Goal: Task Accomplishment & Management: Use online tool/utility

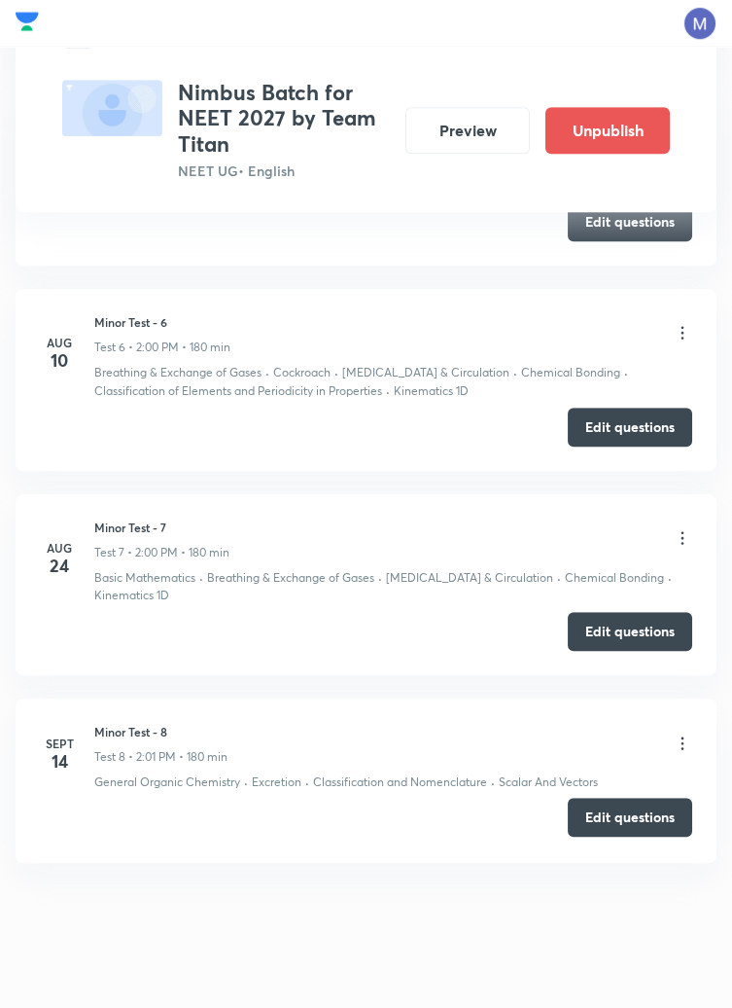
click at [638, 817] on button "Edit questions" at bounding box center [630, 817] width 125 height 39
click at [642, 811] on button "Edit questions" at bounding box center [630, 817] width 125 height 39
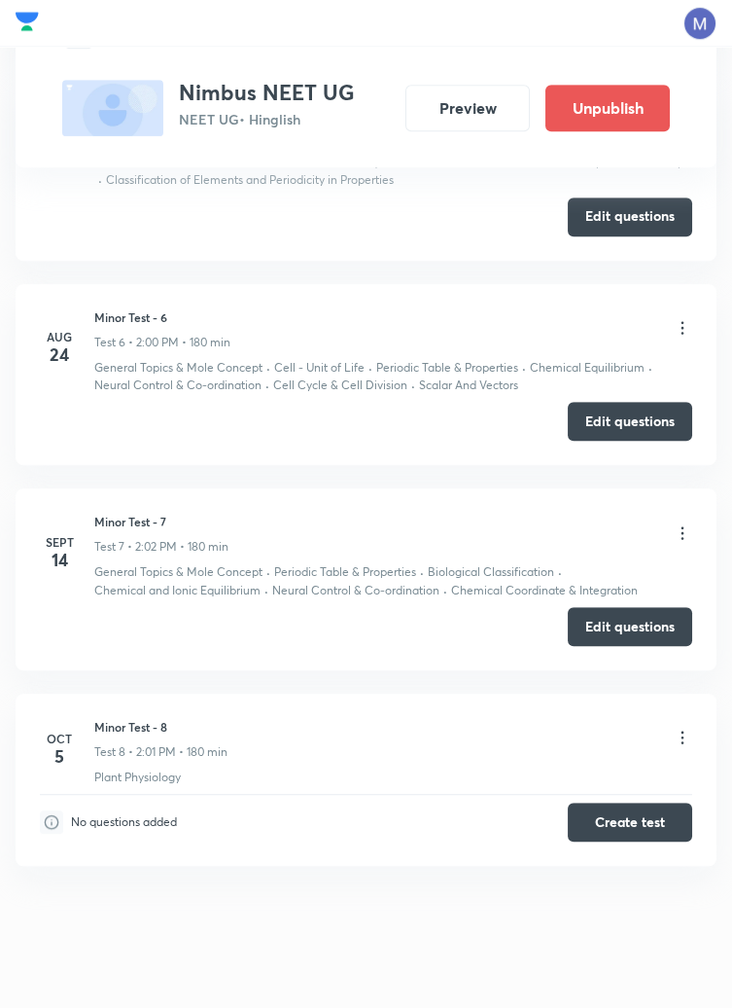
scroll to position [1948, 0]
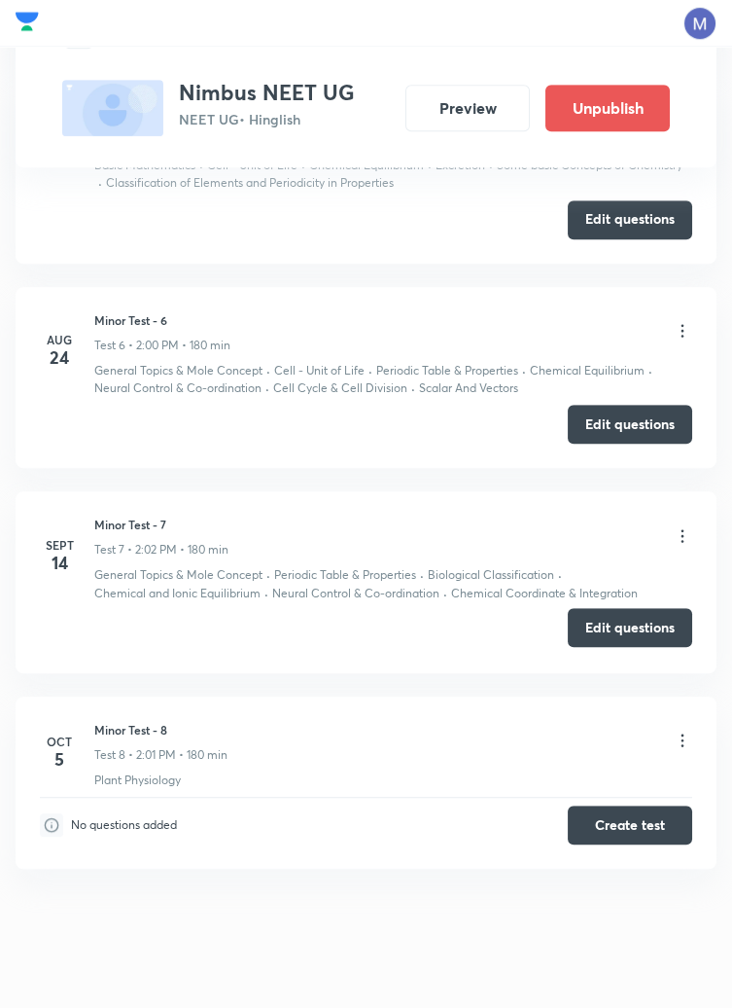
click at [628, 614] on button "Edit questions" at bounding box center [630, 627] width 125 height 39
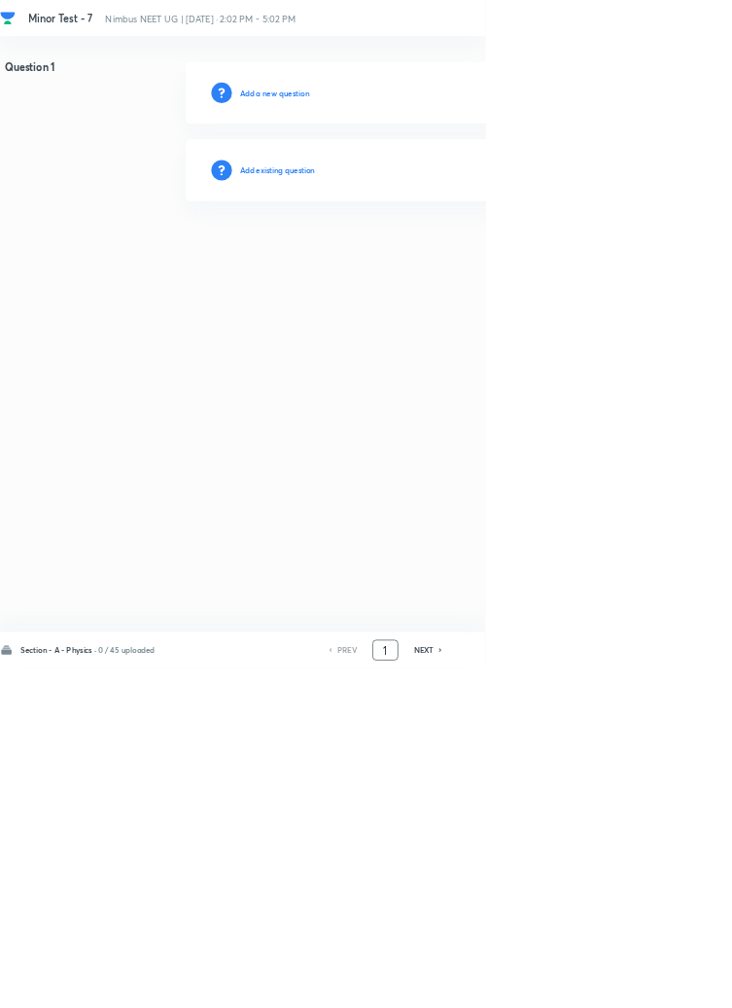
click at [588, 998] on input "1" at bounding box center [581, 981] width 37 height 34
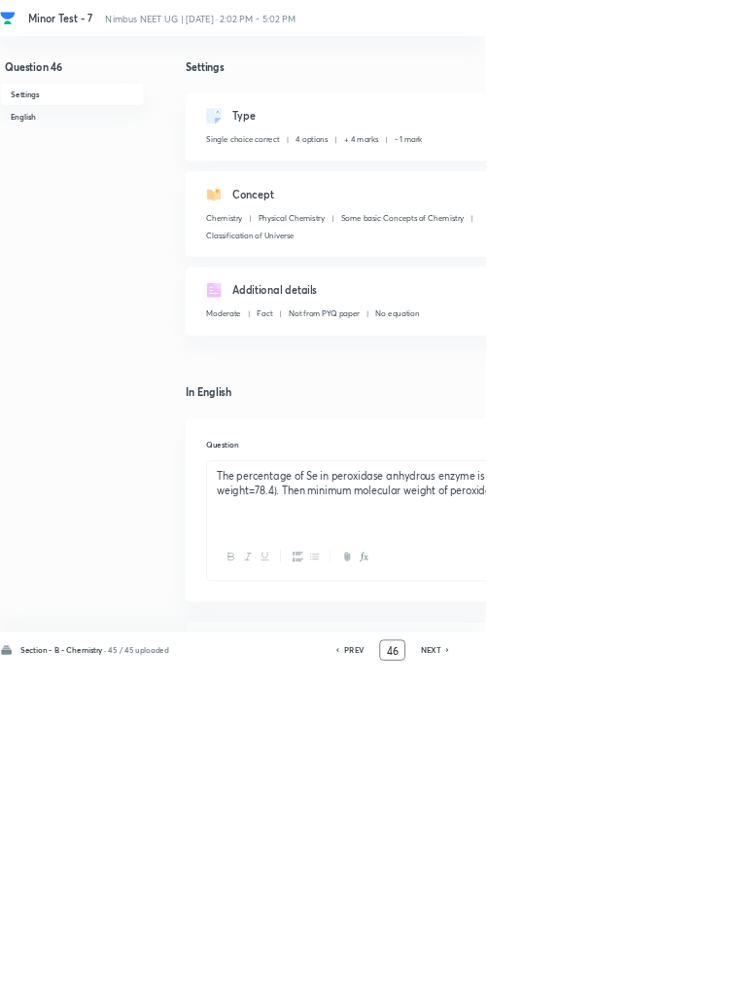
click at [601, 998] on input "46" at bounding box center [592, 981] width 37 height 34
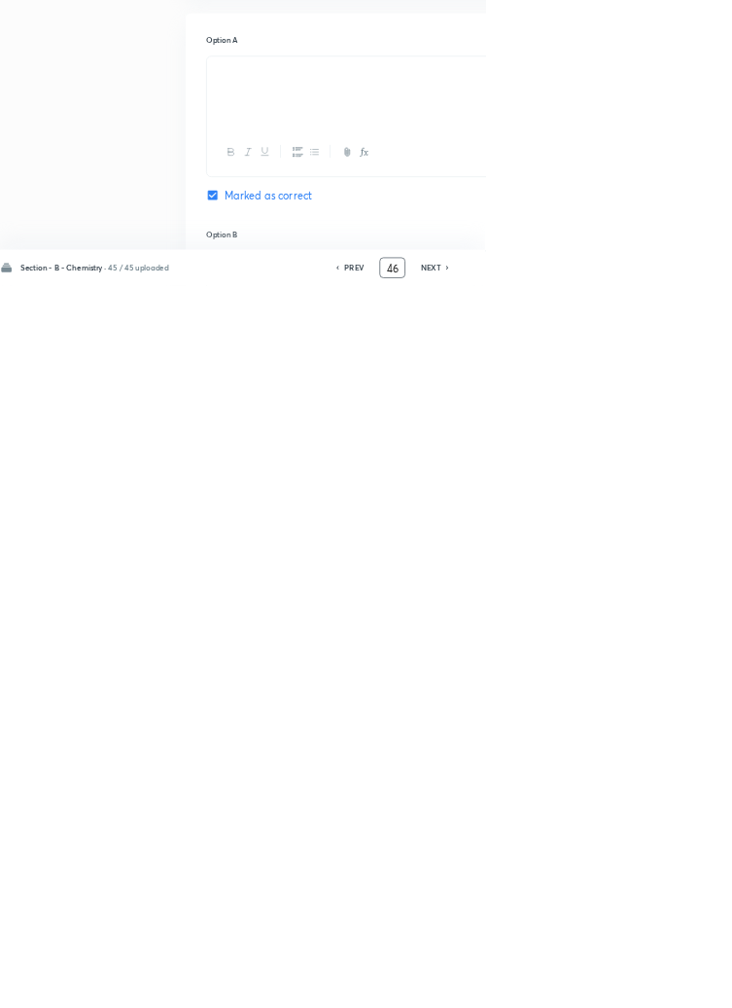
scroll to position [445, 0]
type input "4"
type input "91"
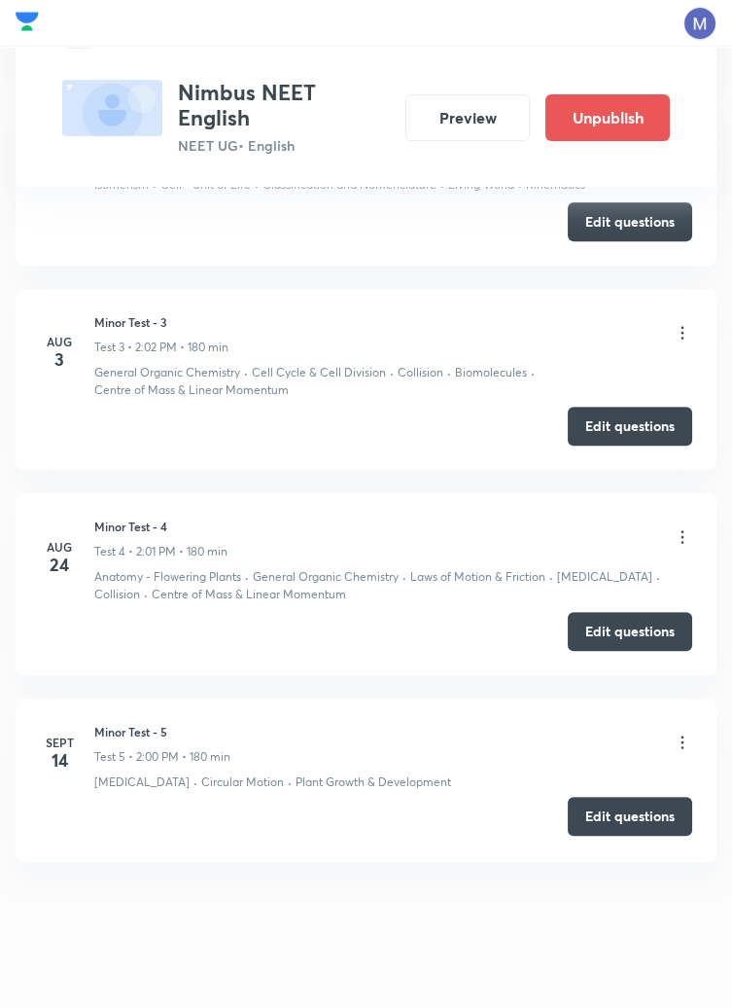
click at [644, 832] on button "Edit questions" at bounding box center [630, 816] width 125 height 39
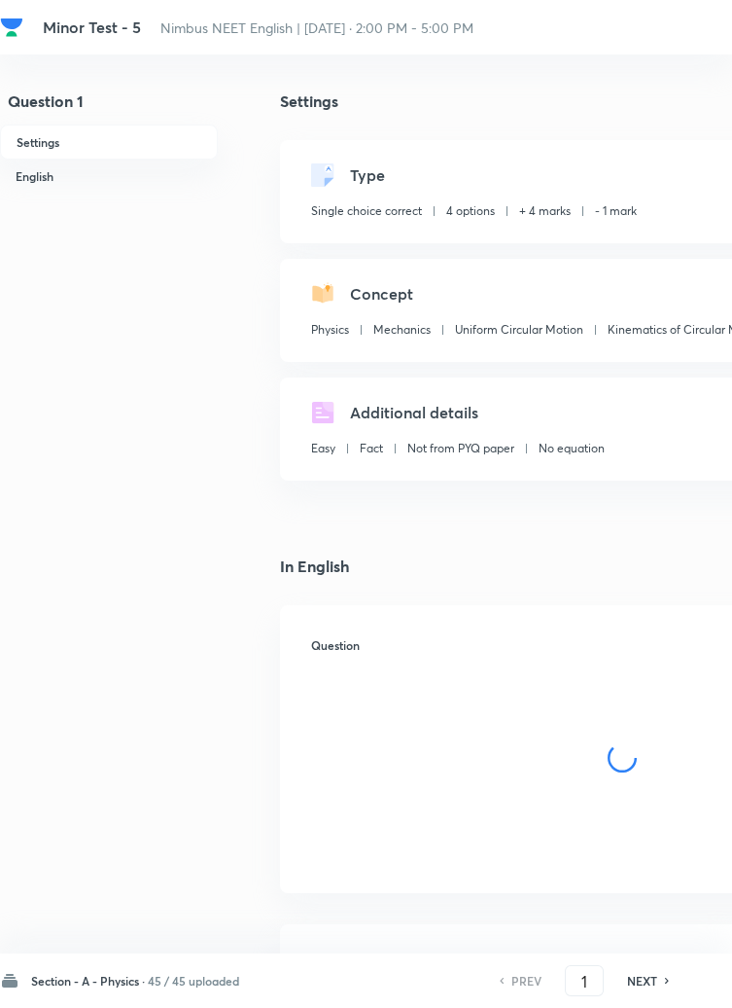
checkbox input "true"
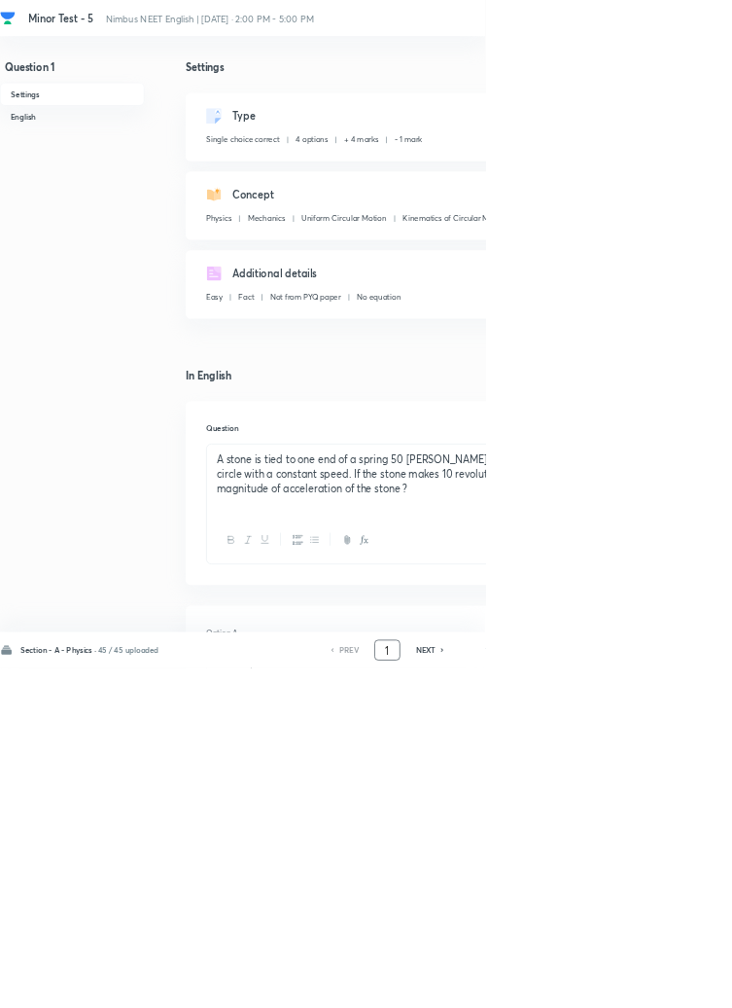
click at [593, 998] on input "1" at bounding box center [584, 981] width 37 height 34
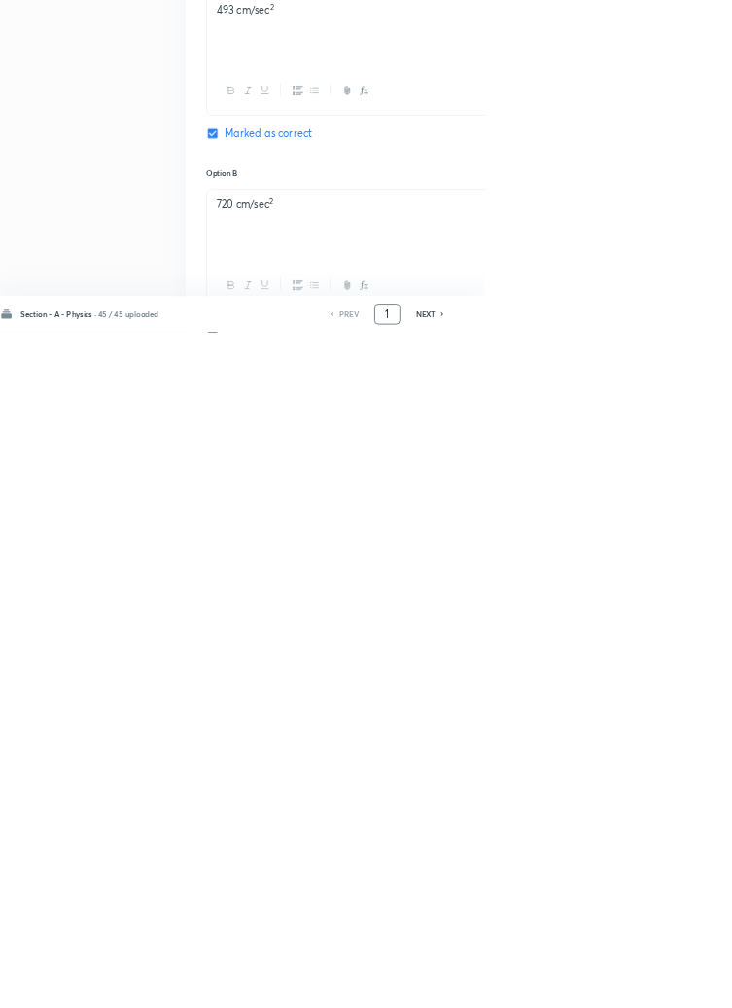
scroll to position [924, 0]
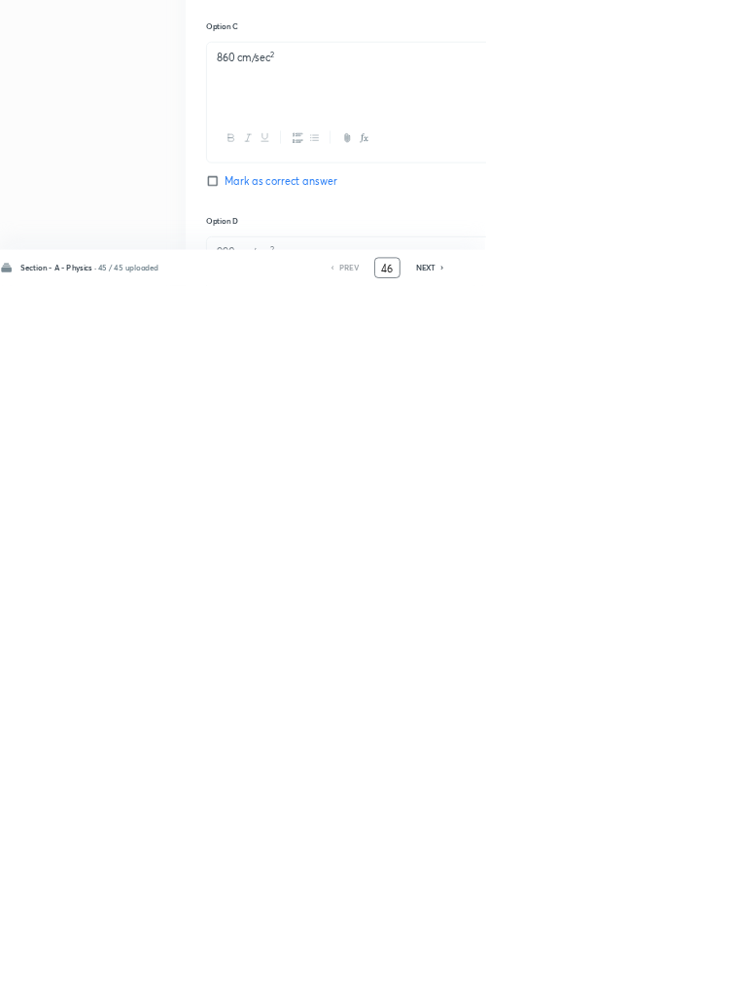
type input "46"
checkbox input "false"
checkbox input "true"
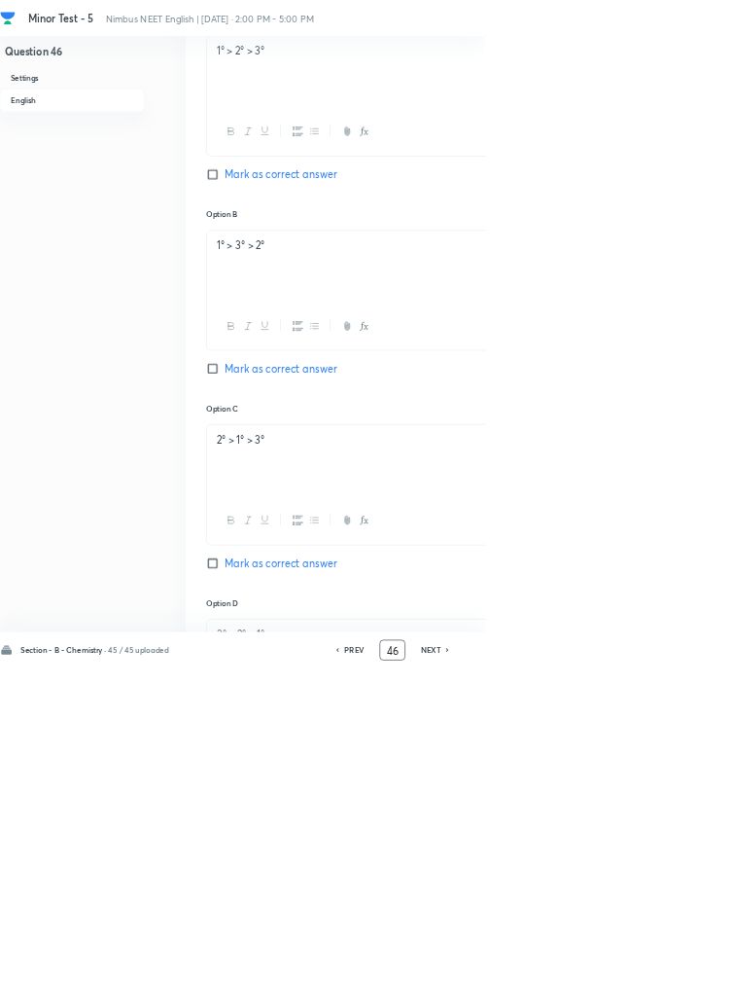
click at [600, 998] on input "46" at bounding box center [592, 981] width 37 height 34
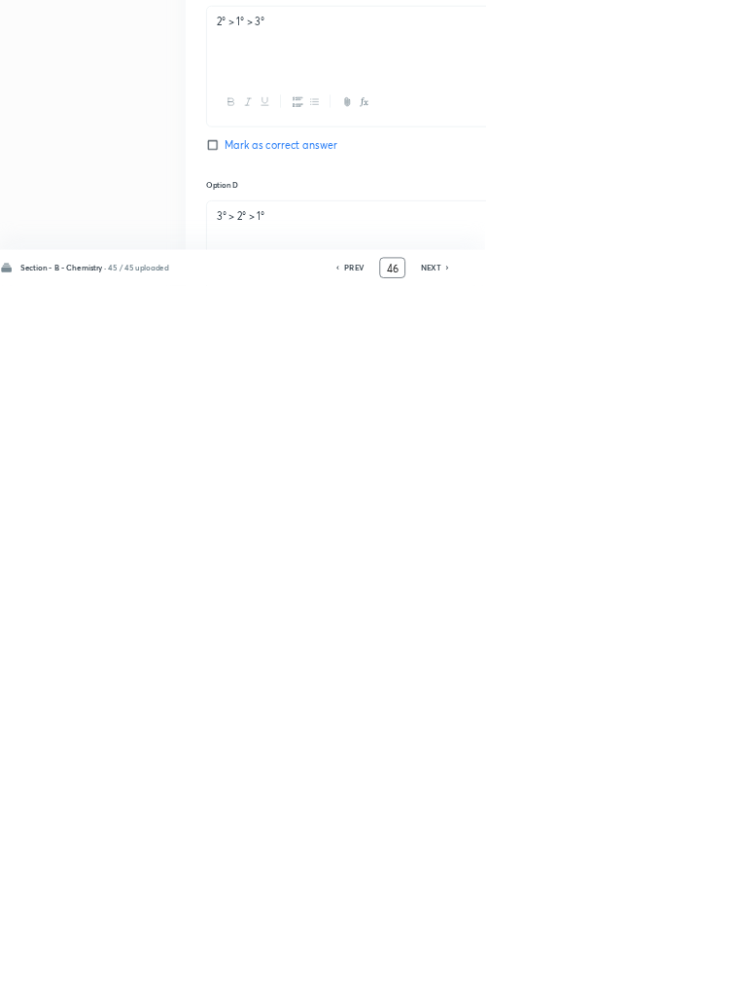
scroll to position [1072, 0]
type input "4"
type input "91"
checkbox input "false"
checkbox input "true"
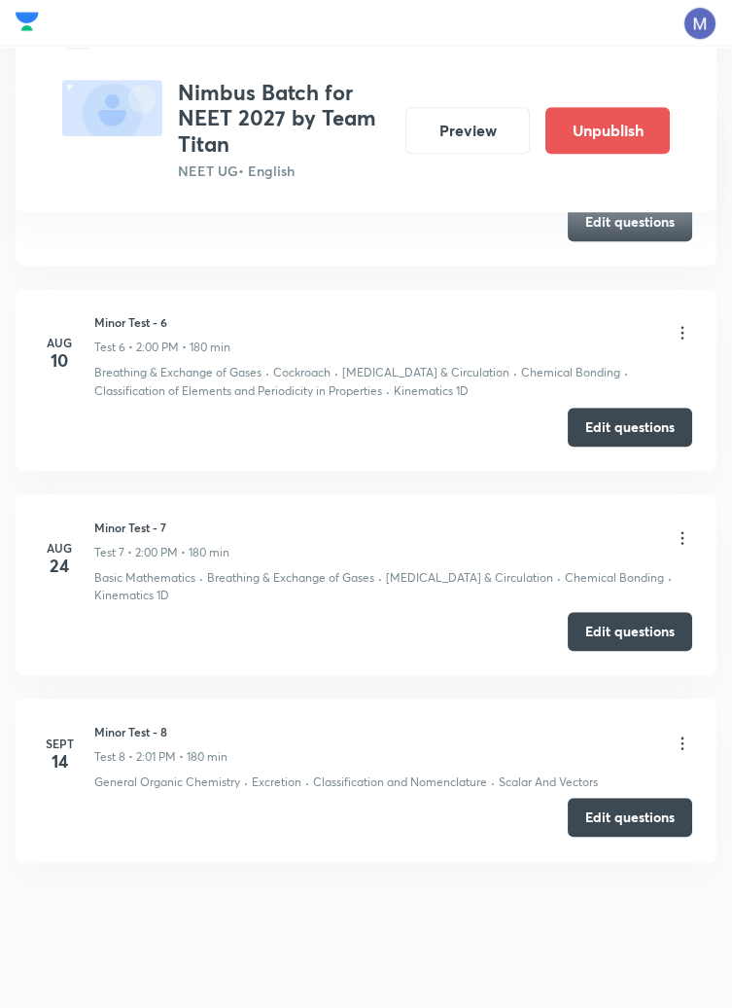
click at [624, 815] on button "Edit questions" at bounding box center [630, 817] width 125 height 39
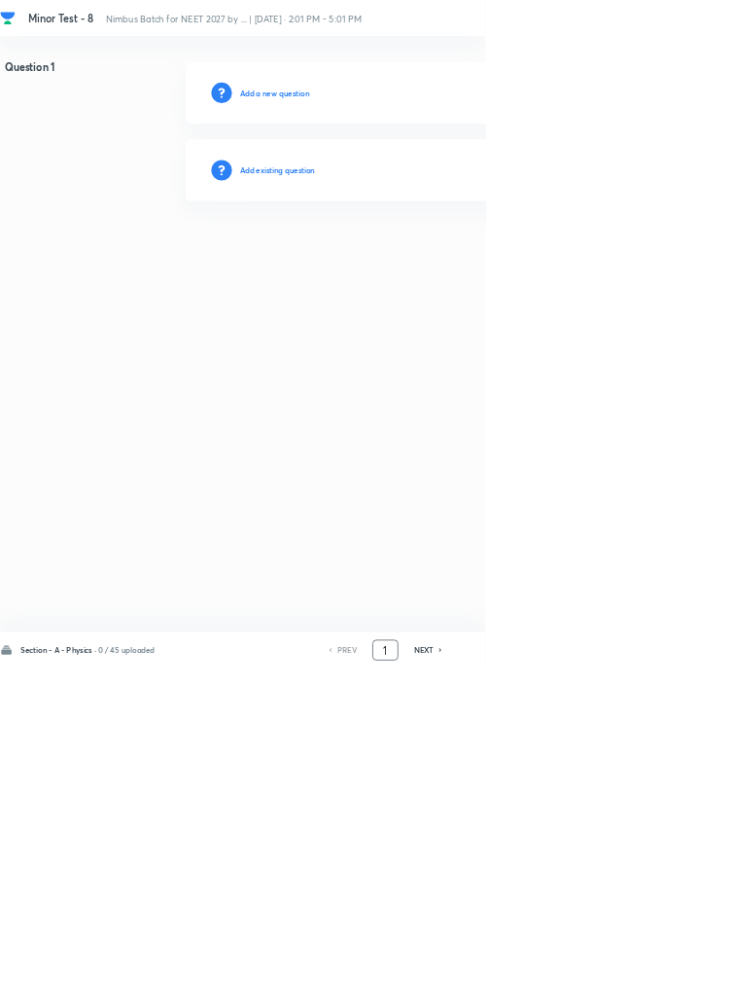
click at [587, 998] on input "1" at bounding box center [581, 981] width 37 height 34
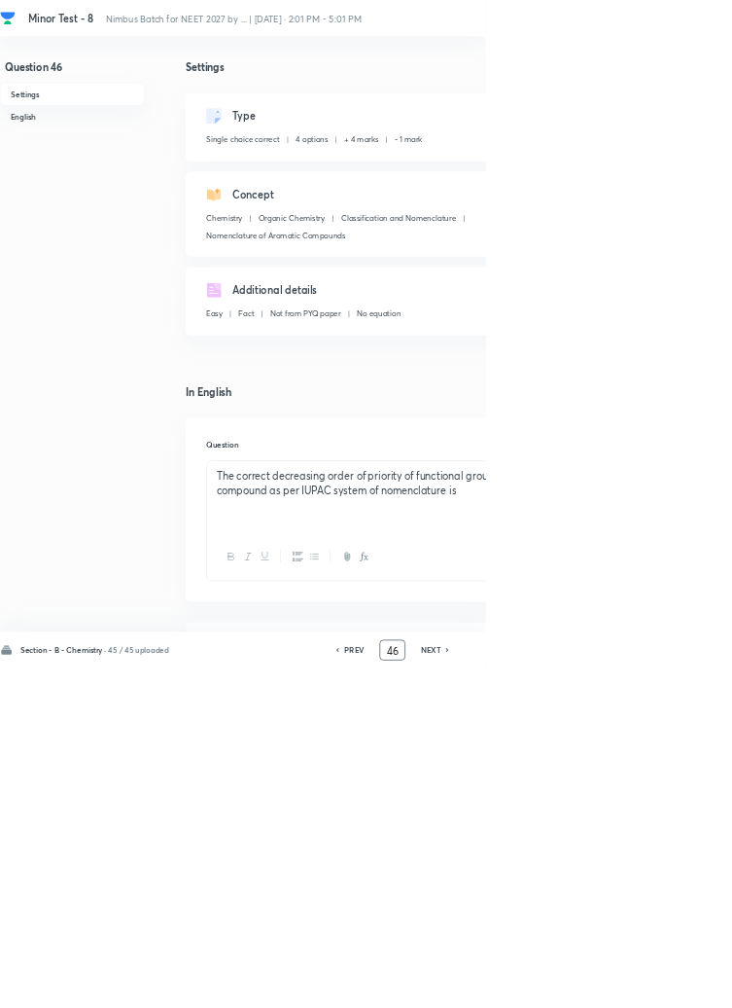
click at [603, 998] on input "46" at bounding box center [592, 981] width 37 height 34
type input "4"
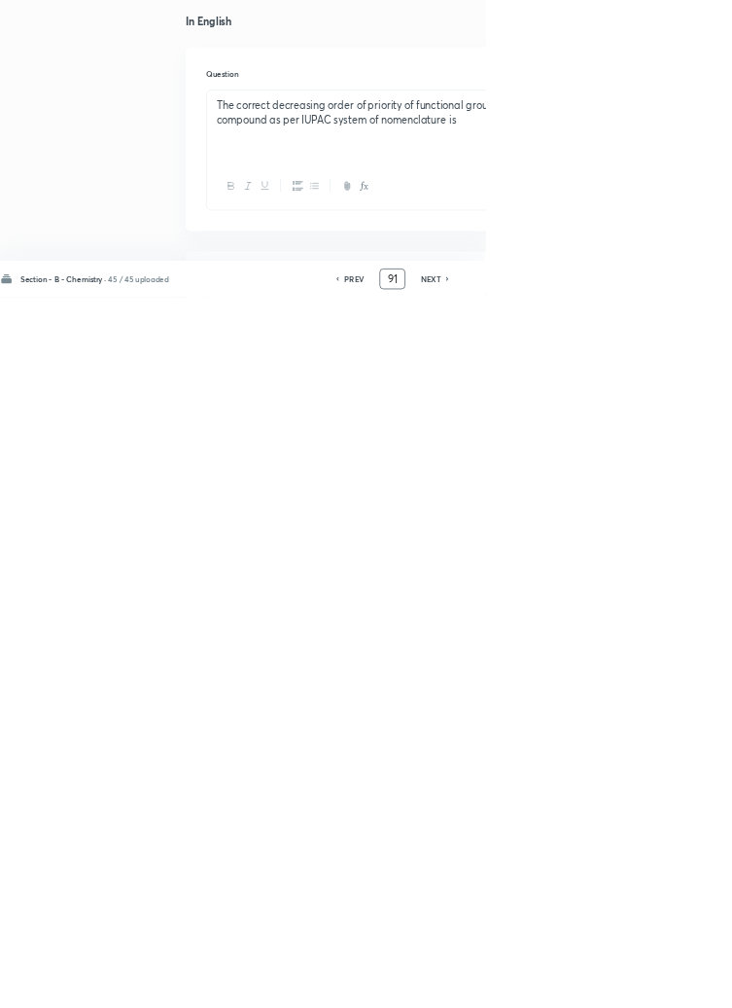
type input "91"
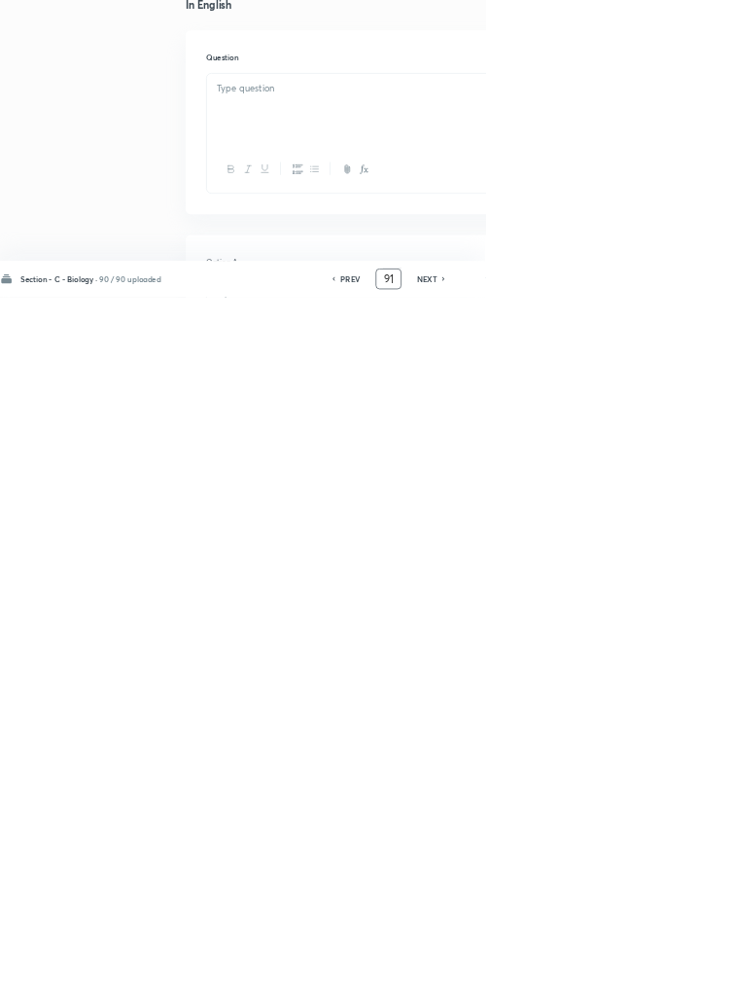
checkbox input "false"
checkbox input "true"
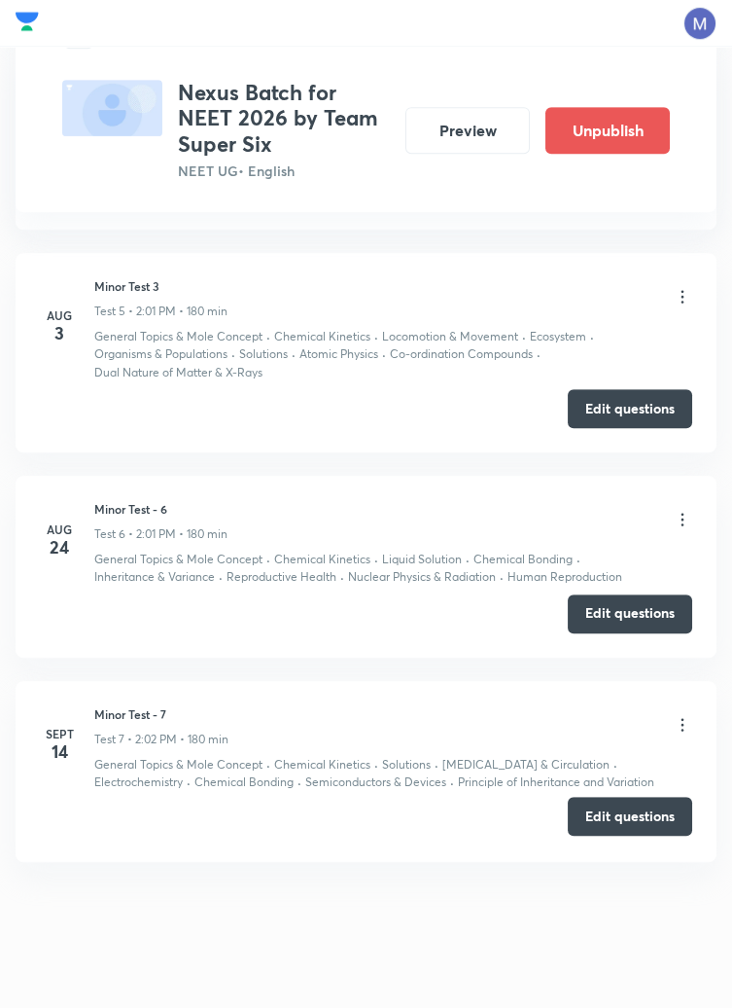
click at [634, 823] on button "Edit questions" at bounding box center [630, 816] width 125 height 39
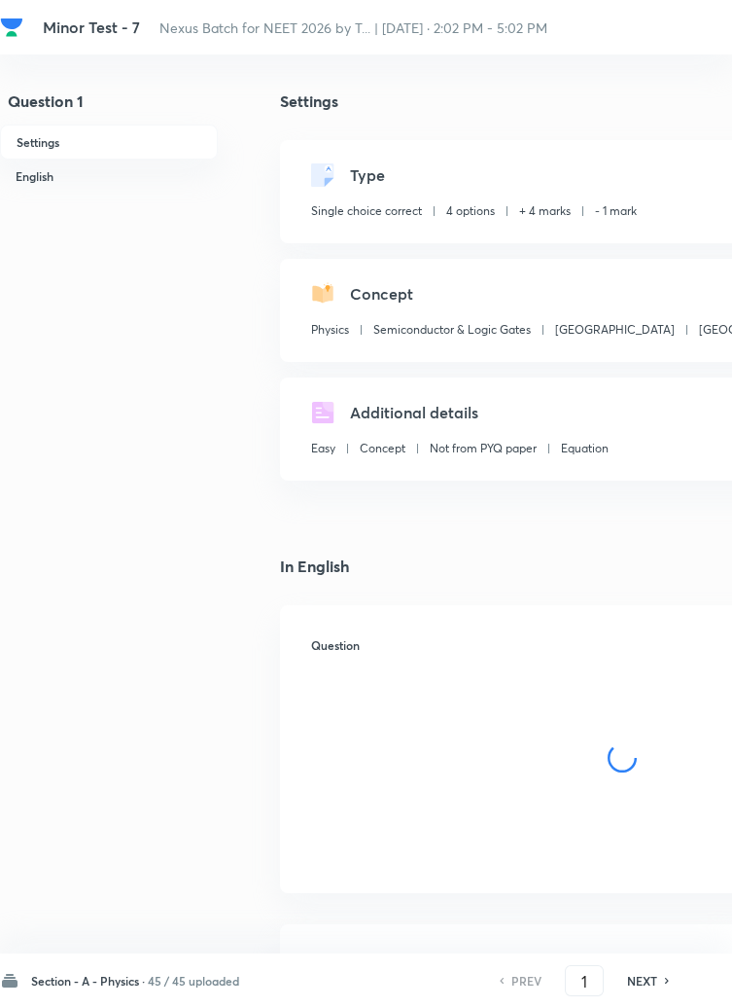
checkbox input "true"
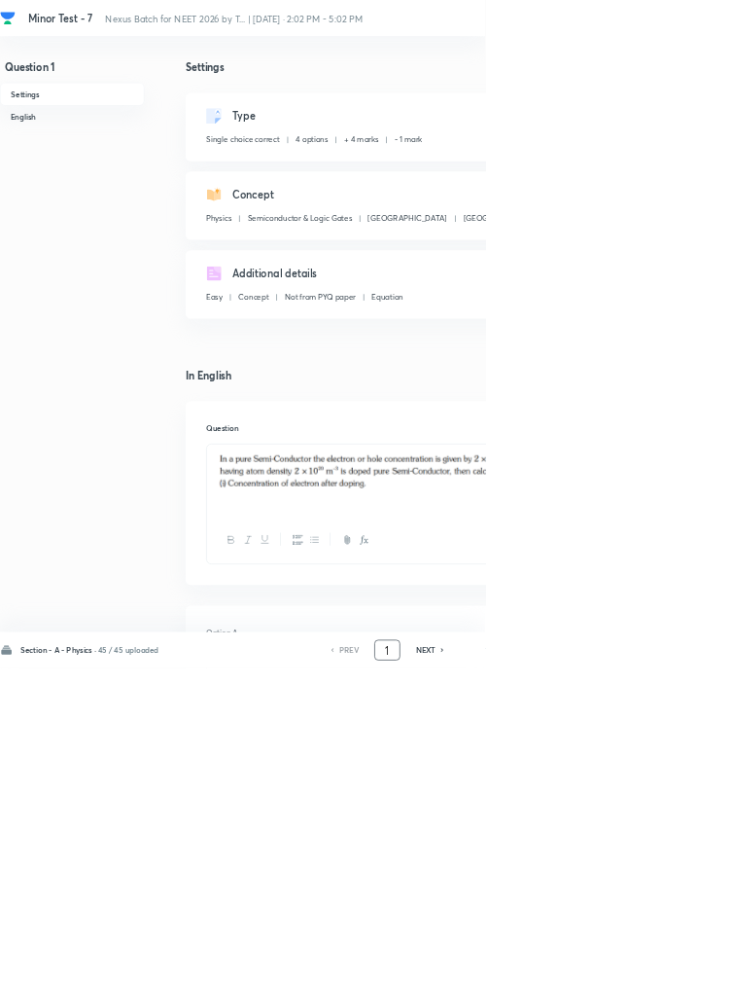
click at [592, 998] on input "1" at bounding box center [584, 981] width 37 height 34
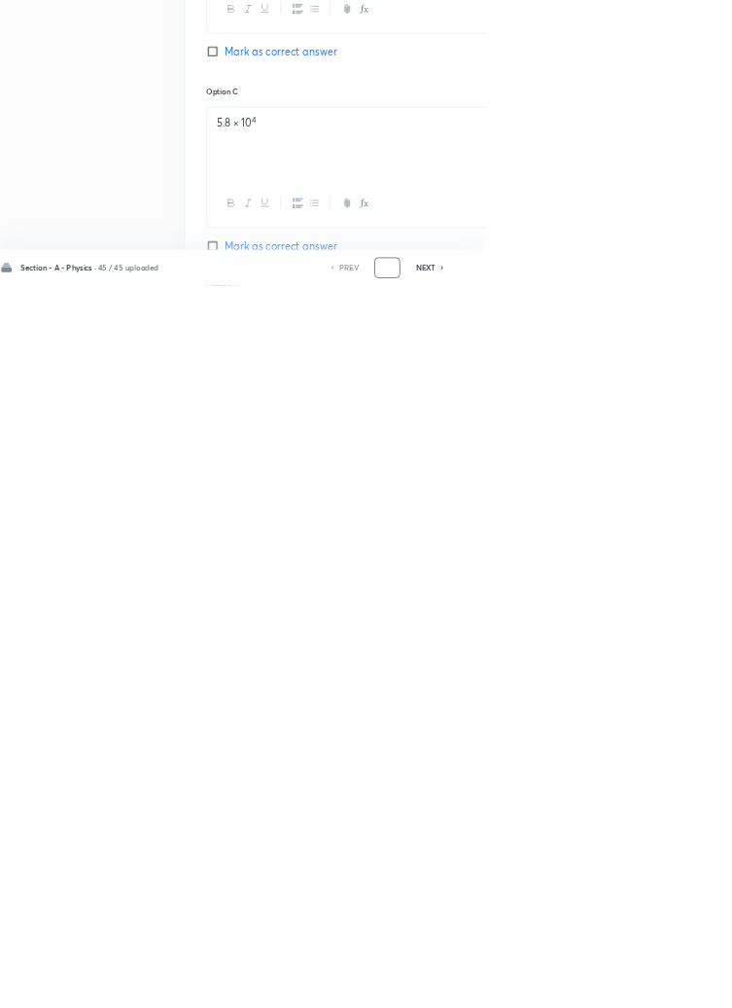
scroll to position [924, 0]
type input "46"
checkbox input "false"
checkbox input "true"
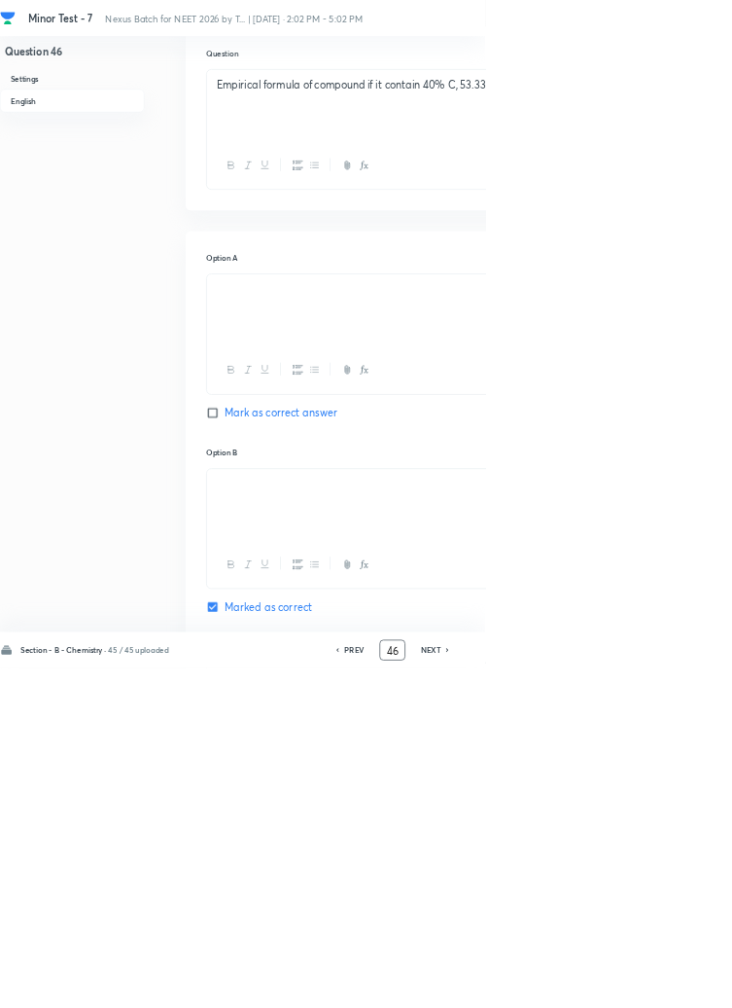
scroll to position [948, 0]
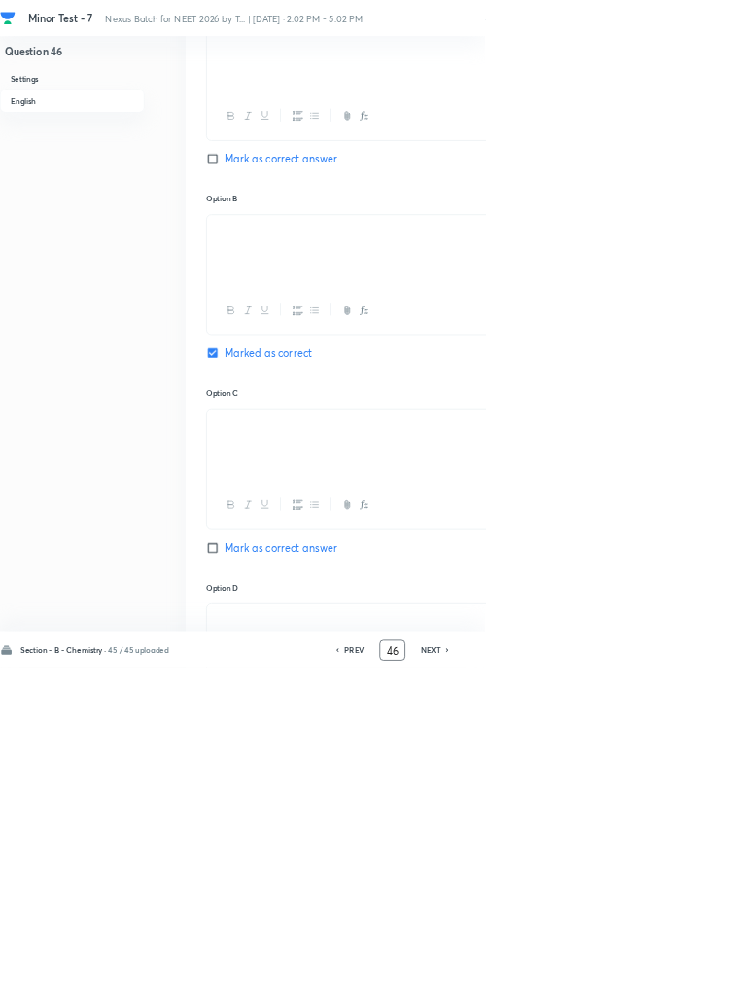
click at [600, 998] on input "46" at bounding box center [592, 981] width 37 height 34
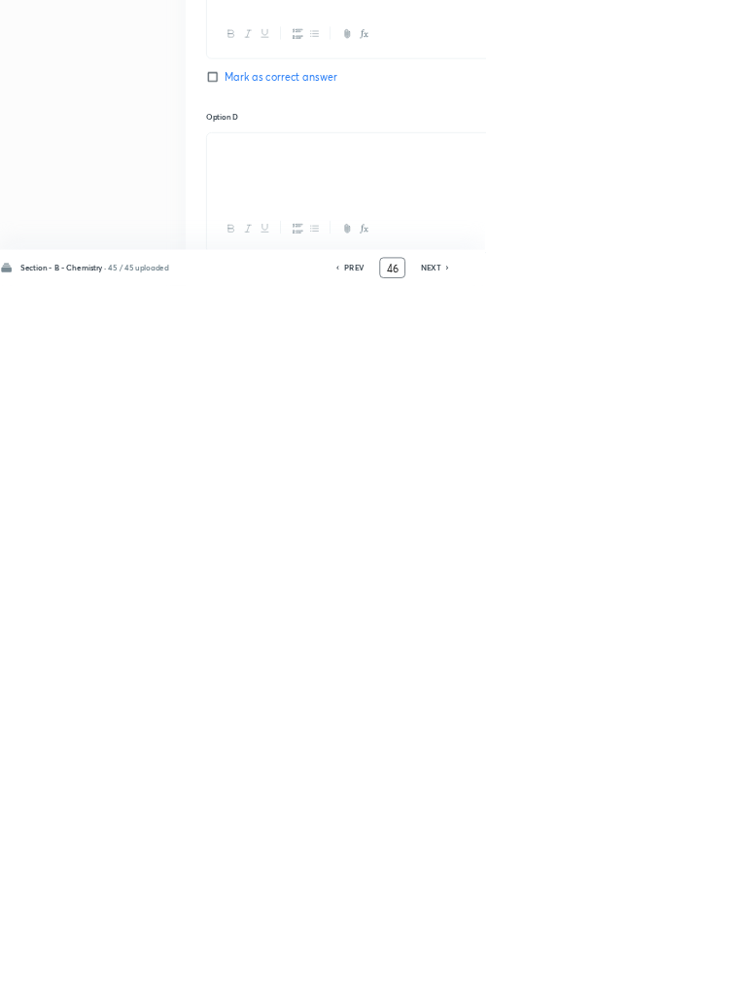
scroll to position [1089, 0]
type input "4"
type input "91"
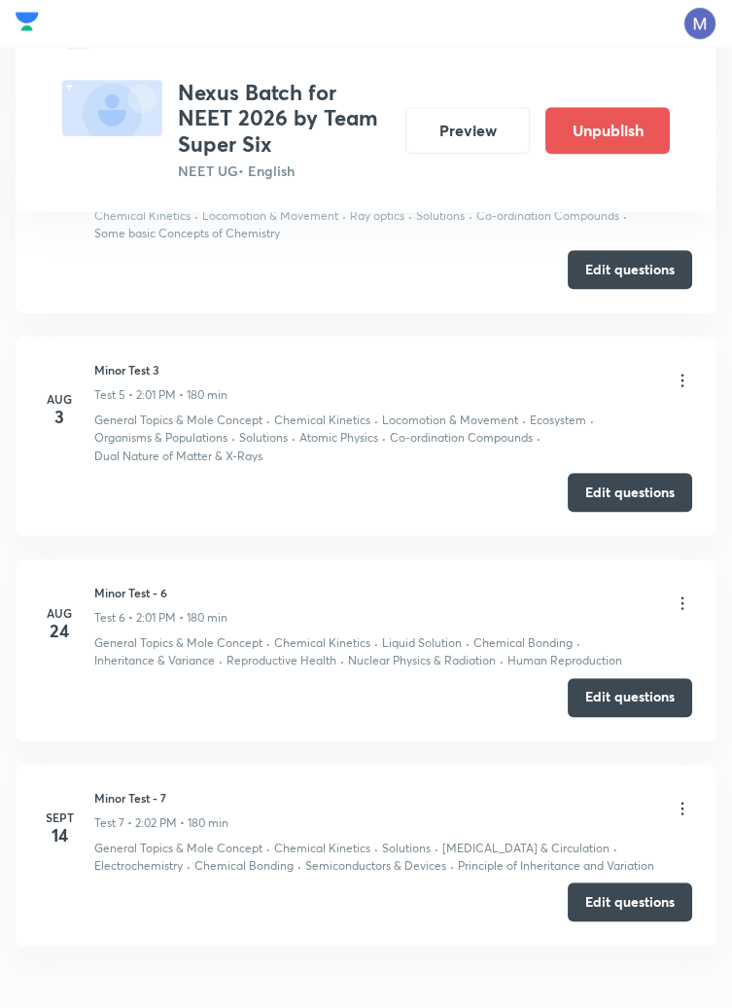
scroll to position [1839, 0]
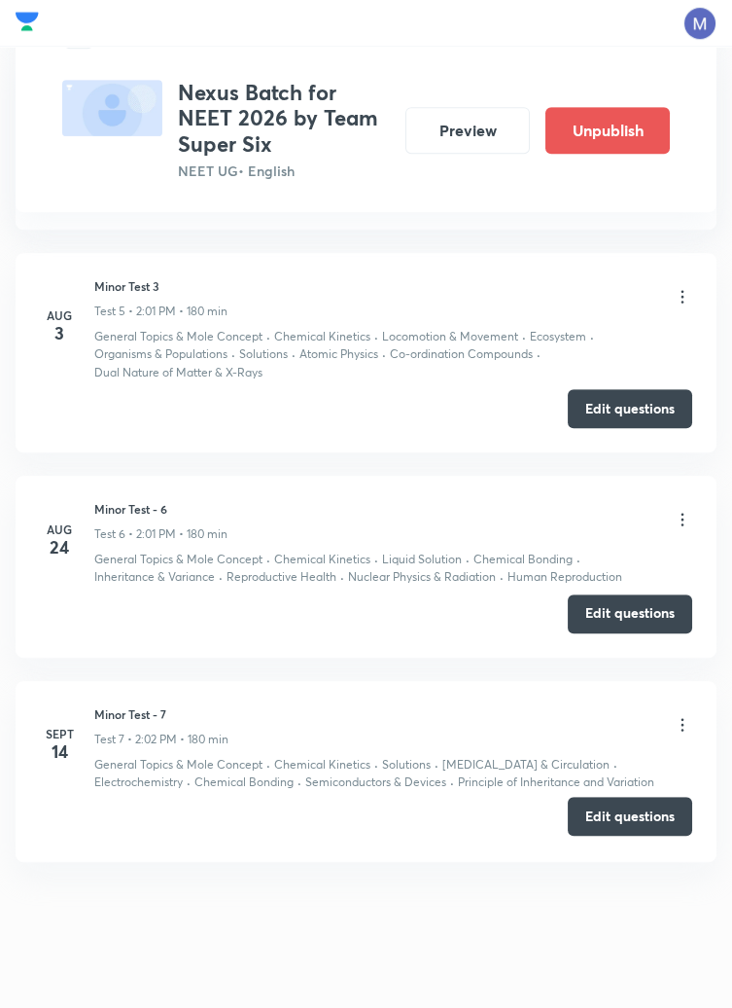
click at [635, 816] on button "Edit questions" at bounding box center [630, 816] width 125 height 39
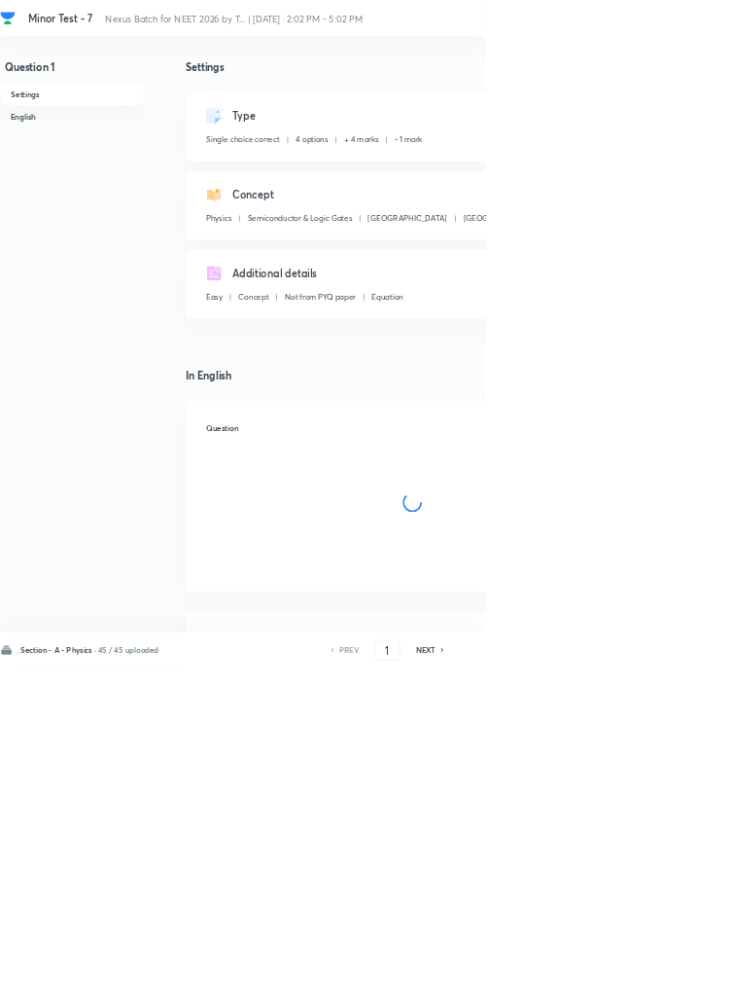
checkbox input "true"
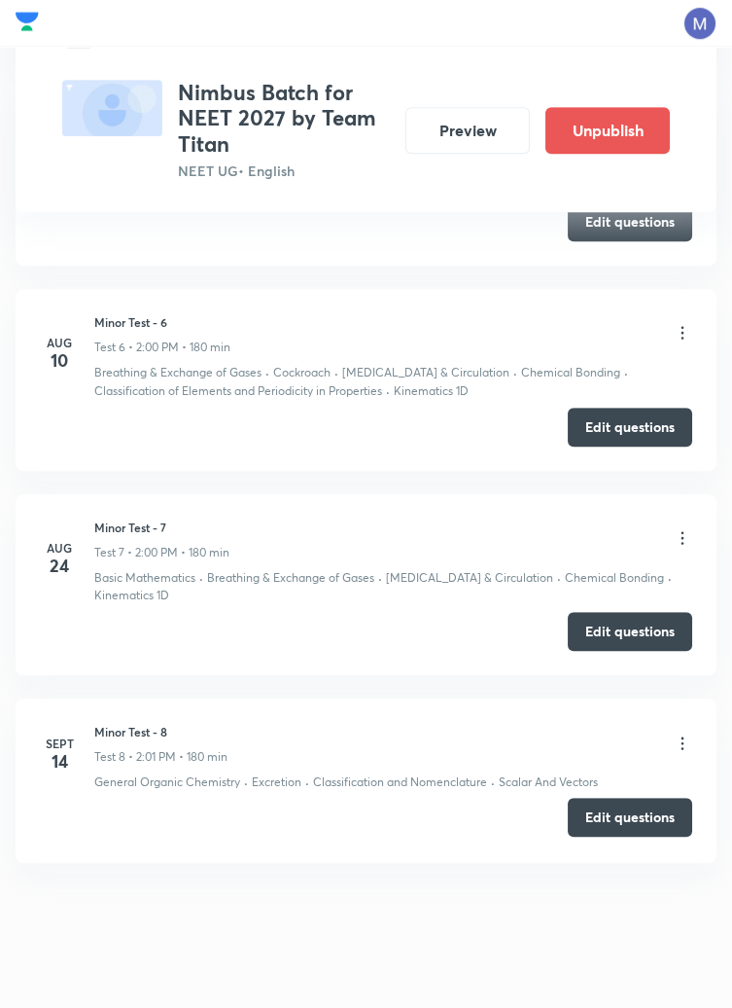
click at [617, 821] on button "Edit questions" at bounding box center [630, 817] width 125 height 39
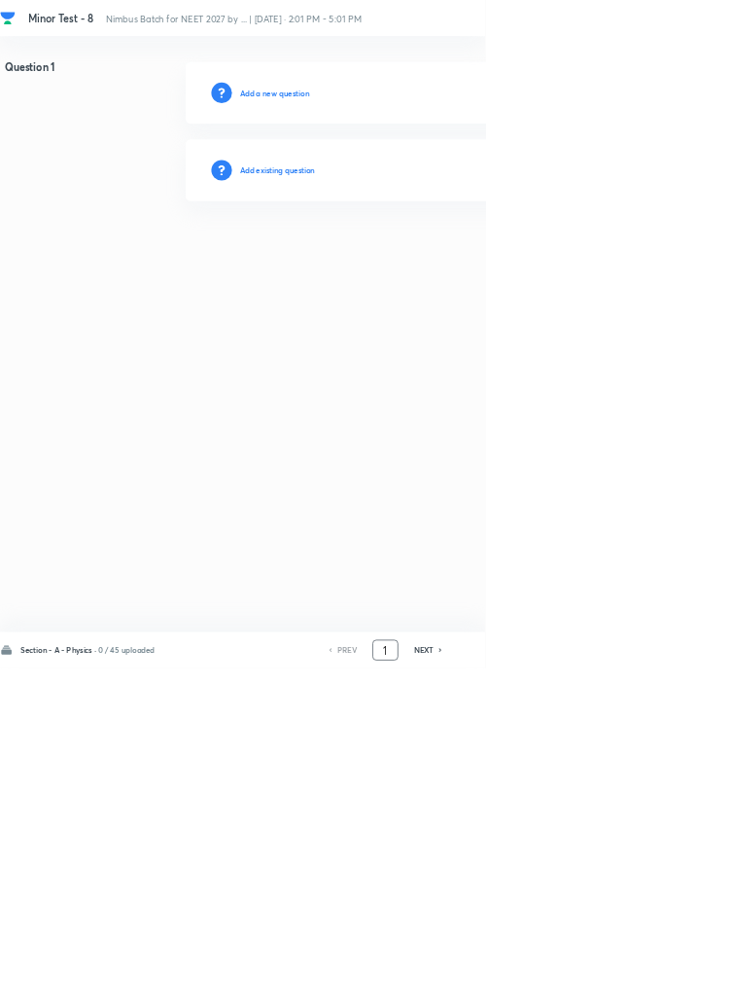
click at [585, 998] on input "1" at bounding box center [581, 981] width 37 height 34
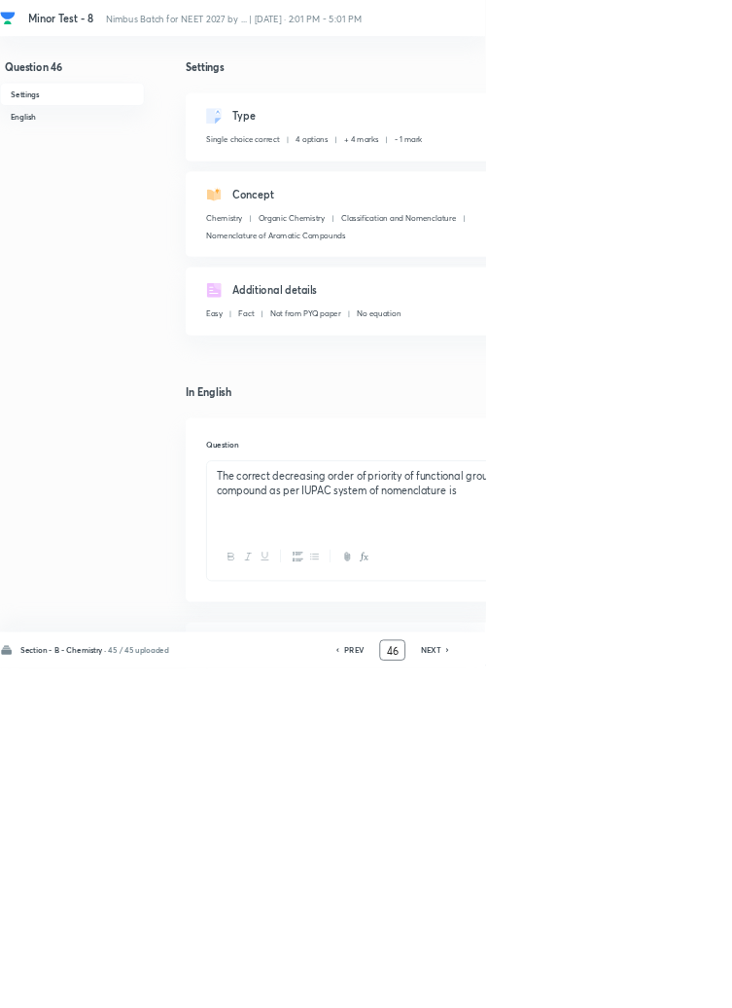
click at [601, 998] on input "46" at bounding box center [592, 981] width 37 height 34
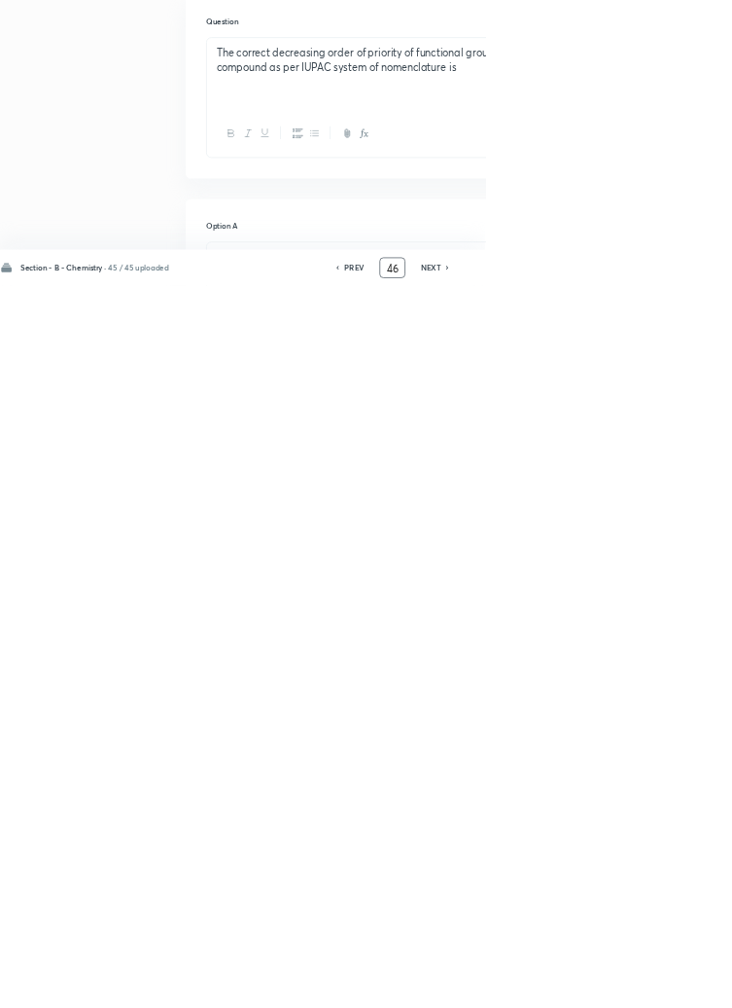
scroll to position [445, 0]
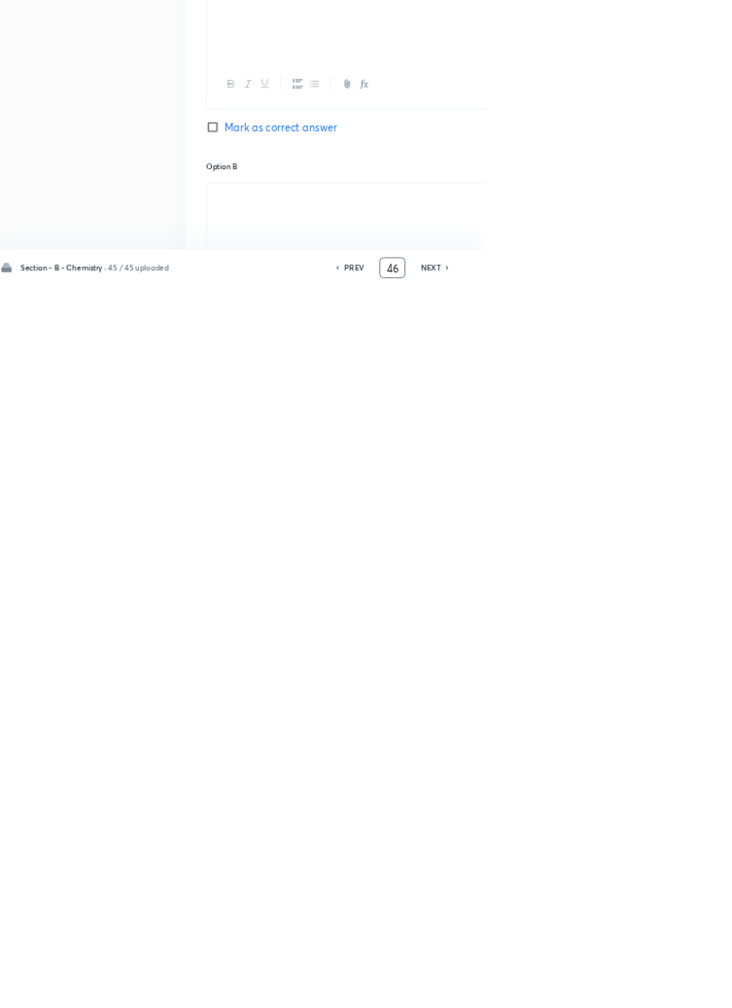
type input "4"
type input "91"
checkbox input "false"
checkbox input "true"
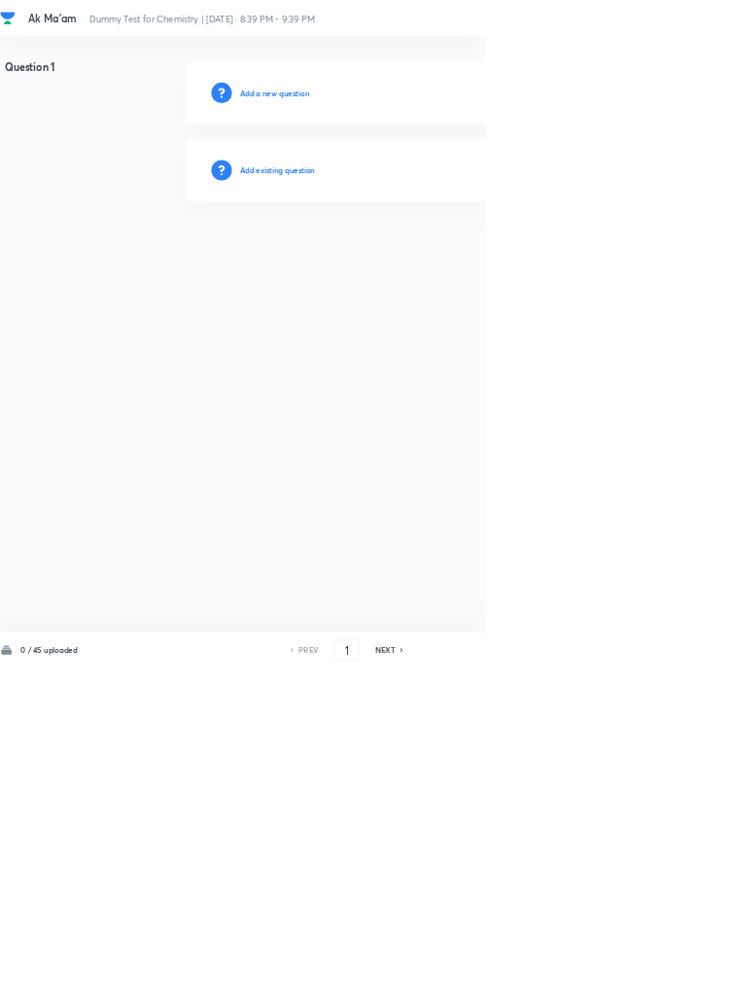
click at [461, 251] on h6 "Add existing question" at bounding box center [419, 257] width 114 height 18
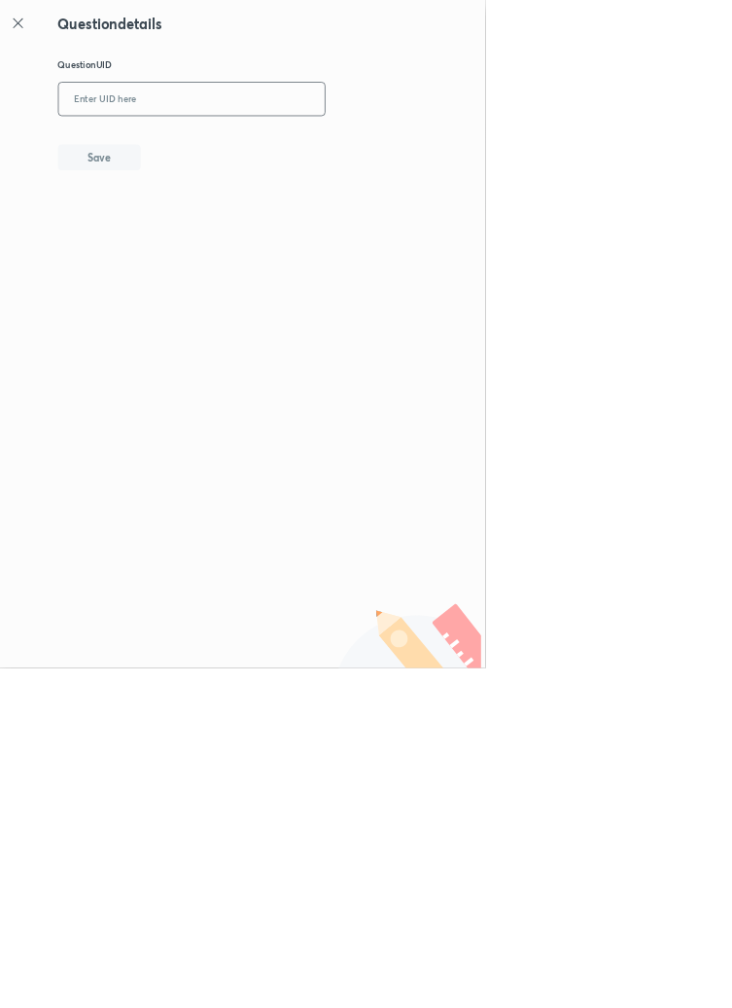
click at [271, 156] on input "text" at bounding box center [290, 150] width 402 height 48
type input "6SZOQ"
click at [190, 224] on button "Save" at bounding box center [150, 235] width 125 height 39
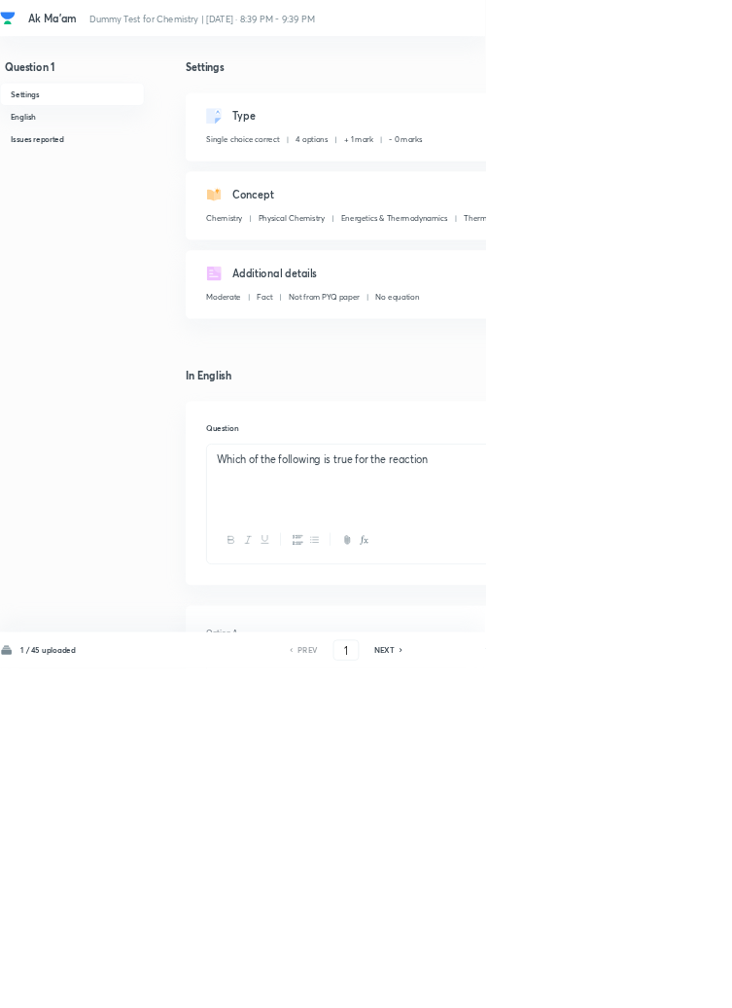
click at [605, 985] on icon at bounding box center [606, 981] width 6 height 10
type input "2"
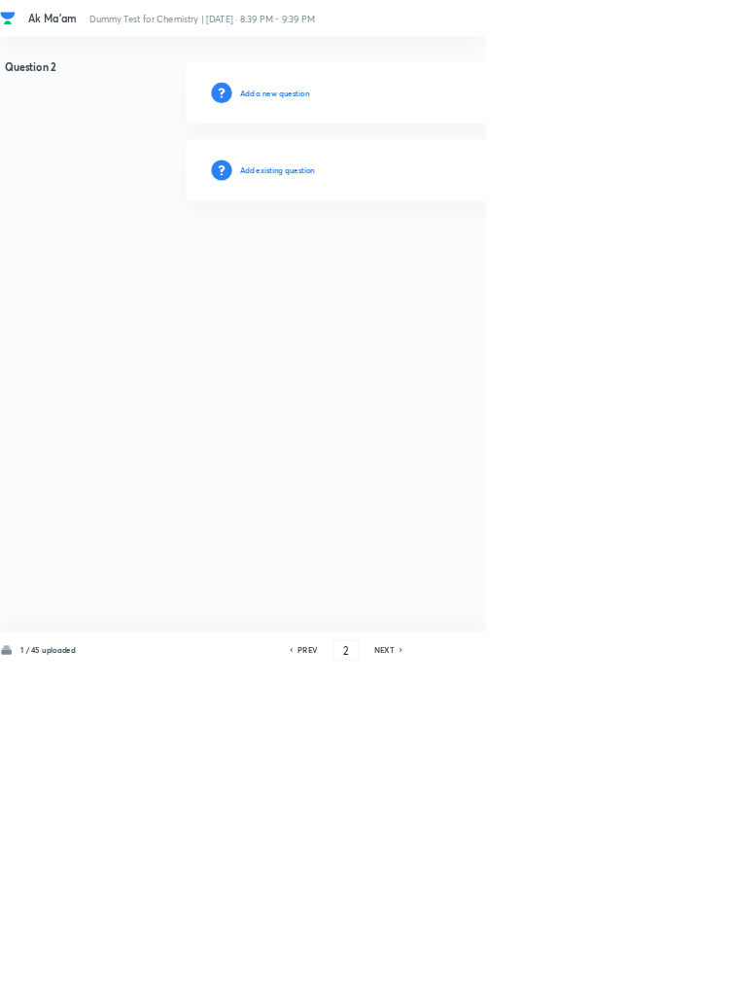
click at [456, 255] on h6 "Add existing question" at bounding box center [419, 257] width 114 height 18
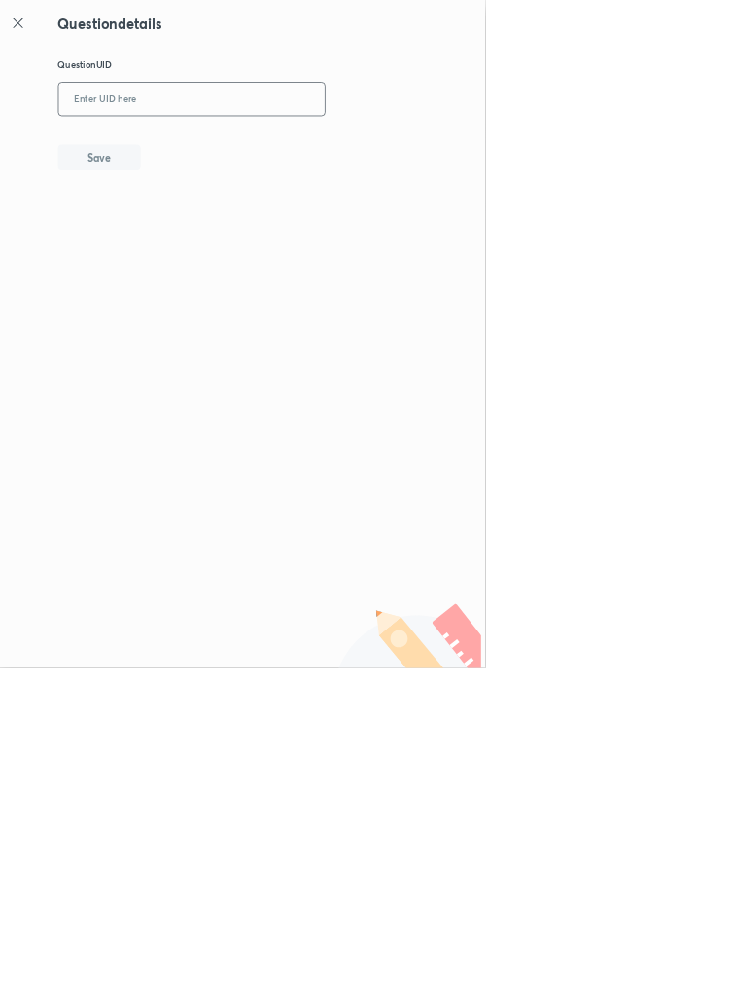
click at [373, 145] on input "text" at bounding box center [290, 150] width 402 height 48
type input "Q8ASI"
click at [189, 222] on button "Save" at bounding box center [150, 235] width 125 height 39
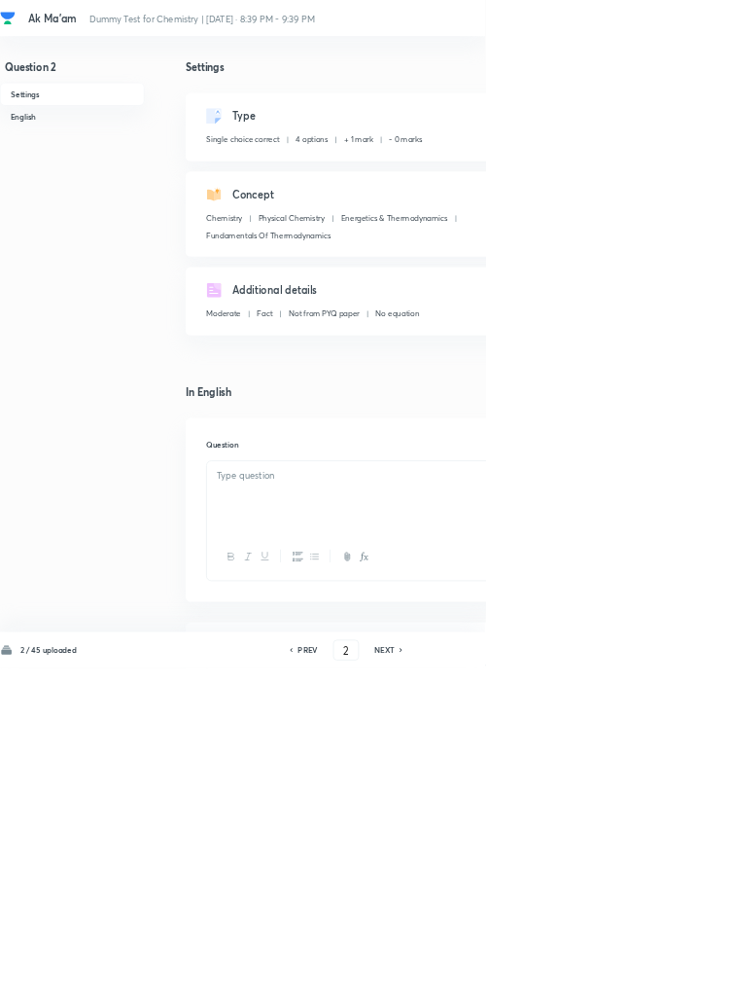
checkbox input "true"
click at [606, 985] on icon at bounding box center [606, 981] width 6 height 10
type input "3"
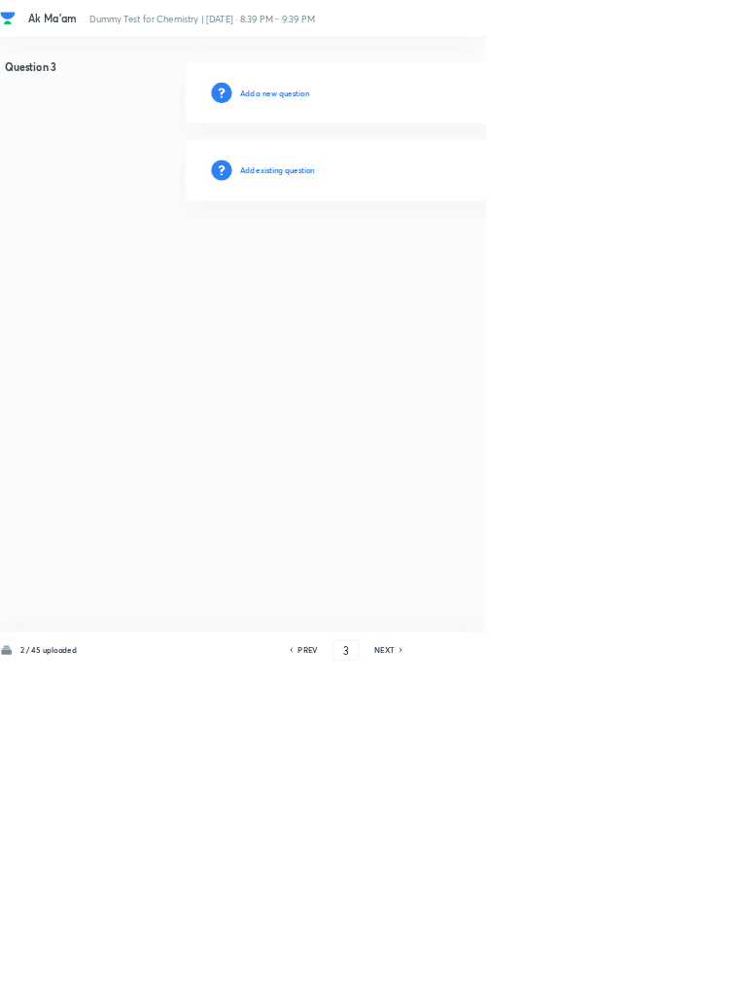
click at [447, 260] on h6 "Add existing question" at bounding box center [419, 257] width 114 height 18
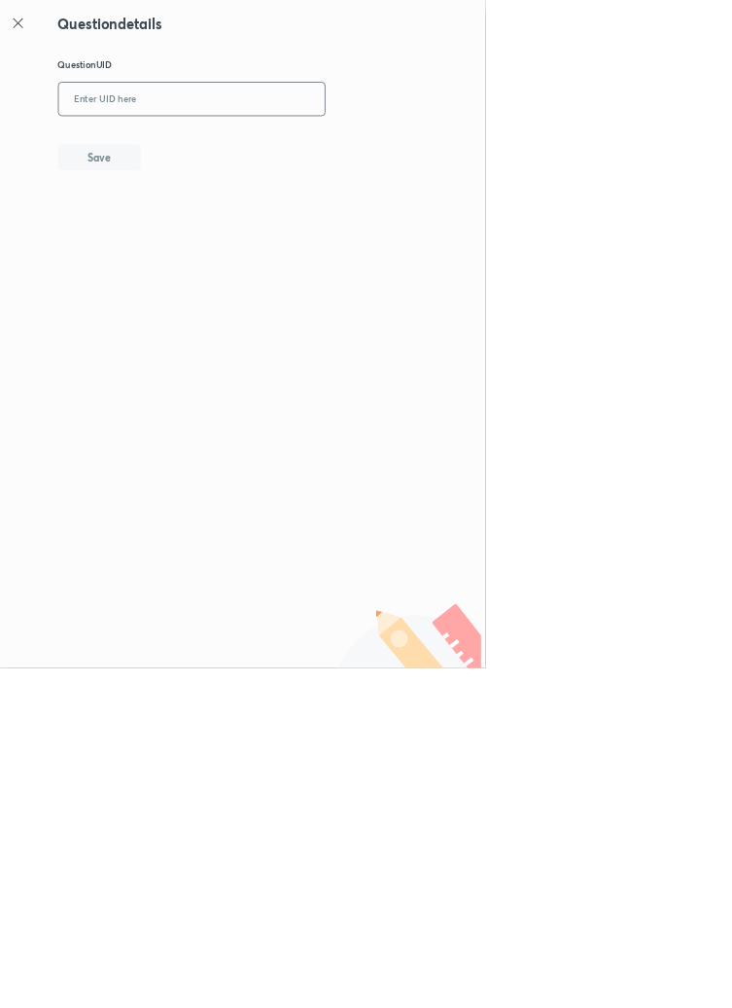
click at [368, 147] on input "text" at bounding box center [290, 150] width 402 height 48
type input "1GPYB"
click at [178, 228] on button "Save" at bounding box center [150, 235] width 125 height 39
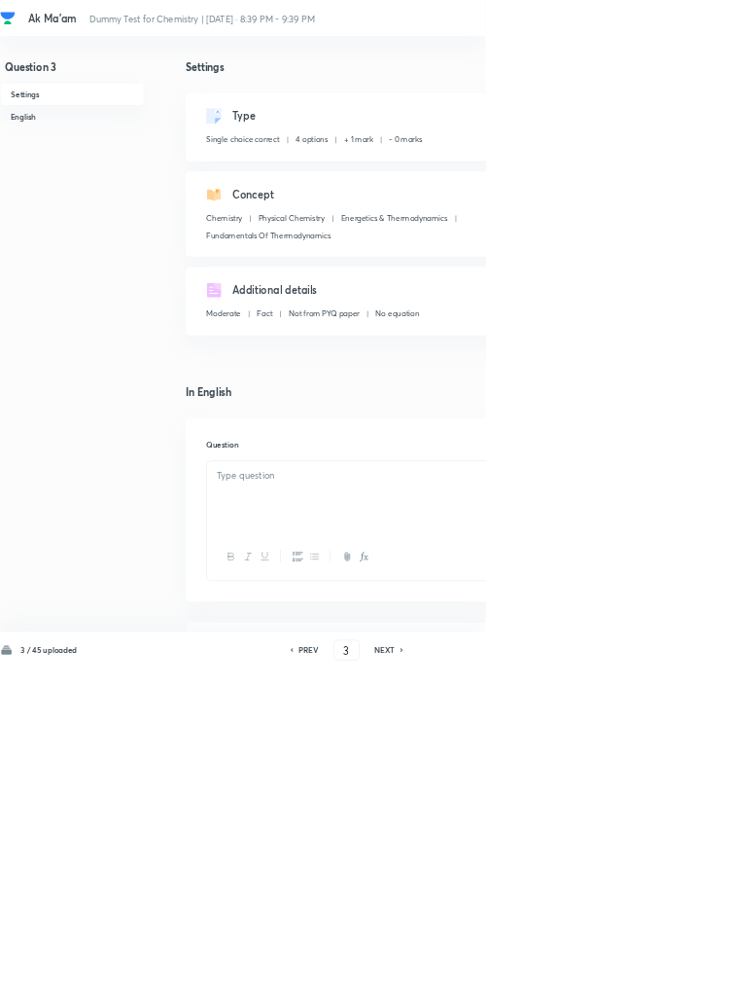
checkbox input "true"
click at [607, 983] on icon at bounding box center [606, 981] width 4 height 6
type input "4"
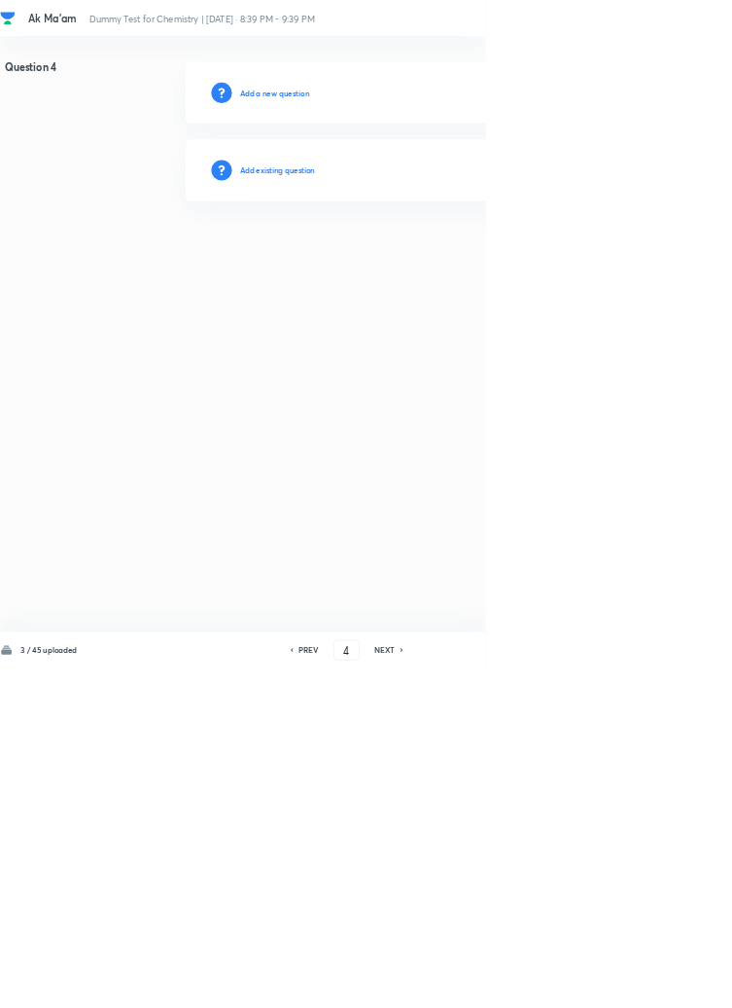
click at [445, 253] on h6 "Add existing question" at bounding box center [419, 257] width 114 height 18
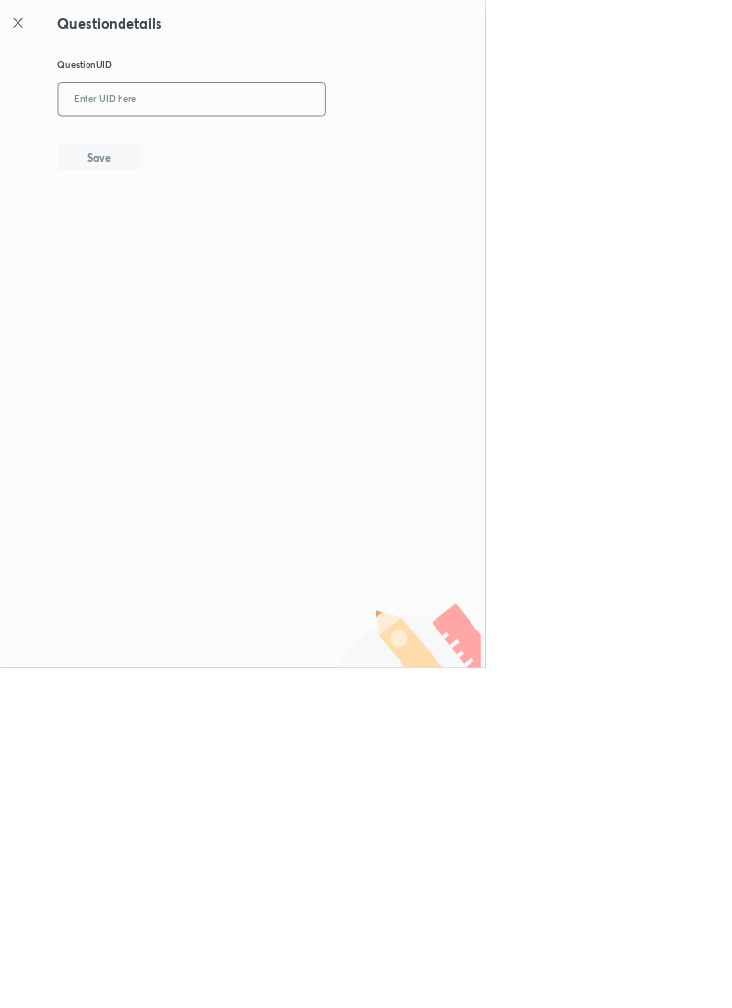
click at [365, 141] on input "text" at bounding box center [290, 150] width 402 height 48
type input "39D3H"
click at [187, 218] on button "Save" at bounding box center [150, 235] width 125 height 39
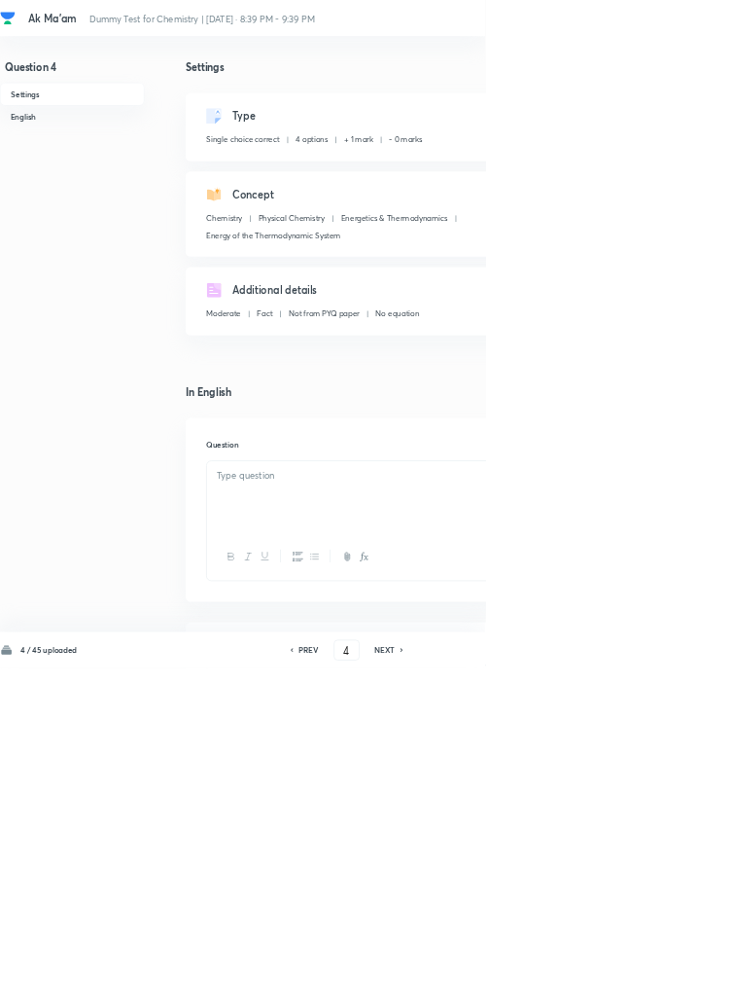
checkbox input "true"
click at [607, 985] on icon at bounding box center [607, 981] width 6 height 10
type input "5"
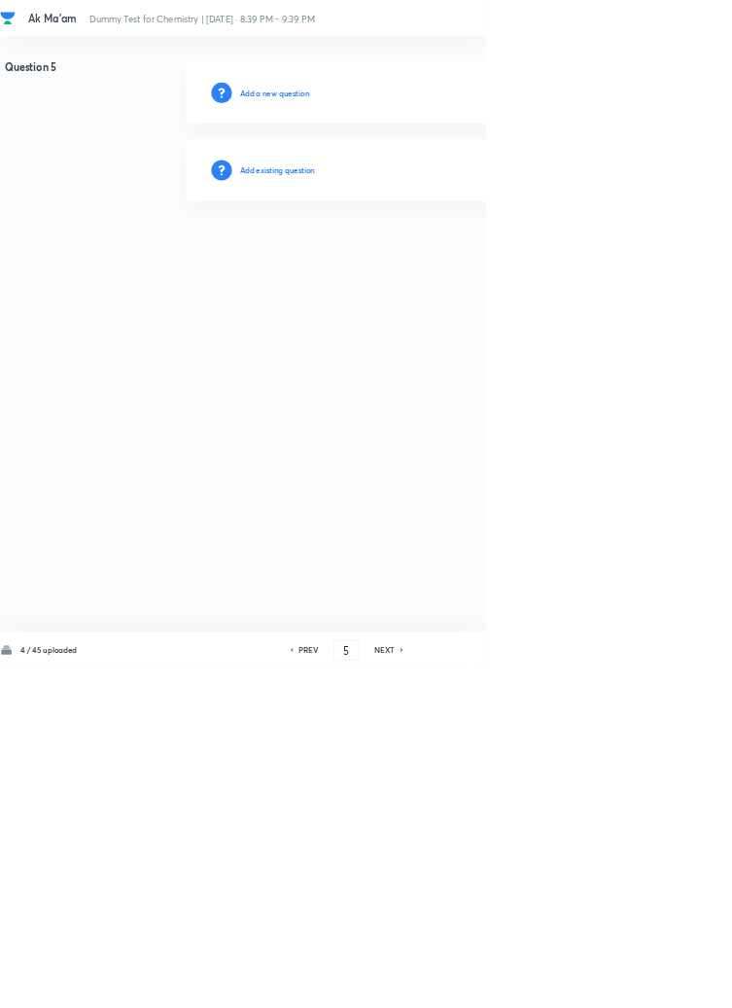
click at [440, 249] on h6 "Add existing question" at bounding box center [419, 257] width 114 height 18
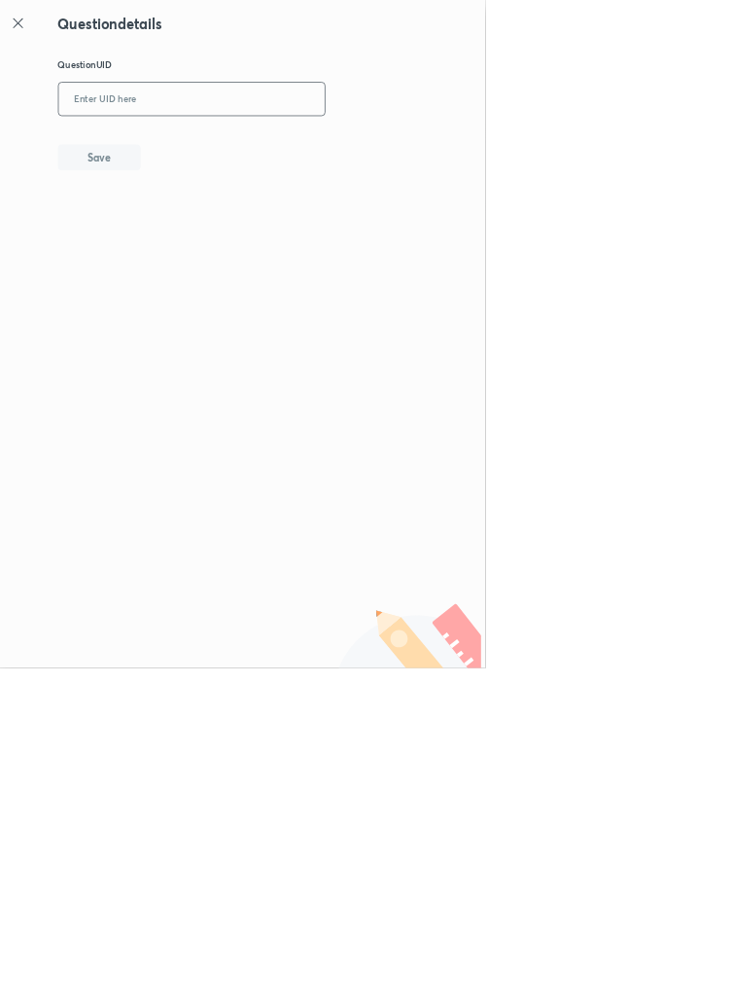
click at [342, 146] on input "text" at bounding box center [290, 150] width 402 height 48
type input "9SSY0"
click at [182, 225] on button "Save" at bounding box center [150, 235] width 125 height 39
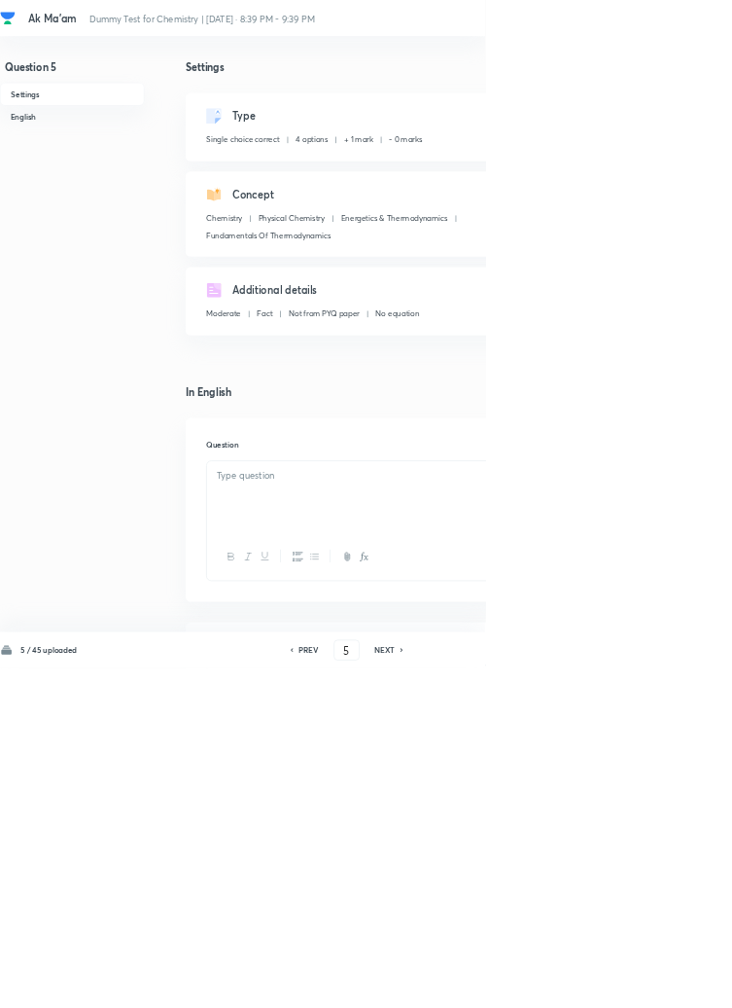
checkbox input "true"
click at [606, 985] on icon at bounding box center [607, 981] width 6 height 10
type input "6"
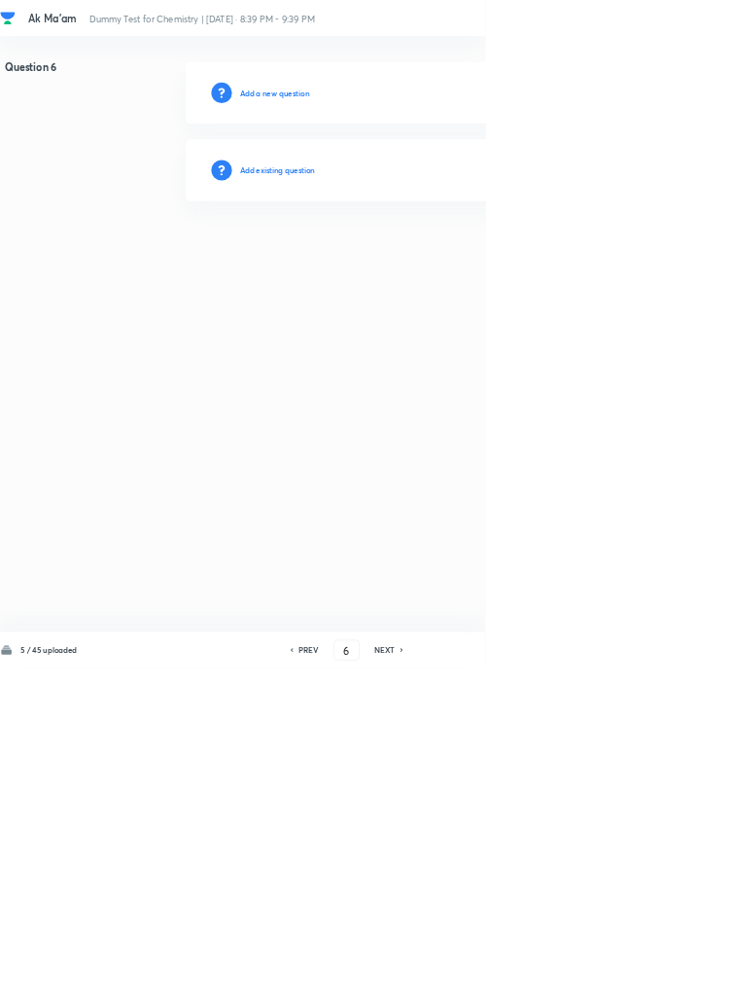
click at [436, 250] on h6 "Add existing question" at bounding box center [419, 257] width 114 height 18
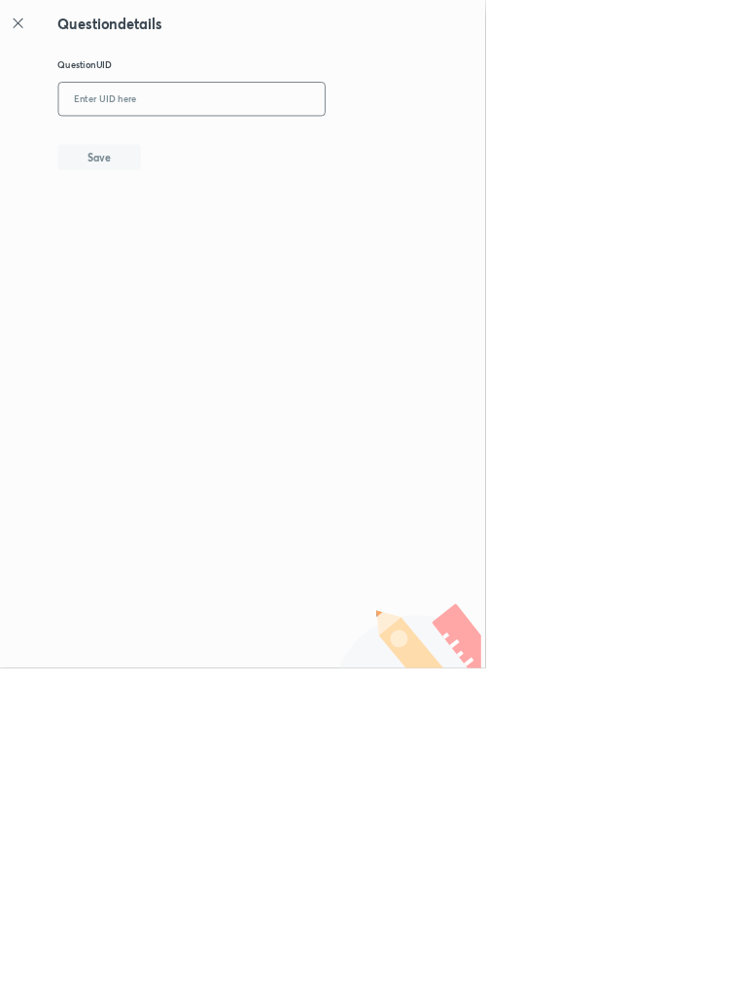
click at [345, 151] on input "text" at bounding box center [290, 150] width 402 height 48
type input "VM8OH"
click at [201, 221] on button "Save" at bounding box center [150, 235] width 125 height 39
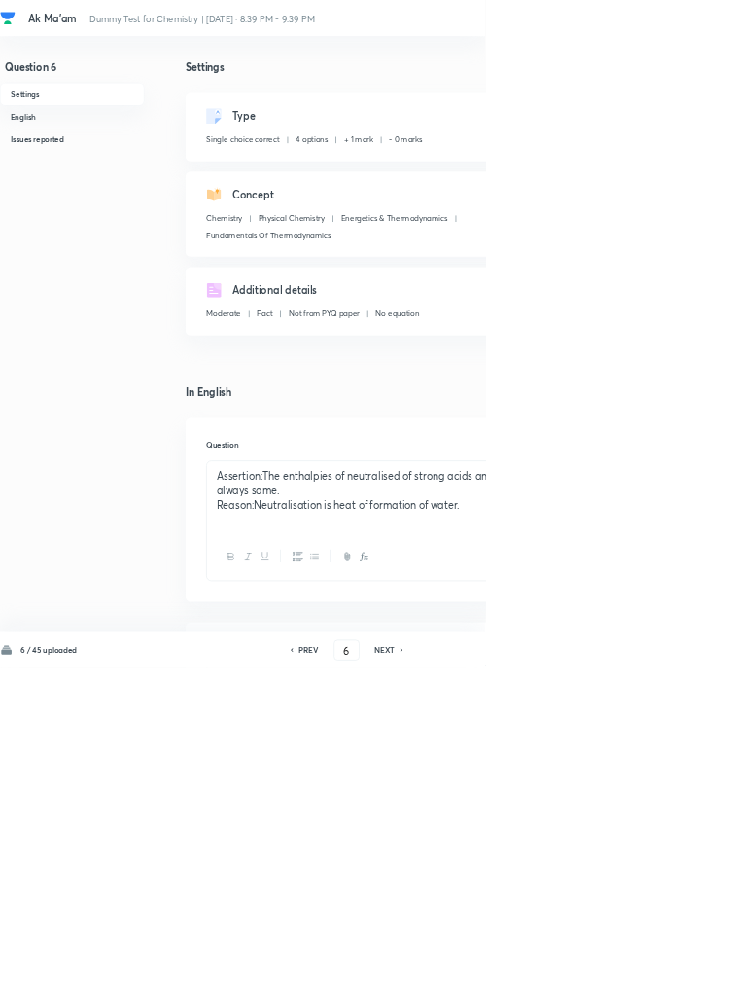
click at [607, 985] on icon at bounding box center [607, 981] width 6 height 10
type input "7"
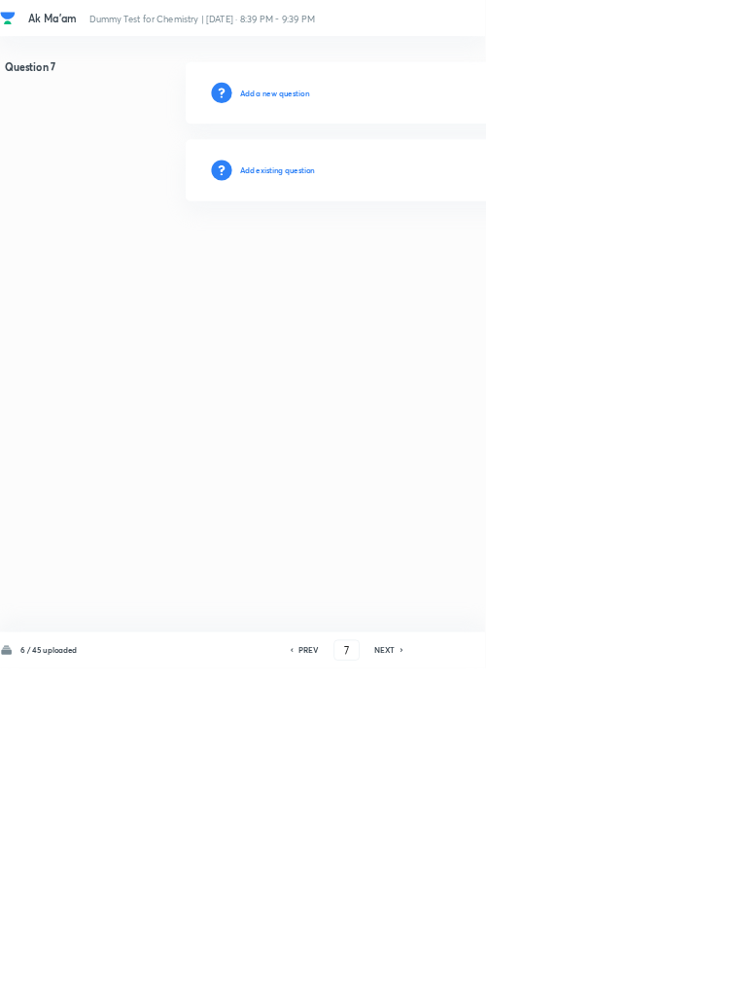
click at [454, 259] on h6 "Add existing question" at bounding box center [419, 257] width 114 height 18
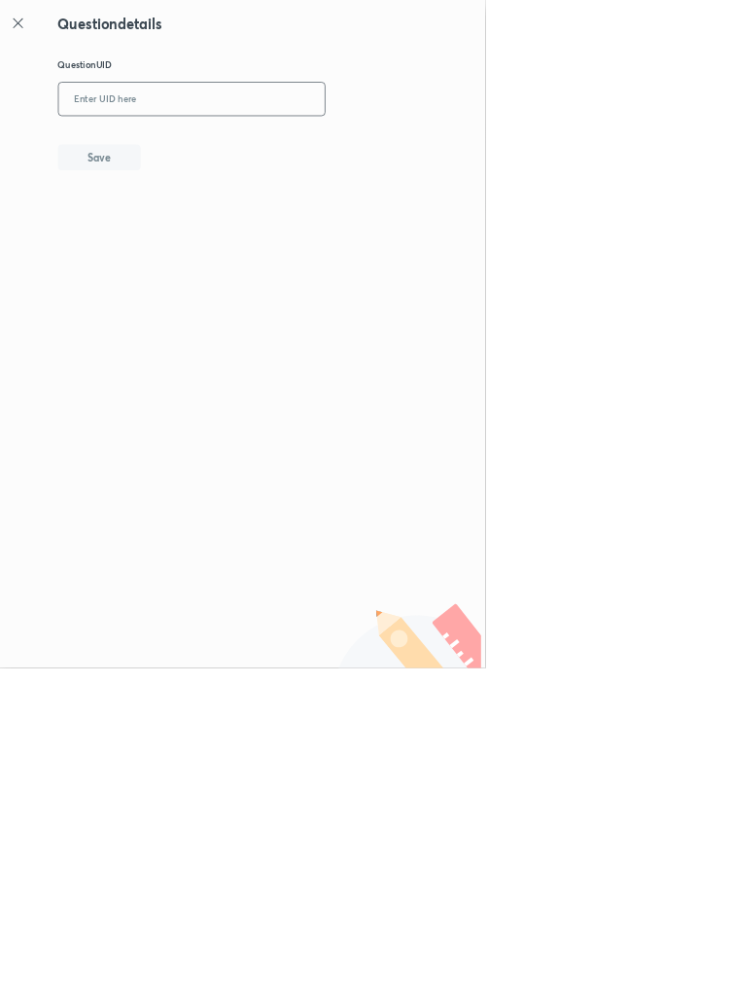
click at [304, 147] on input "text" at bounding box center [290, 150] width 402 height 48
type input "2D4VE"
click at [188, 234] on button "Save" at bounding box center [150, 235] width 125 height 39
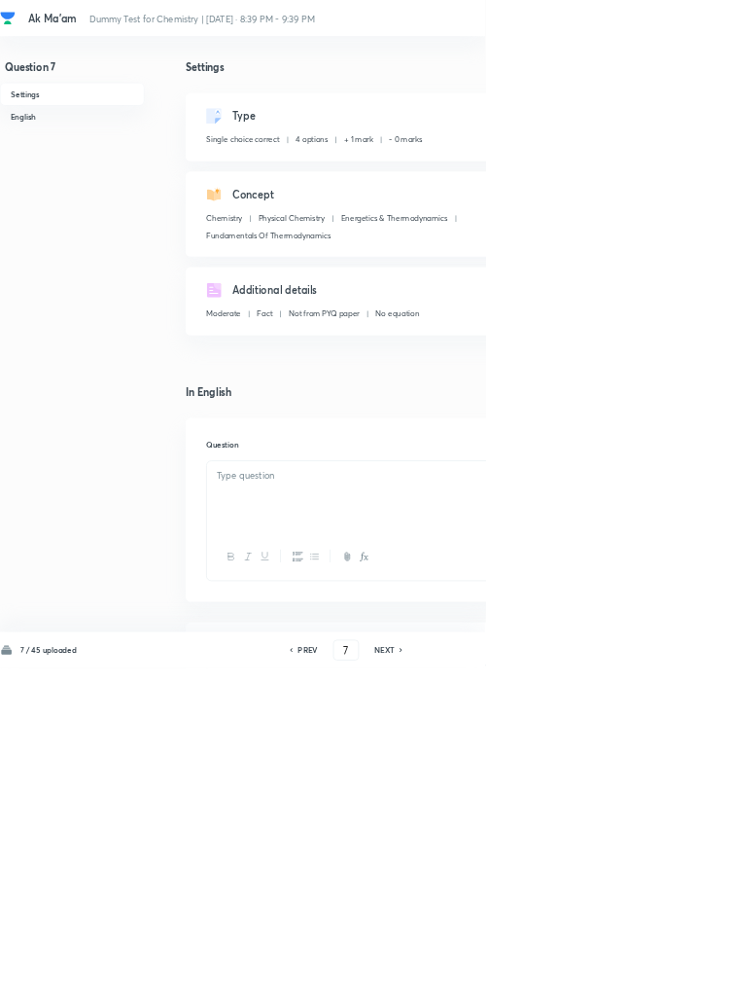
checkbox input "true"
click at [606, 985] on icon at bounding box center [606, 981] width 6 height 10
type input "8"
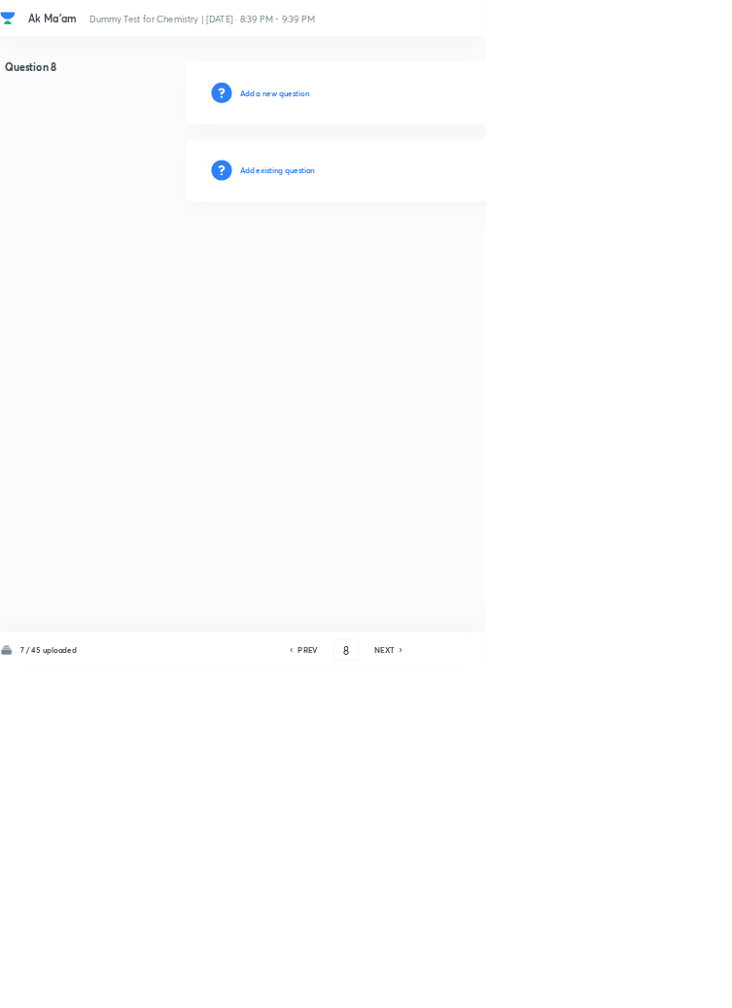
click at [445, 258] on h6 "Add existing question" at bounding box center [419, 257] width 114 height 18
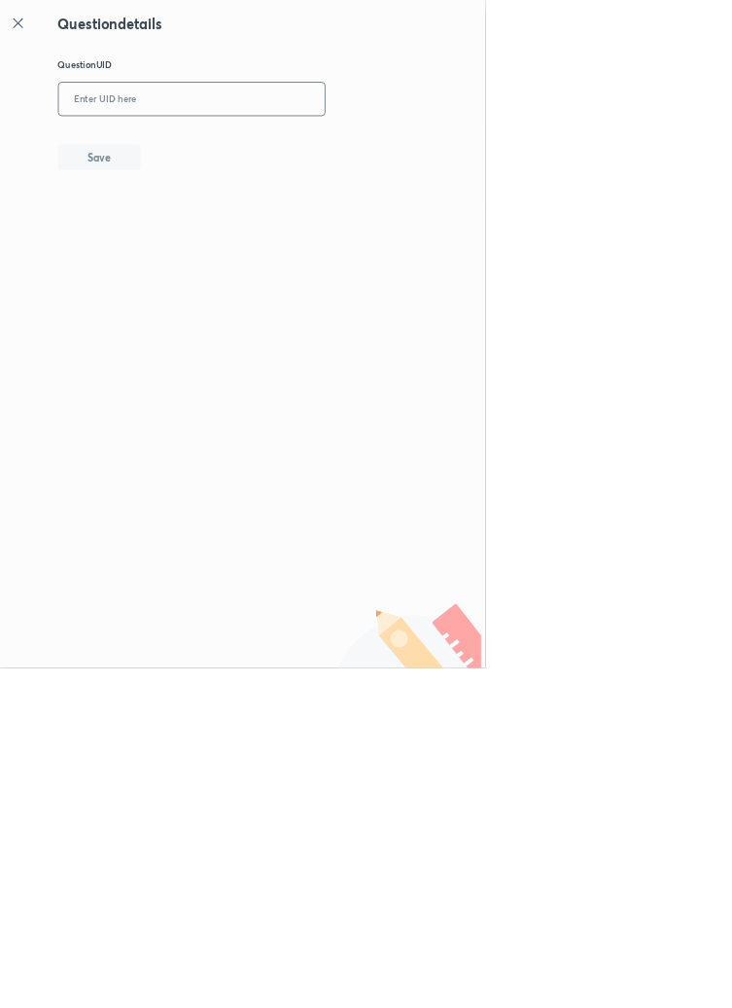
click at [385, 143] on input "text" at bounding box center [290, 150] width 402 height 48
type input "L4H6C"
click at [195, 232] on button "Save" at bounding box center [150, 235] width 125 height 39
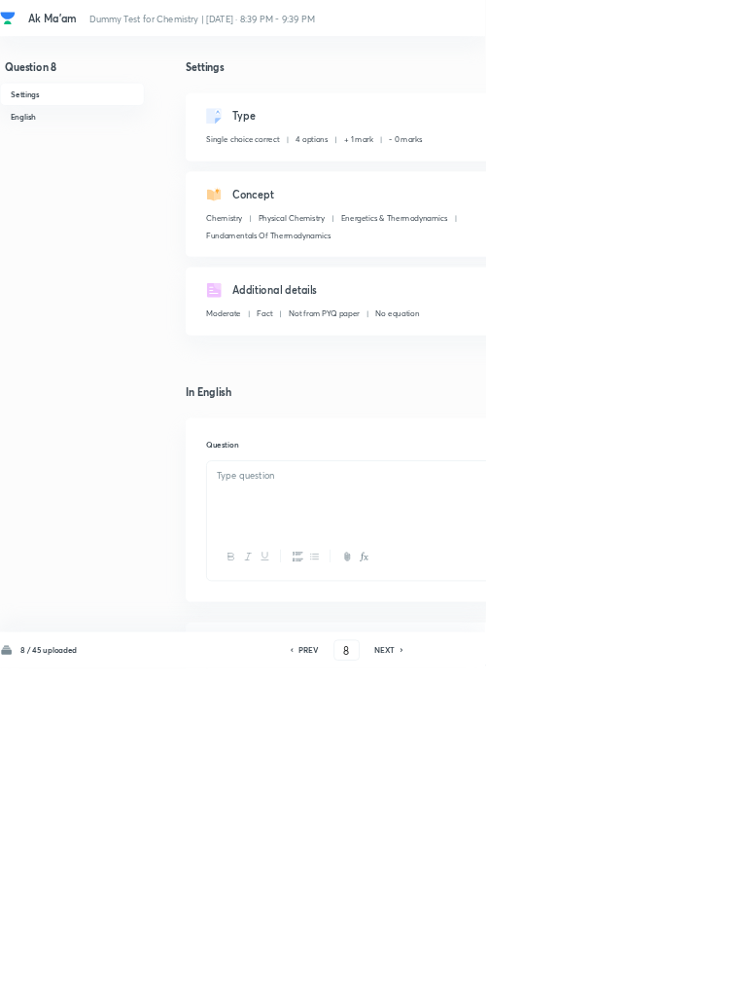
checkbox input "true"
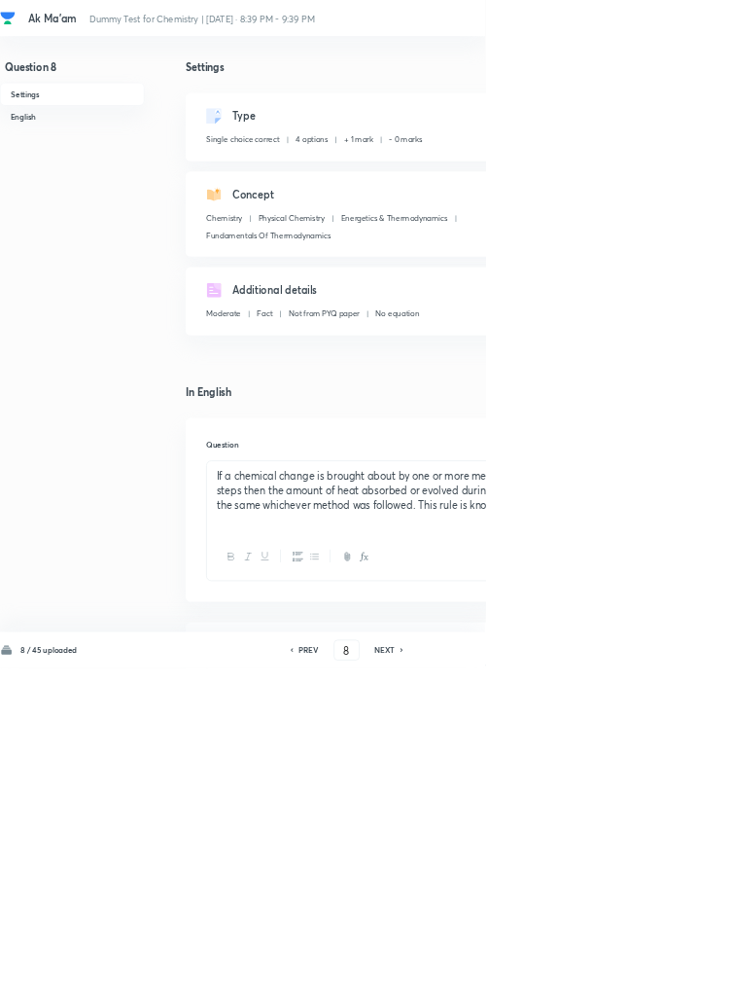
click at [610, 985] on icon at bounding box center [607, 981] width 6 height 10
type input "9"
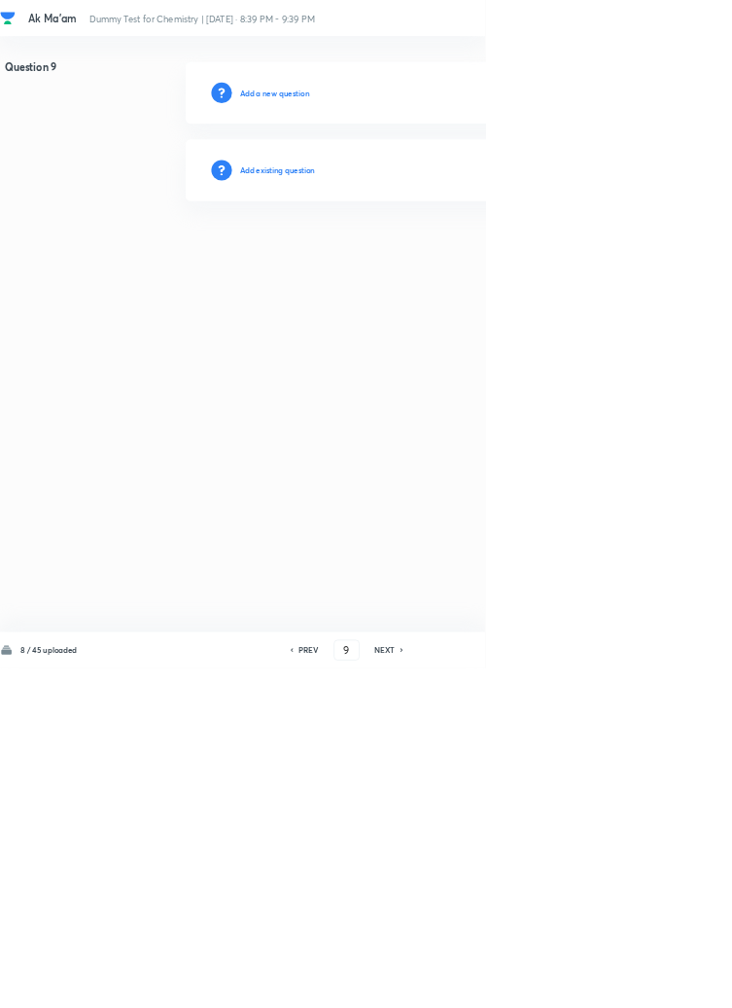
click at [447, 248] on h6 "Add existing question" at bounding box center [419, 257] width 114 height 18
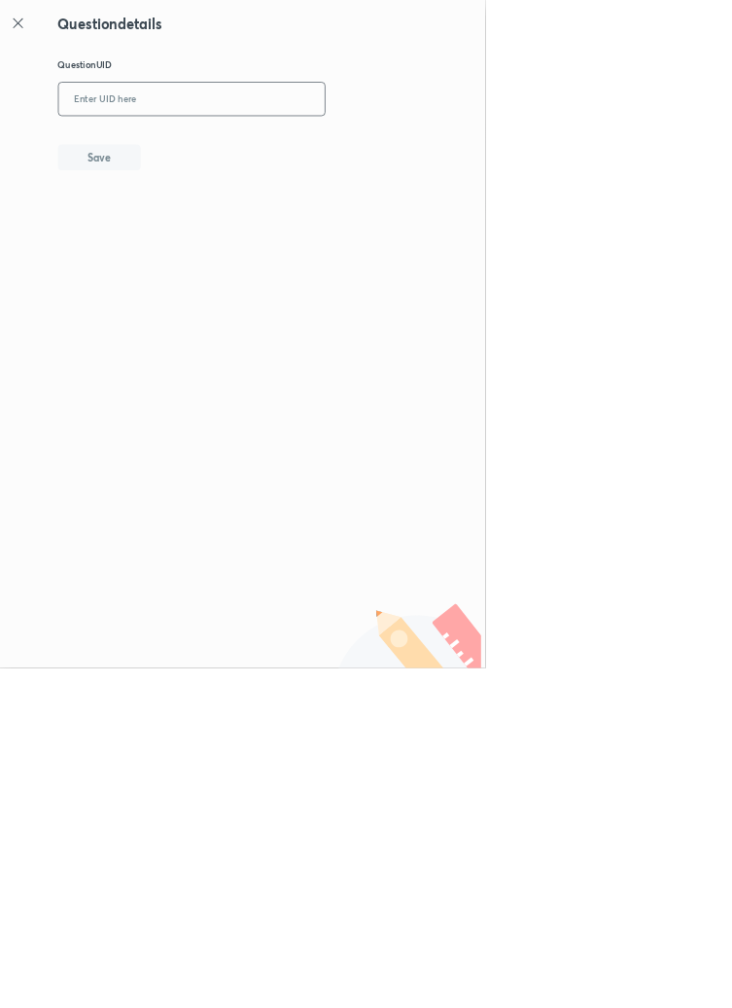
click at [388, 145] on input "text" at bounding box center [290, 150] width 402 height 48
type input "K74VH"
click at [188, 221] on button "Save" at bounding box center [150, 235] width 125 height 39
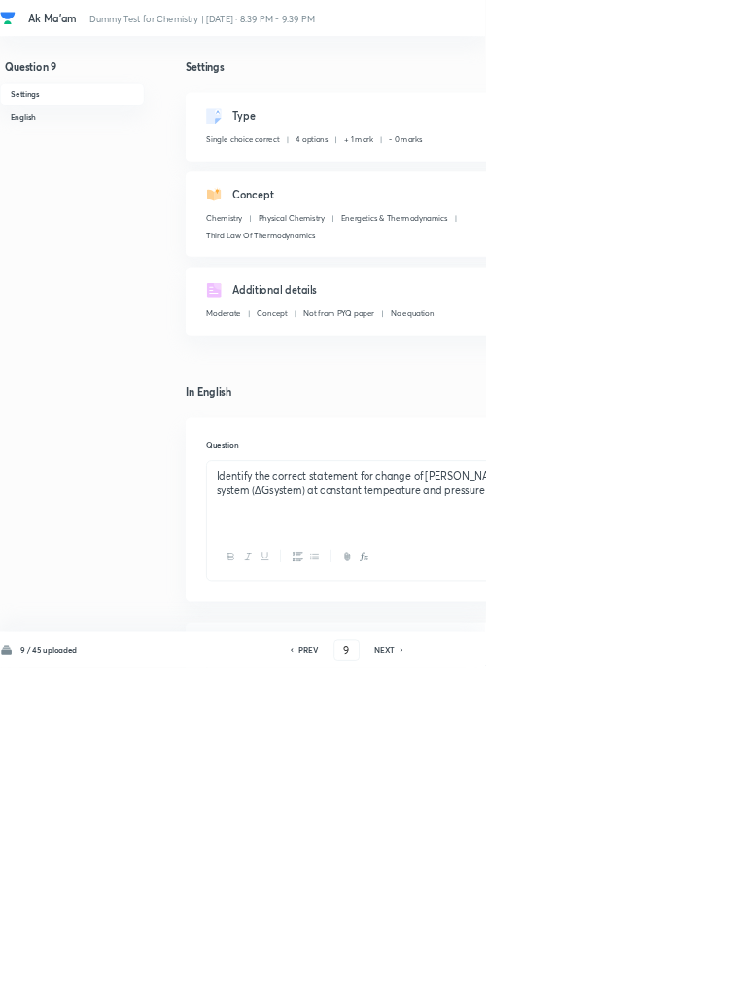
click at [607, 985] on icon at bounding box center [607, 981] width 6 height 10
type input "10"
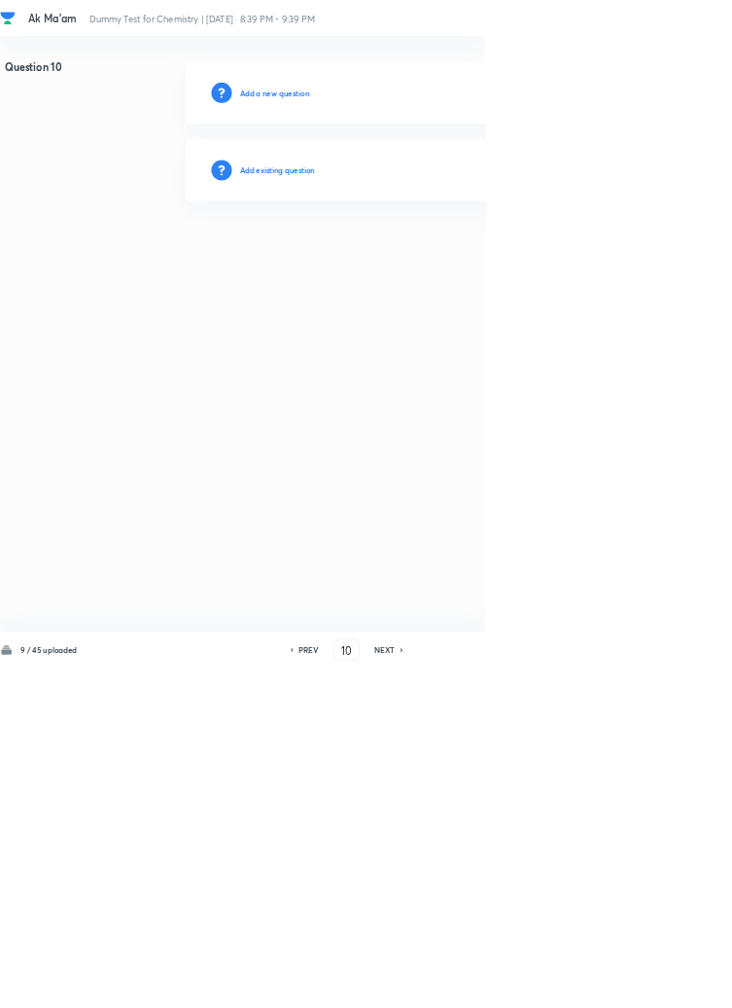
click at [466, 252] on h6 "Add existing question" at bounding box center [419, 257] width 114 height 18
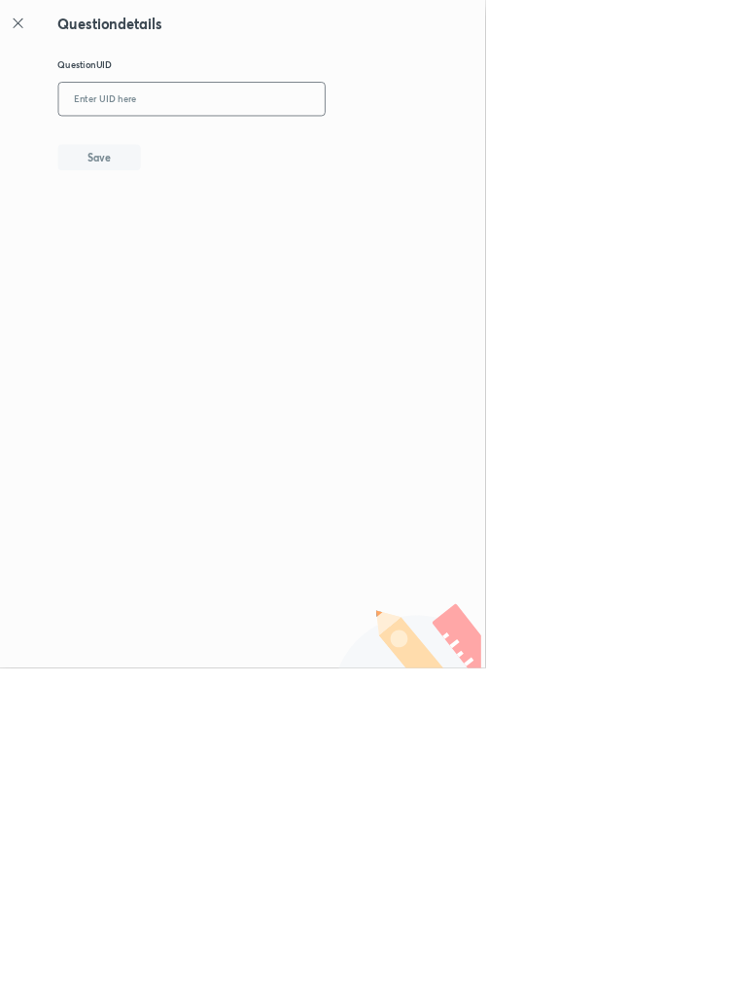
click at [236, 151] on input "text" at bounding box center [290, 150] width 402 height 48
type input "7669N"
click at [190, 225] on button "Save" at bounding box center [150, 235] width 125 height 39
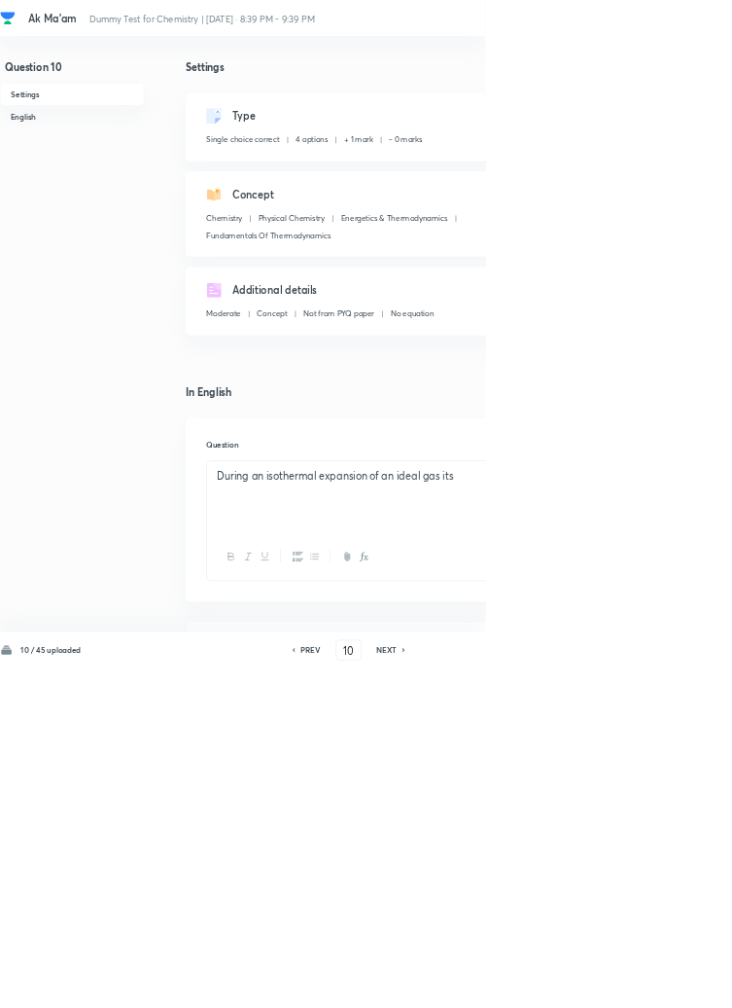
click at [610, 983] on icon at bounding box center [609, 981] width 4 height 6
type input "11"
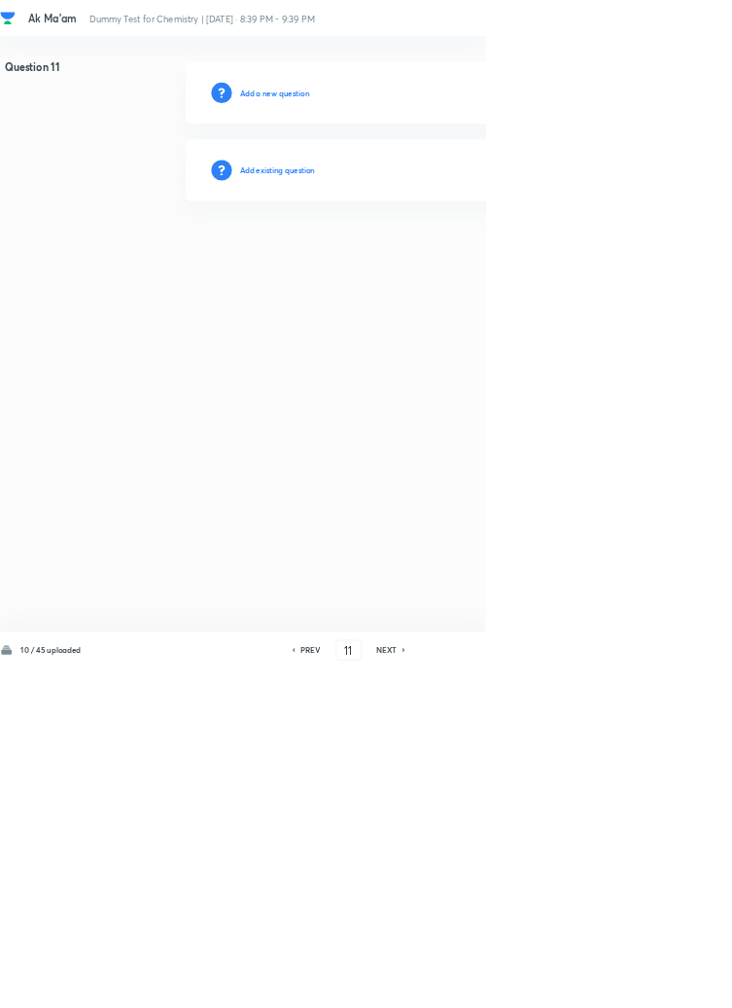
click at [439, 255] on h6 "Add existing question" at bounding box center [419, 257] width 114 height 18
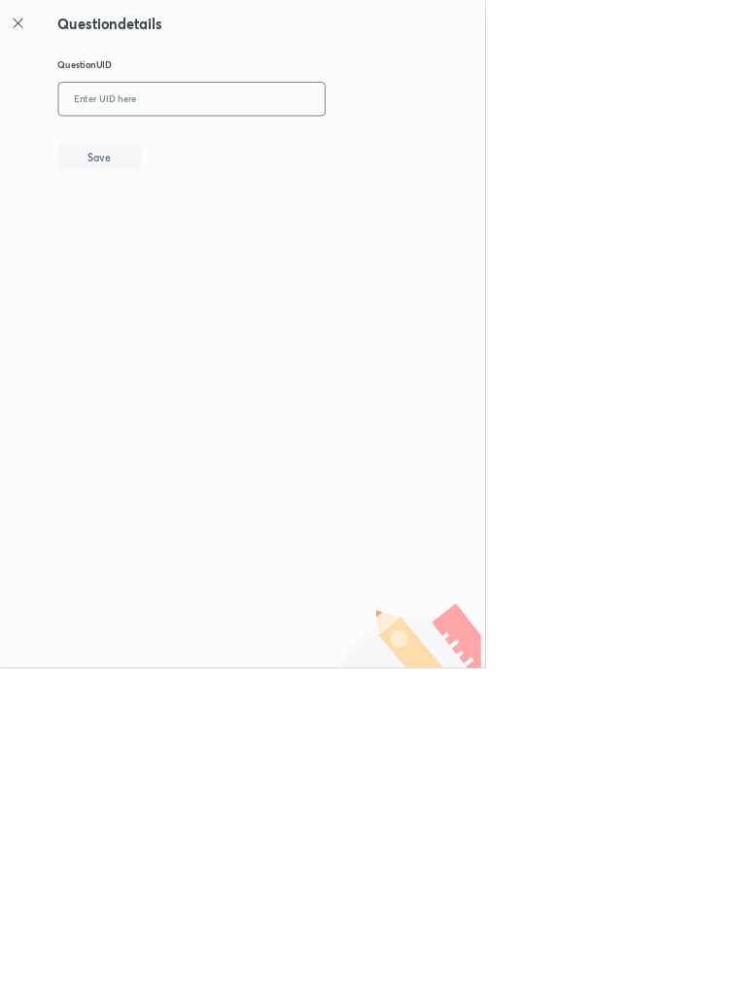
click at [305, 146] on input "text" at bounding box center [290, 150] width 402 height 48
type input "8LYDF"
click at [192, 231] on button "Save" at bounding box center [150, 235] width 125 height 39
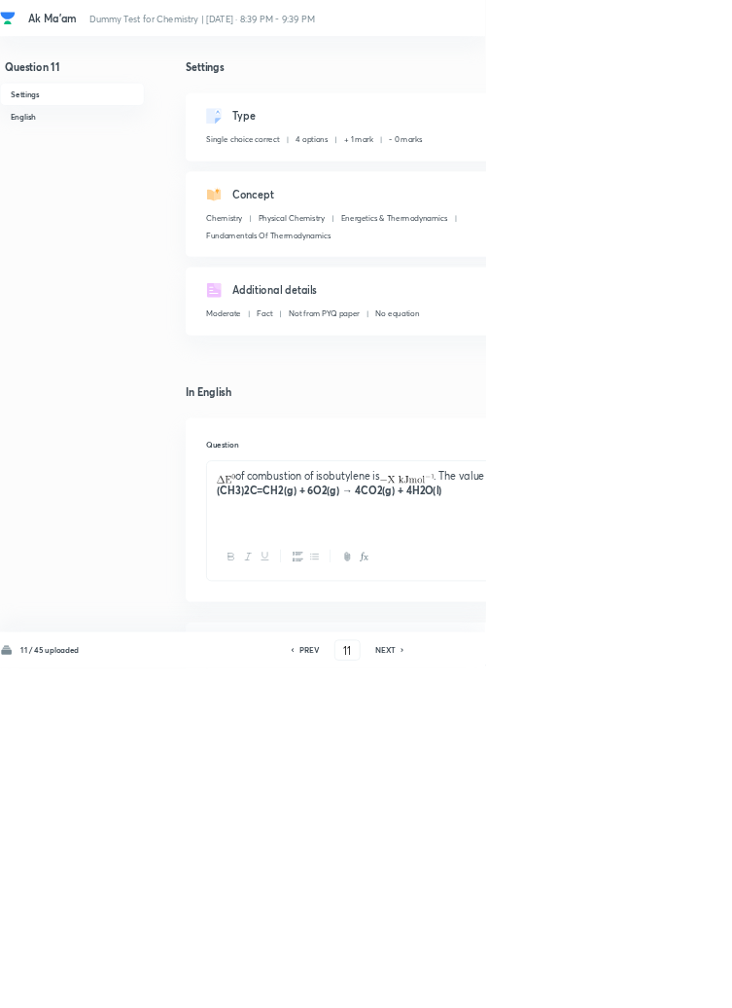
click at [589, 989] on h6 "NEXT" at bounding box center [582, 981] width 30 height 18
type input "12"
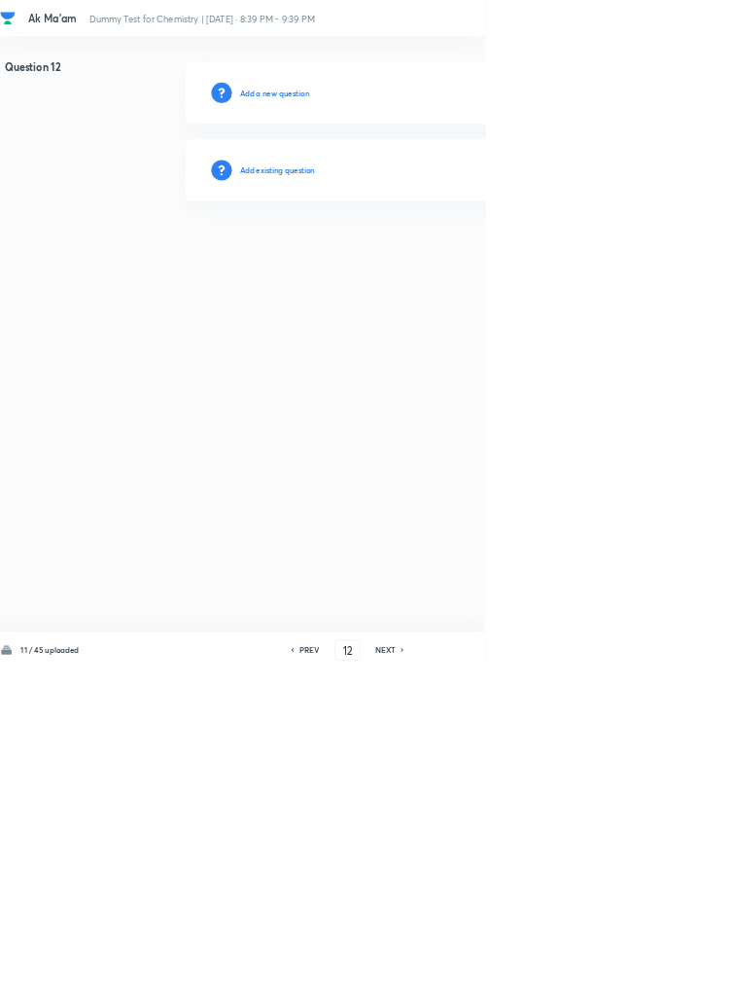
click at [435, 257] on h6 "Add existing question" at bounding box center [419, 257] width 114 height 18
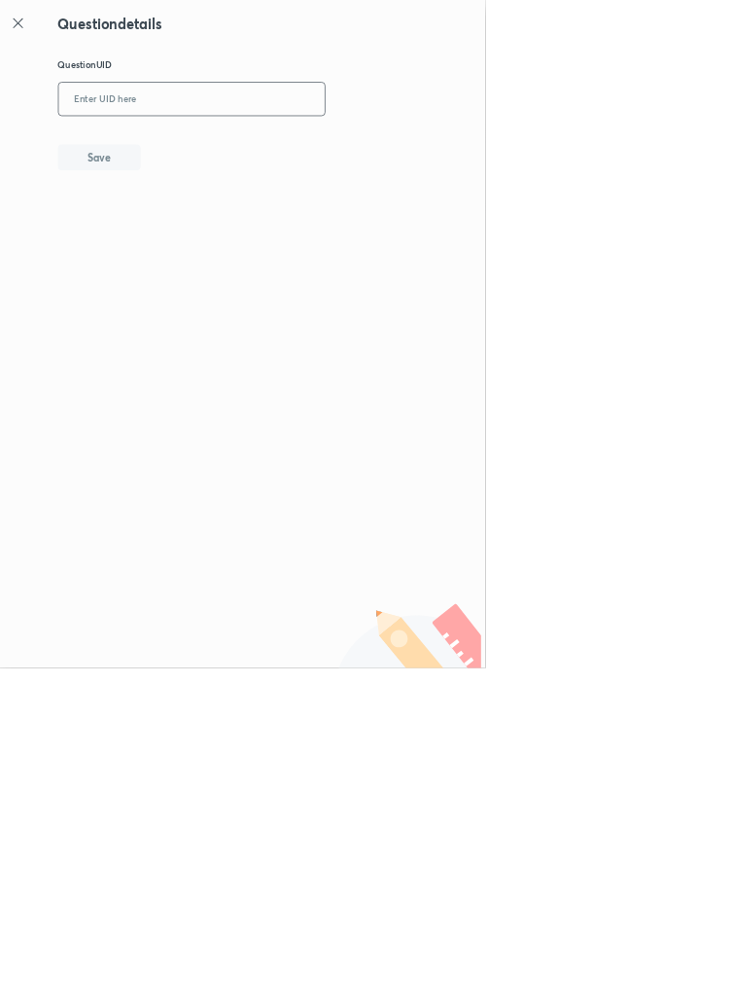
click at [399, 148] on input "text" at bounding box center [290, 150] width 402 height 48
type input "36B2O"
click at [192, 230] on button "Save" at bounding box center [150, 235] width 125 height 39
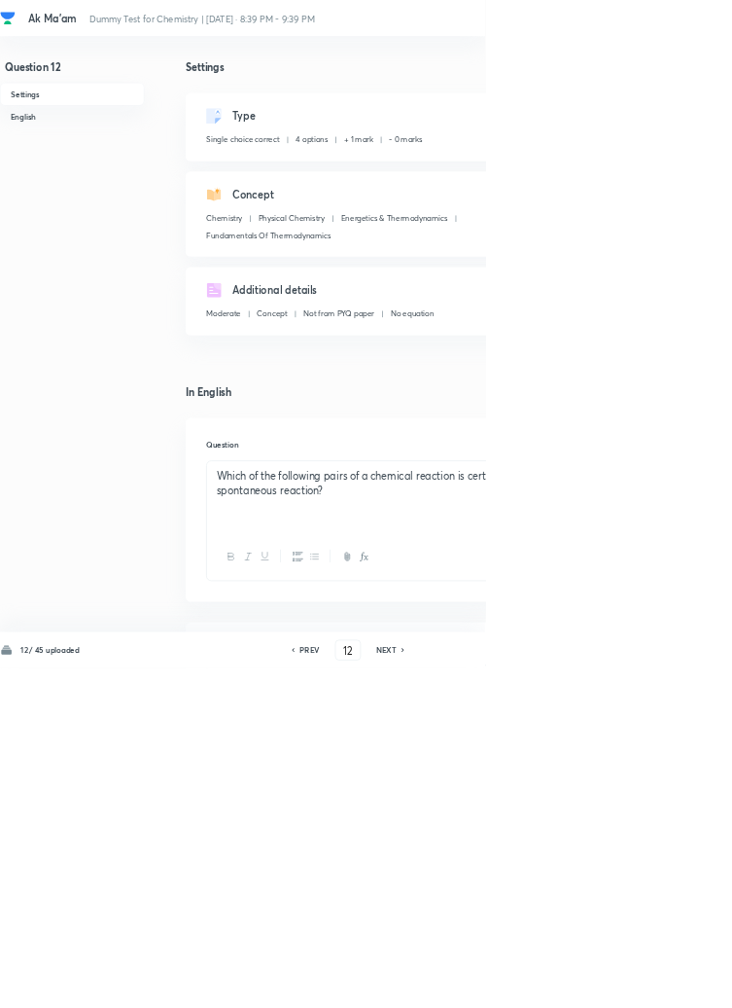
click at [610, 983] on icon at bounding box center [608, 981] width 4 height 6
type input "13"
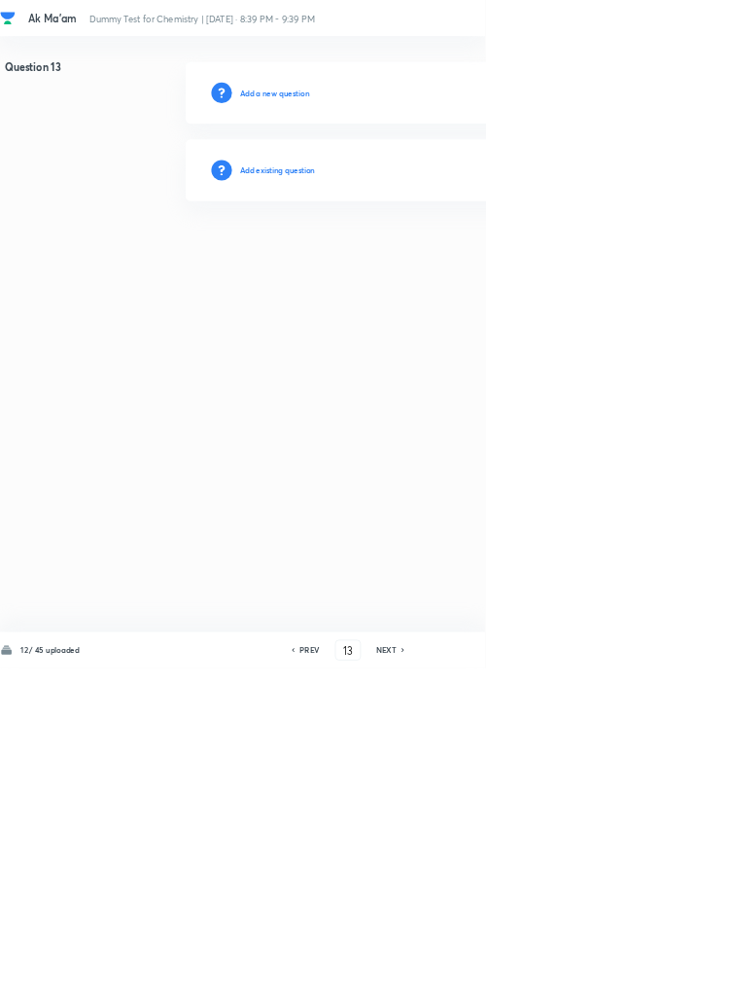
click at [444, 258] on h6 "Add existing question" at bounding box center [419, 257] width 114 height 18
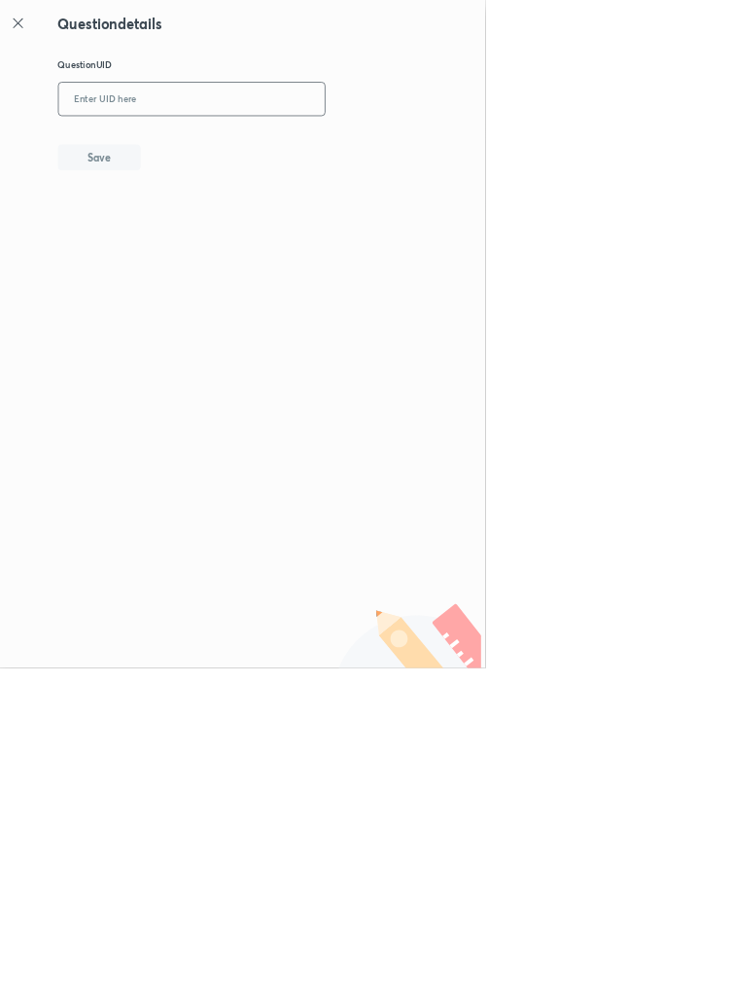
click at [365, 144] on input "text" at bounding box center [290, 150] width 402 height 48
type input "2IBE4"
click at [189, 231] on button "Save" at bounding box center [150, 235] width 125 height 39
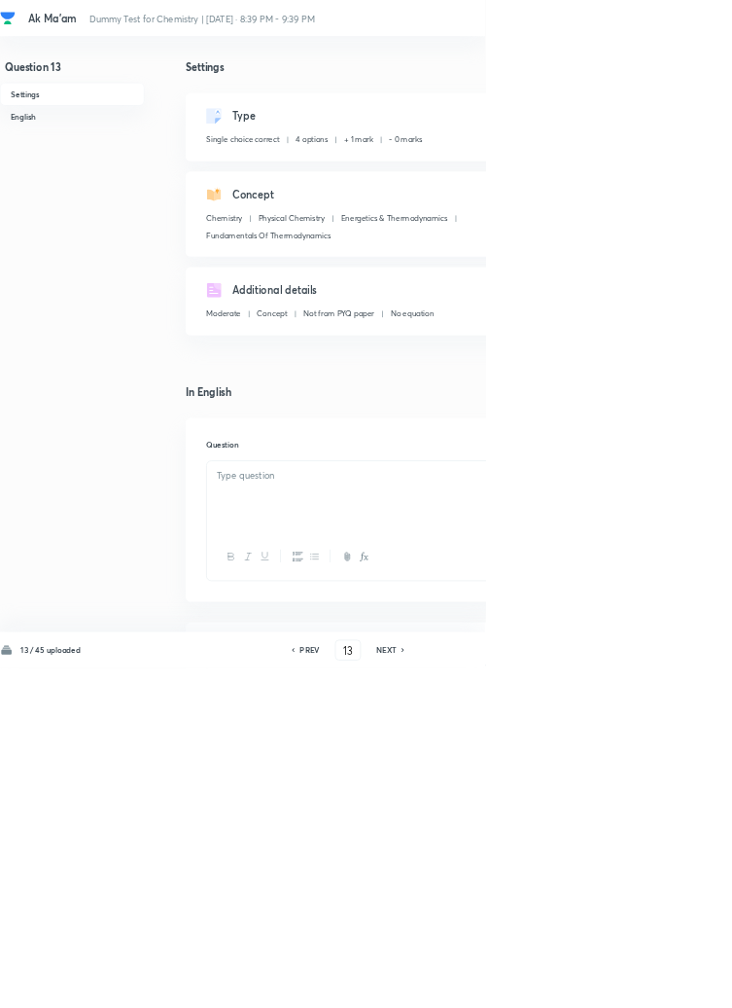
checkbox input "true"
click at [608, 985] on icon at bounding box center [609, 981] width 6 height 10
type input "14"
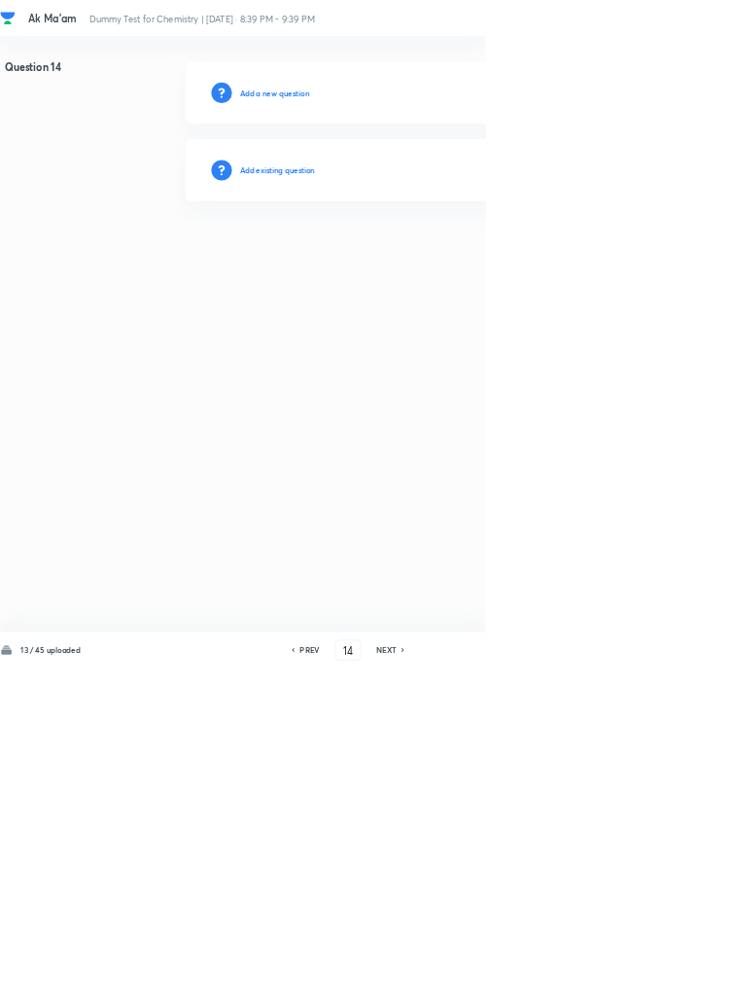
click at [463, 262] on h6 "Add existing question" at bounding box center [419, 257] width 114 height 18
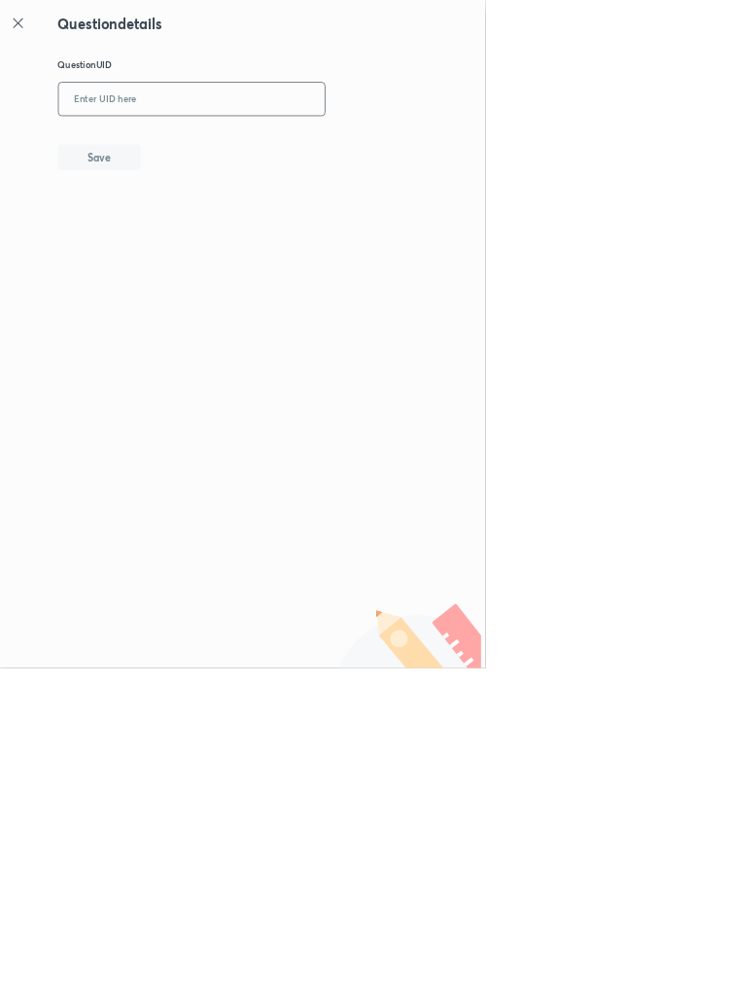
click at [339, 145] on input "text" at bounding box center [290, 150] width 402 height 48
type input "RIT86"
click at [197, 224] on button "Save" at bounding box center [150, 235] width 125 height 39
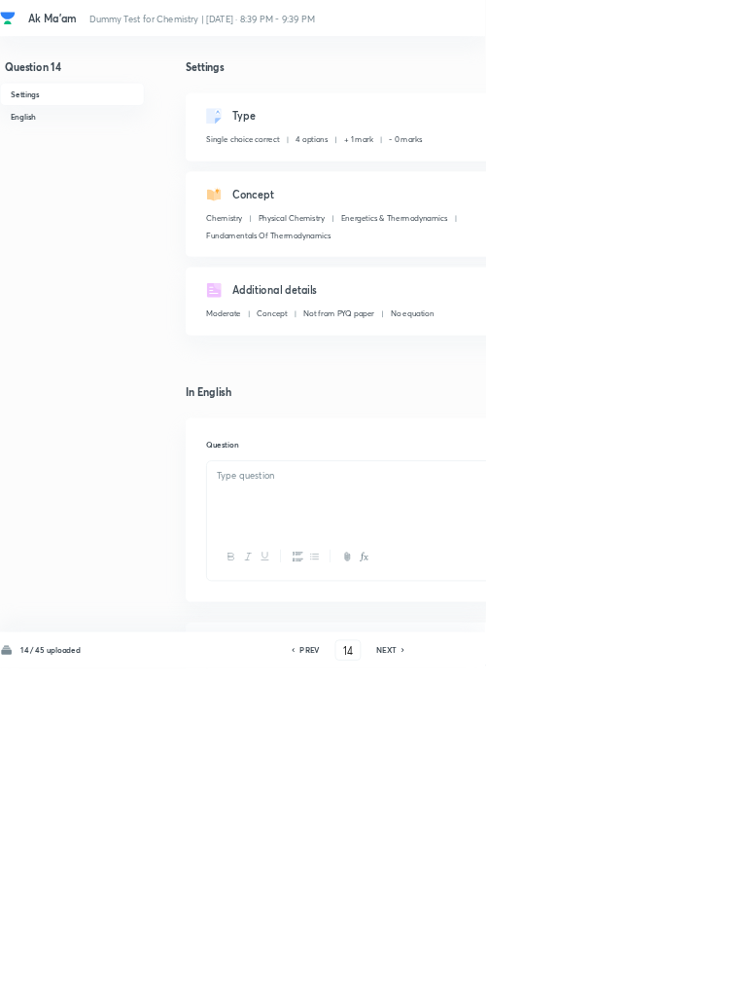
checkbox input "true"
click at [610, 983] on icon at bounding box center [608, 981] width 4 height 6
type input "15"
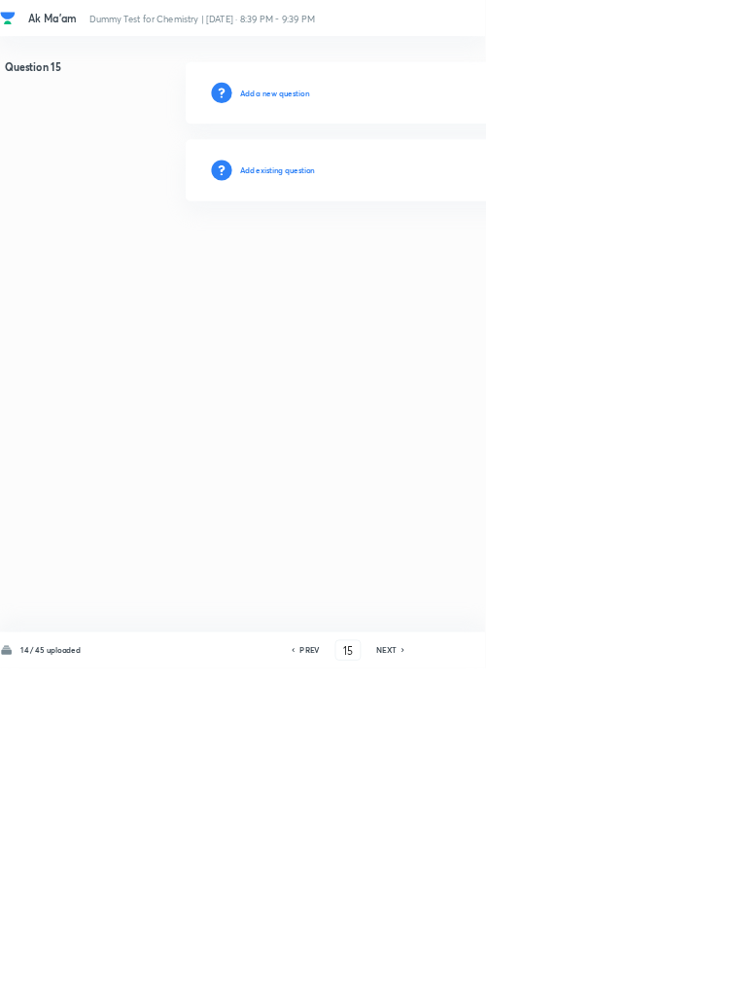
click at [456, 255] on h6 "Add existing question" at bounding box center [419, 257] width 114 height 18
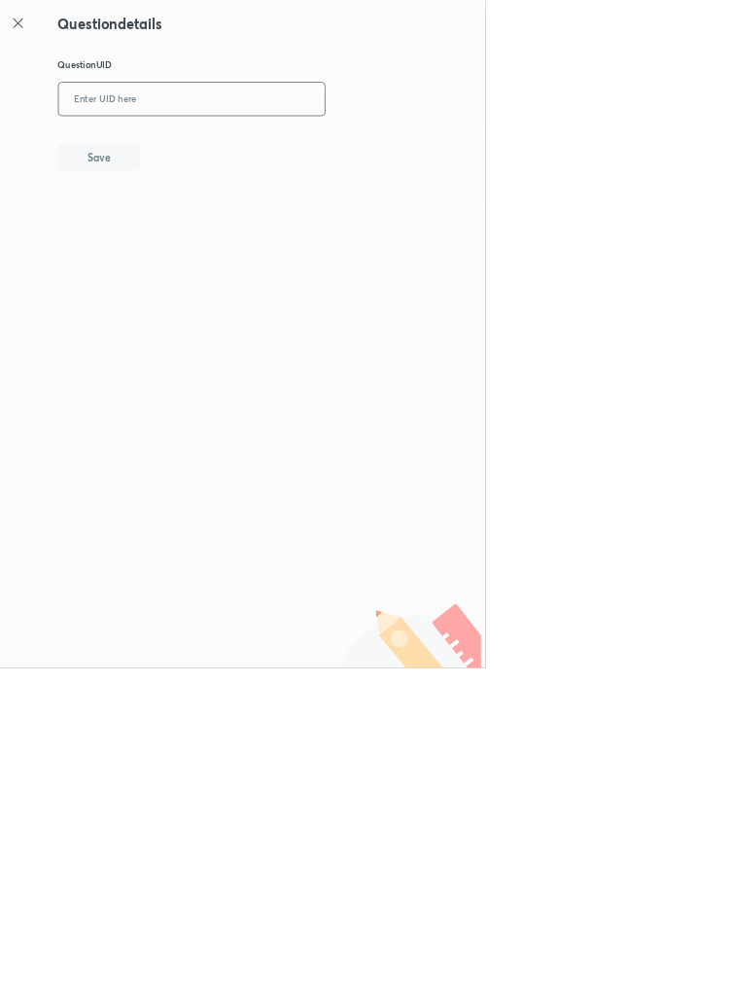
click at [271, 141] on input "text" at bounding box center [290, 150] width 402 height 48
click at [283, 146] on input "text" at bounding box center [290, 150] width 402 height 48
click at [199, 240] on button "Save" at bounding box center [150, 235] width 125 height 39
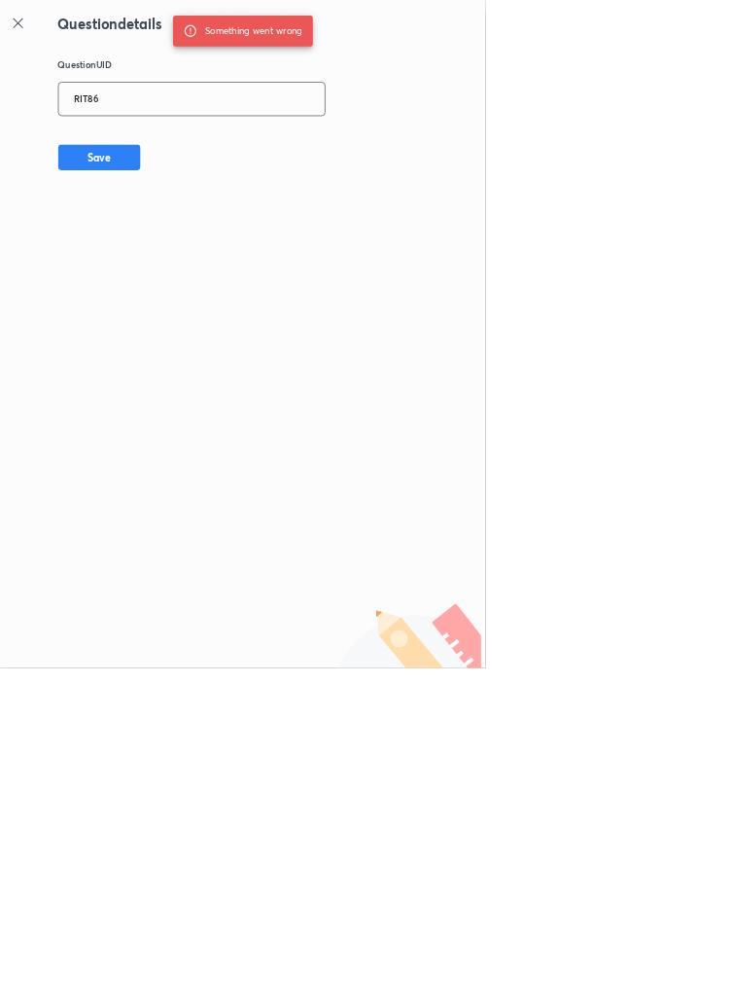
click at [211, 142] on input "RIT86" at bounding box center [290, 150] width 402 height 48
type input "R"
type input "2GBJE"
click at [205, 253] on button "Save" at bounding box center [150, 235] width 125 height 39
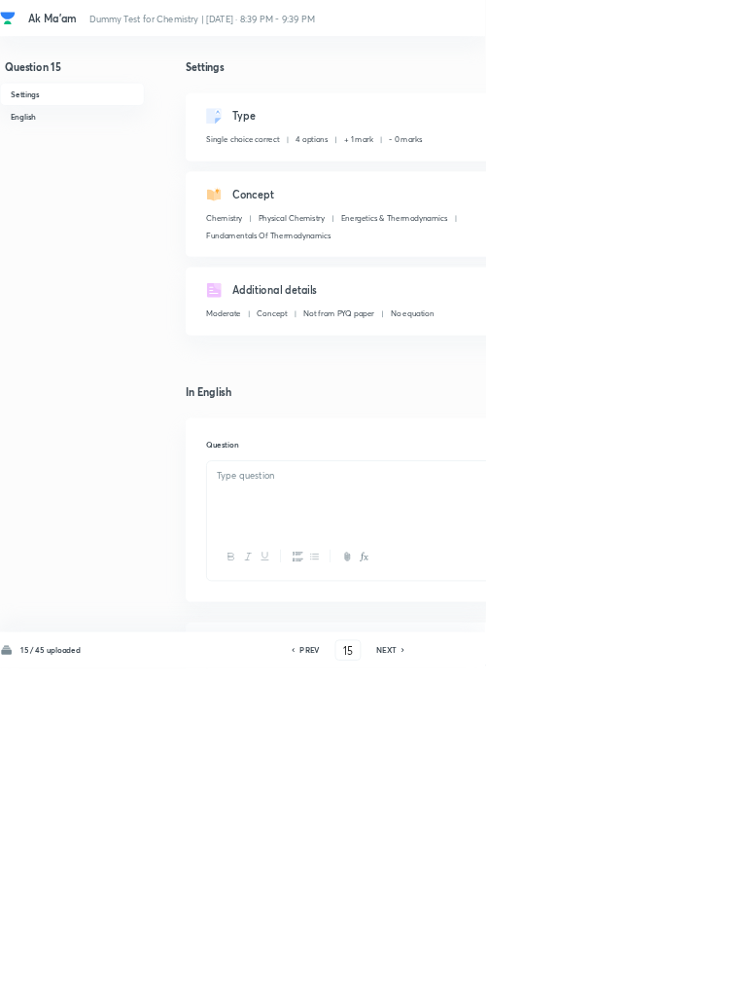
checkbox input "true"
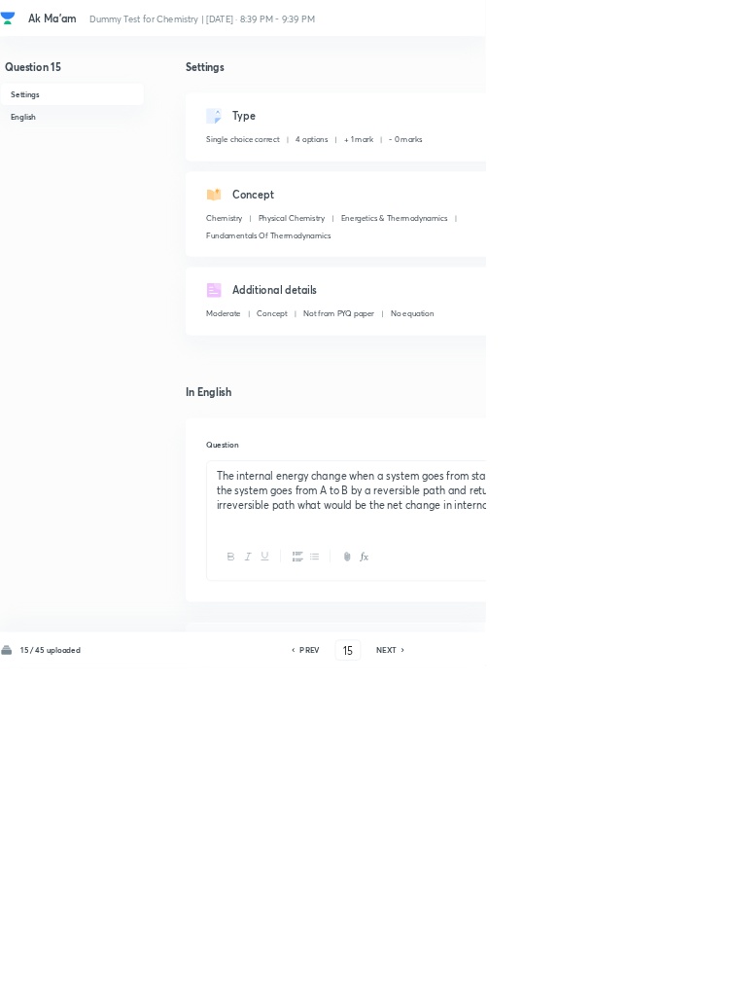
click at [610, 983] on icon at bounding box center [608, 981] width 4 height 6
type input "16"
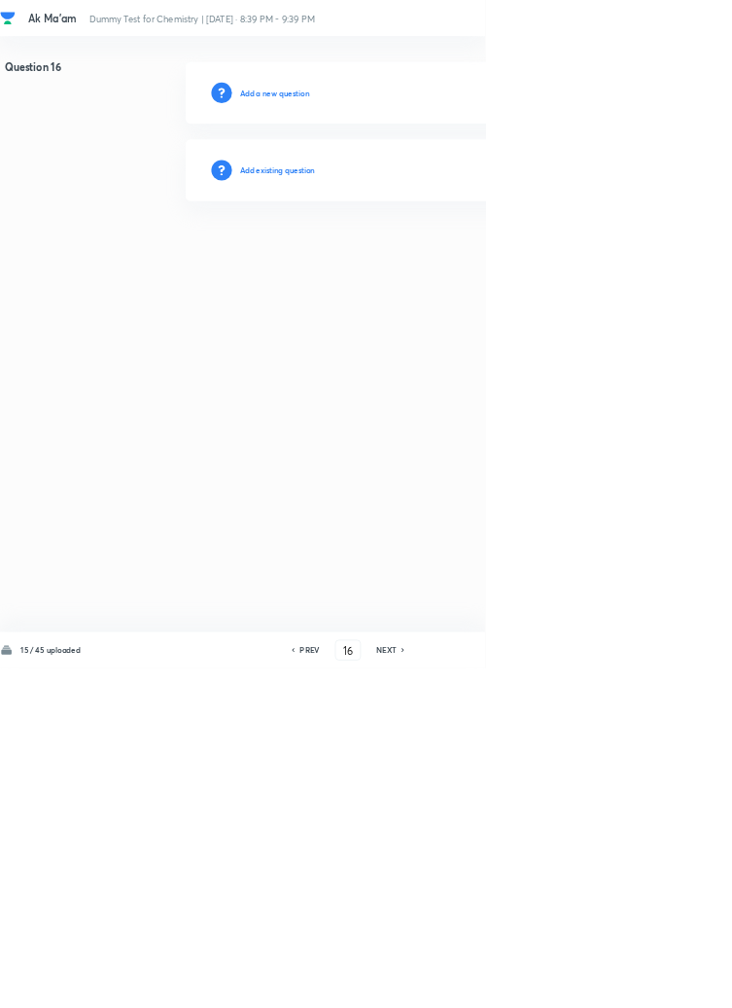
click at [471, 259] on h6 "Add existing question" at bounding box center [419, 257] width 114 height 18
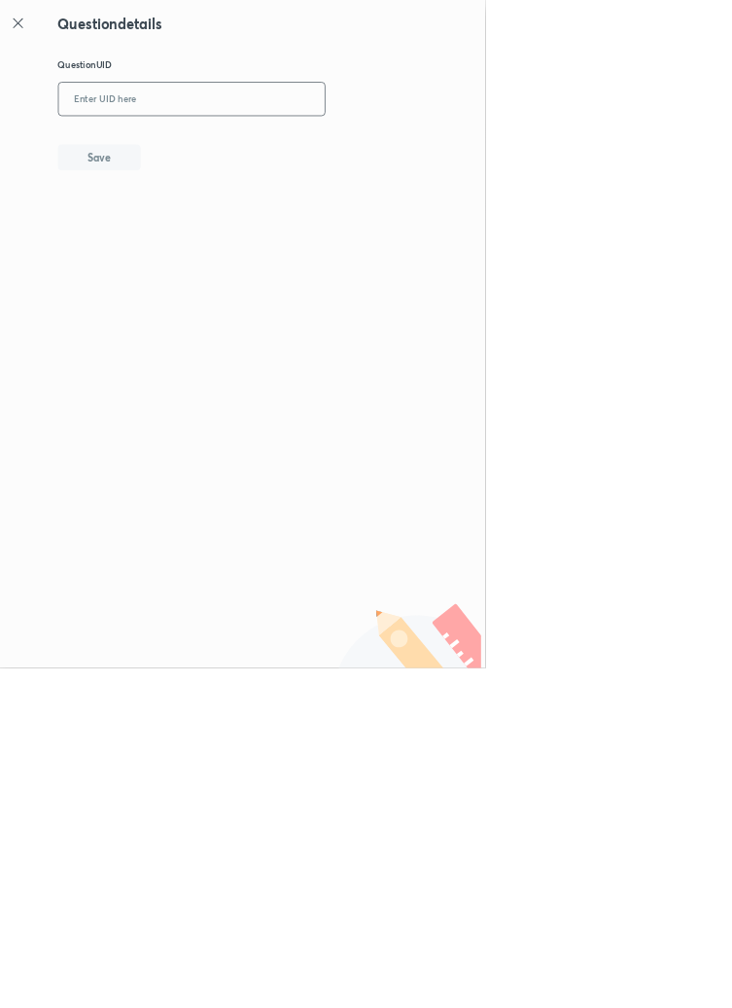
click at [366, 141] on input "text" at bounding box center [290, 150] width 402 height 48
type input "S6A7R"
click at [195, 234] on button "Save" at bounding box center [150, 235] width 125 height 39
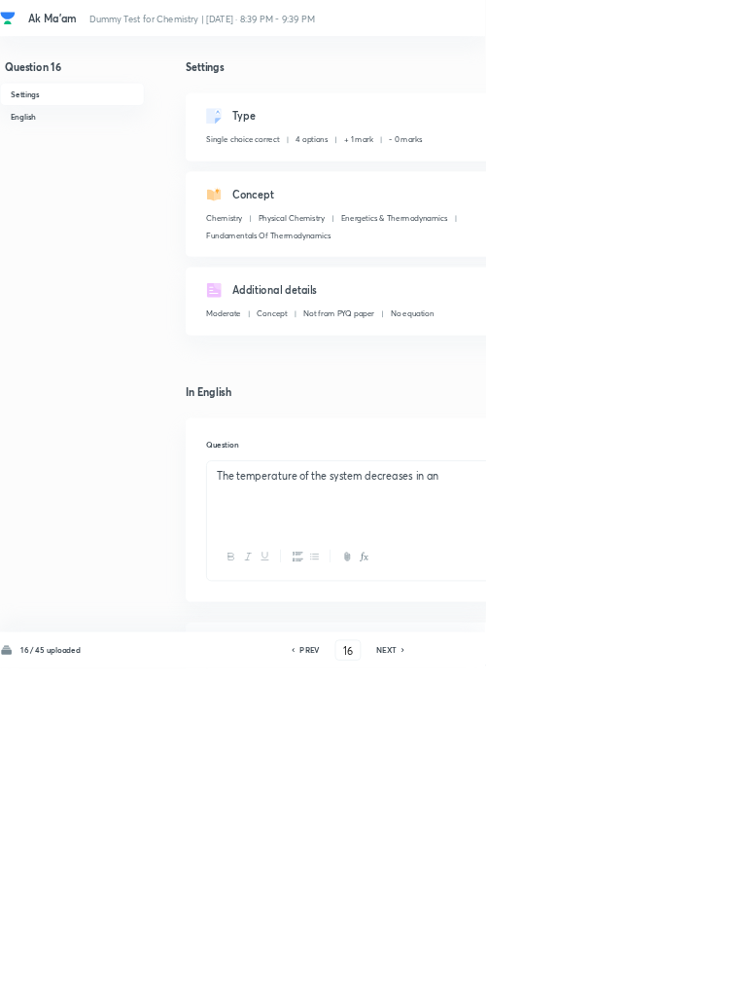
click at [610, 983] on icon at bounding box center [608, 981] width 4 height 6
type input "17"
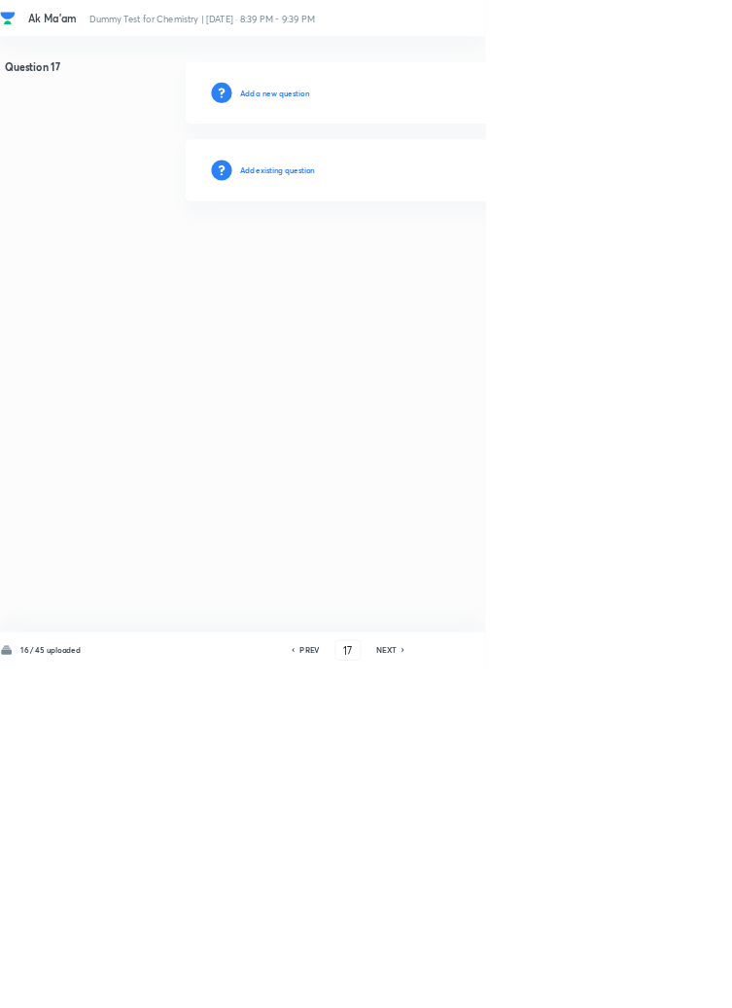
click at [443, 260] on h6 "Add existing question" at bounding box center [419, 257] width 114 height 18
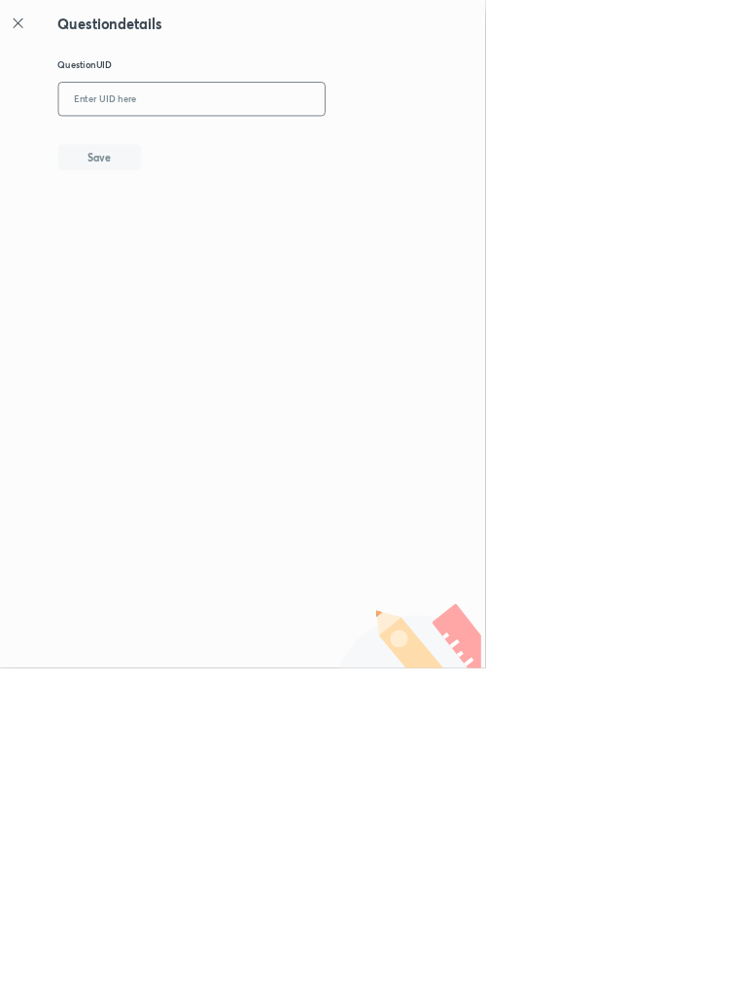
click at [291, 152] on input "text" at bounding box center [290, 150] width 402 height 48
type input "EMM1T"
click at [211, 242] on button "Save" at bounding box center [150, 235] width 125 height 39
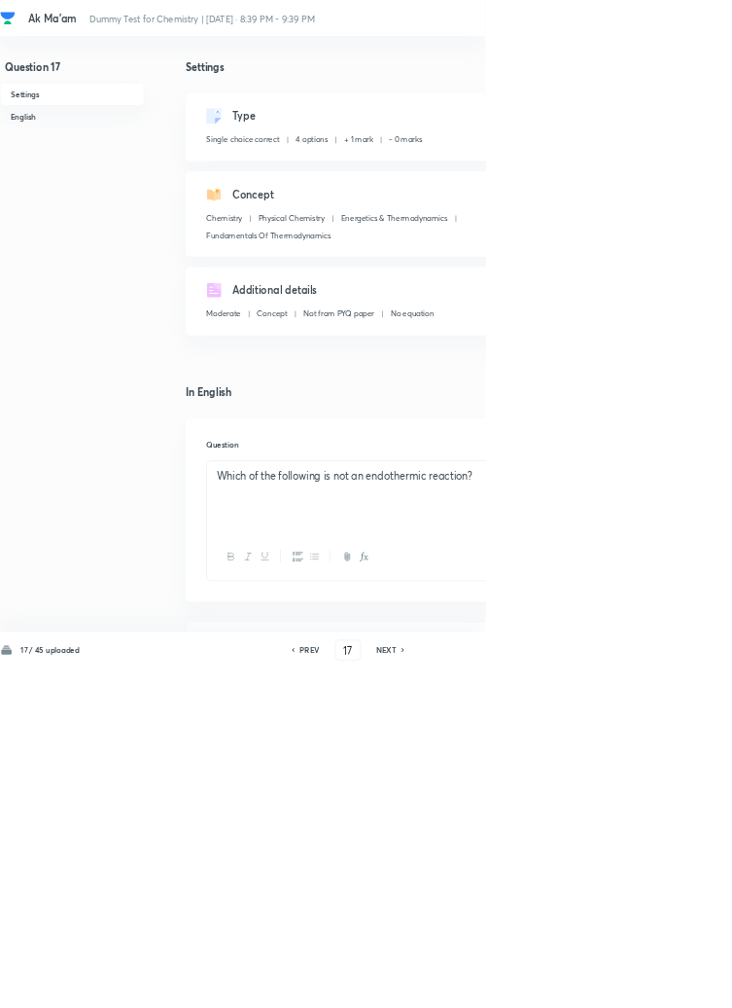
click at [609, 983] on icon at bounding box center [608, 981] width 4 height 6
type input "18"
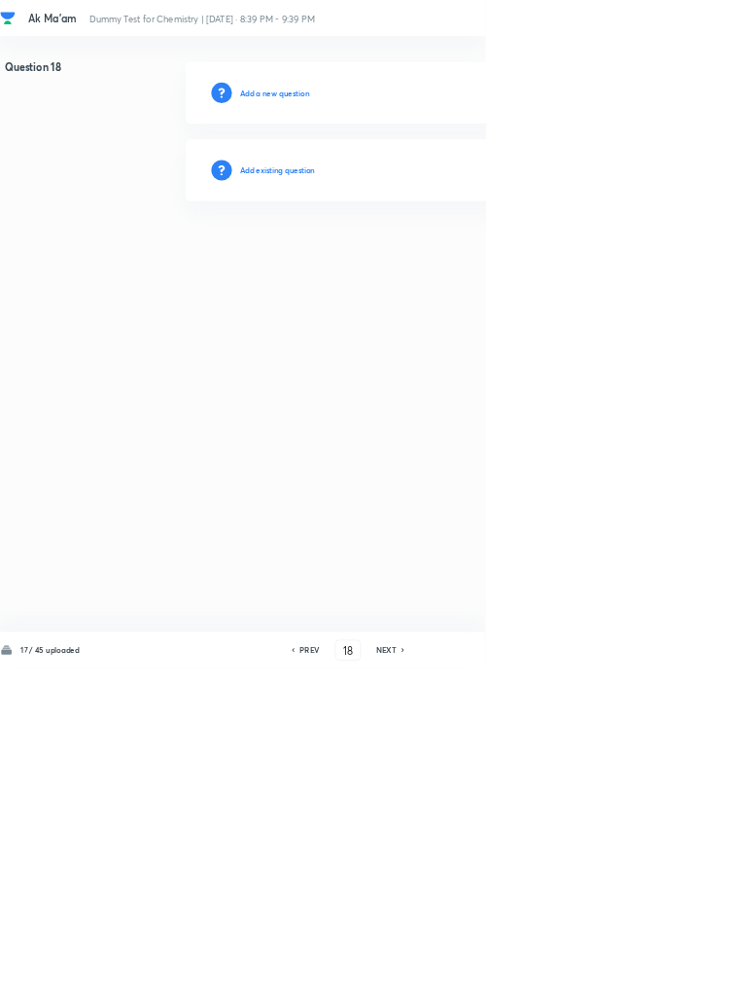
click at [446, 262] on h6 "Add existing question" at bounding box center [419, 257] width 114 height 18
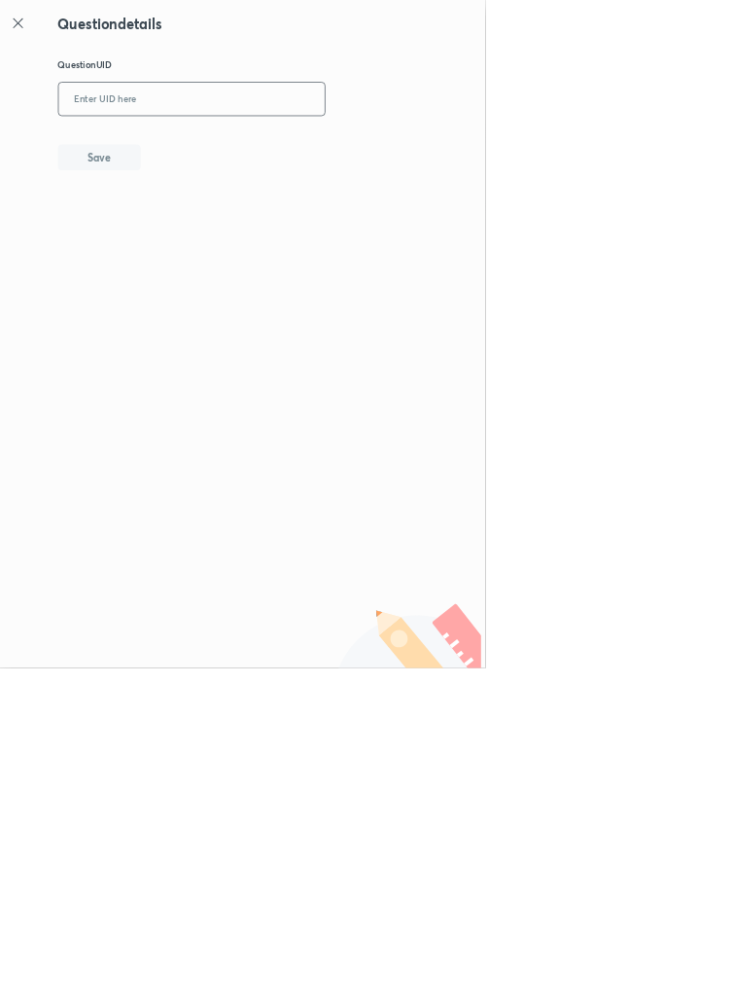
click at [311, 141] on input "text" at bounding box center [290, 150] width 402 height 48
type input "T3FWY"
click at [206, 232] on button "Save" at bounding box center [150, 235] width 125 height 39
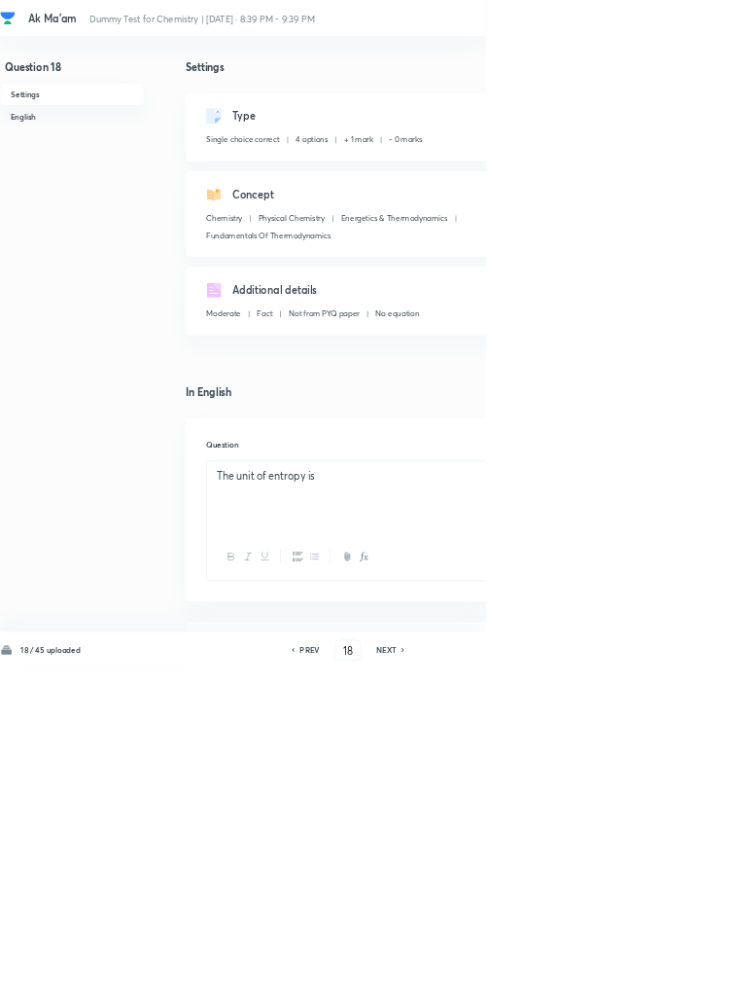
click at [608, 985] on icon at bounding box center [609, 981] width 6 height 10
type input "19"
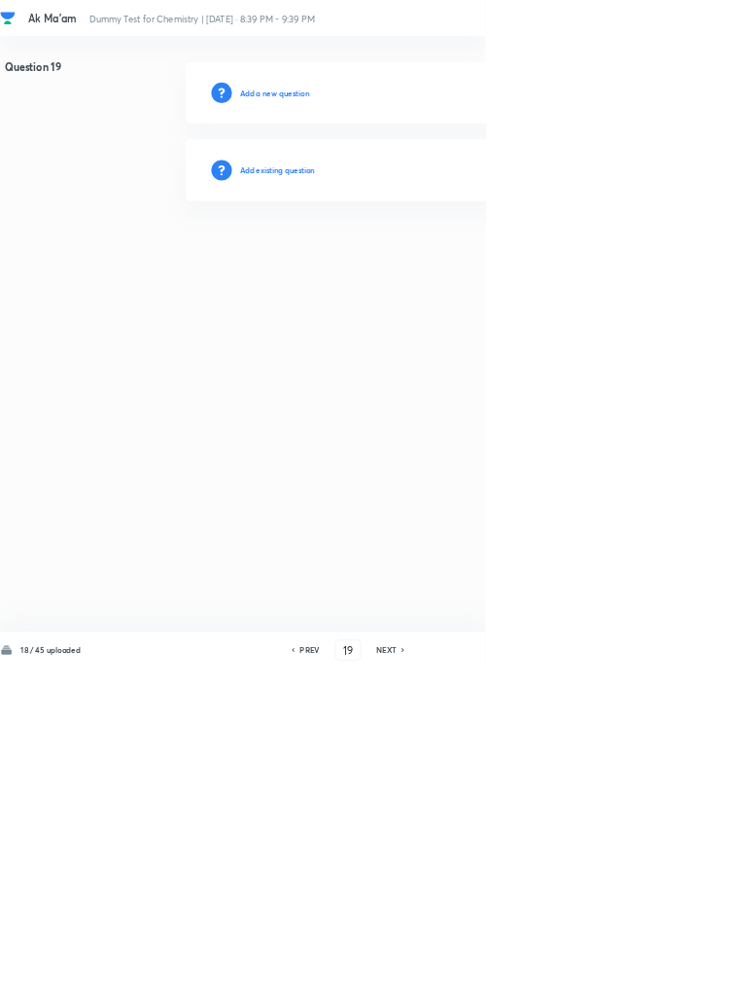
click at [464, 249] on h6 "Add existing question" at bounding box center [419, 257] width 114 height 18
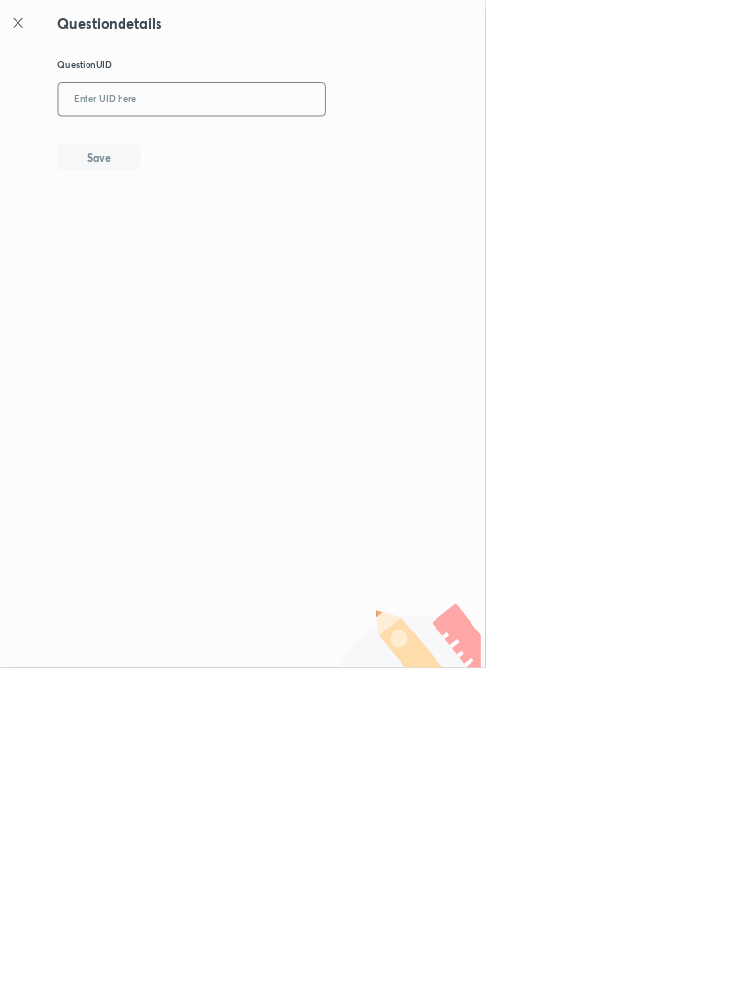
click at [346, 149] on input "text" at bounding box center [290, 150] width 402 height 48
type input "EIHG6"
click at [197, 241] on button "Save" at bounding box center [150, 235] width 125 height 39
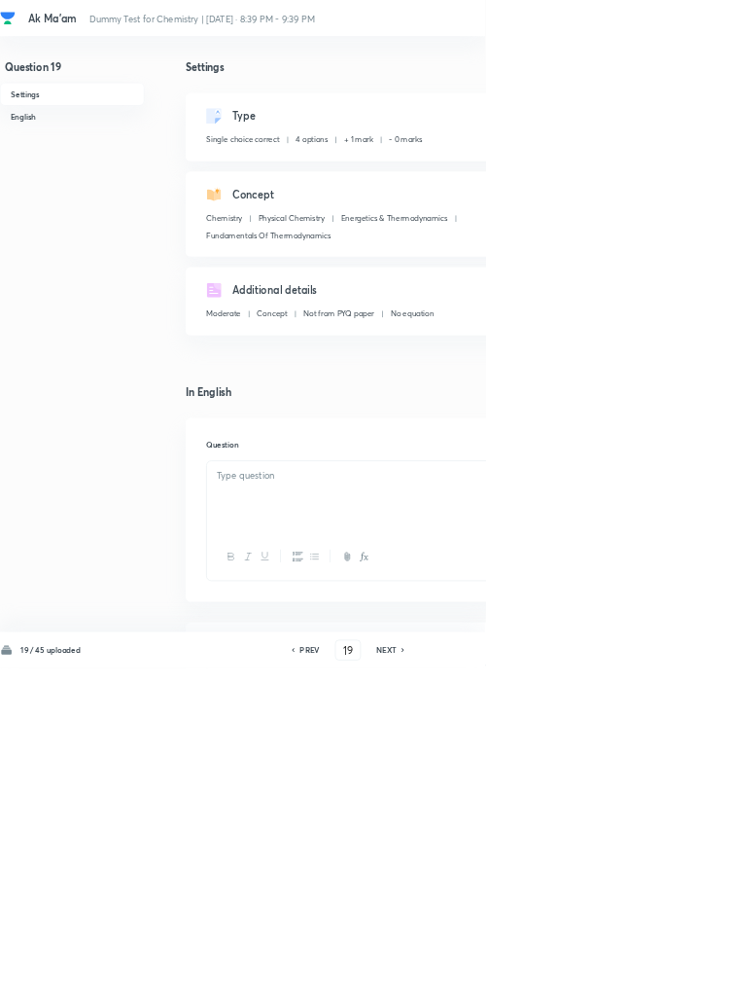
checkbox input "true"
click at [609, 985] on icon at bounding box center [609, 981] width 6 height 10
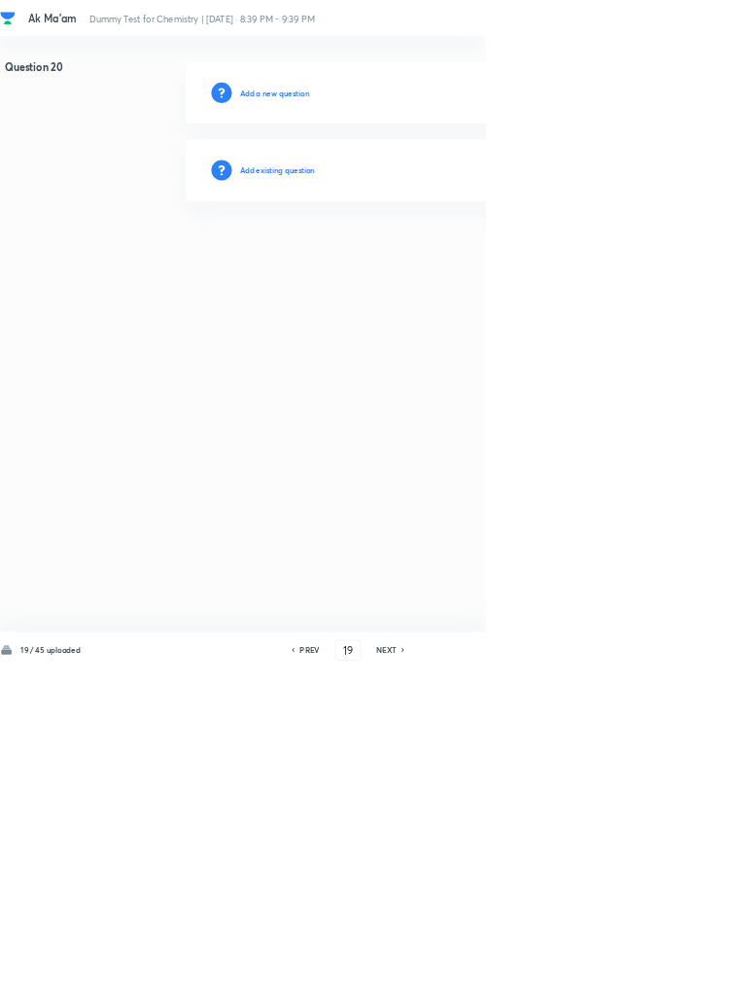
type input "20"
click at [448, 256] on h6 "Add existing question" at bounding box center [419, 257] width 114 height 18
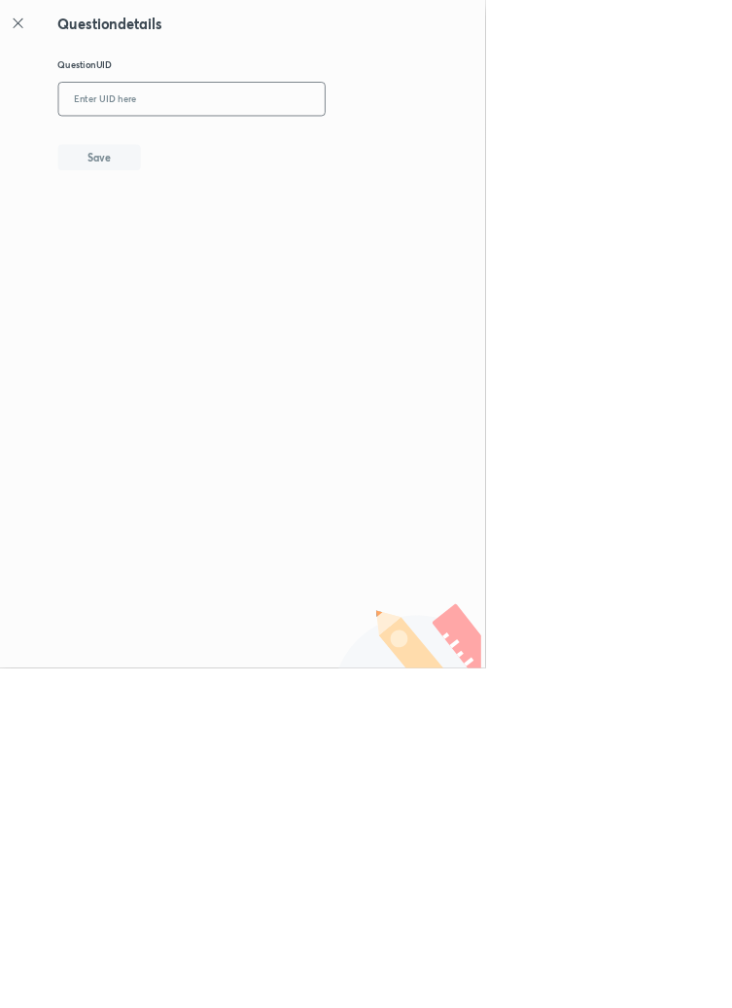
click at [365, 143] on input "text" at bounding box center [290, 150] width 402 height 48
type input "HDNF9"
click at [195, 224] on button "Save" at bounding box center [150, 235] width 125 height 39
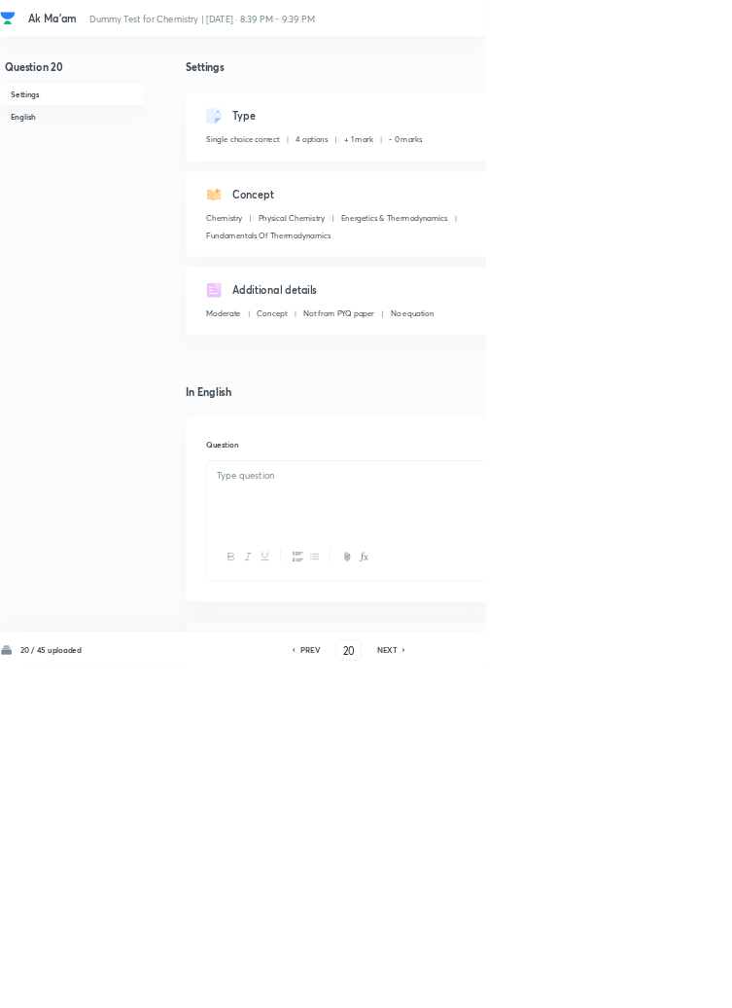
checkbox input "true"
click at [610, 985] on icon at bounding box center [610, 981] width 6 height 10
type input "21"
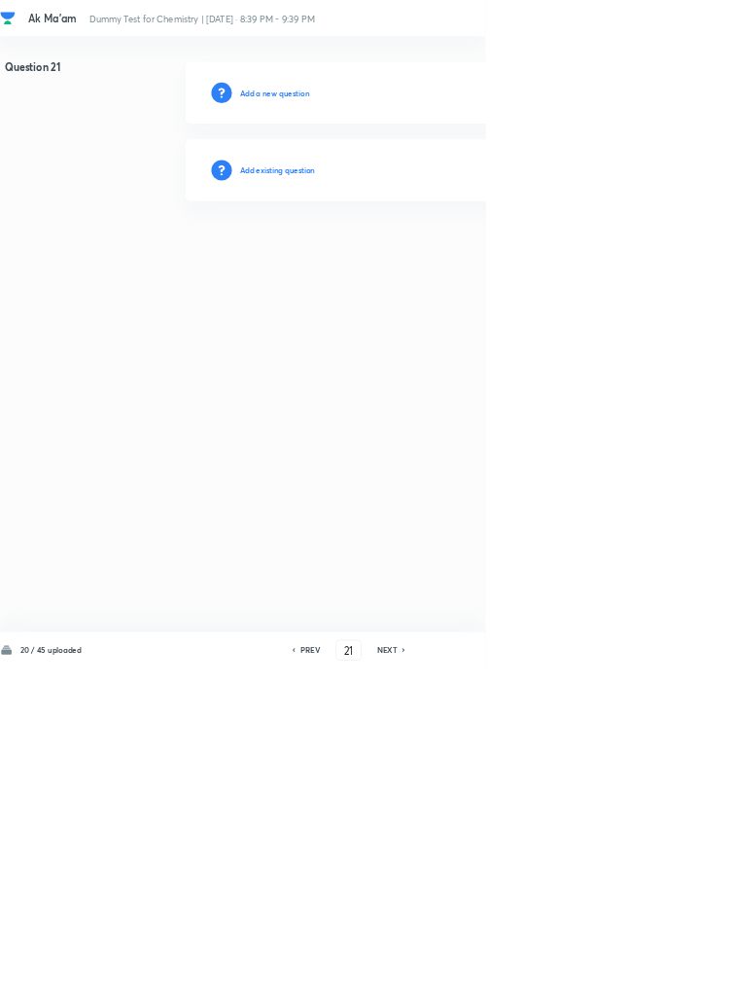
click at [433, 258] on h6 "Add existing question" at bounding box center [419, 257] width 114 height 18
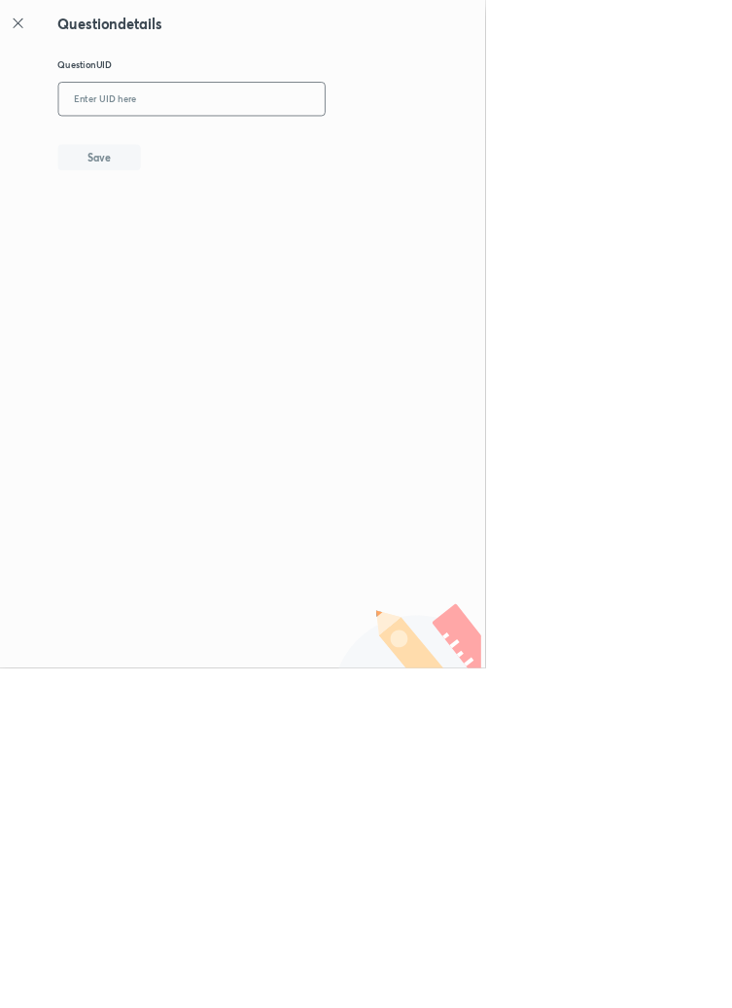
click at [257, 149] on input "text" at bounding box center [290, 150] width 402 height 48
type input "PG0MU"
click at [200, 224] on button "Save" at bounding box center [150, 235] width 125 height 39
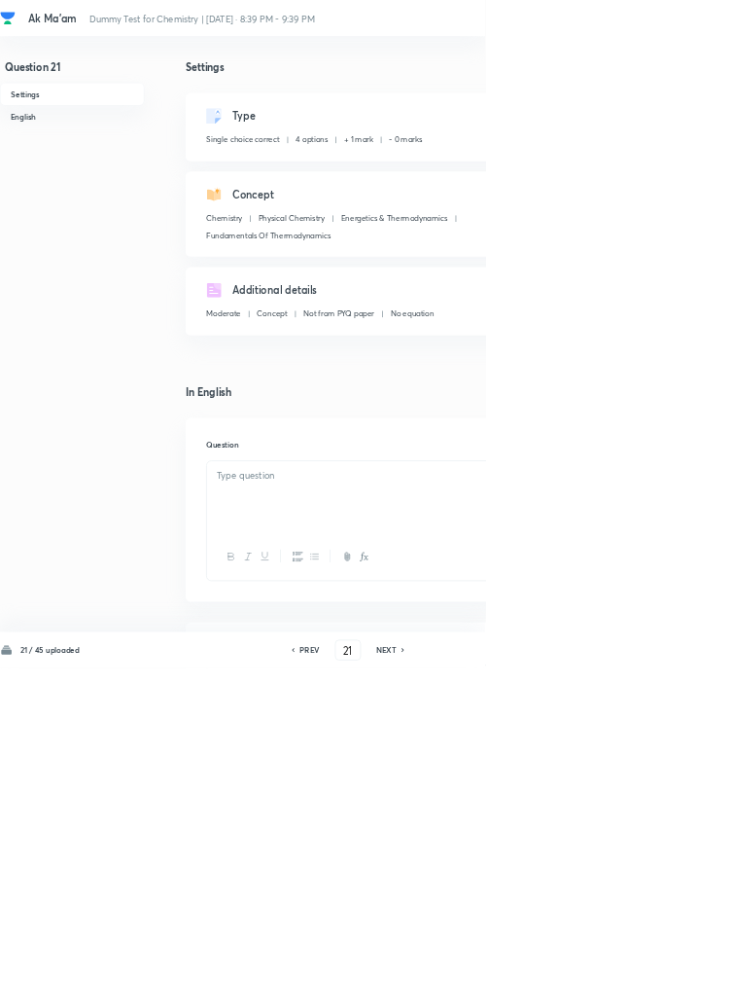
checkbox input "true"
click at [608, 985] on icon at bounding box center [609, 981] width 6 height 10
type input "22"
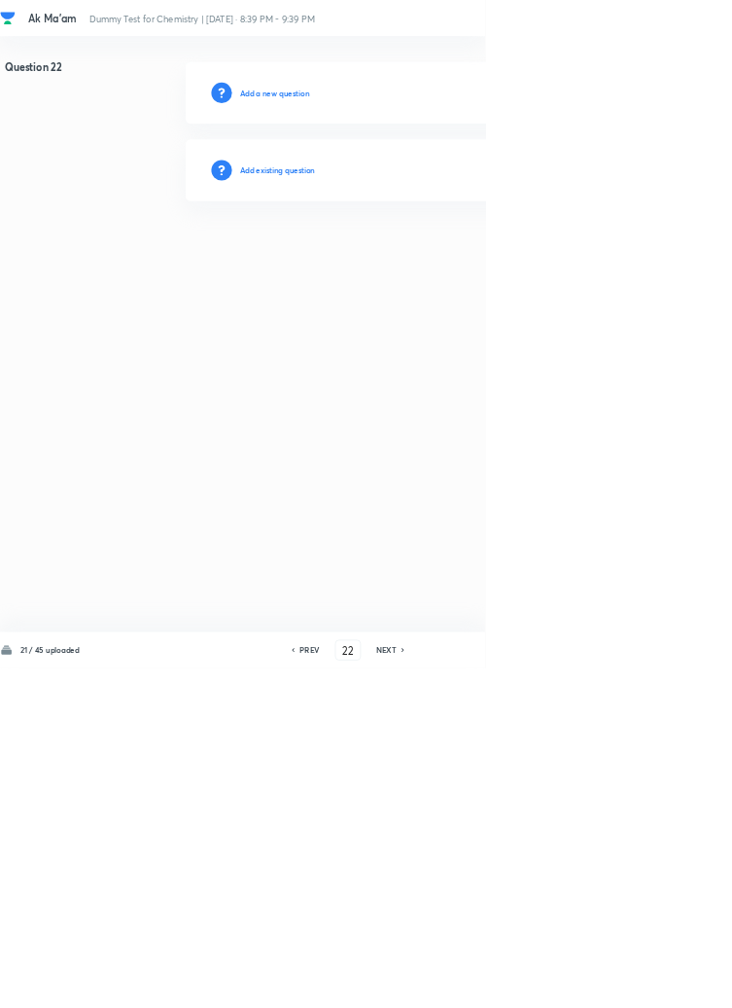
click at [443, 257] on h6 "Add existing question" at bounding box center [419, 257] width 114 height 18
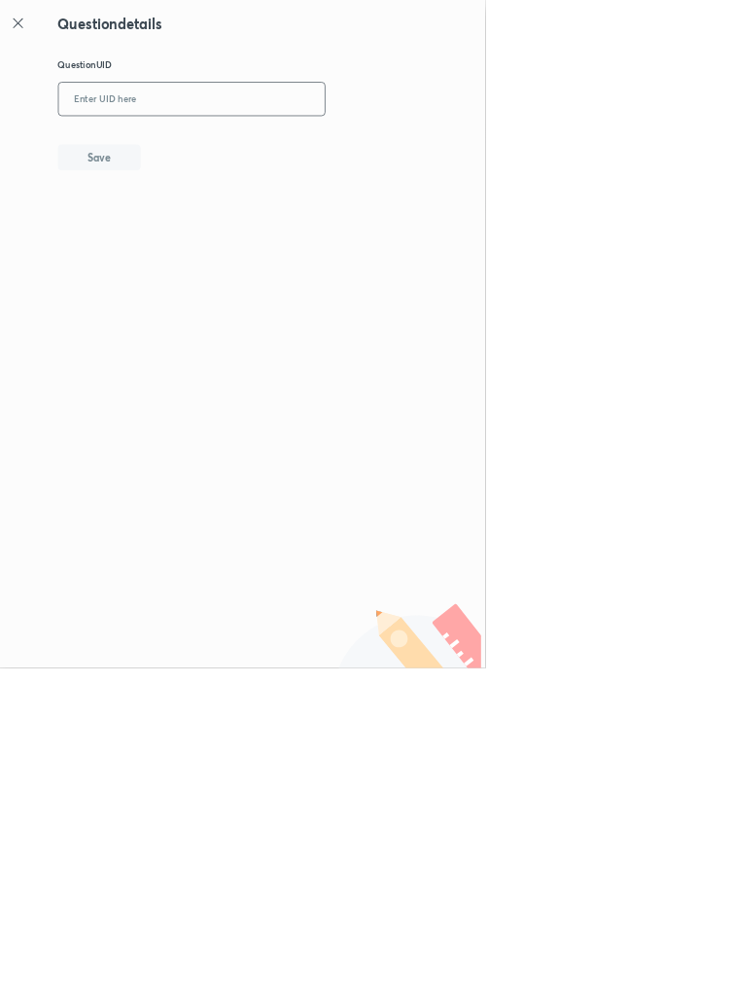
click at [258, 156] on input "text" at bounding box center [290, 150] width 402 height 48
type input "G983X"
click at [188, 248] on button "Save" at bounding box center [150, 235] width 125 height 39
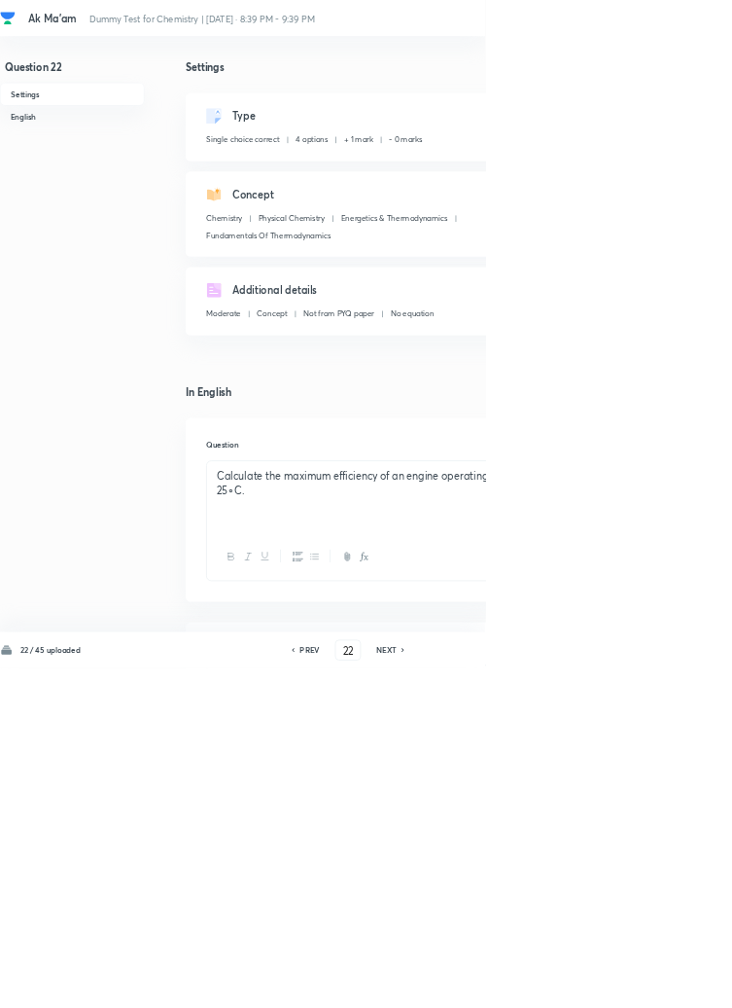
click at [591, 989] on h6 "NEXT" at bounding box center [583, 981] width 30 height 18
type input "23"
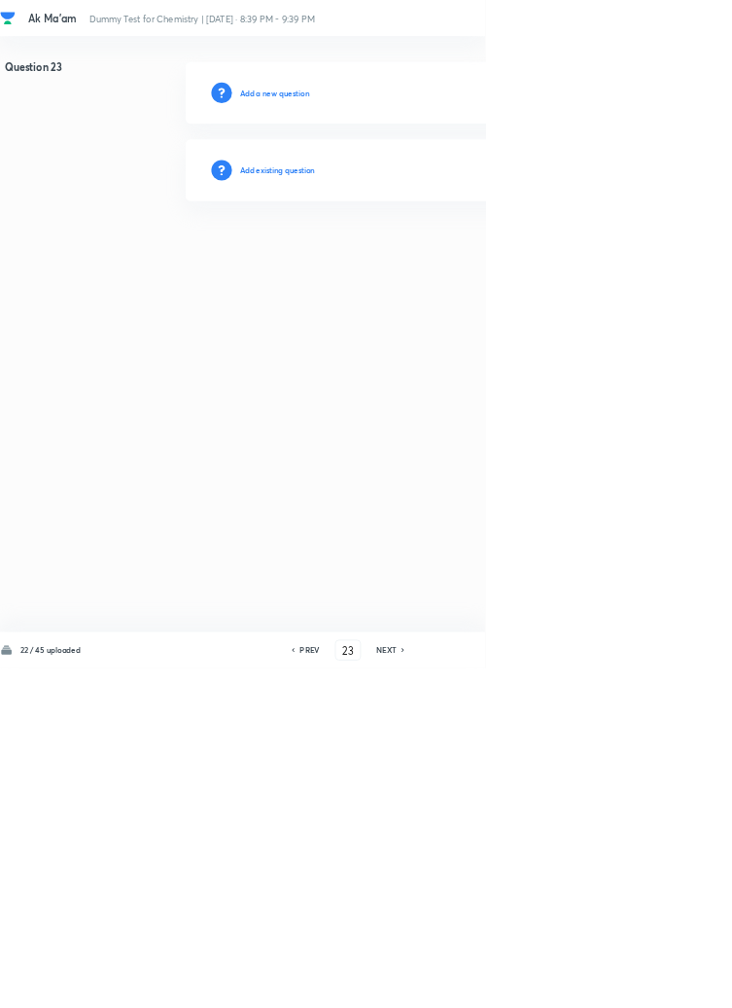
click at [429, 258] on h6 "Add existing question" at bounding box center [419, 257] width 114 height 18
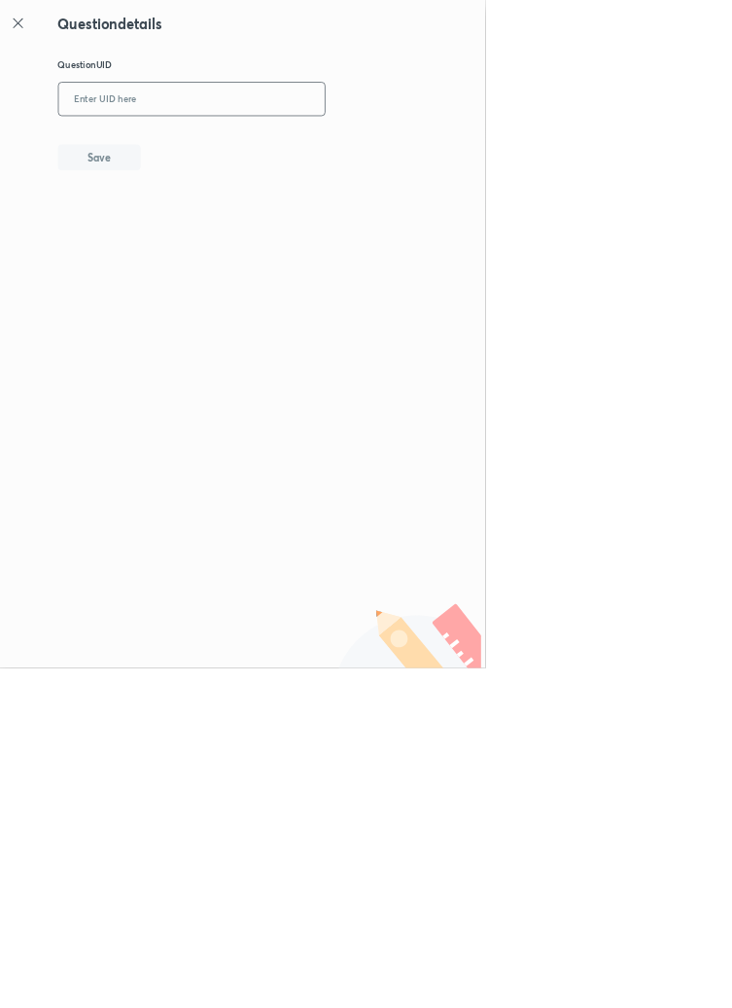
click at [263, 148] on input "text" at bounding box center [290, 150] width 402 height 48
type input "2LBP1"
click at [197, 248] on button "Save" at bounding box center [150, 235] width 125 height 39
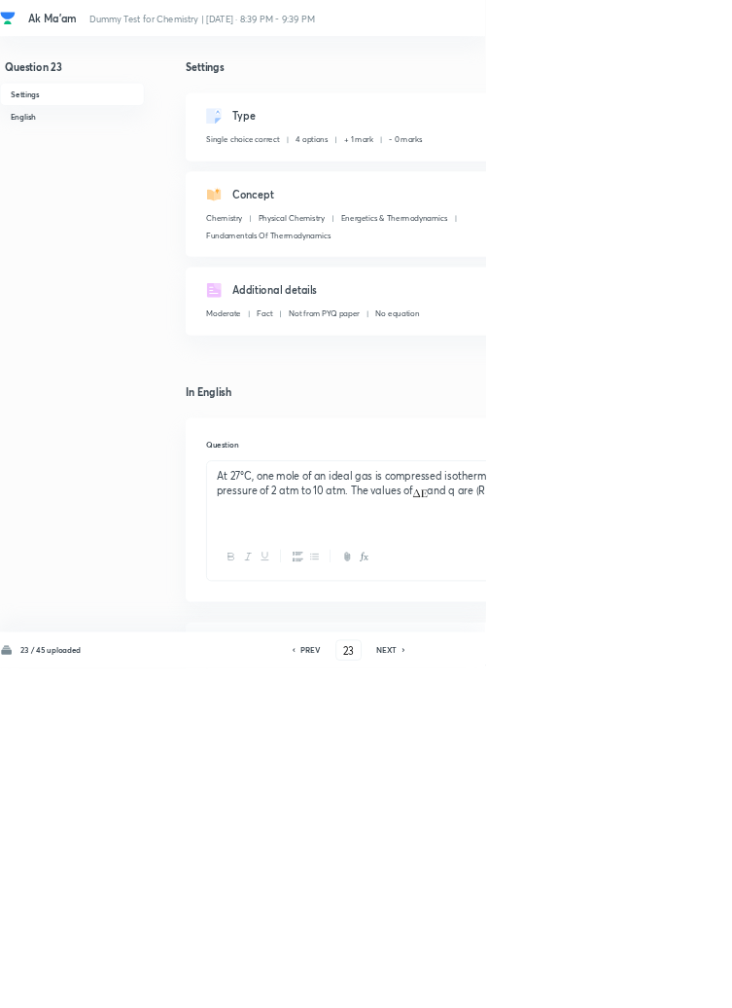
click at [611, 983] on icon at bounding box center [609, 981] width 4 height 6
type input "24"
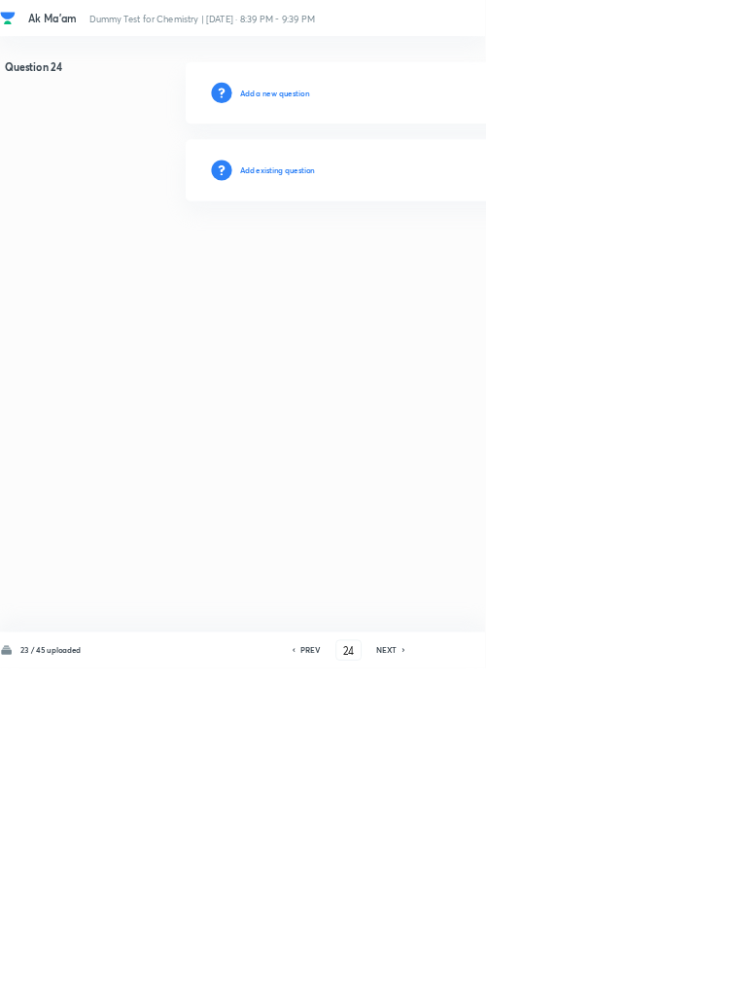
click at [473, 256] on h6 "Add existing question" at bounding box center [419, 257] width 114 height 18
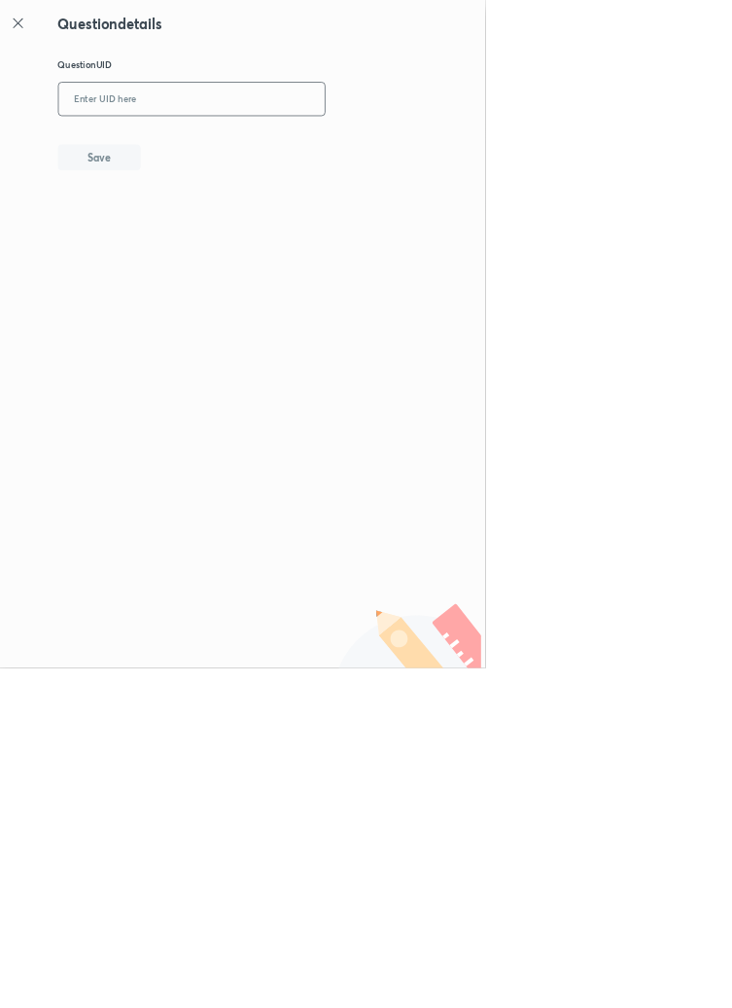
click at [268, 157] on input "text" at bounding box center [290, 150] width 402 height 48
type input "733JX"
click at [196, 232] on button "Save" at bounding box center [150, 235] width 125 height 39
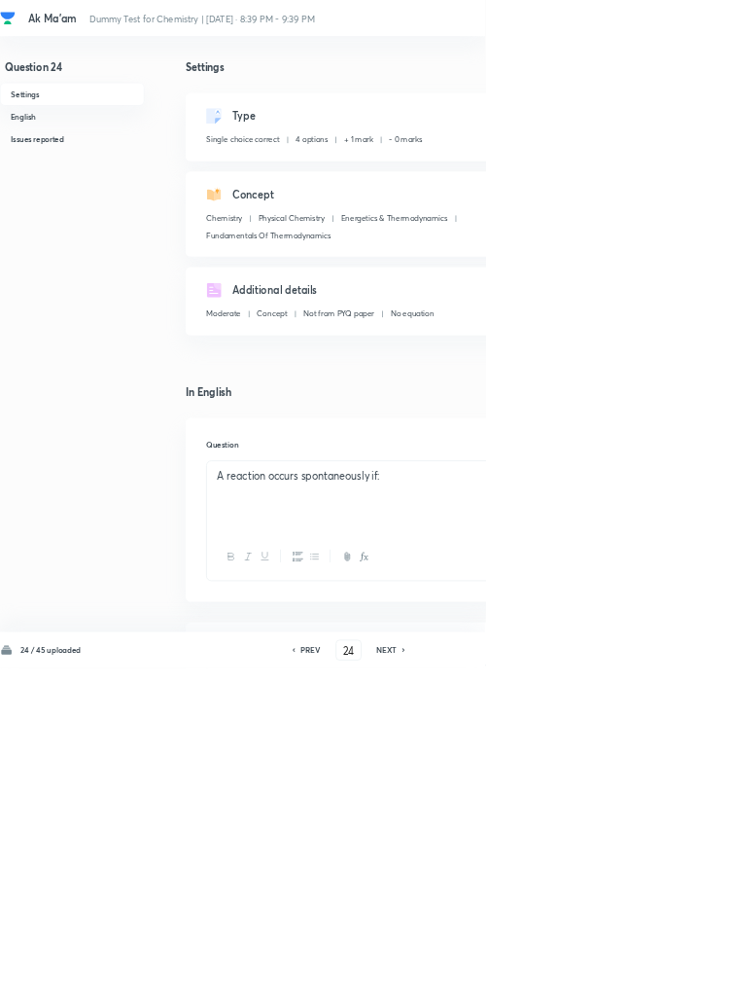
click at [611, 983] on icon at bounding box center [609, 981] width 4 height 6
type input "25"
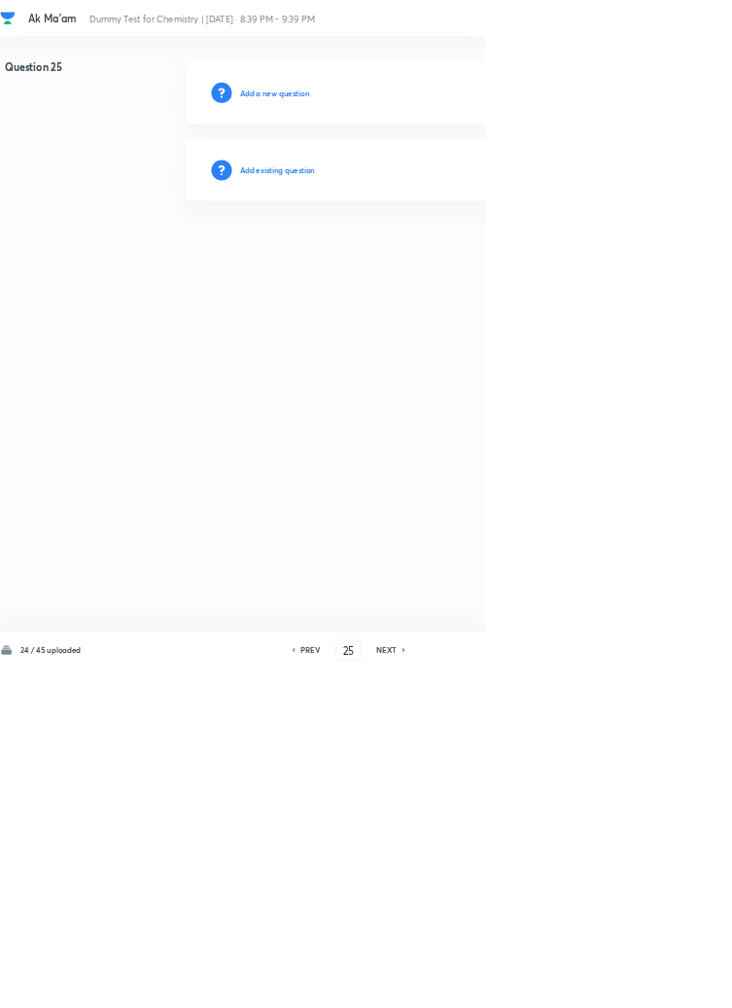
click at [451, 263] on h6 "Add existing question" at bounding box center [419, 257] width 114 height 18
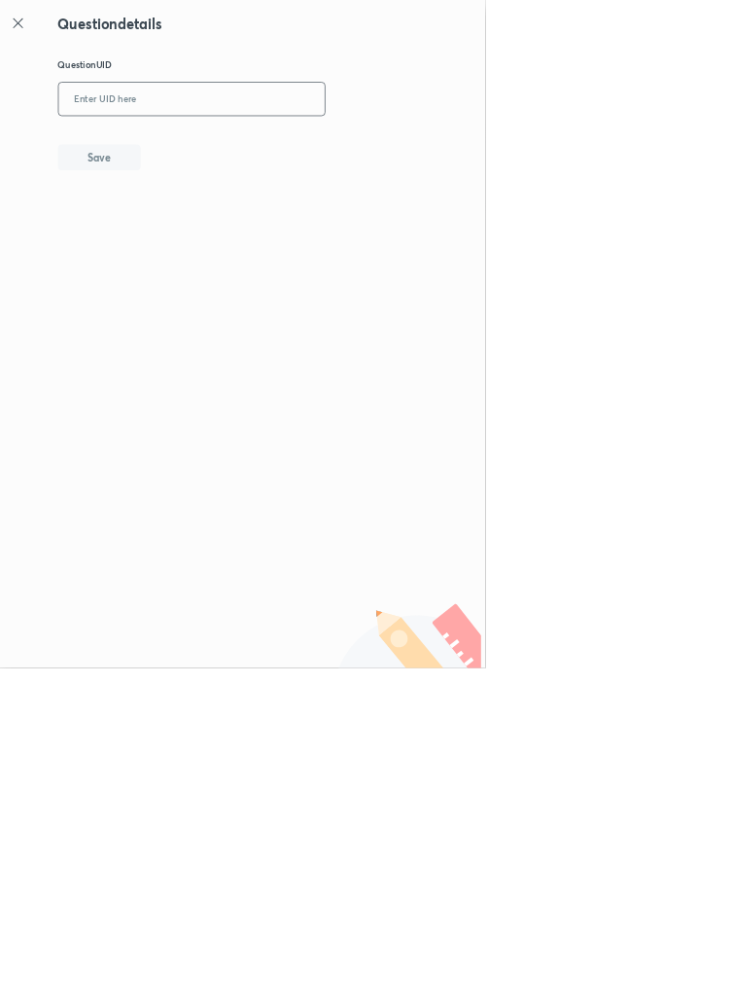
click at [252, 149] on input "text" at bounding box center [290, 150] width 402 height 48
type input "45ZLX"
click at [184, 228] on button "Save" at bounding box center [150, 235] width 125 height 39
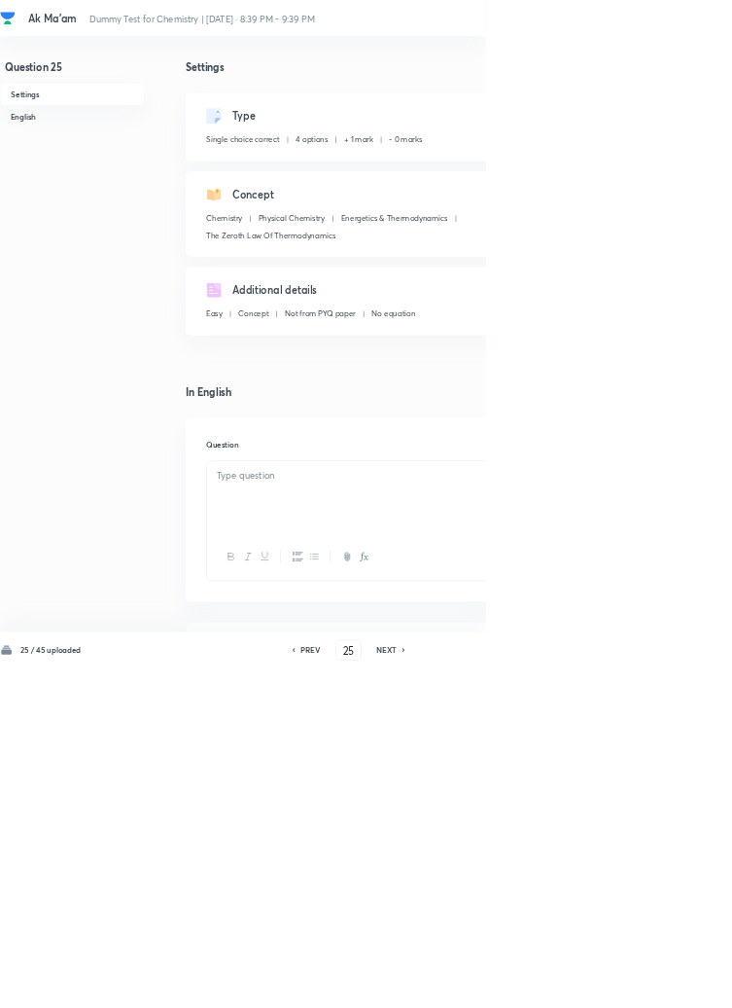
checkbox input "true"
click at [609, 985] on icon at bounding box center [610, 981] width 6 height 10
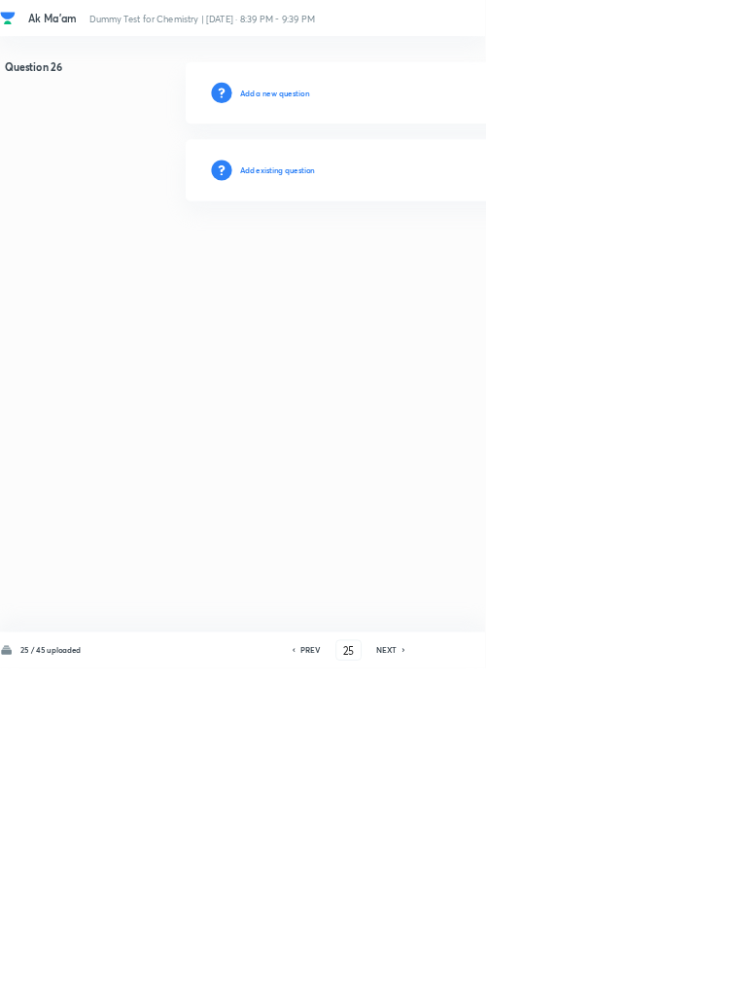
type input "26"
click at [444, 262] on h6 "Add existing question" at bounding box center [419, 257] width 114 height 18
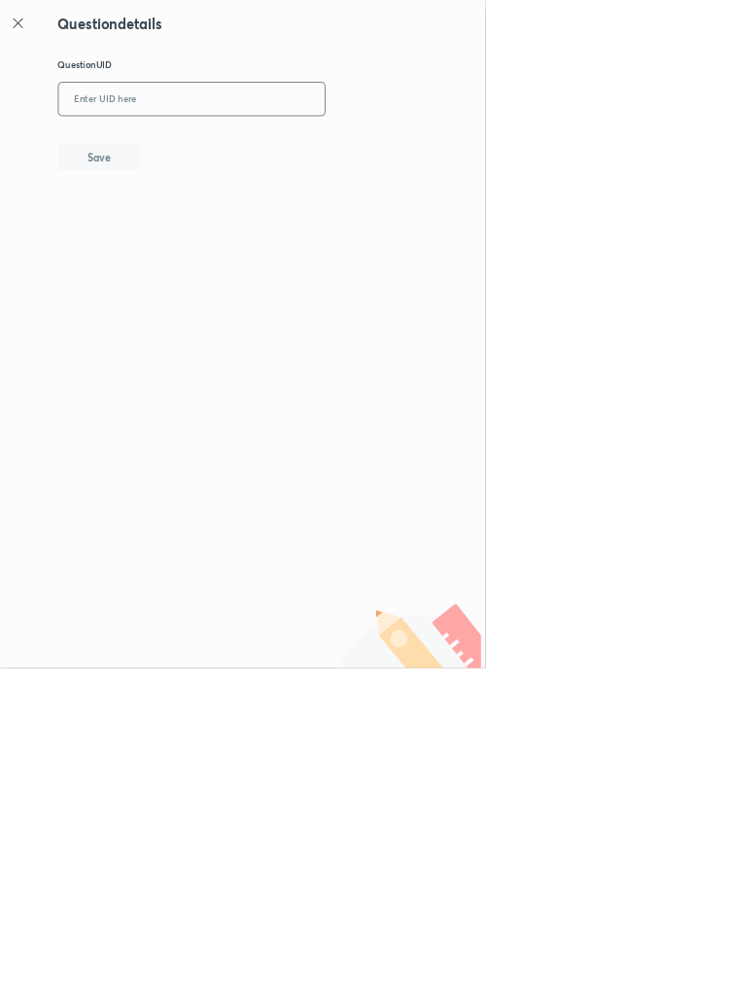
click at [293, 151] on input "text" at bounding box center [290, 150] width 402 height 48
type input "STJ7C"
click at [193, 244] on button "Save" at bounding box center [150, 235] width 125 height 39
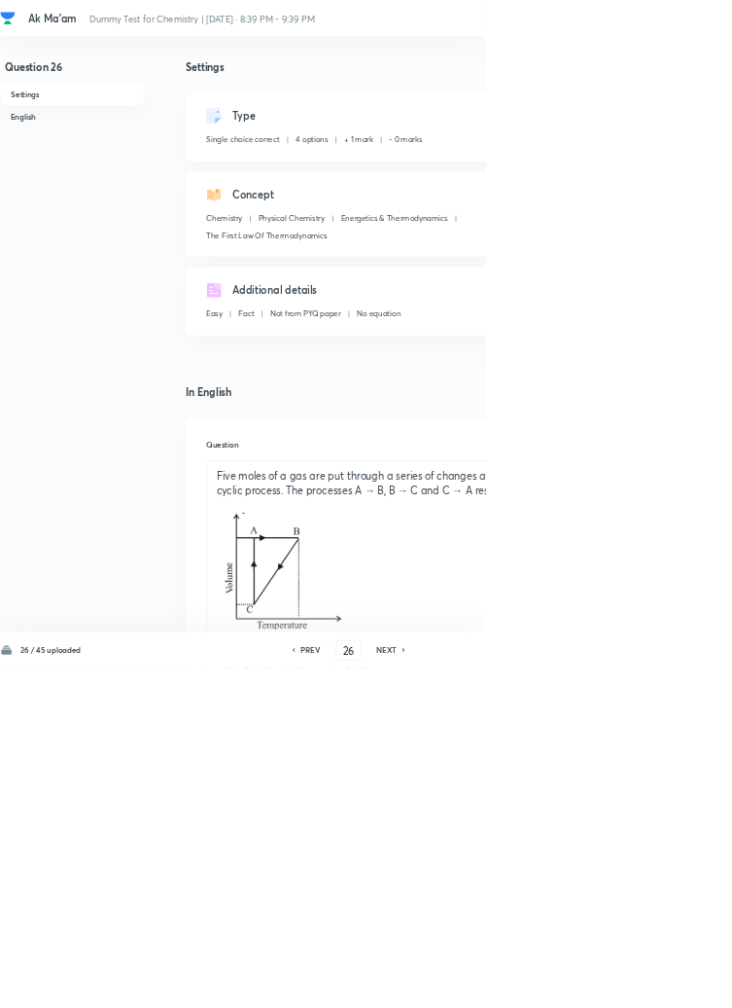
click at [609, 985] on icon at bounding box center [610, 981] width 6 height 10
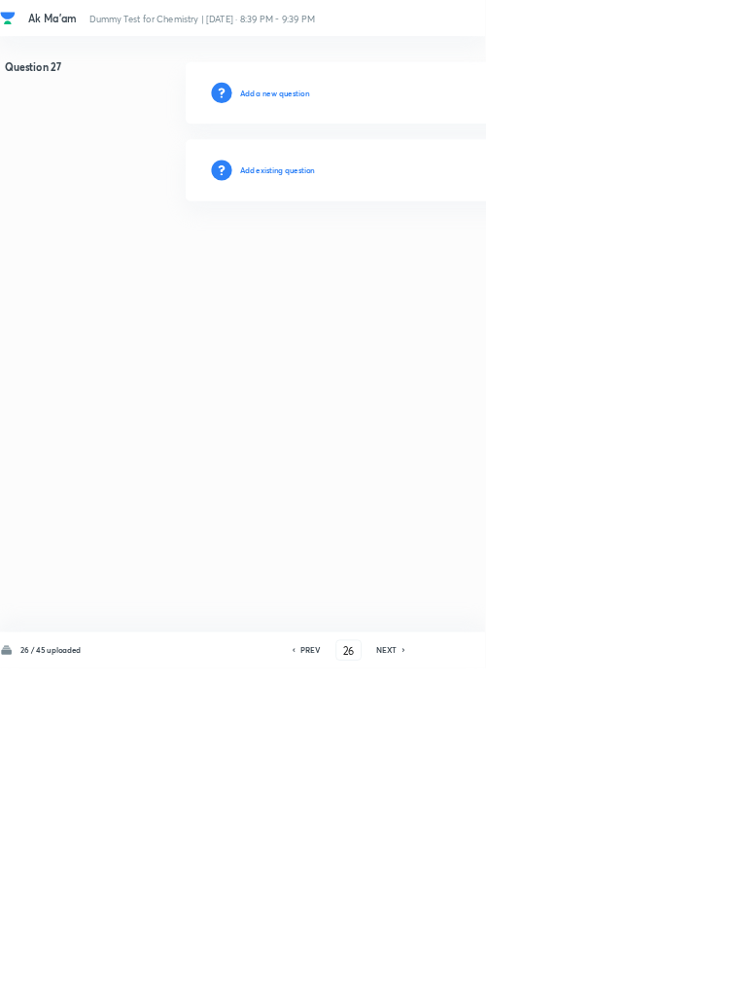
type input "27"
click at [451, 263] on h6 "Add existing question" at bounding box center [419, 257] width 114 height 18
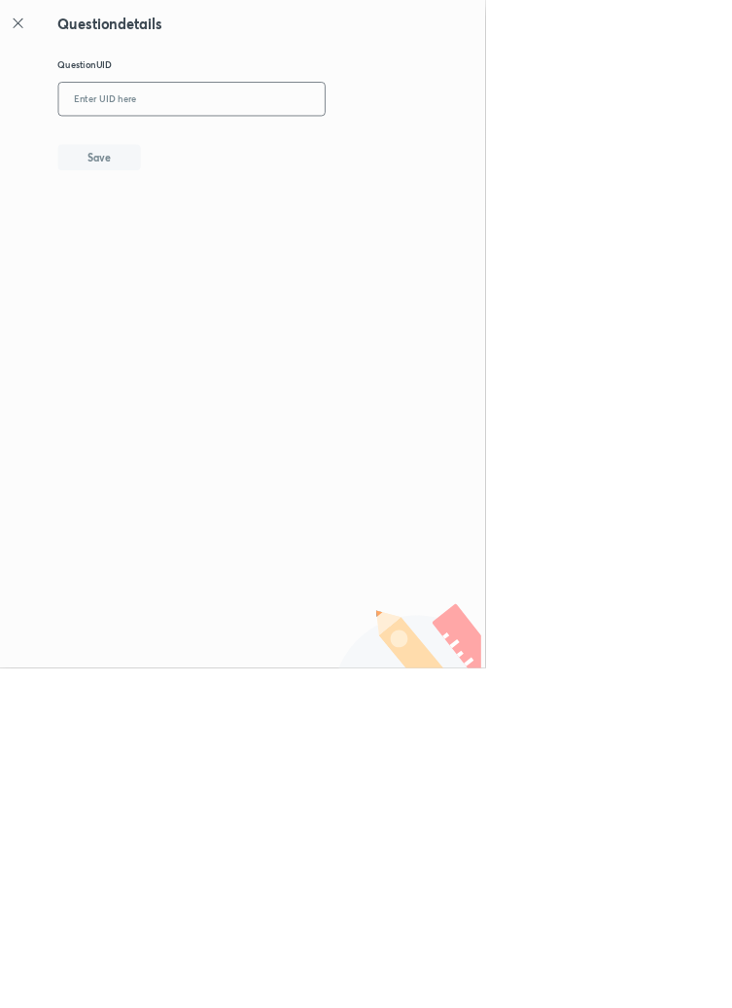
click at [319, 148] on input "text" at bounding box center [290, 150] width 402 height 48
type input "JF6YP"
click at [189, 228] on button "Save" at bounding box center [150, 235] width 125 height 39
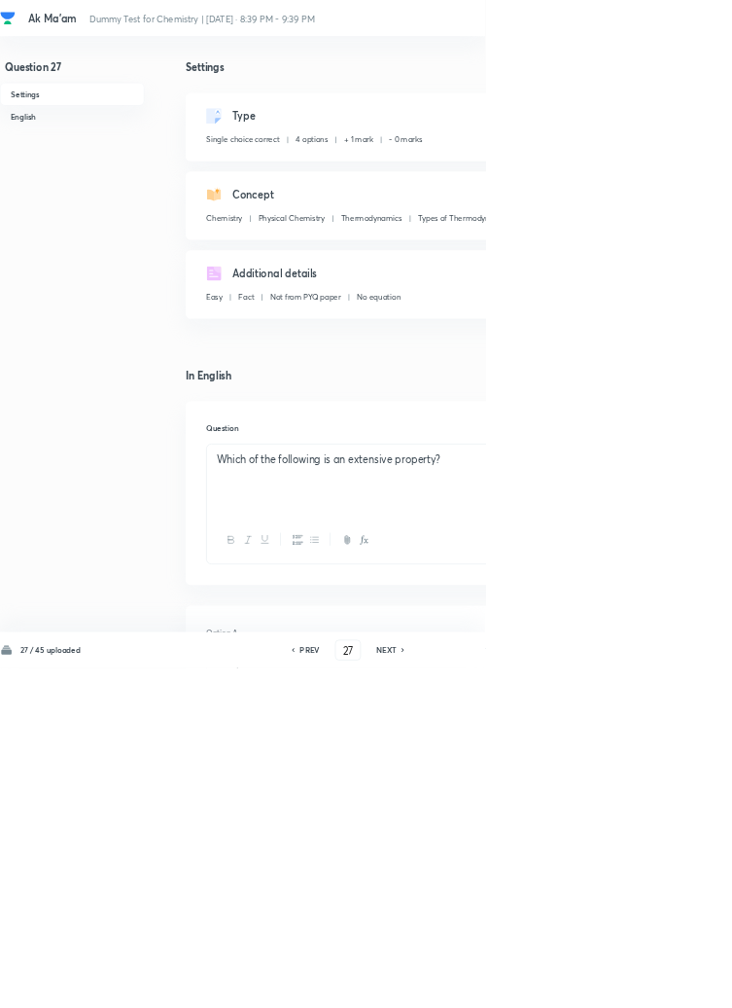
click at [591, 989] on h6 "NEXT" at bounding box center [583, 981] width 30 height 18
type input "28"
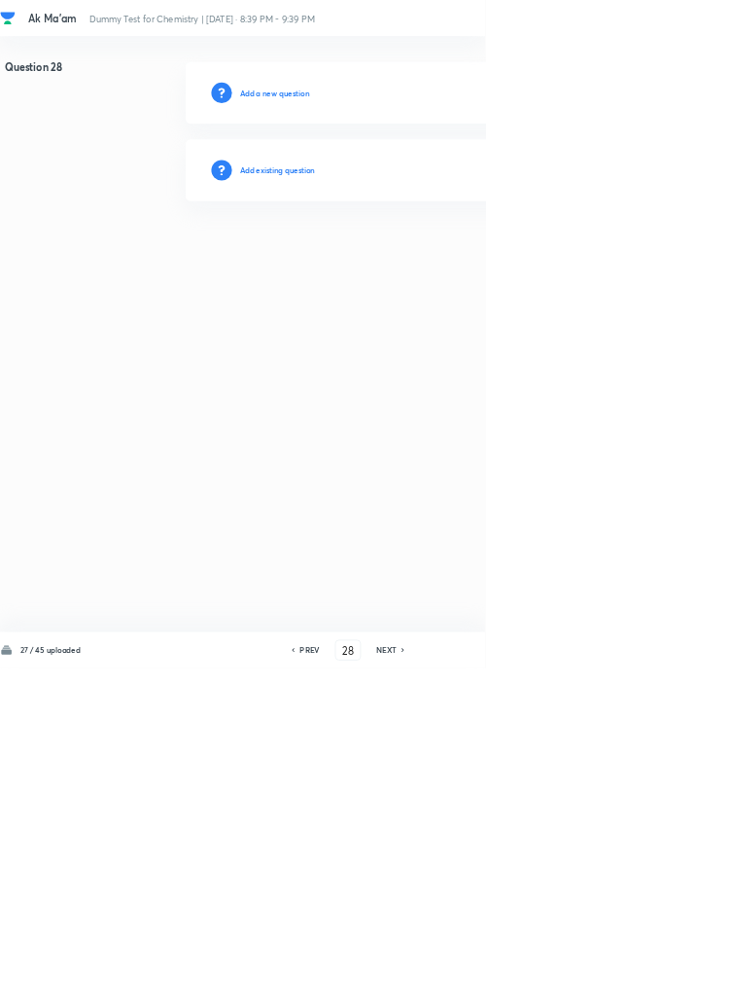
click at [428, 255] on h6 "Add existing question" at bounding box center [419, 257] width 114 height 18
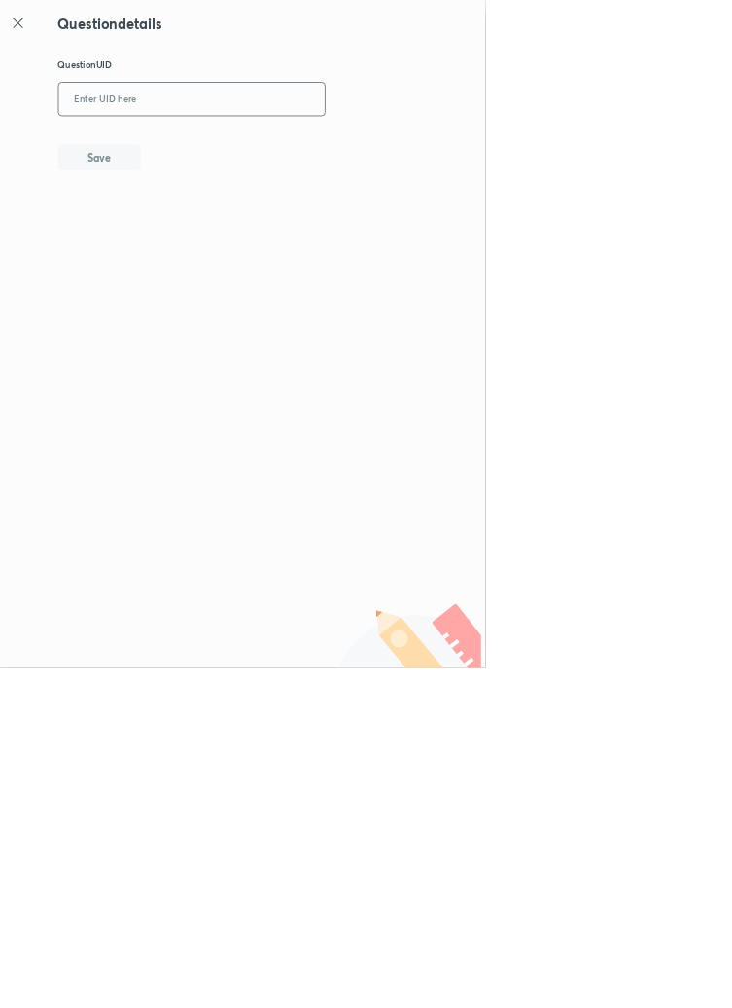
click at [290, 153] on input "text" at bounding box center [290, 150] width 402 height 48
type input "PH4JK"
click at [196, 231] on button "Save" at bounding box center [150, 235] width 125 height 39
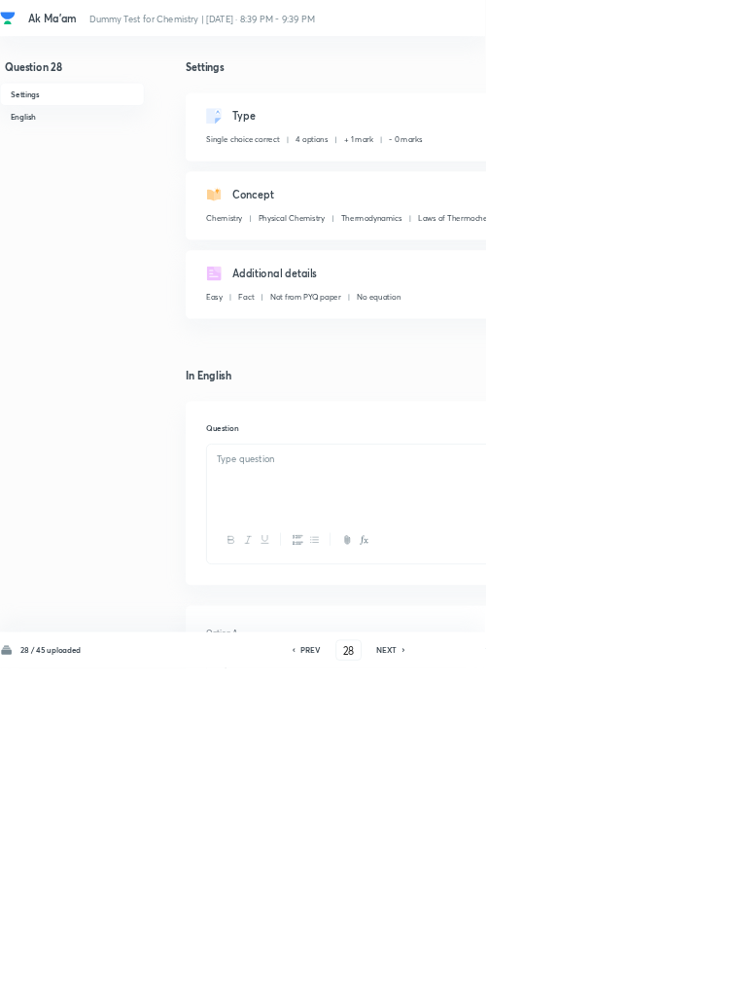
checkbox input "true"
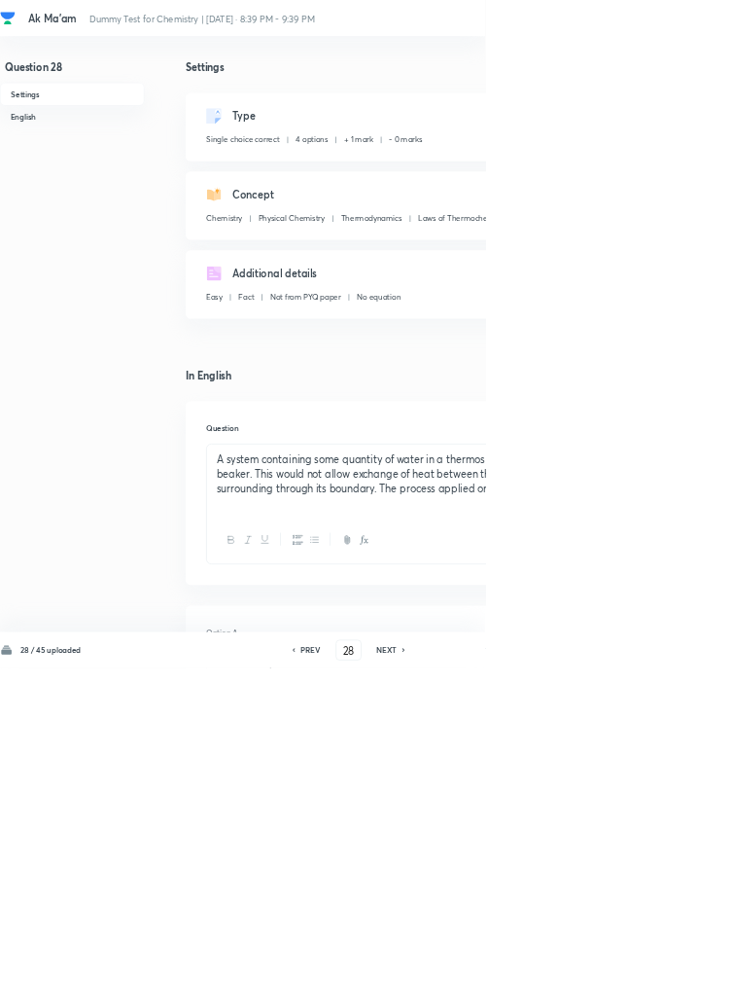
click at [609, 985] on icon at bounding box center [610, 981] width 6 height 10
type input "29"
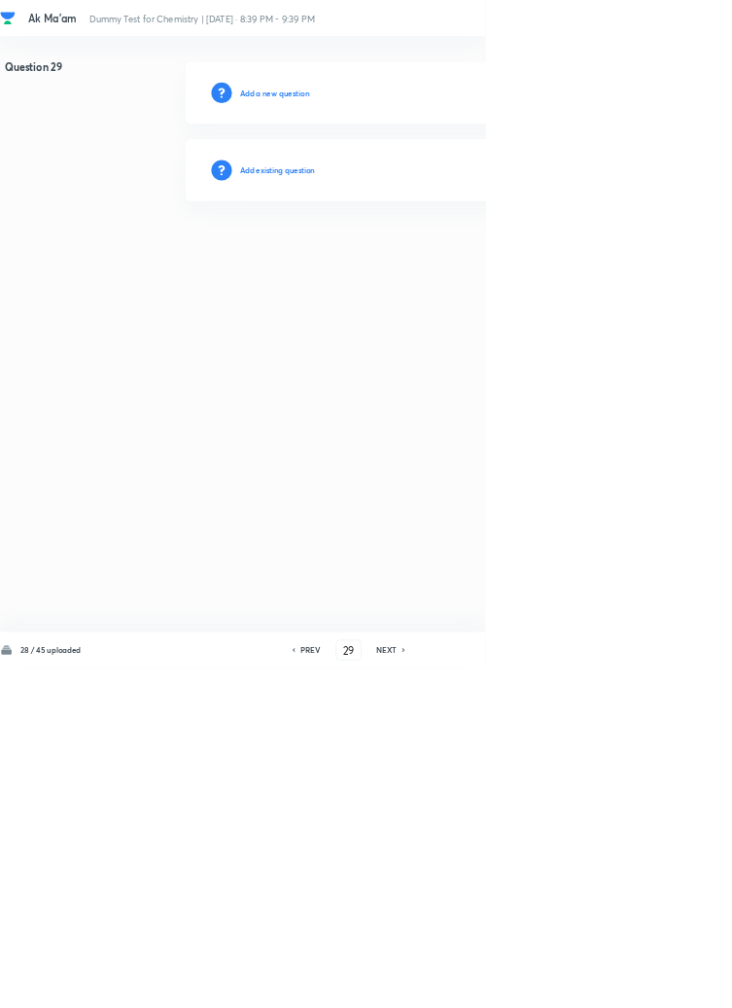
click at [457, 262] on h6 "Add existing question" at bounding box center [419, 257] width 114 height 18
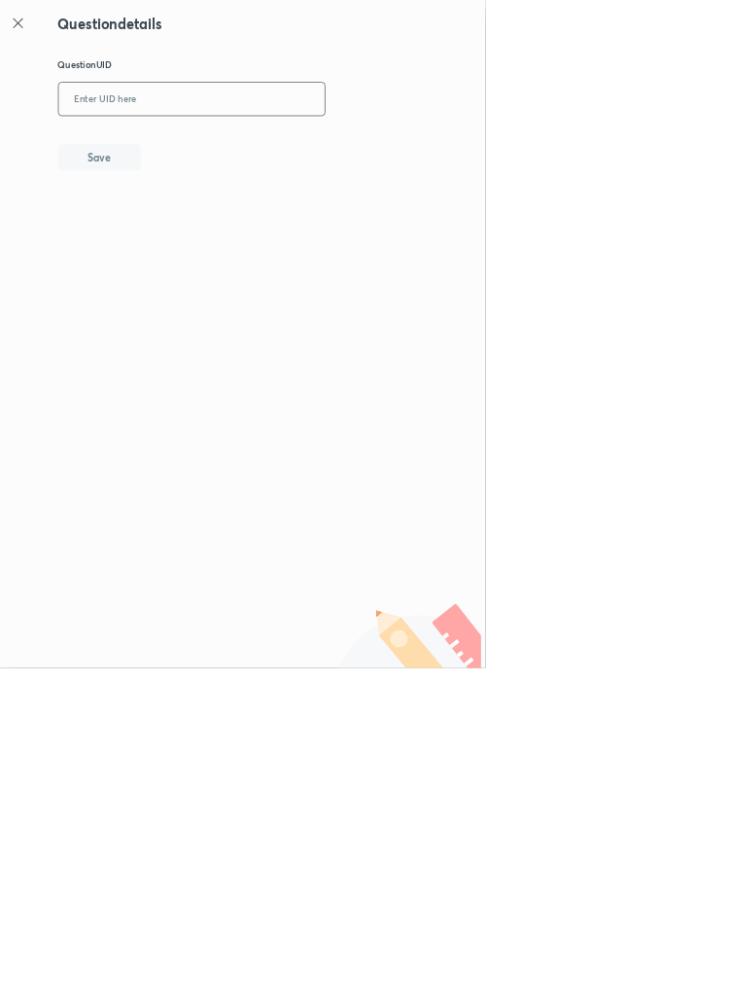
click at [373, 151] on input "text" at bounding box center [290, 150] width 402 height 48
type input "CLCLD"
click at [189, 237] on button "Save" at bounding box center [150, 235] width 125 height 39
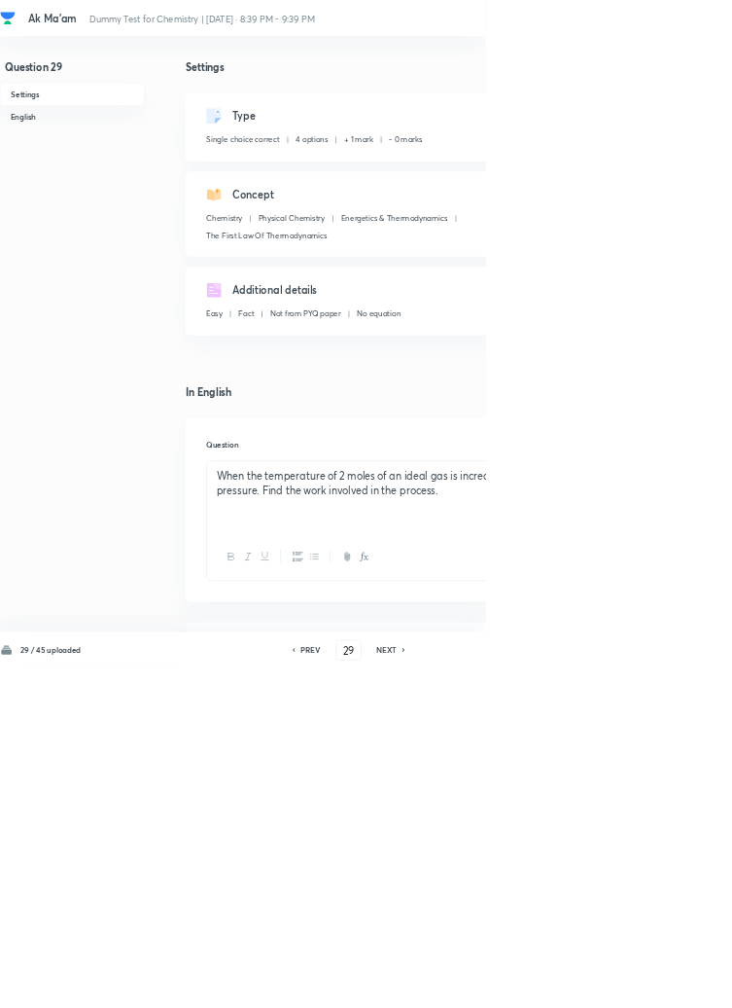
click at [609, 985] on icon at bounding box center [610, 981] width 6 height 10
type input "30"
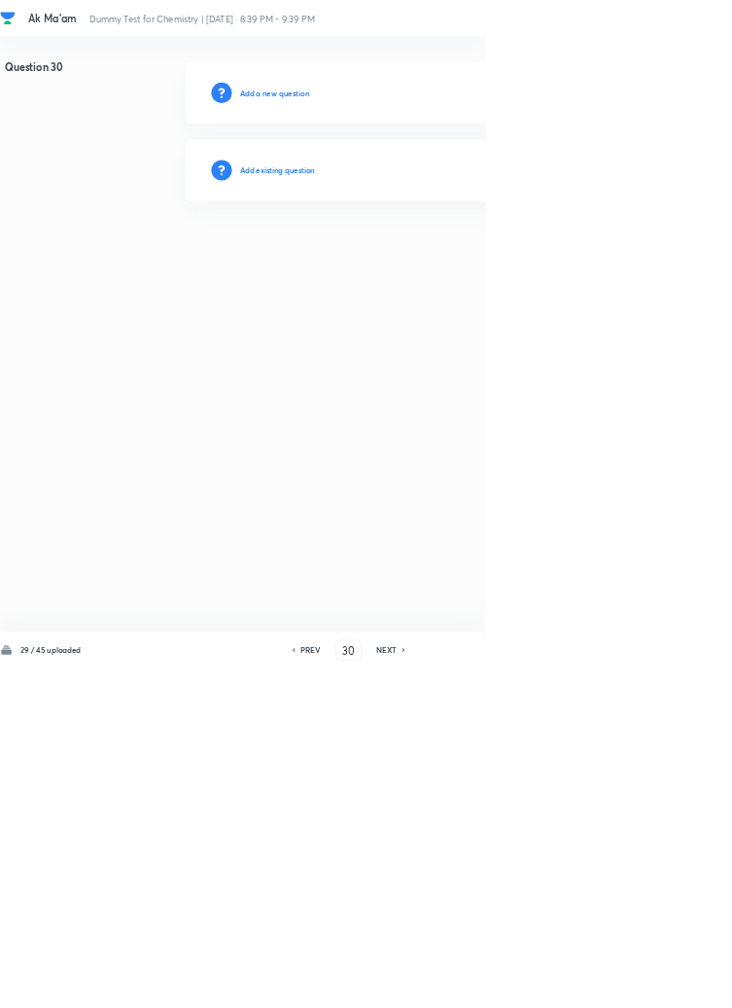
click at [436, 252] on h6 "Add existing question" at bounding box center [419, 257] width 114 height 18
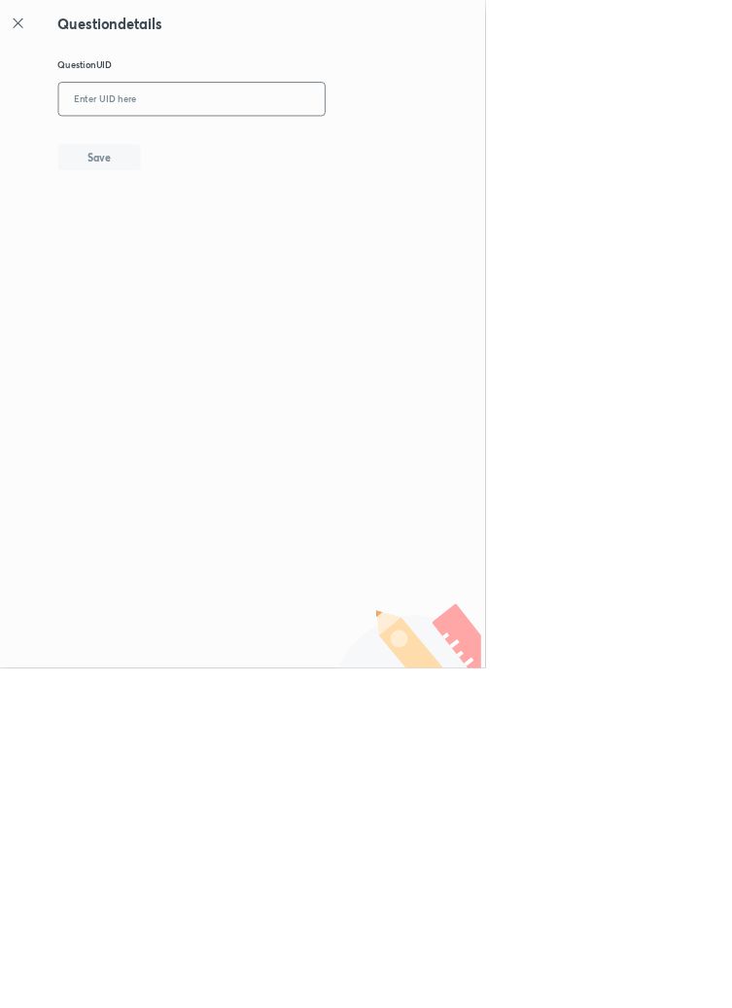
click at [340, 149] on input "text" at bounding box center [290, 150] width 402 height 48
type input "D27ZF"
click at [183, 242] on button "Save" at bounding box center [150, 235] width 125 height 39
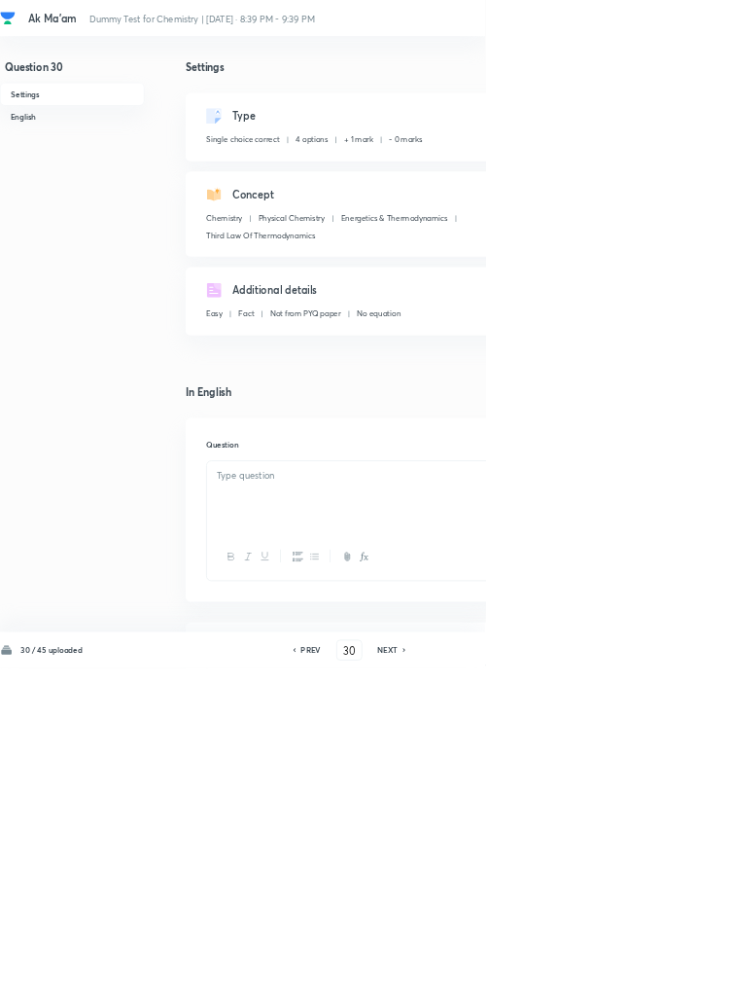
checkbox input "true"
click at [610, 985] on icon at bounding box center [611, 981] width 6 height 10
type input "31"
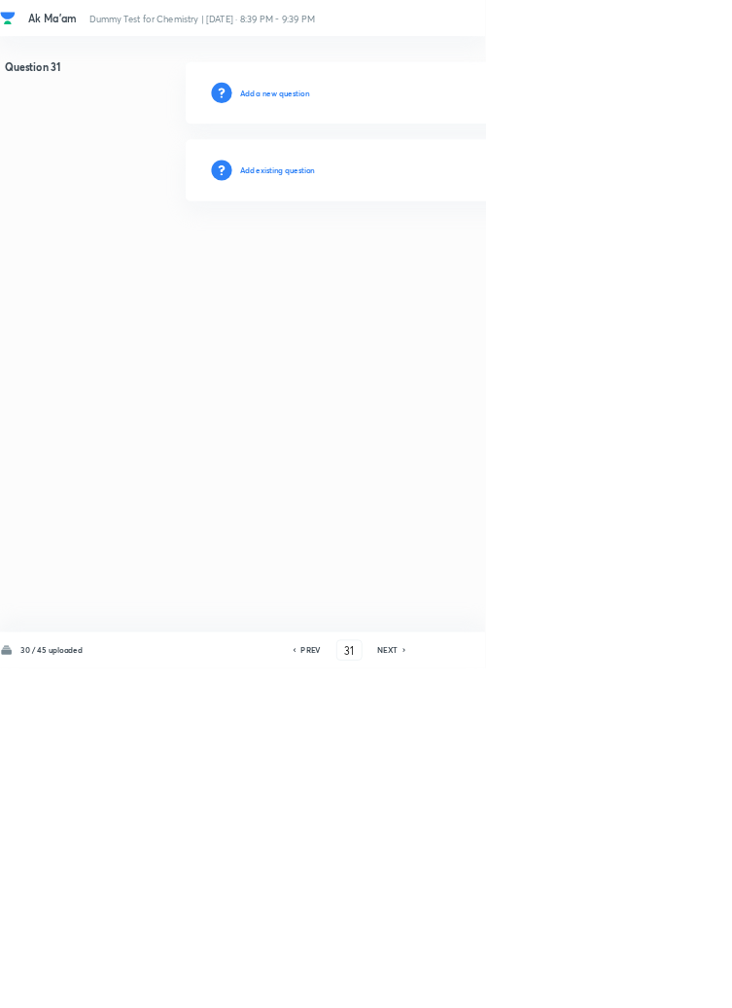
click at [466, 255] on h6 "Add existing question" at bounding box center [419, 257] width 114 height 18
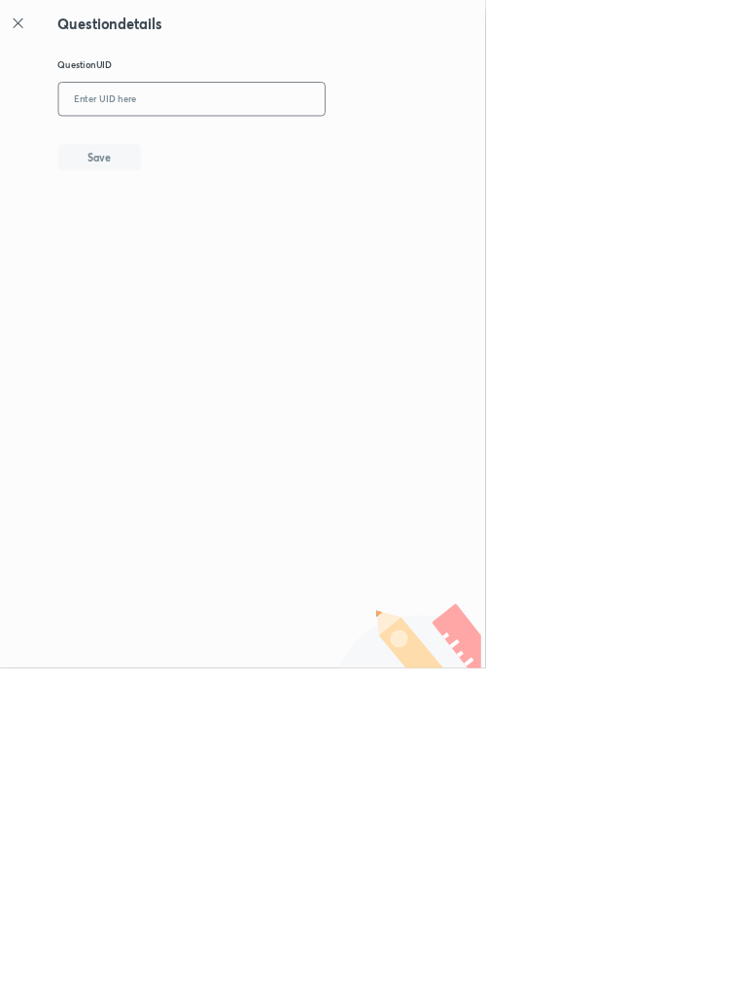
click at [316, 145] on input "text" at bounding box center [290, 150] width 402 height 48
type input "UR62J"
click at [198, 241] on button "Save" at bounding box center [150, 235] width 125 height 39
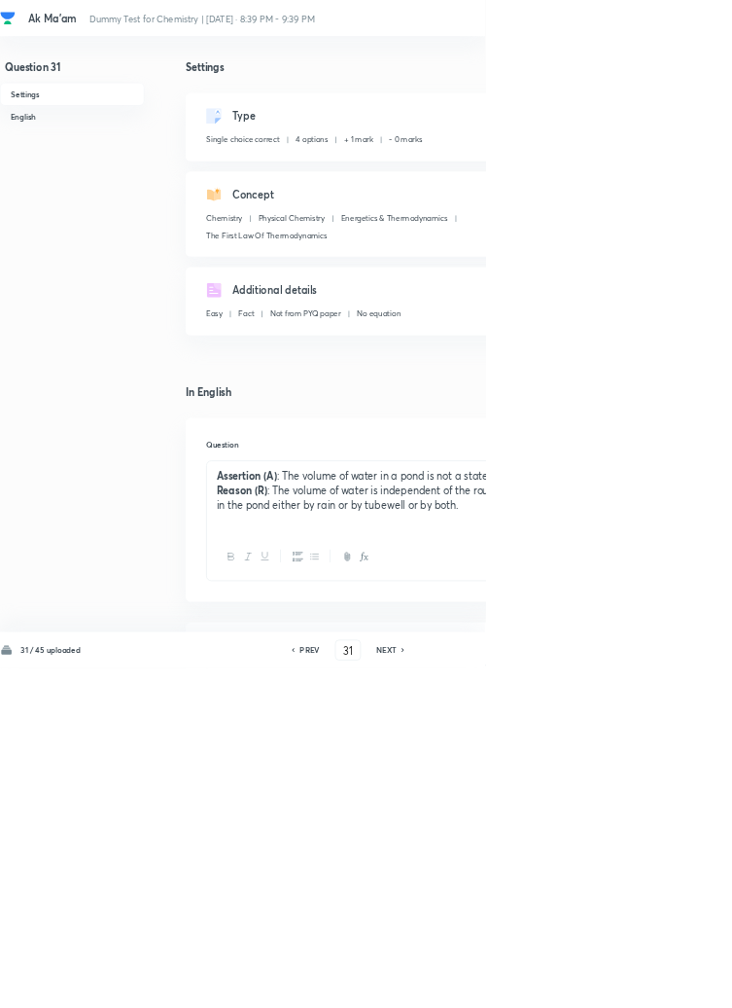
click at [608, 985] on icon at bounding box center [609, 981] width 6 height 10
type input "32"
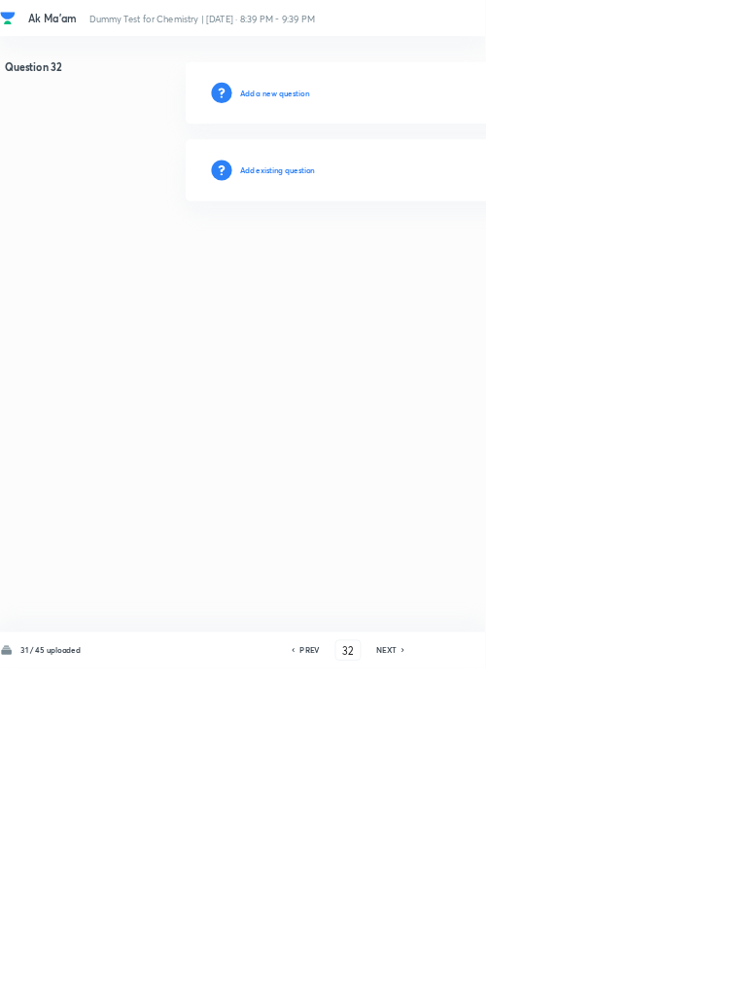
click at [438, 258] on h6 "Add existing question" at bounding box center [419, 257] width 114 height 18
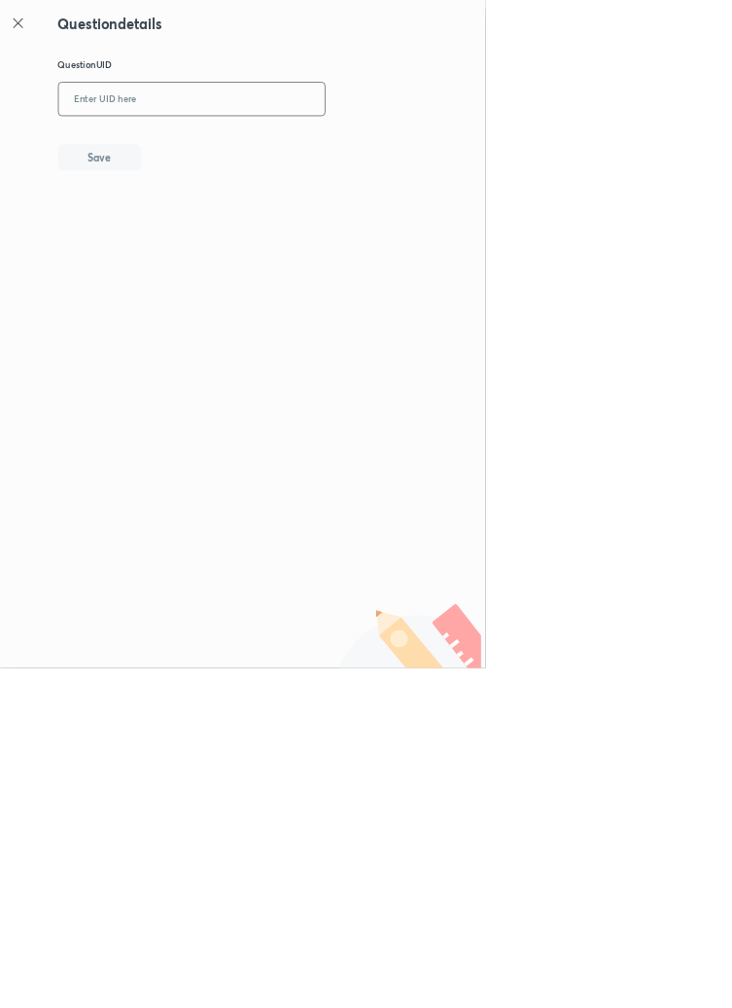
click at [297, 152] on input "text" at bounding box center [290, 150] width 402 height 48
type input "6NHWB"
click at [184, 241] on button "Save" at bounding box center [150, 235] width 125 height 39
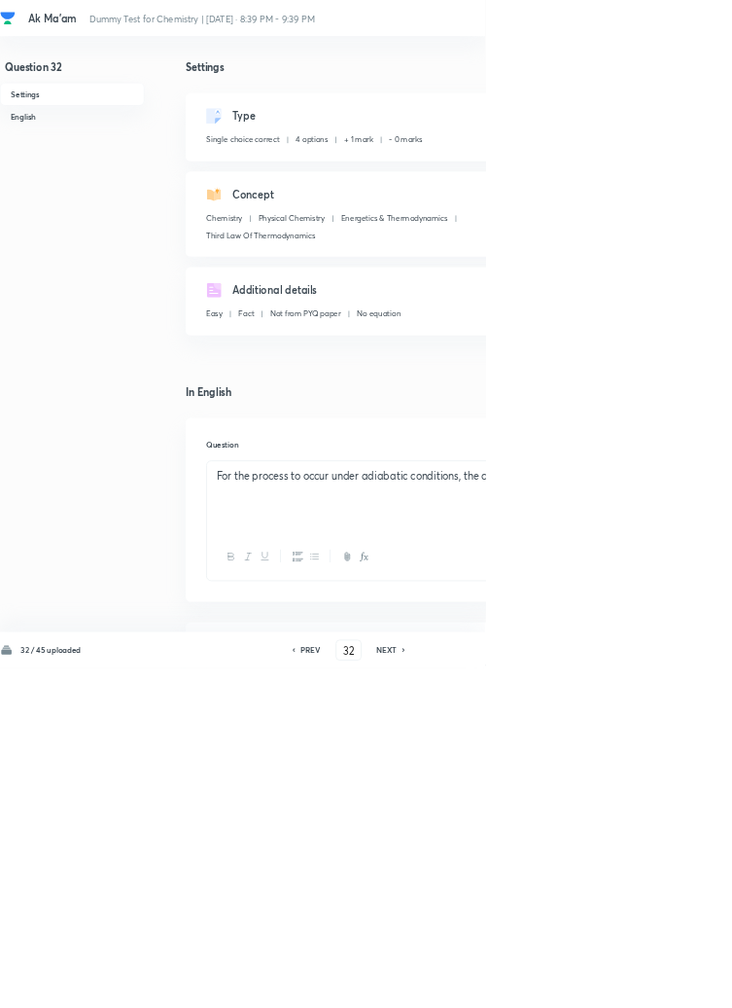
click at [611, 983] on icon at bounding box center [609, 981] width 4 height 6
type input "33"
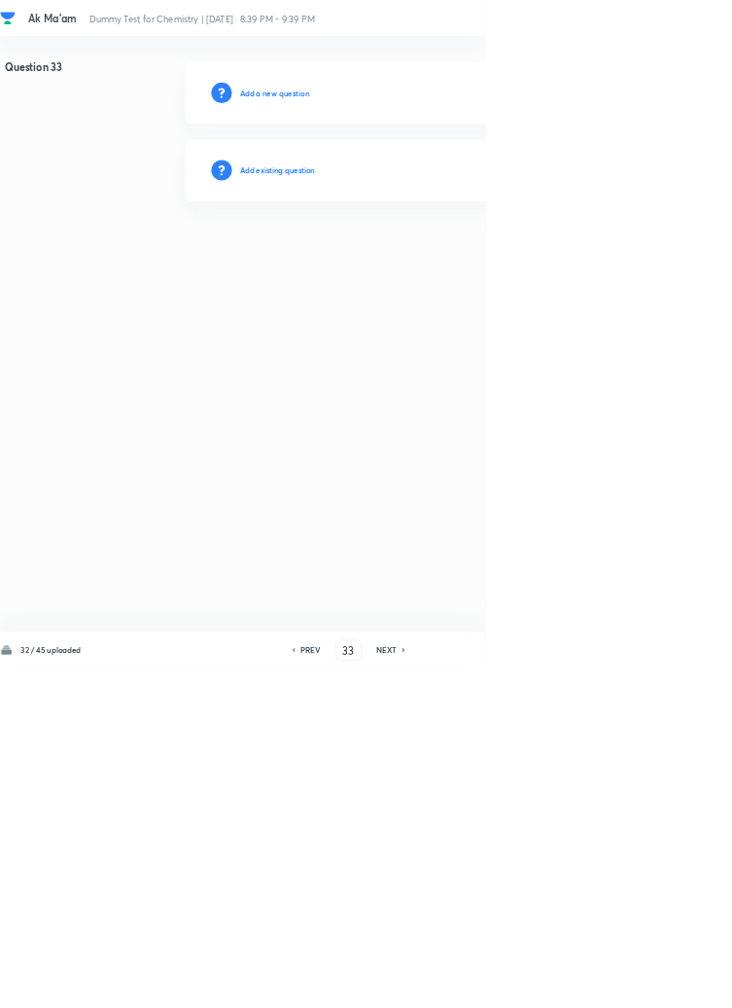
click at [443, 255] on h6 "Add existing question" at bounding box center [419, 257] width 114 height 18
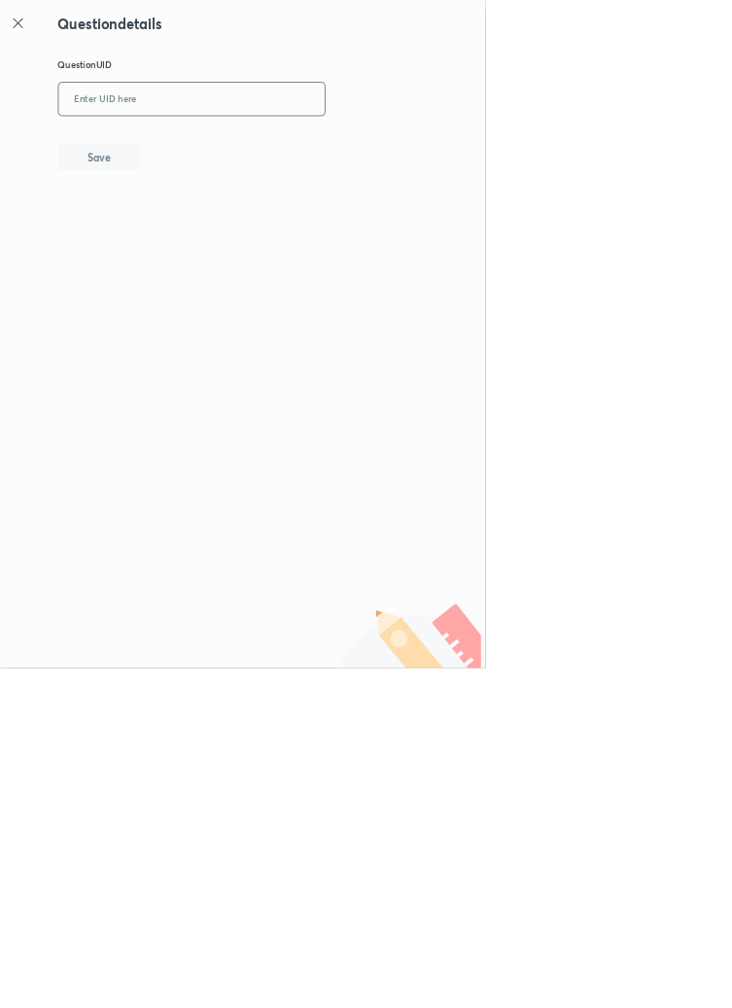
click at [310, 145] on input "text" at bounding box center [290, 150] width 402 height 48
type input "009JS"
click at [193, 239] on button "Save" at bounding box center [150, 235] width 125 height 39
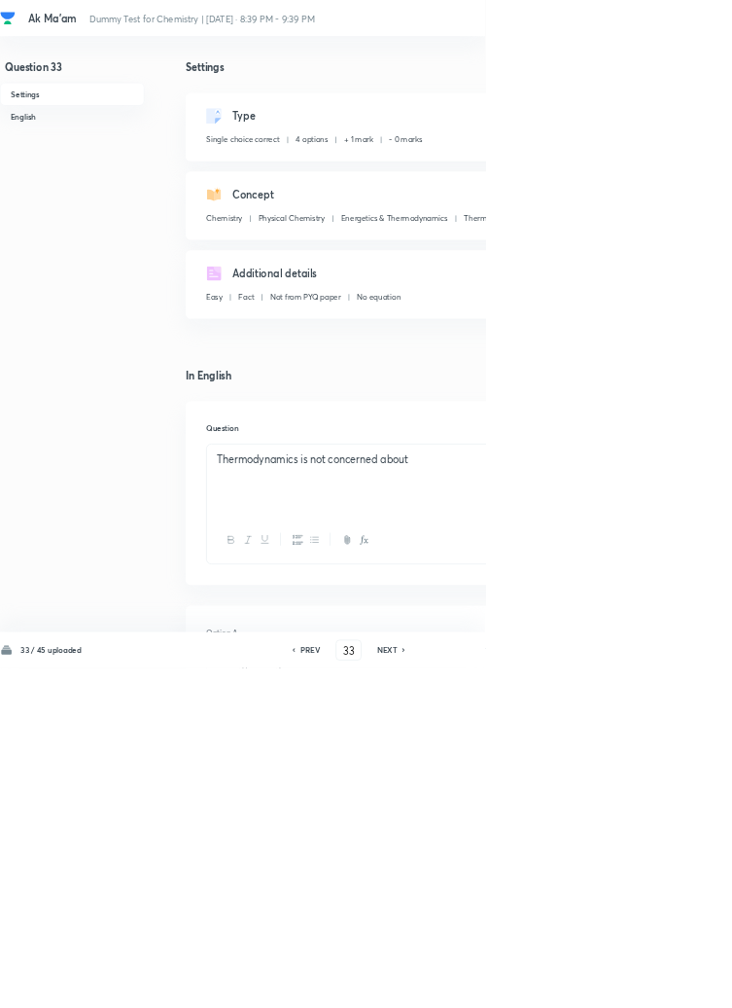
click at [609, 985] on icon at bounding box center [610, 981] width 6 height 10
type input "34"
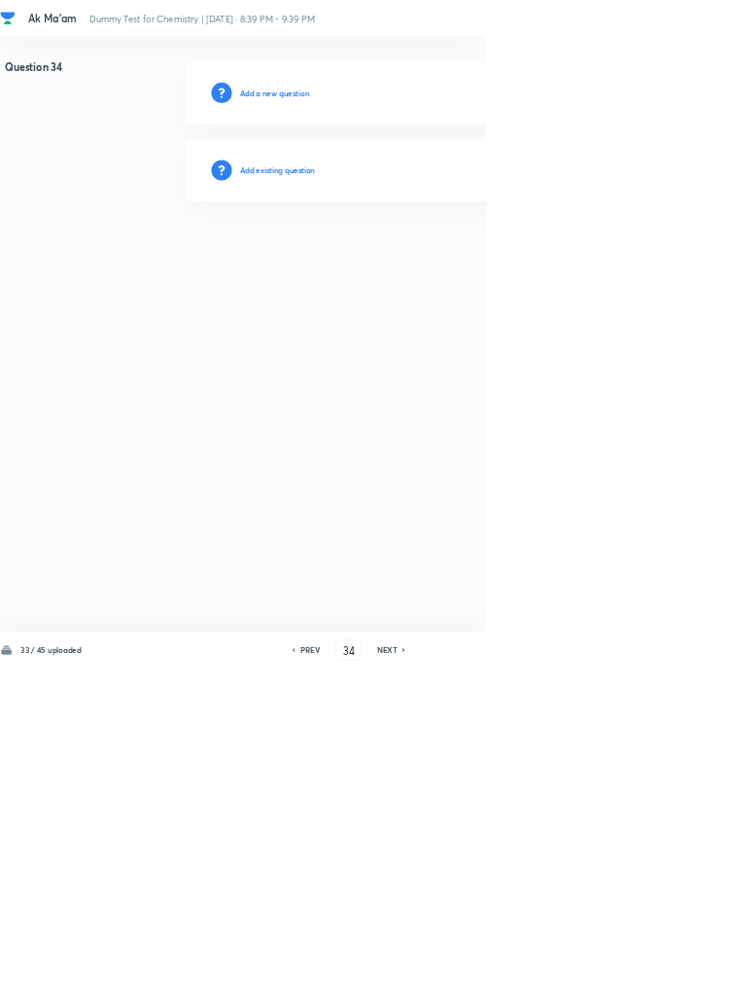
click at [447, 263] on h6 "Add existing question" at bounding box center [419, 257] width 114 height 18
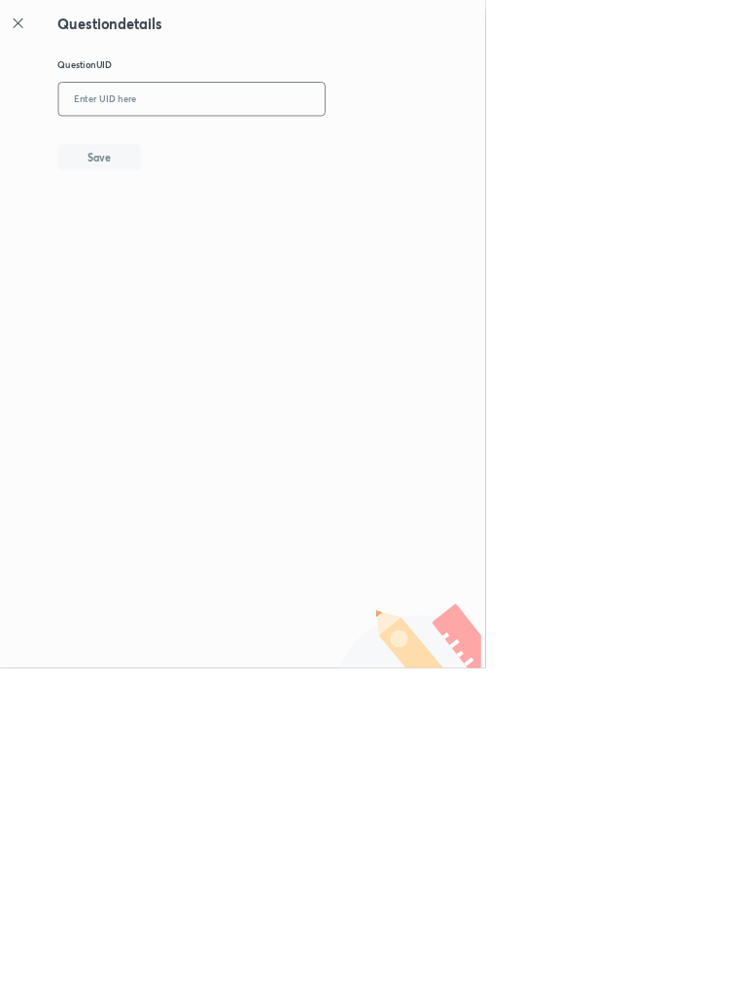
click at [384, 142] on input "text" at bounding box center [290, 150] width 402 height 48
type input "VMH70"
click at [194, 244] on button "Save" at bounding box center [150, 235] width 125 height 39
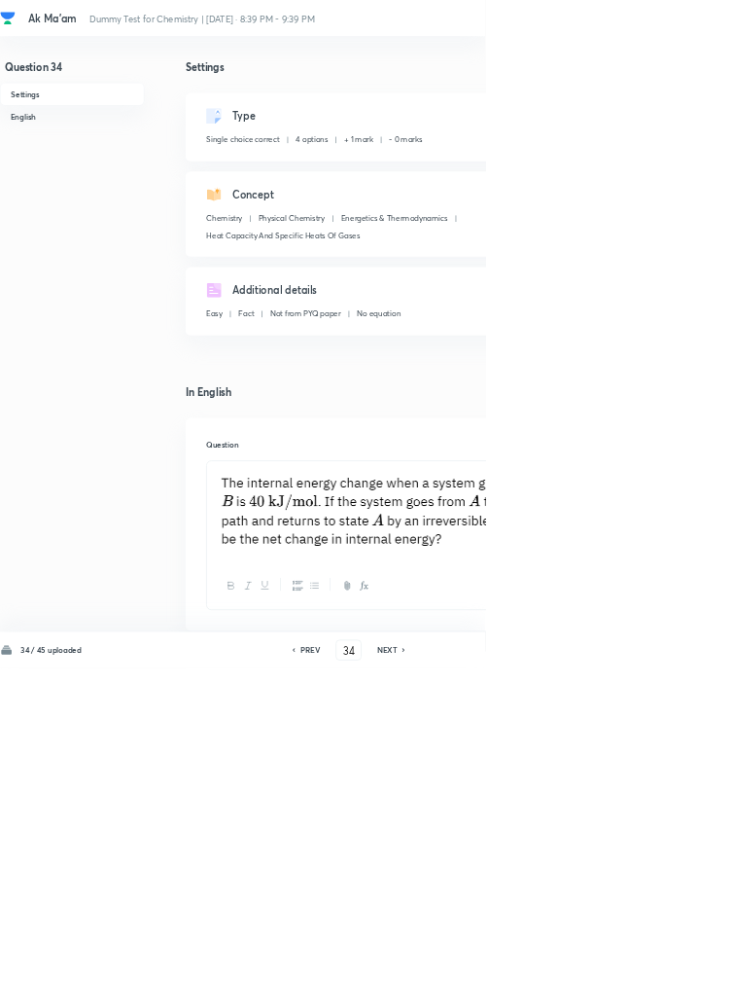
click at [609, 985] on icon at bounding box center [610, 981] width 6 height 10
type input "35"
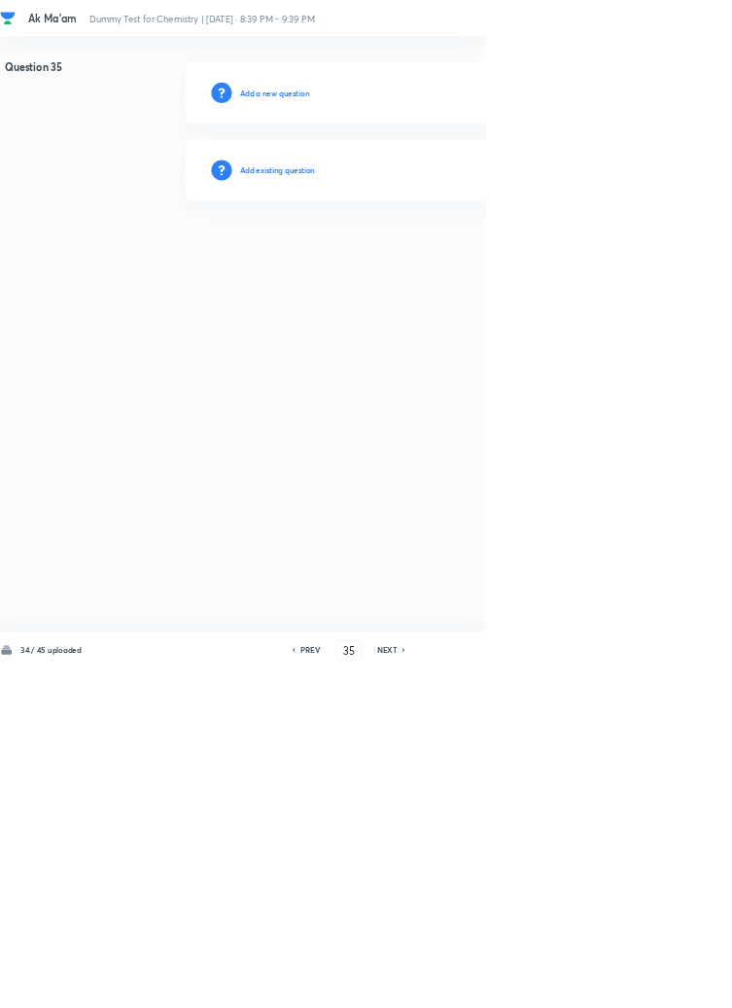
click at [438, 261] on h6 "Add existing question" at bounding box center [419, 257] width 114 height 18
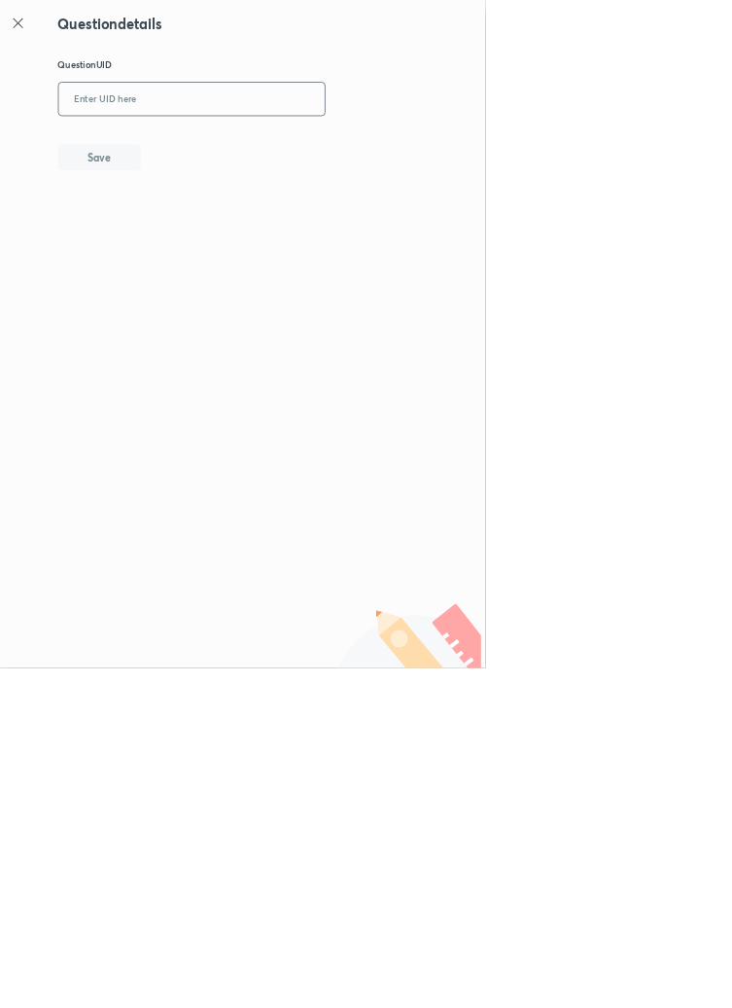
click at [315, 146] on input "text" at bounding box center [290, 150] width 402 height 48
type input "RCPVD"
click at [201, 234] on button "Save" at bounding box center [150, 235] width 125 height 39
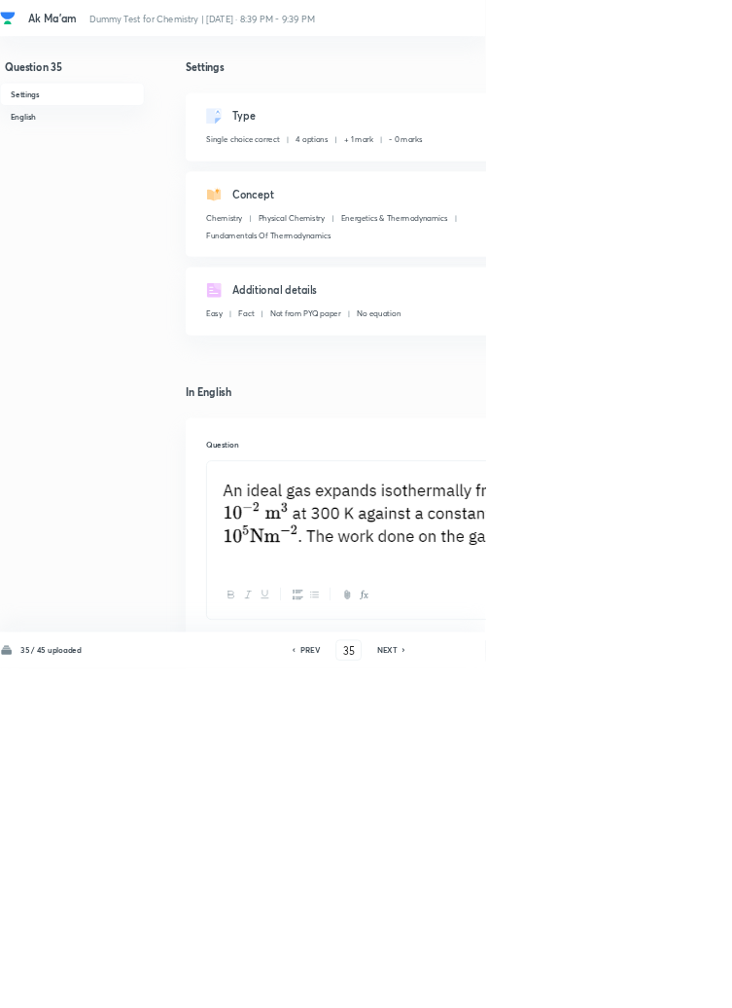
click at [611, 983] on icon at bounding box center [609, 981] width 4 height 6
type input "36"
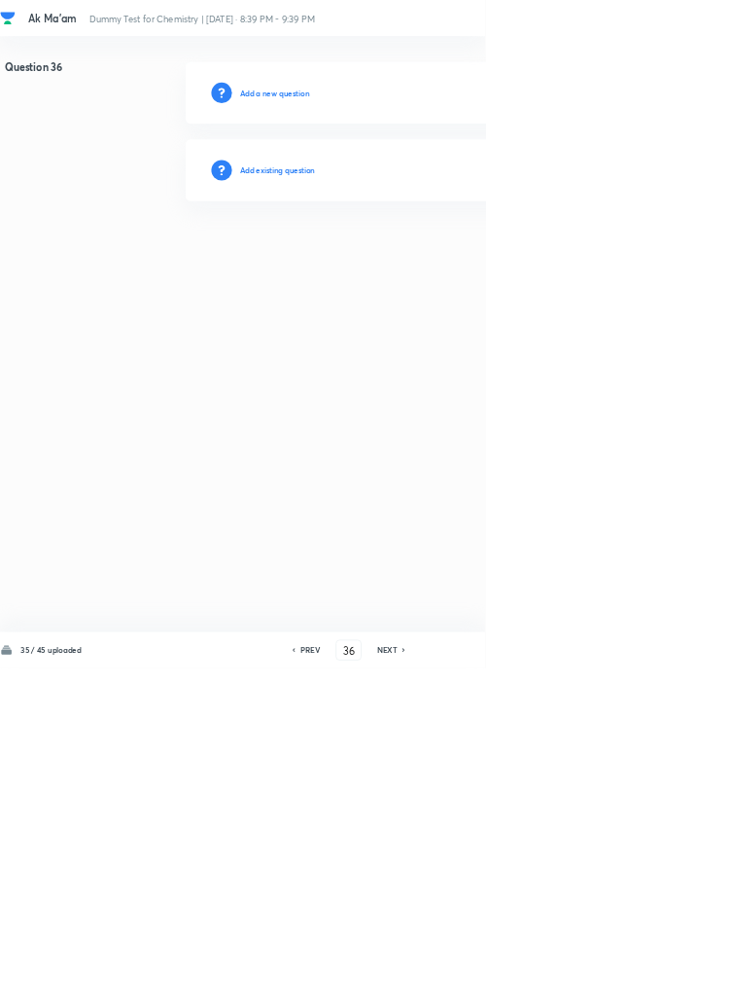
click at [438, 254] on h6 "Add existing question" at bounding box center [419, 257] width 114 height 18
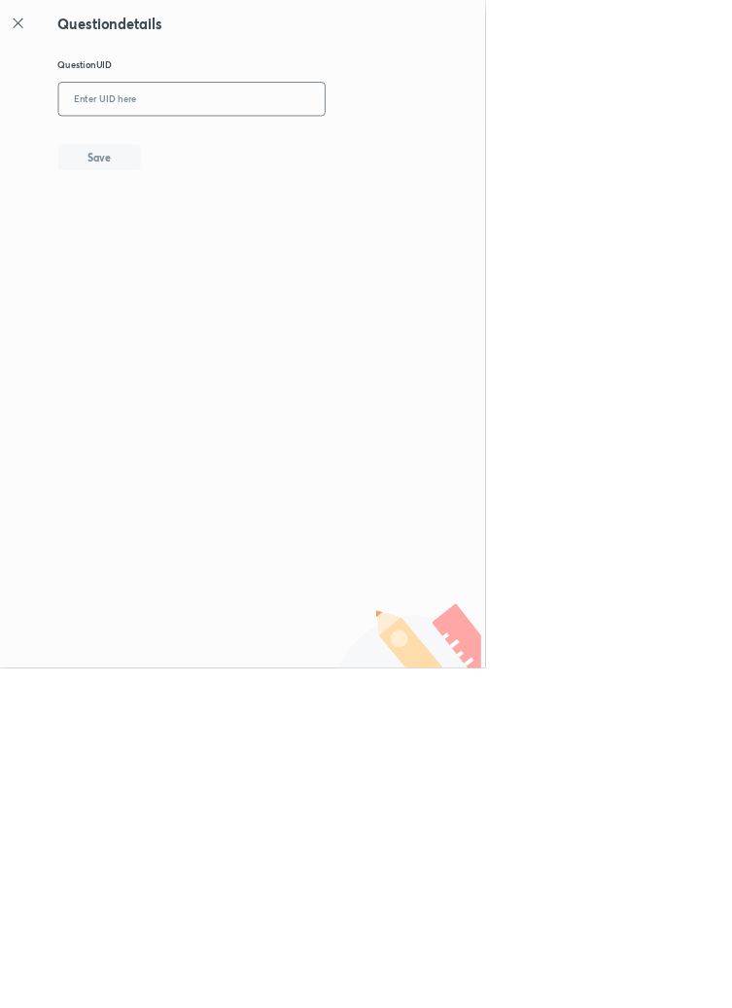
click at [291, 148] on input "text" at bounding box center [290, 150] width 402 height 48
type input "S6IN4"
click at [206, 242] on button "Save" at bounding box center [150, 235] width 125 height 39
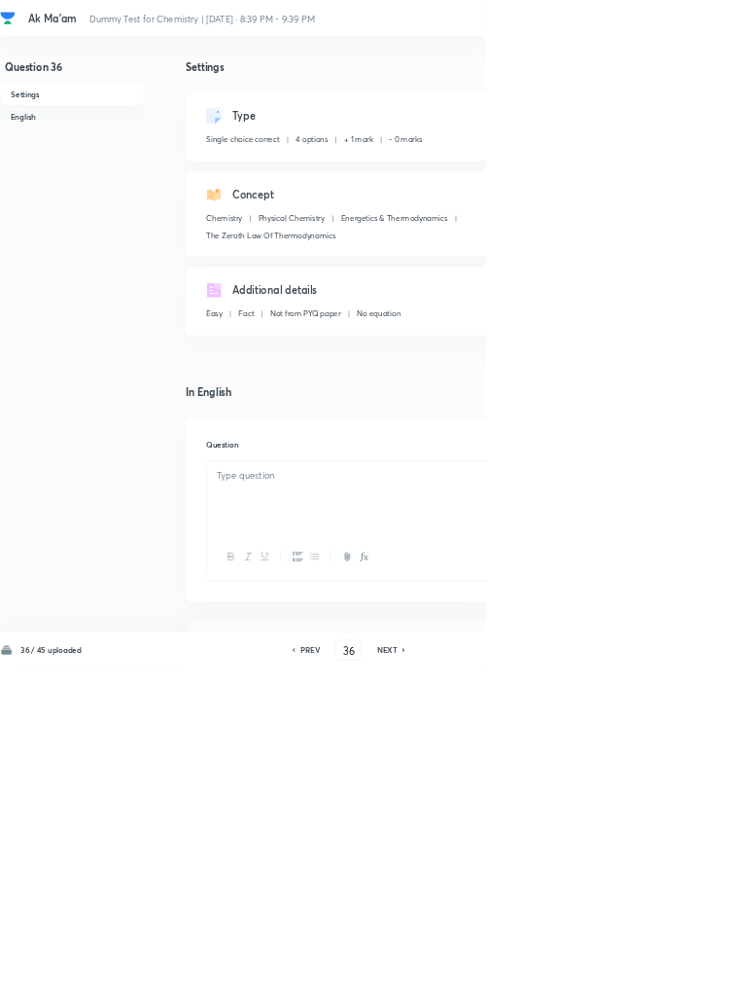
checkbox input "true"
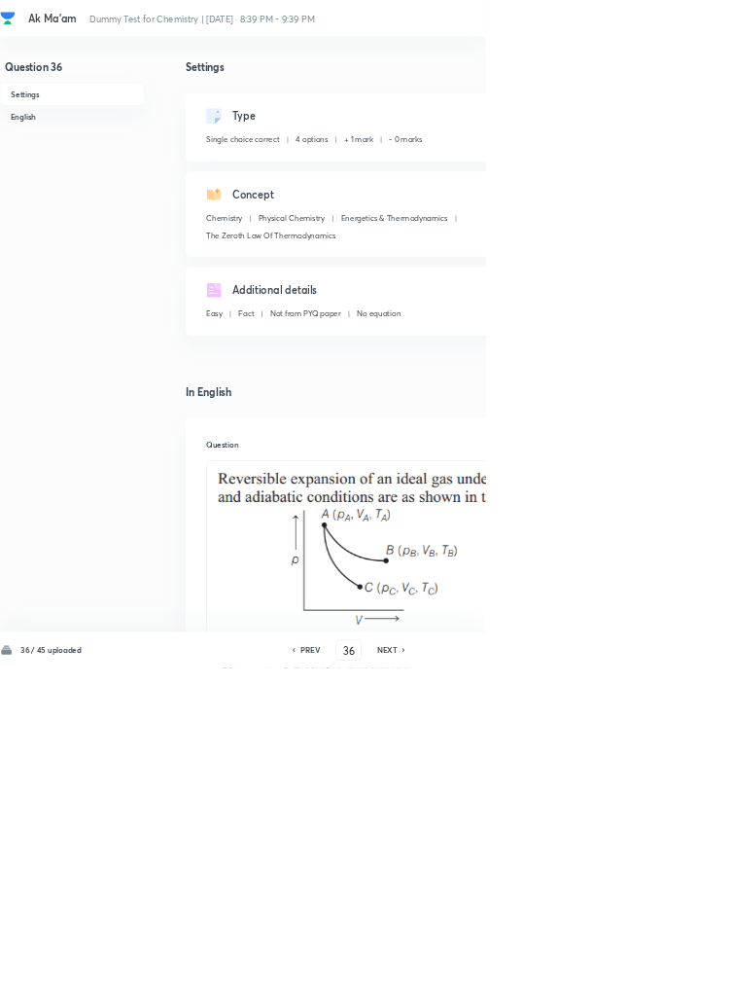
click at [611, 983] on icon at bounding box center [609, 981] width 4 height 6
type input "37"
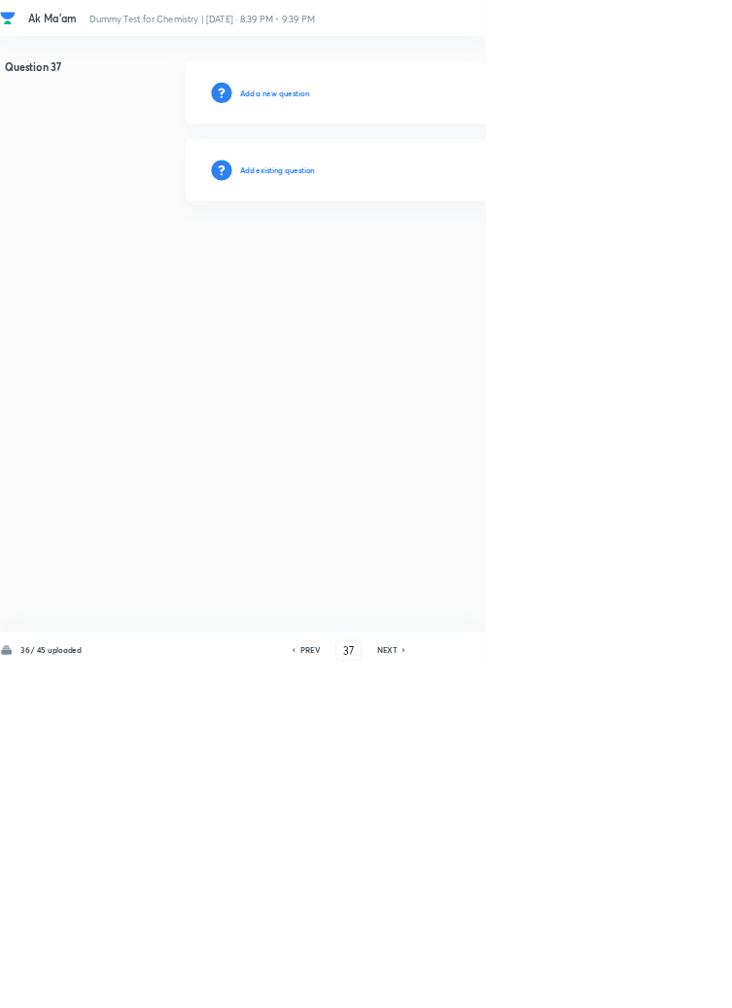
click at [442, 250] on h6 "Add existing question" at bounding box center [419, 257] width 114 height 18
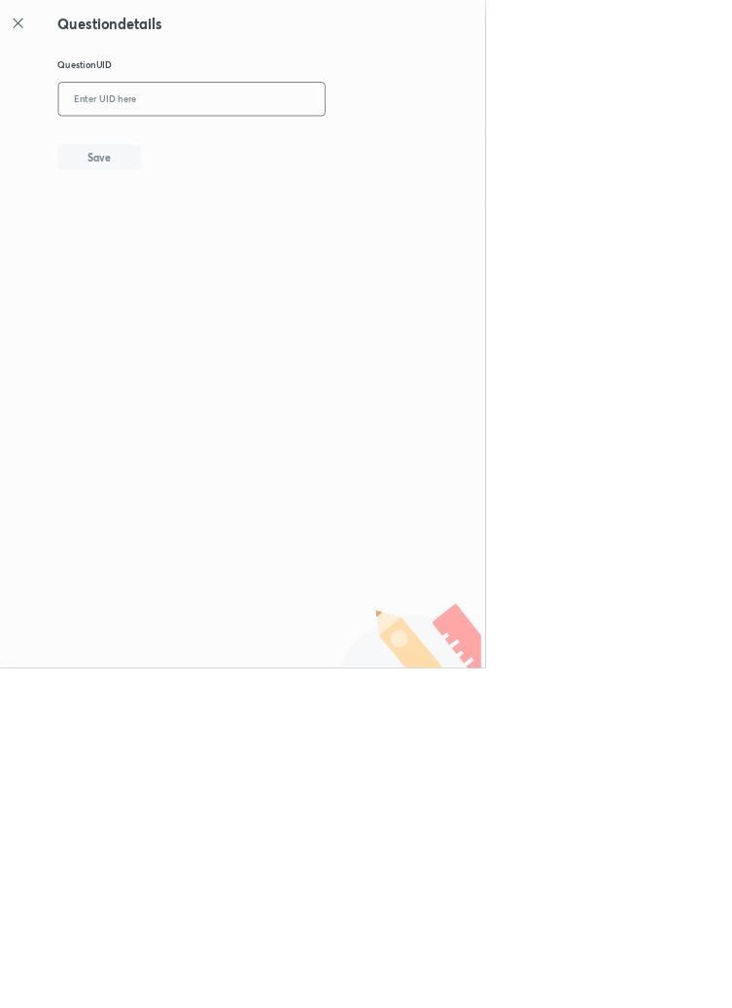
click at [340, 142] on input "text" at bounding box center [290, 150] width 402 height 48
type input "KTOC6"
click at [195, 232] on button "Save" at bounding box center [150, 235] width 125 height 39
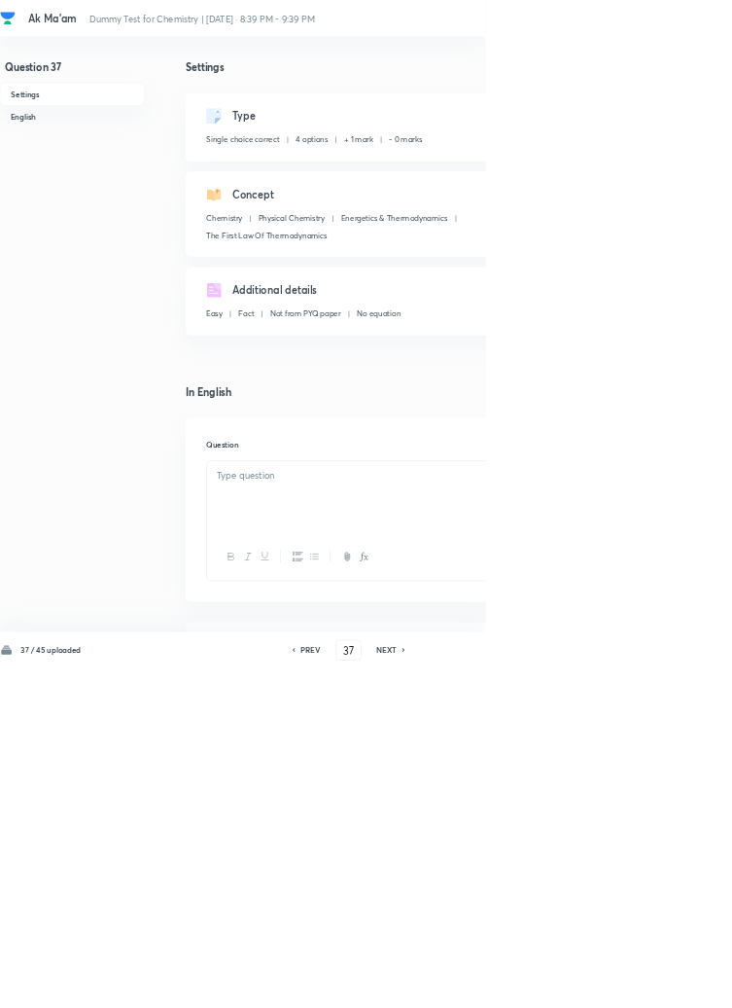
checkbox input "true"
click at [608, 985] on icon at bounding box center [610, 981] width 6 height 10
type input "38"
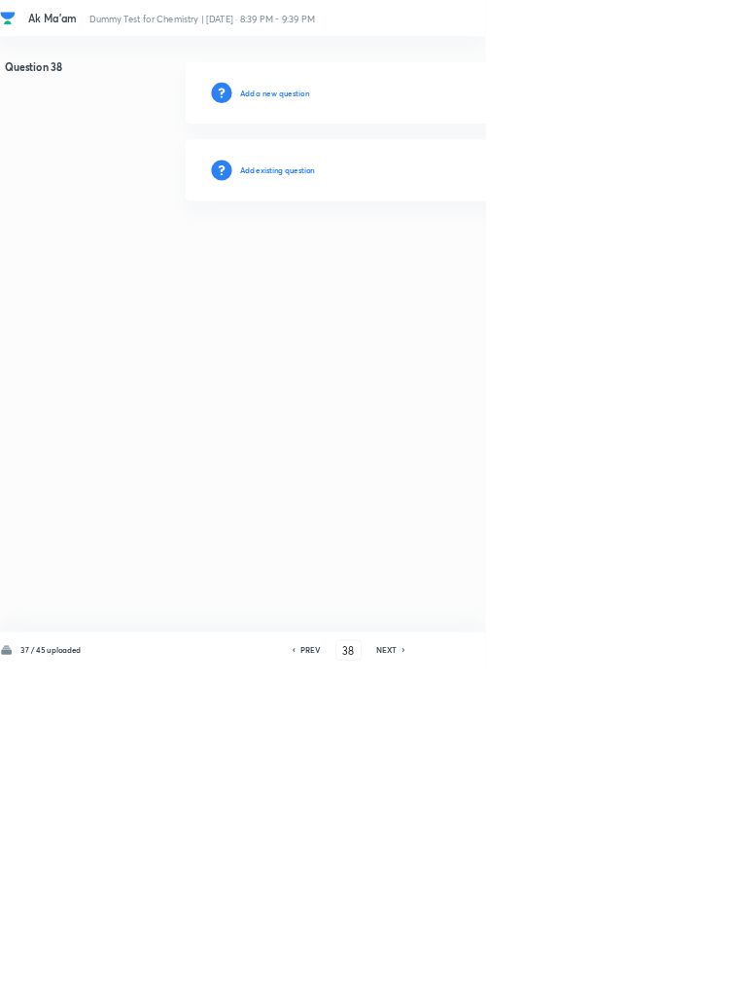
click at [449, 252] on h6 "Add existing question" at bounding box center [419, 257] width 114 height 18
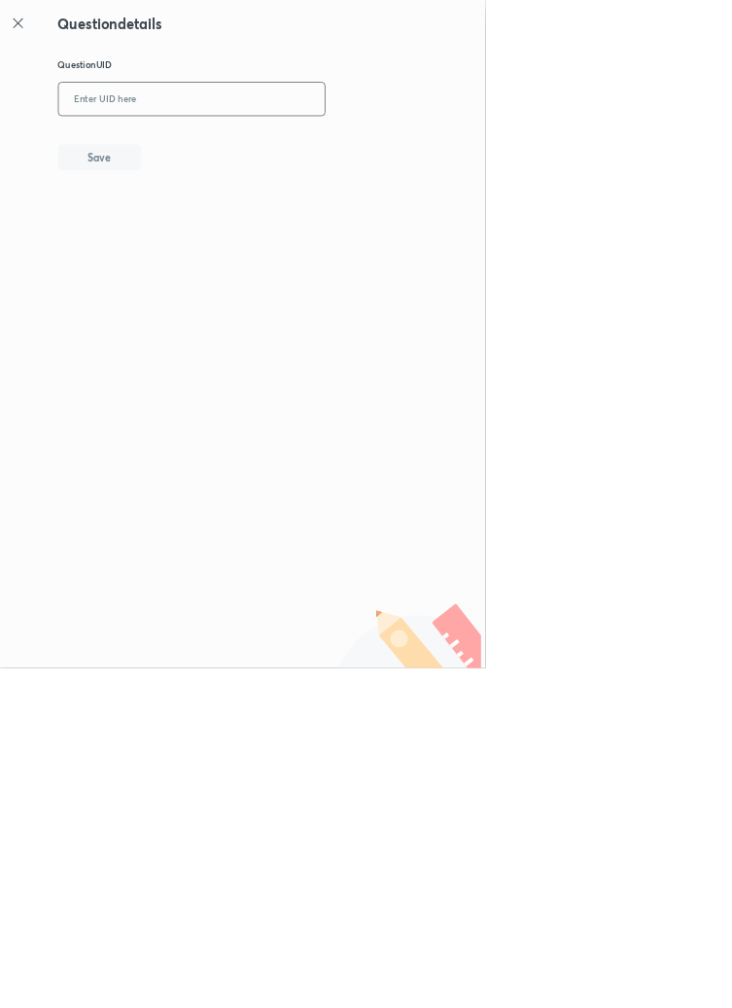
click at [324, 148] on input "text" at bounding box center [290, 150] width 402 height 48
type input "4F4Y1"
click at [196, 230] on button "Save" at bounding box center [150, 235] width 125 height 39
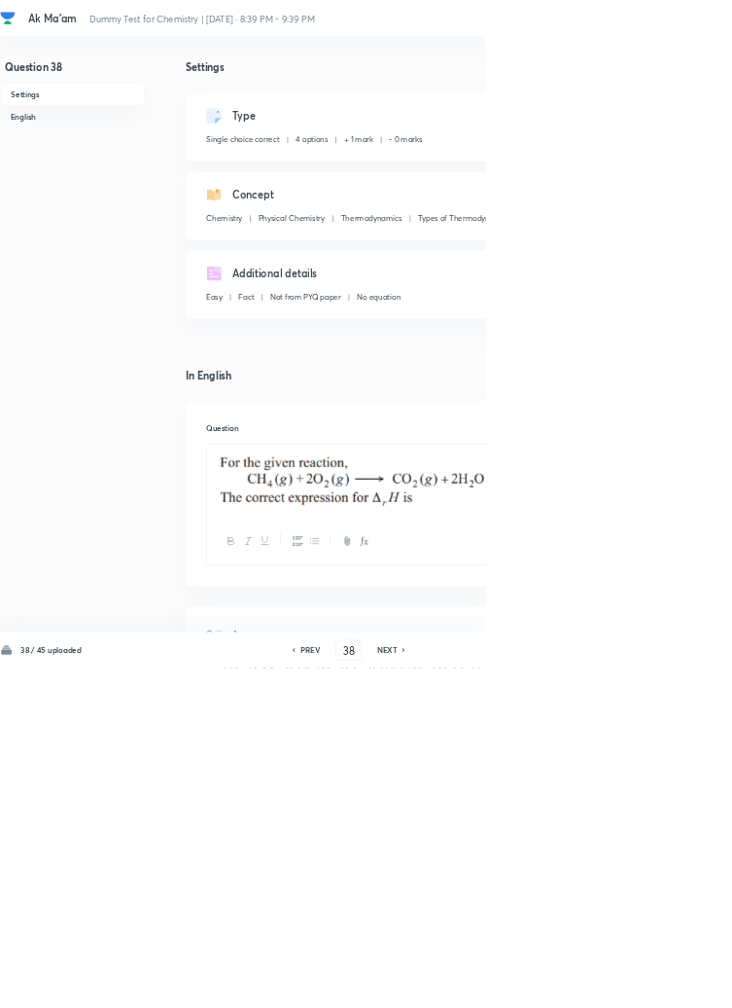
click at [610, 985] on icon at bounding box center [610, 981] width 6 height 10
type input "39"
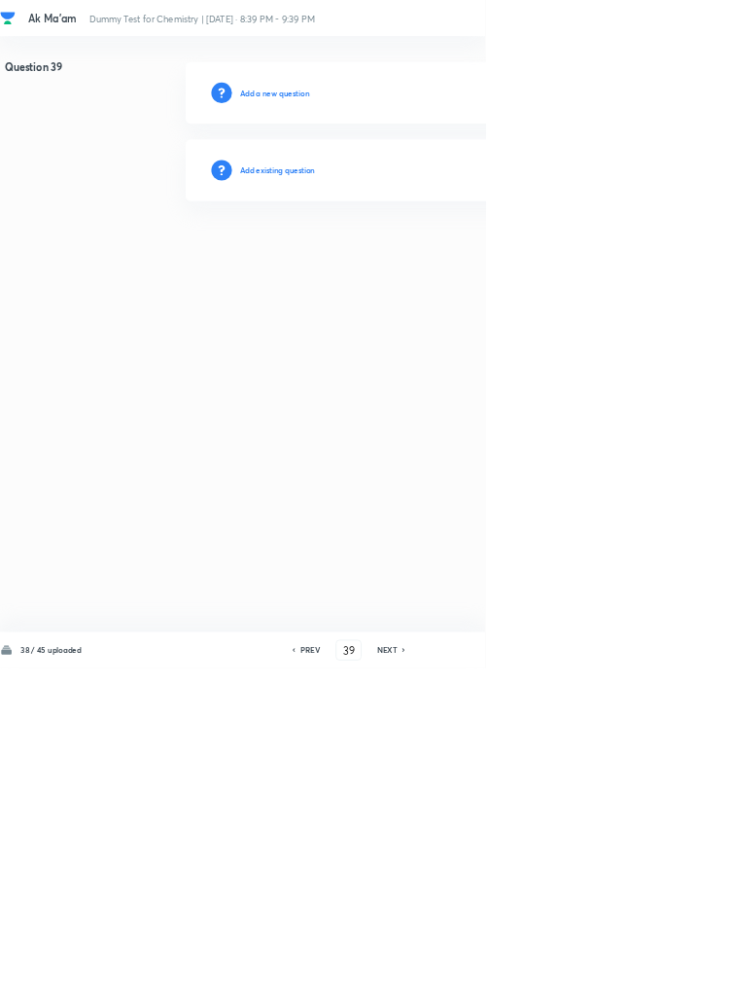
click at [447, 257] on h6 "Add existing question" at bounding box center [419, 257] width 114 height 18
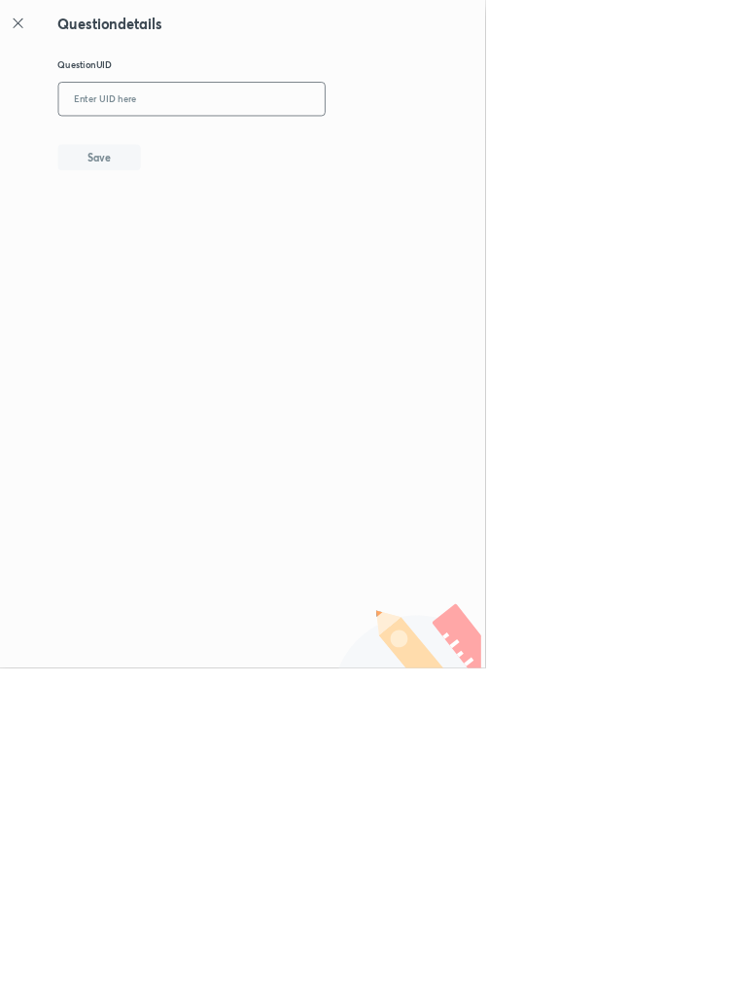
click at [355, 147] on input "text" at bounding box center [290, 150] width 402 height 48
type input "EMERH"
click at [202, 239] on button "Save" at bounding box center [150, 235] width 125 height 39
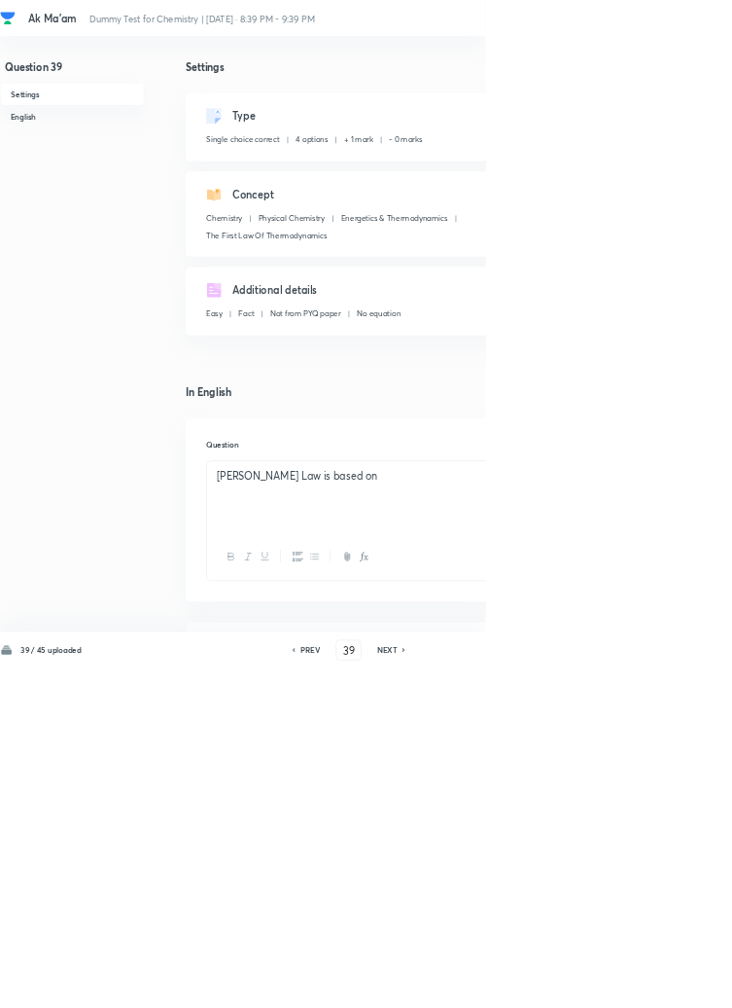
click at [609, 985] on icon at bounding box center [610, 981] width 6 height 10
type input "40"
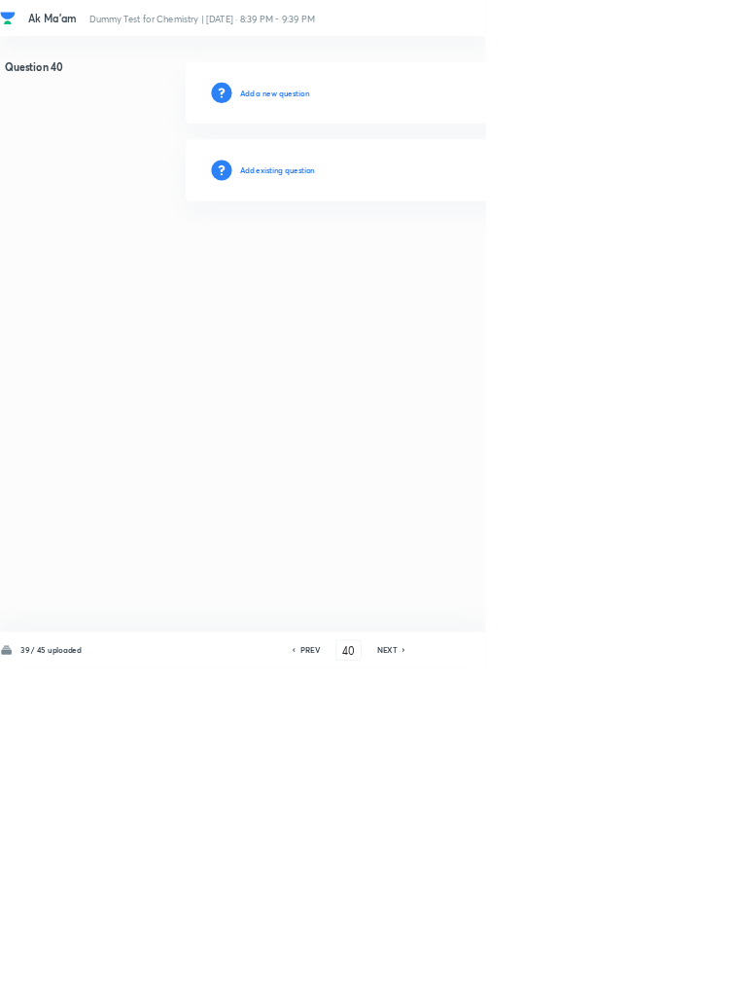
click at [443, 257] on h6 "Add existing question" at bounding box center [419, 257] width 114 height 18
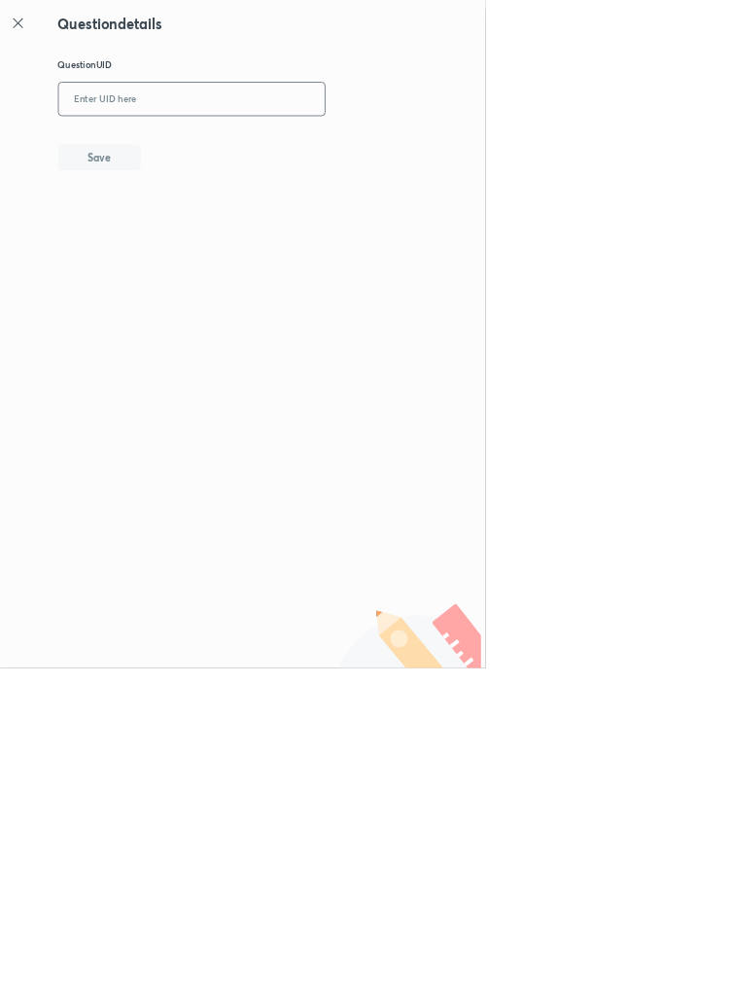
click at [362, 147] on input "text" at bounding box center [290, 150] width 402 height 48
type input "D71MP"
click at [196, 236] on button "Save" at bounding box center [150, 235] width 125 height 39
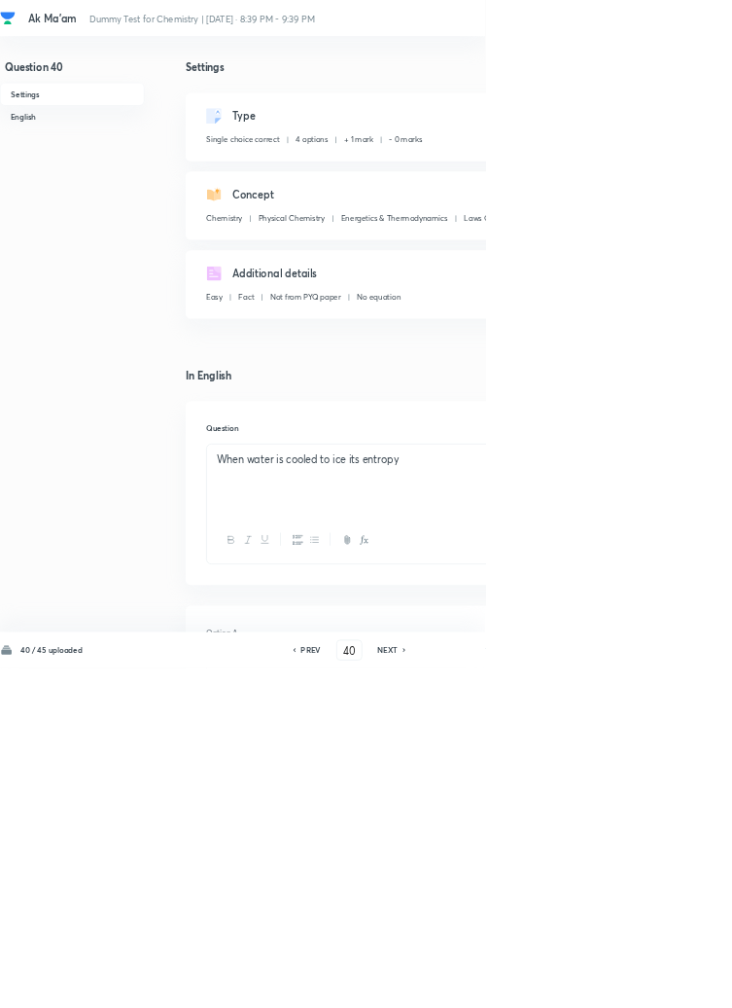
click at [610, 985] on icon at bounding box center [611, 981] width 6 height 10
type input "41"
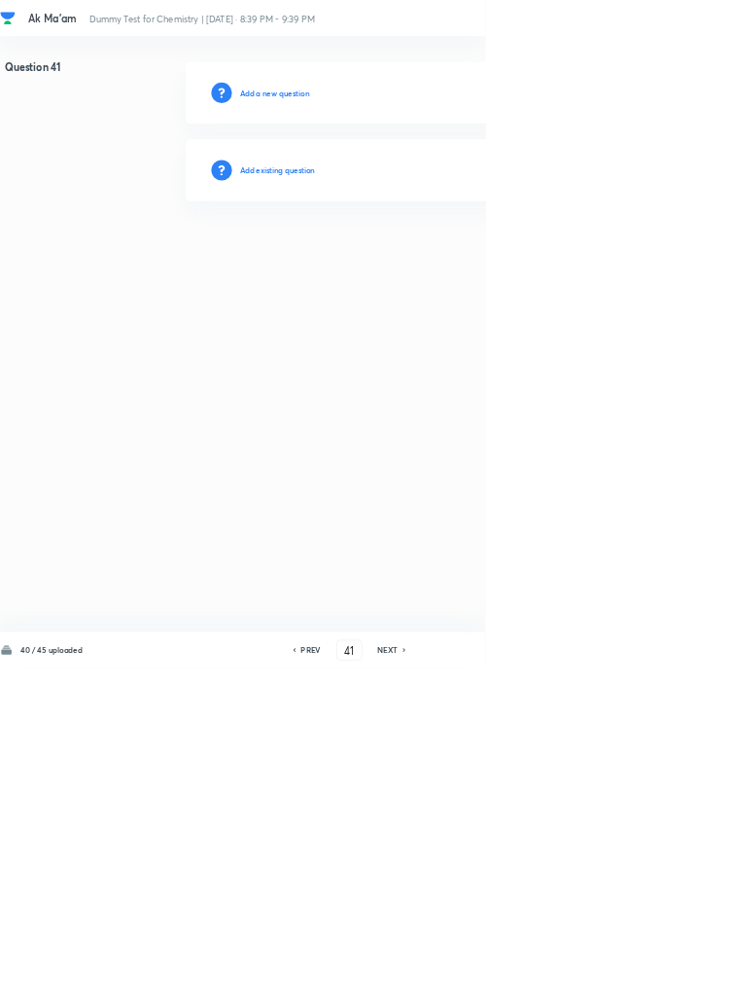
click at [436, 254] on h6 "Add existing question" at bounding box center [419, 257] width 114 height 18
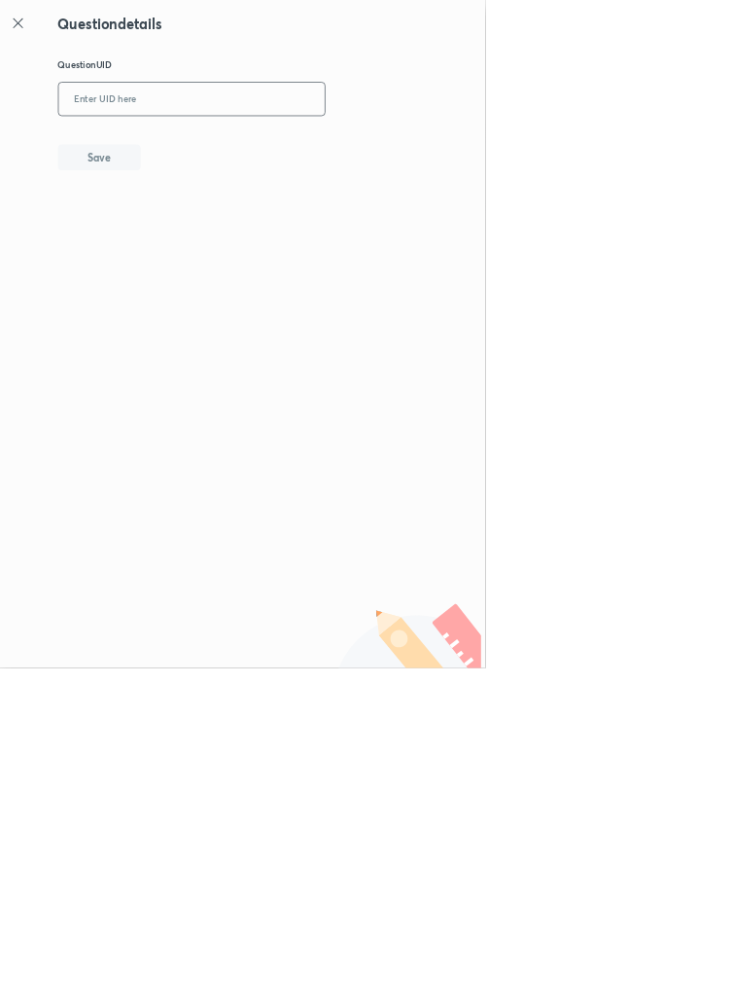
click at [335, 144] on input "text" at bounding box center [290, 150] width 402 height 48
type input "TA336"
click at [201, 238] on button "Save" at bounding box center [150, 235] width 125 height 39
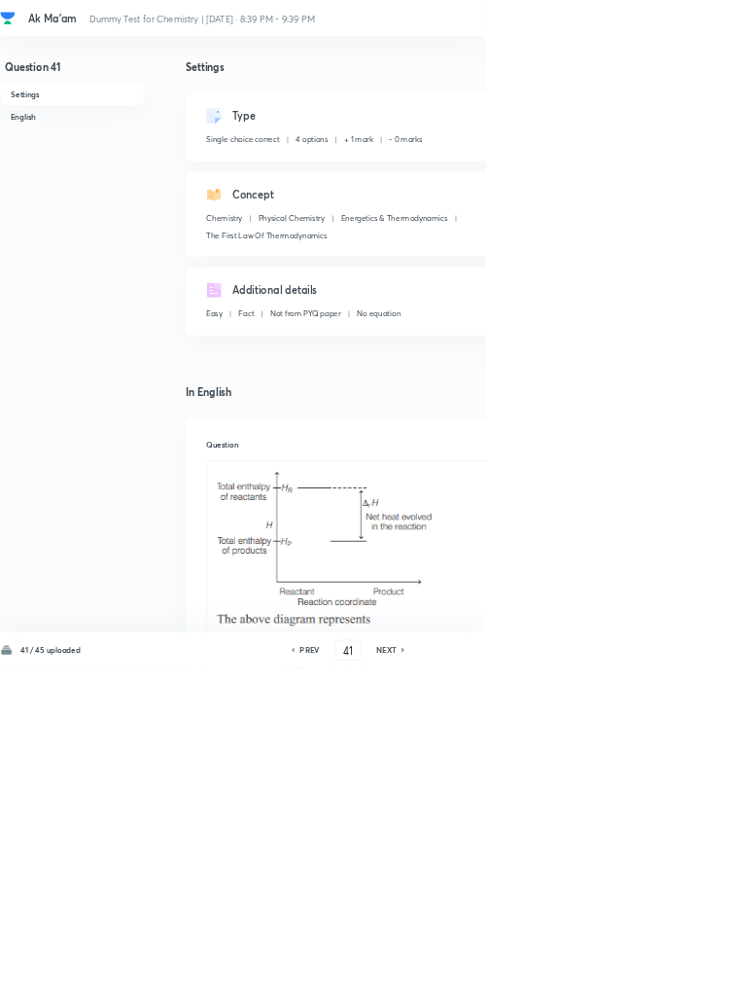
click at [610, 983] on icon at bounding box center [608, 981] width 4 height 6
type input "42"
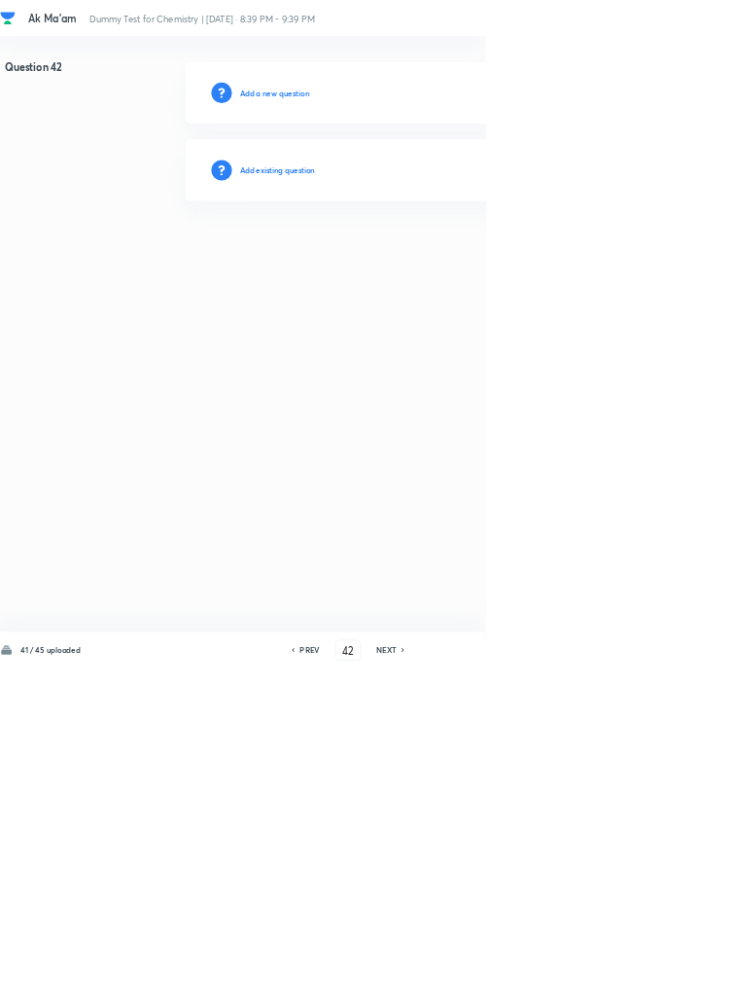
click at [436, 252] on h6 "Add existing question" at bounding box center [419, 257] width 114 height 18
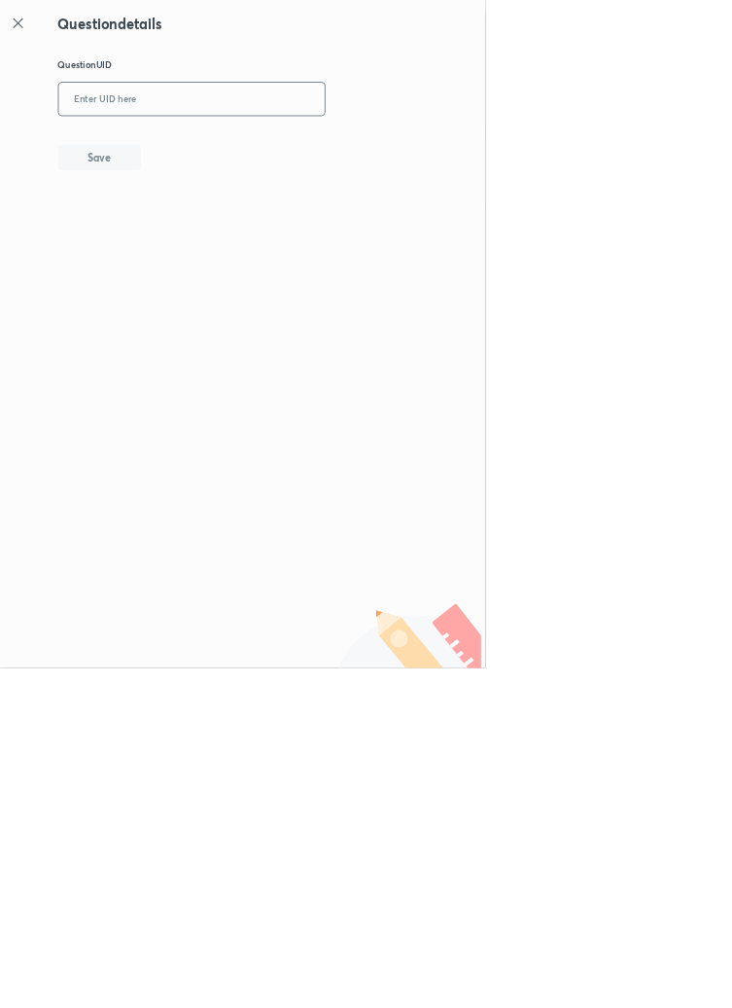
click at [336, 145] on input "text" at bounding box center [290, 150] width 402 height 48
type input "4WOBC"
click at [200, 226] on button "Save" at bounding box center [150, 235] width 125 height 39
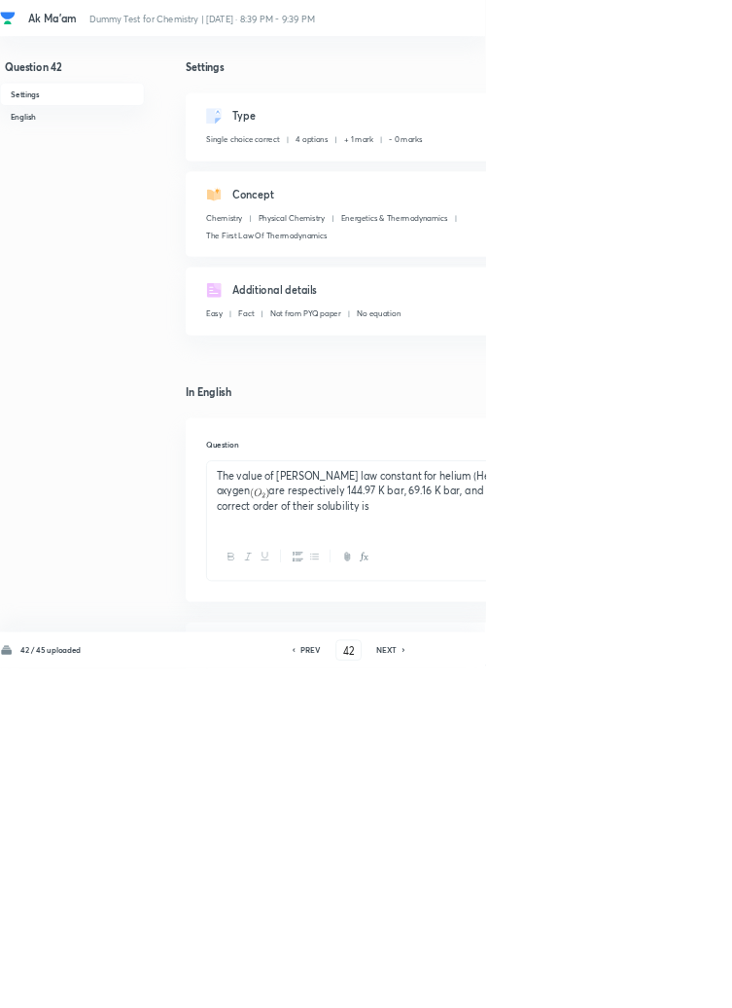
click at [611, 983] on icon at bounding box center [609, 981] width 4 height 6
type input "43"
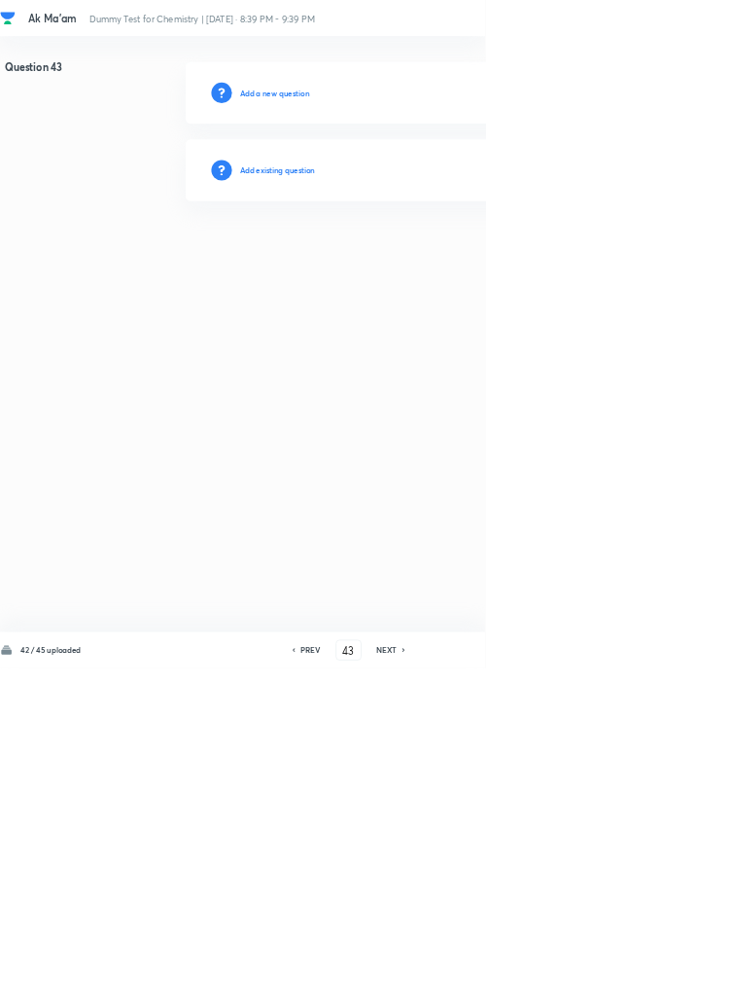
click at [432, 252] on h6 "Add existing question" at bounding box center [419, 257] width 114 height 18
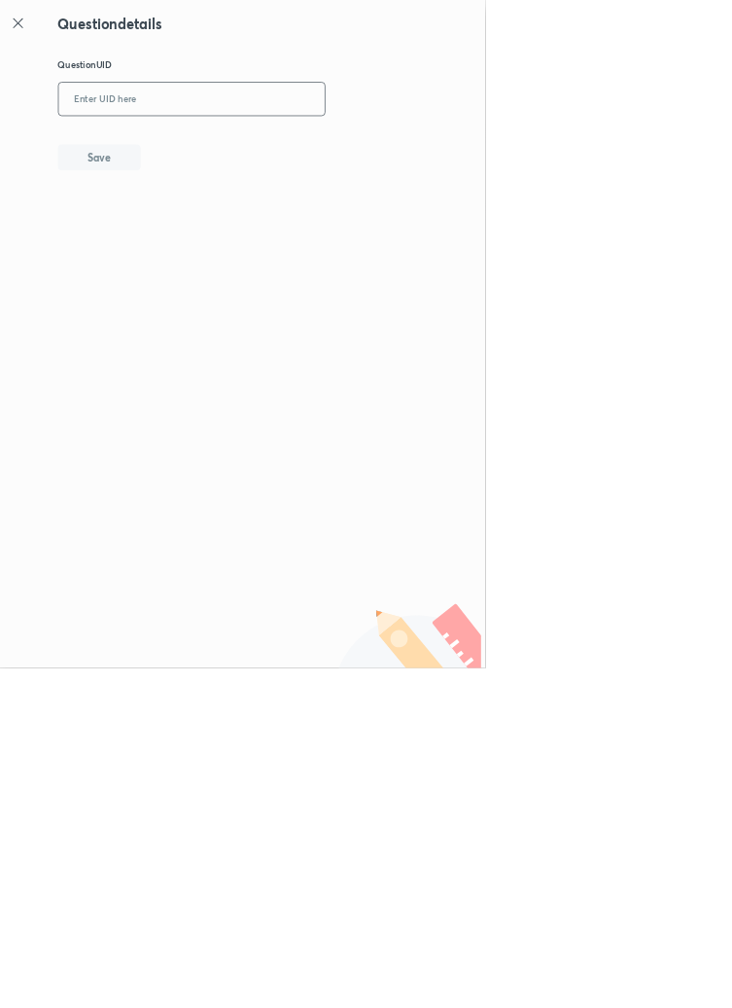
click at [262, 145] on input "text" at bounding box center [290, 150] width 402 height 48
type input "R2YPB"
click at [183, 232] on button "Save" at bounding box center [150, 235] width 125 height 39
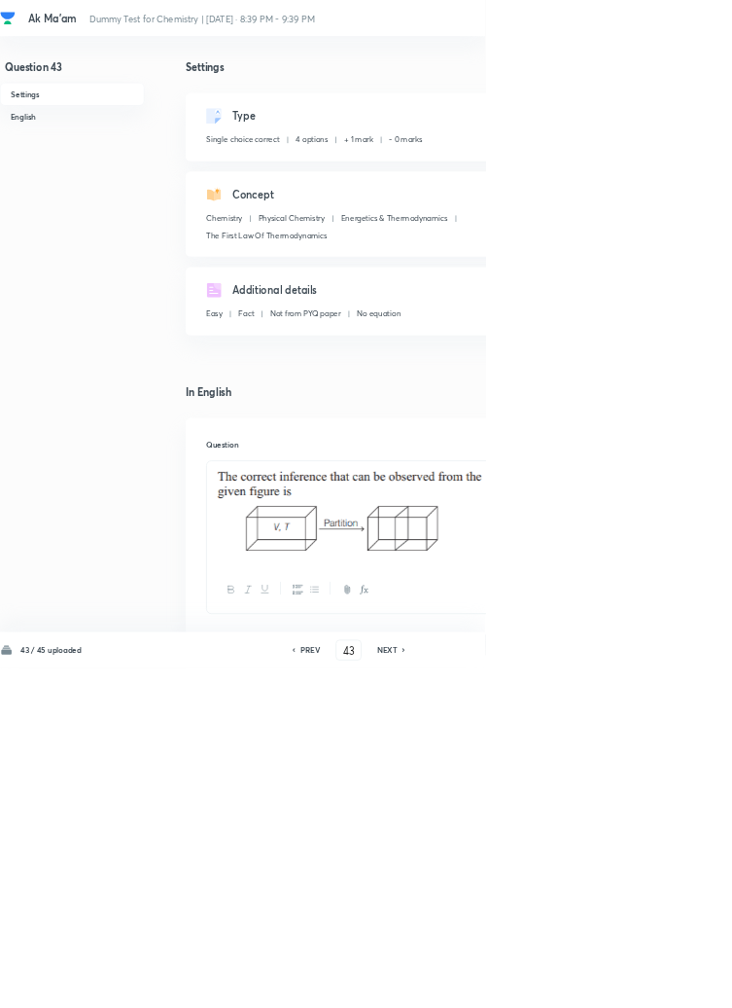
click at [611, 983] on icon at bounding box center [609, 981] width 4 height 6
type input "44"
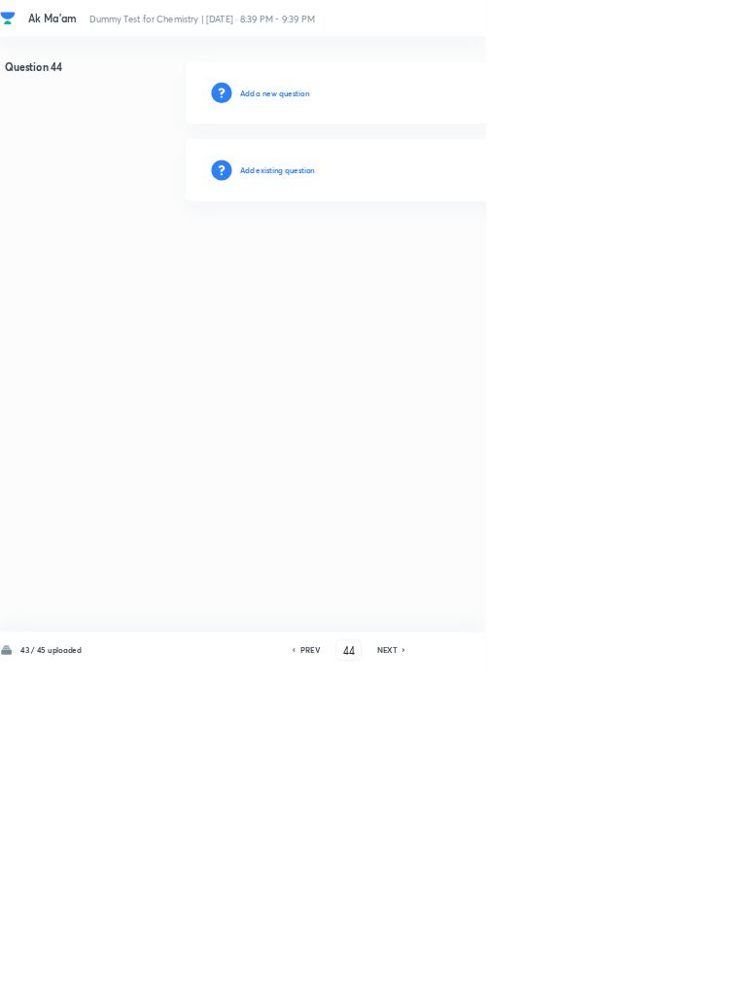
click at [439, 261] on h6 "Add existing question" at bounding box center [419, 257] width 114 height 18
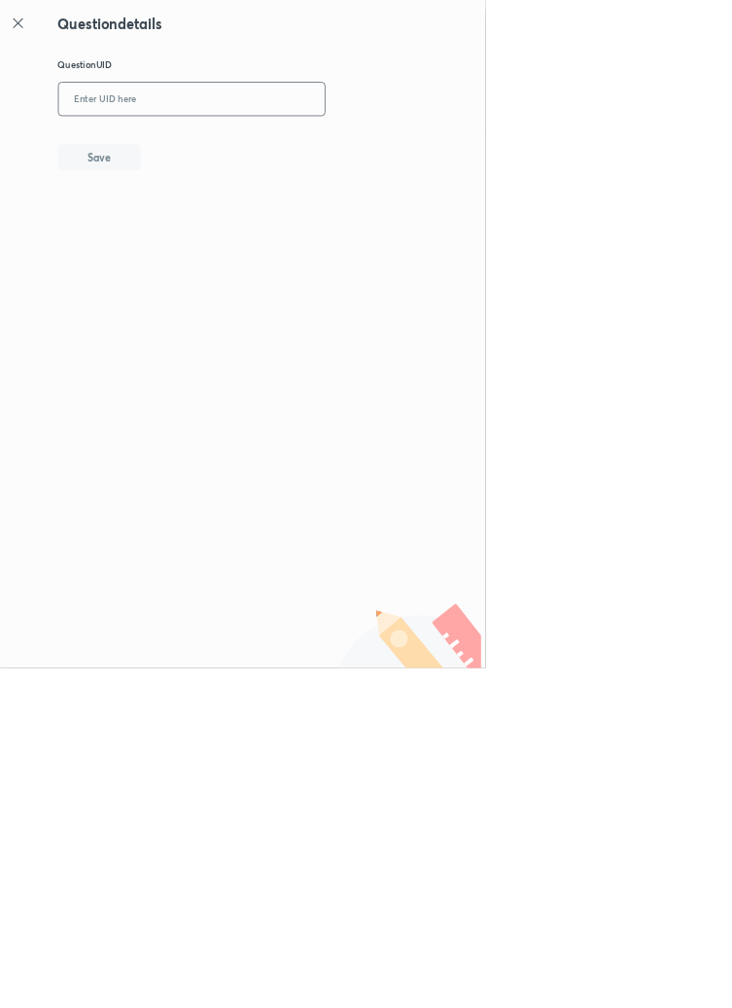
click at [279, 147] on input "text" at bounding box center [290, 150] width 402 height 48
type input "5OTN5"
click at [183, 246] on button "Save" at bounding box center [150, 235] width 125 height 39
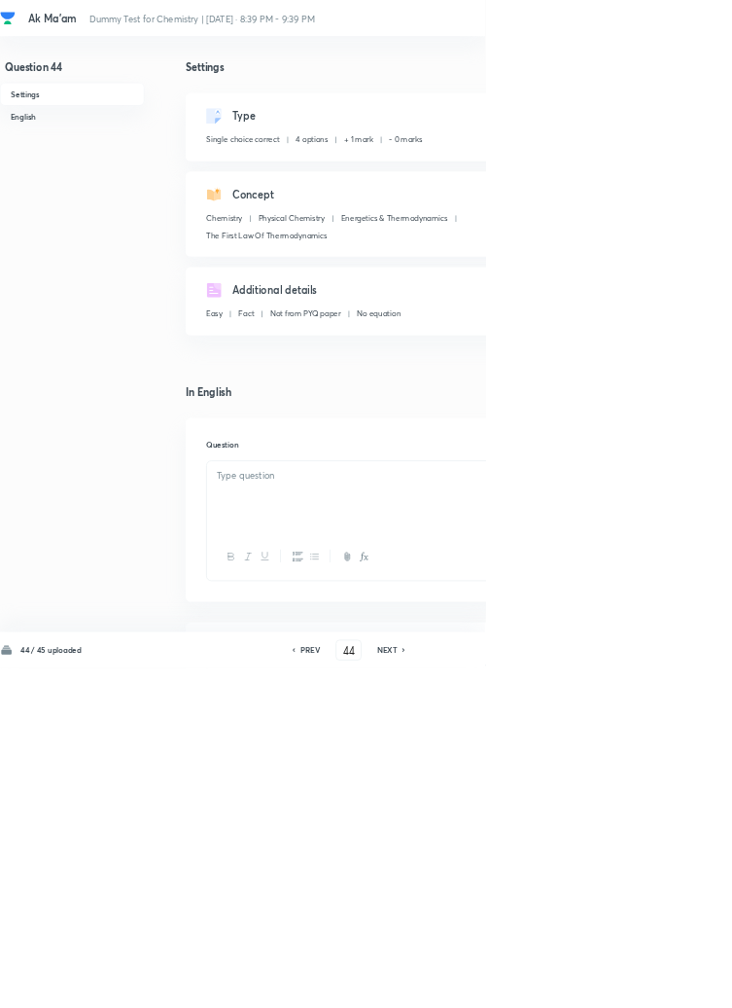
checkbox input "true"
click at [610, 985] on icon at bounding box center [610, 981] width 6 height 10
type input "45"
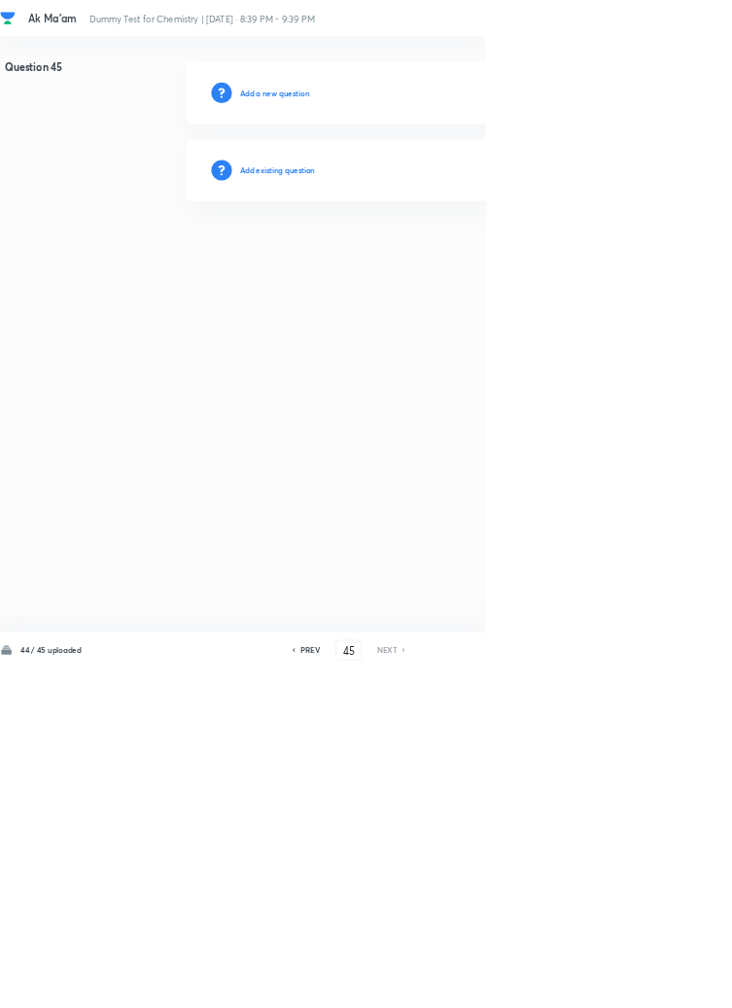
click at [457, 258] on h6 "Add existing question" at bounding box center [419, 257] width 114 height 18
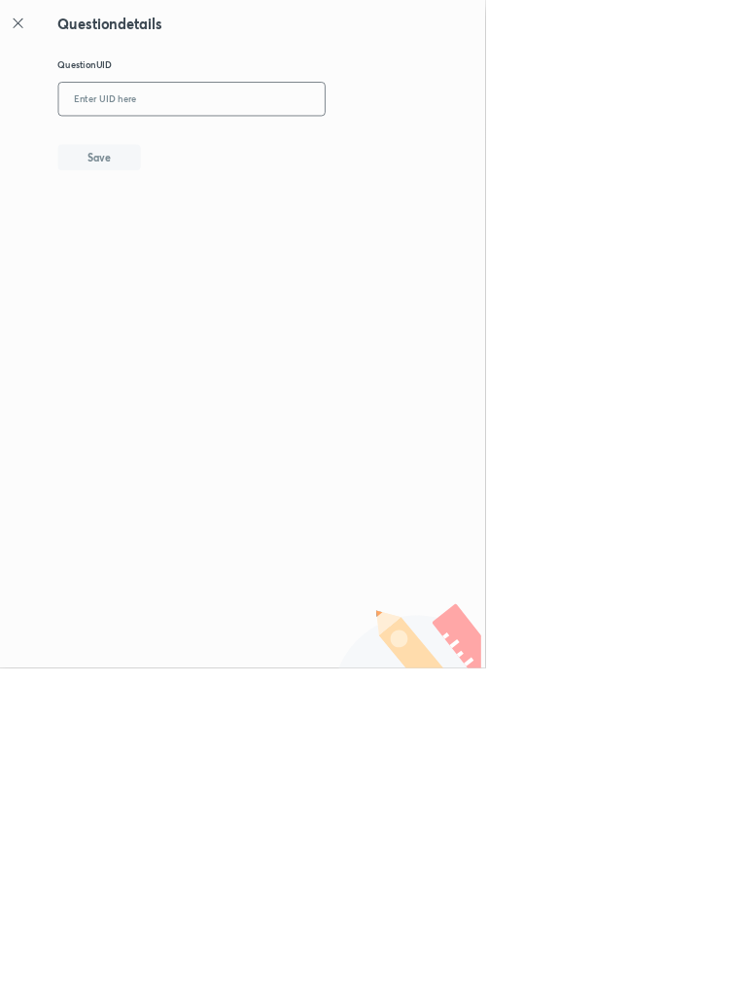
click at [268, 147] on input "text" at bounding box center [290, 150] width 402 height 48
type input "I56BZ"
click at [207, 226] on button "Save" at bounding box center [150, 235] width 125 height 39
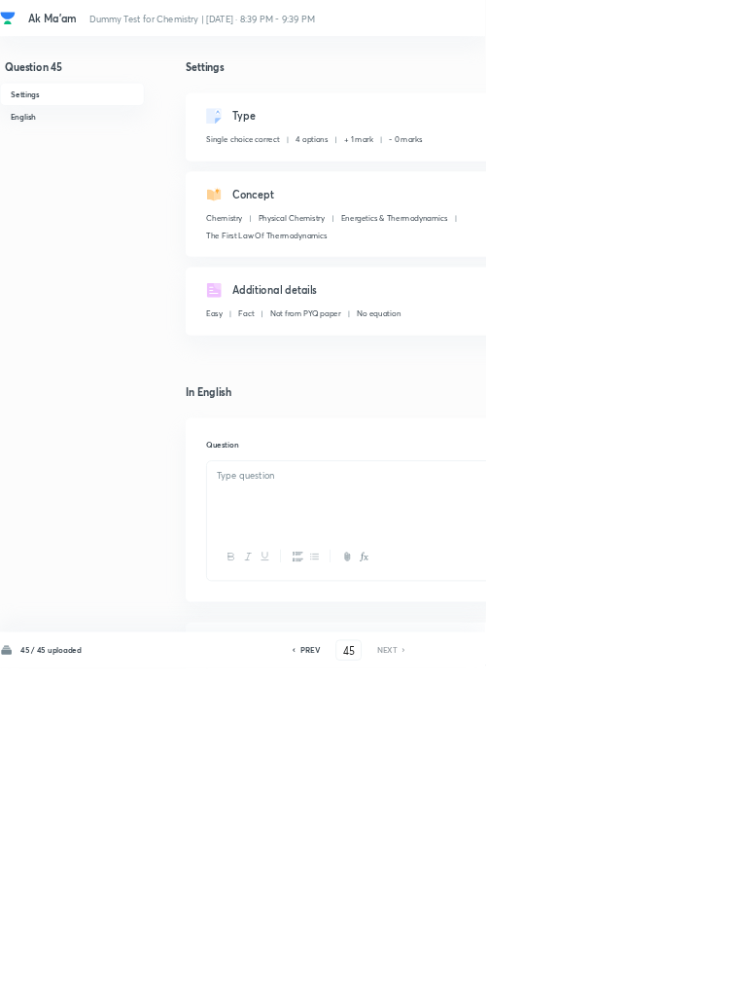
checkbox input "true"
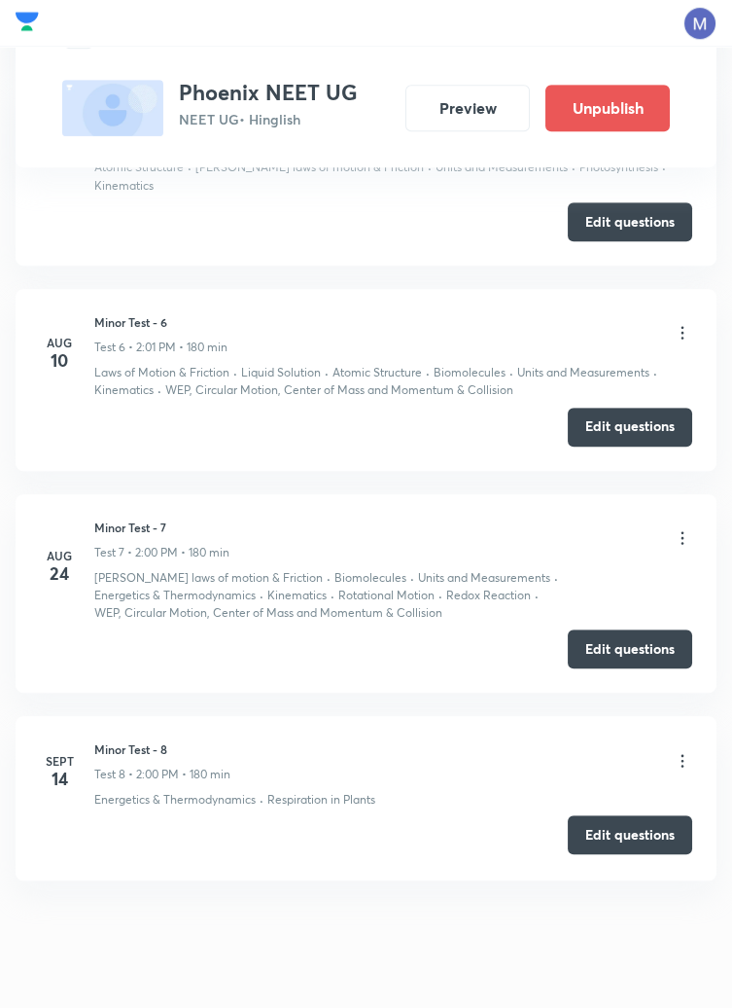
click at [634, 826] on button "Edit questions" at bounding box center [630, 834] width 125 height 39
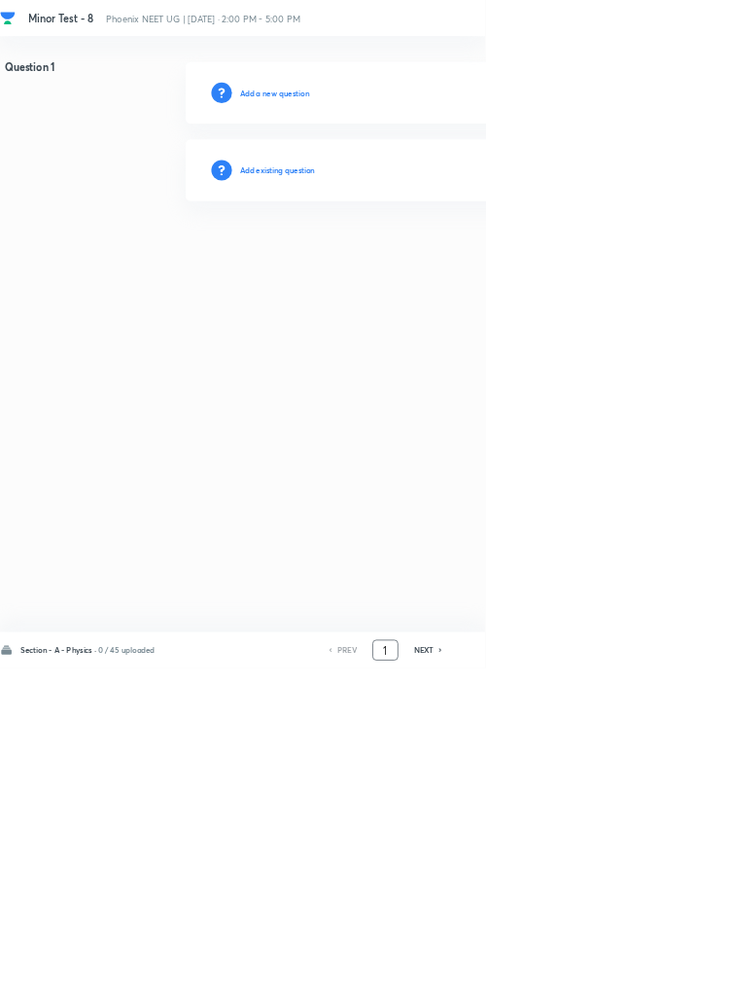
click at [593, 998] on input "1" at bounding box center [581, 981] width 37 height 34
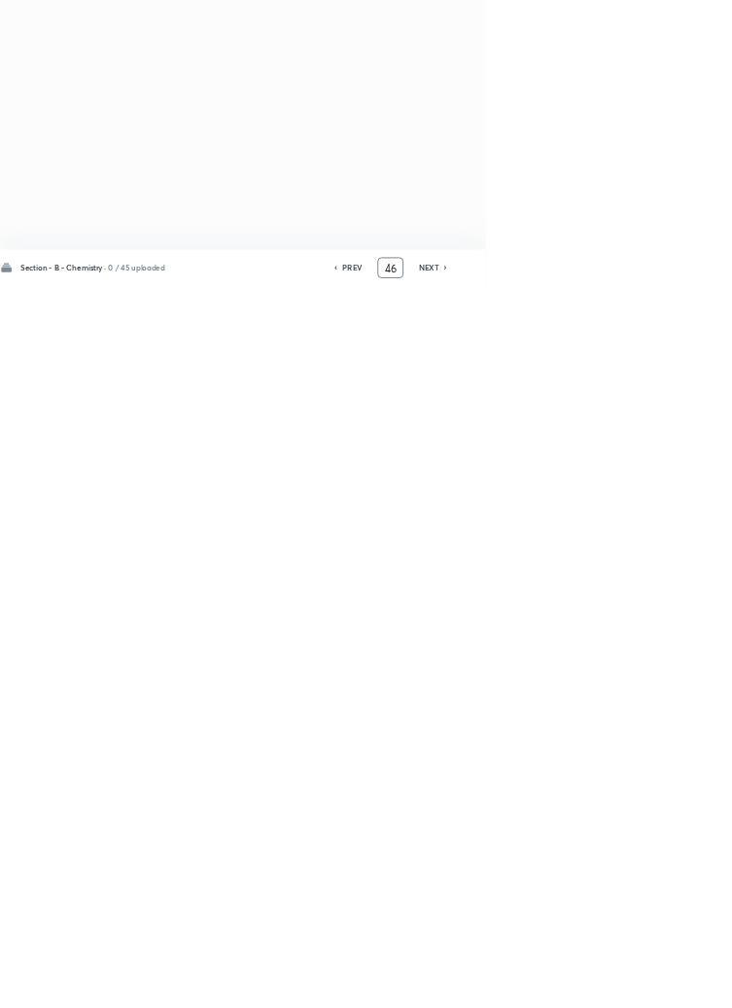
type input "4"
type input "91"
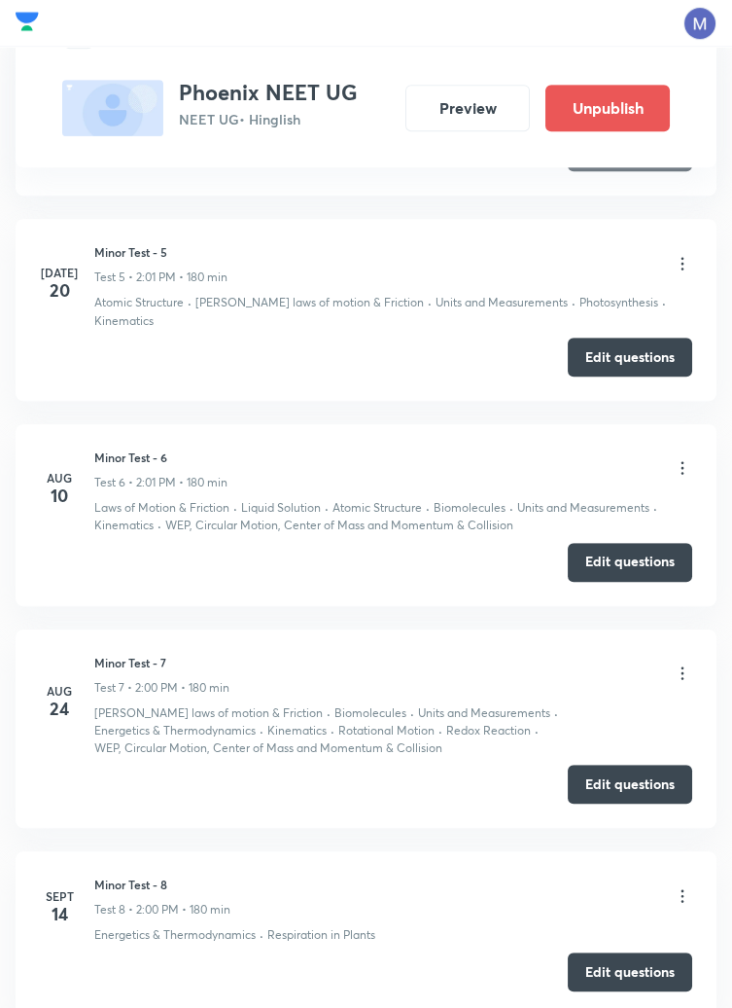
scroll to position [1835, 0]
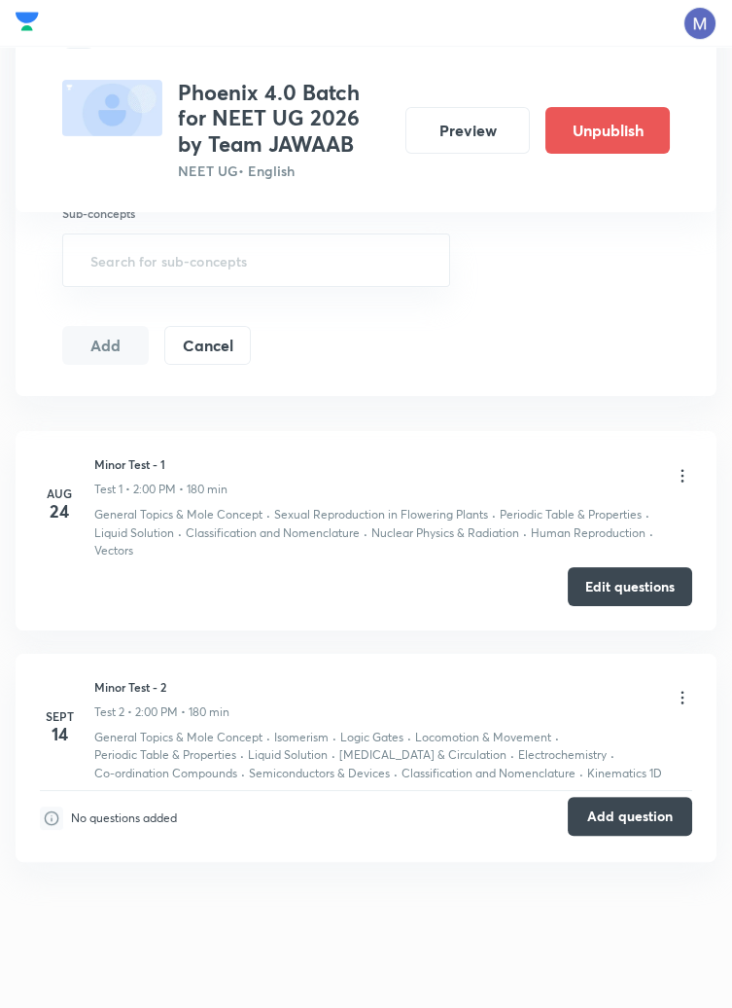
click at [629, 821] on button "Add question" at bounding box center [630, 816] width 125 height 39
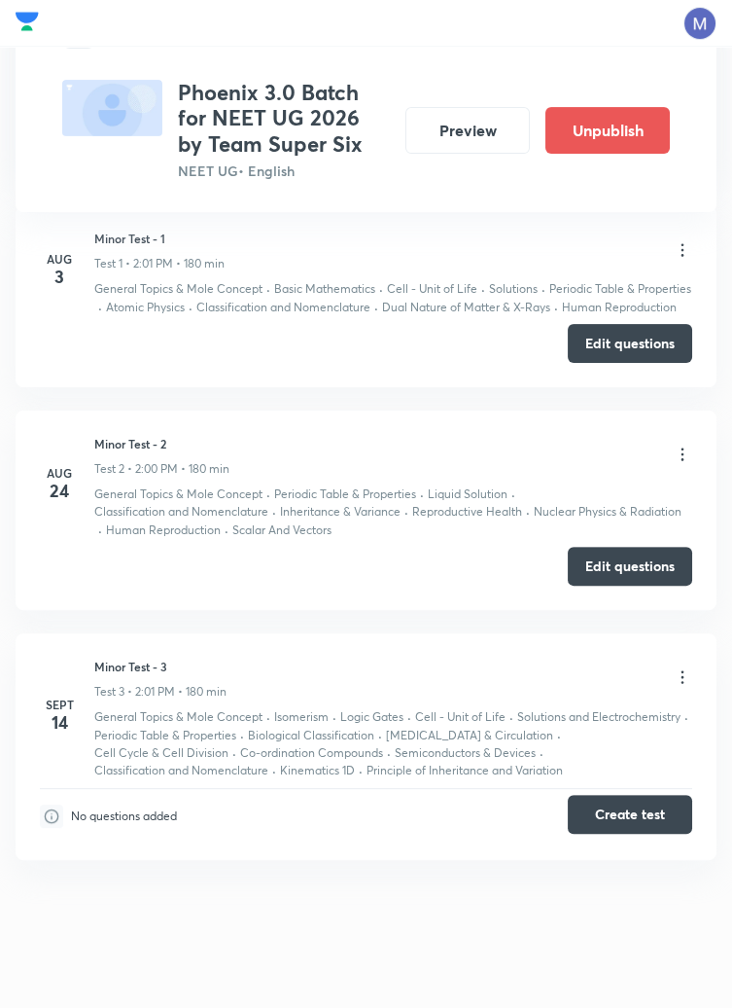
click at [623, 822] on button "Create test" at bounding box center [630, 814] width 125 height 39
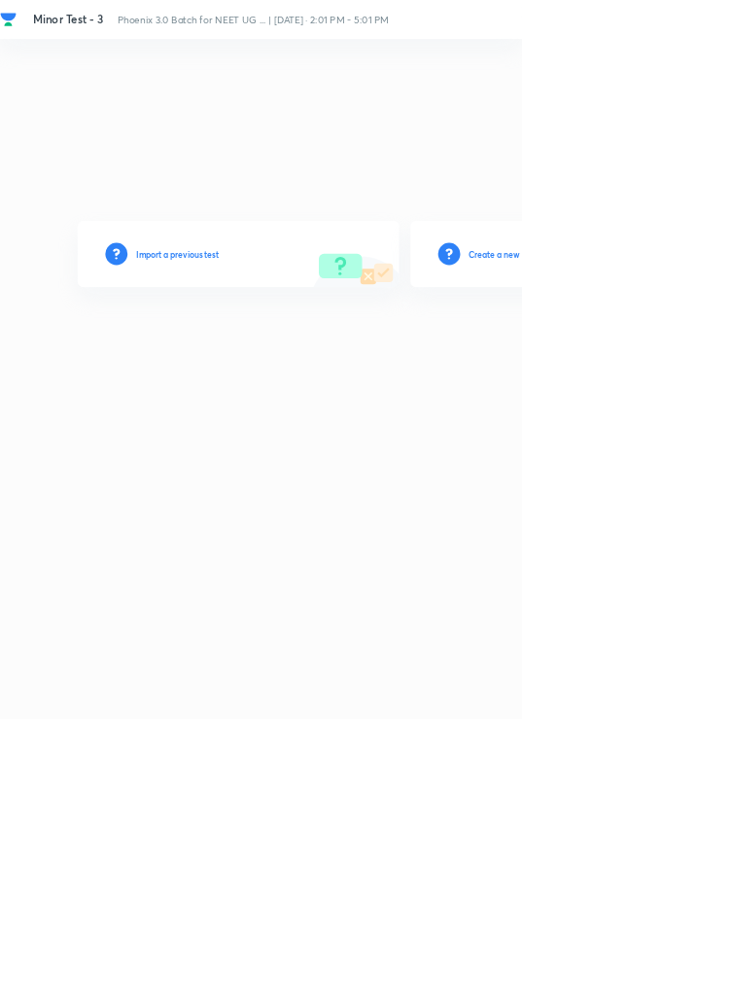
click at [731, 365] on h6 "Create a new test" at bounding box center [705, 356] width 94 height 18
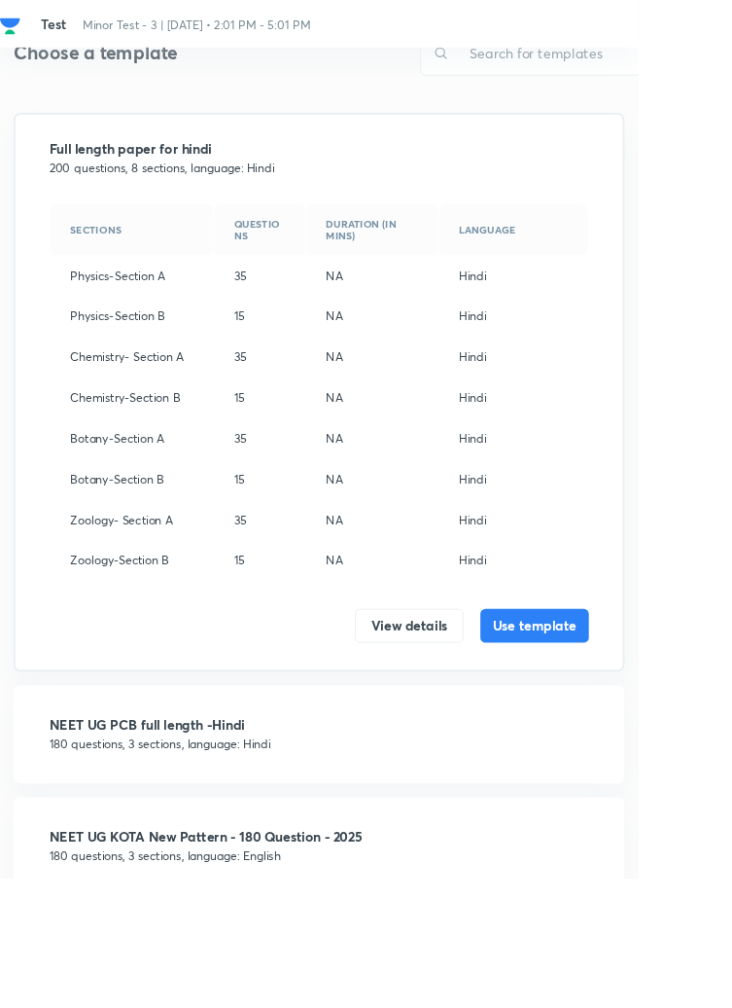
click at [175, 972] on p "180 questions, 3 sections, language: English" at bounding box center [366, 981] width 620 height 20
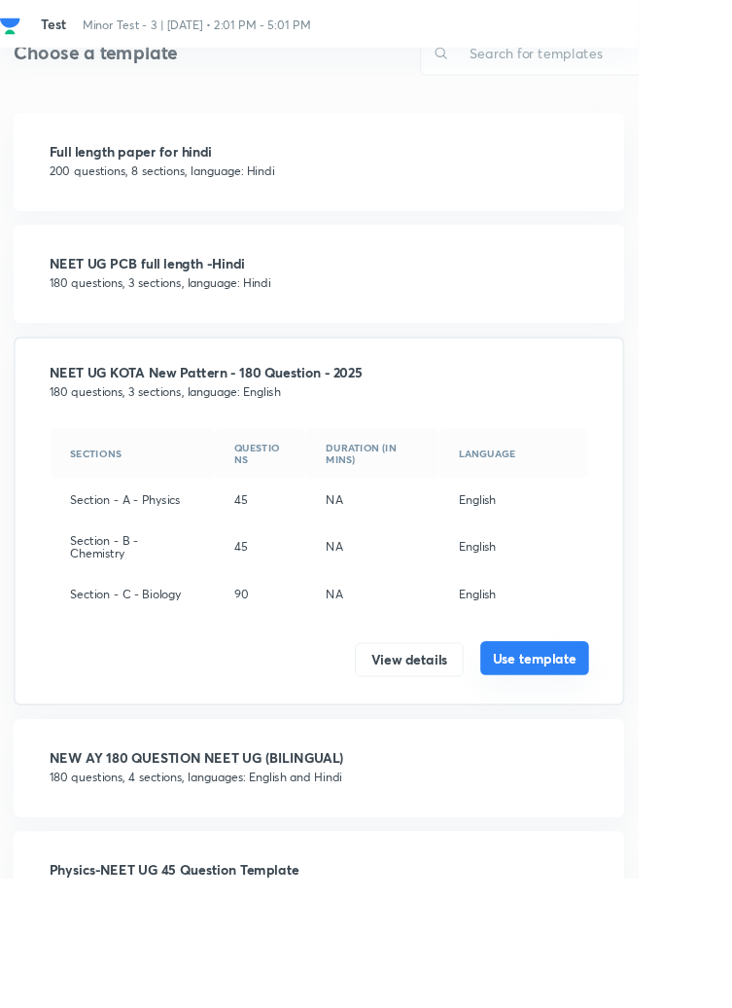
click at [628, 761] on button "Use template" at bounding box center [614, 754] width 125 height 39
click at [624, 755] on button "Use template" at bounding box center [614, 754] width 125 height 39
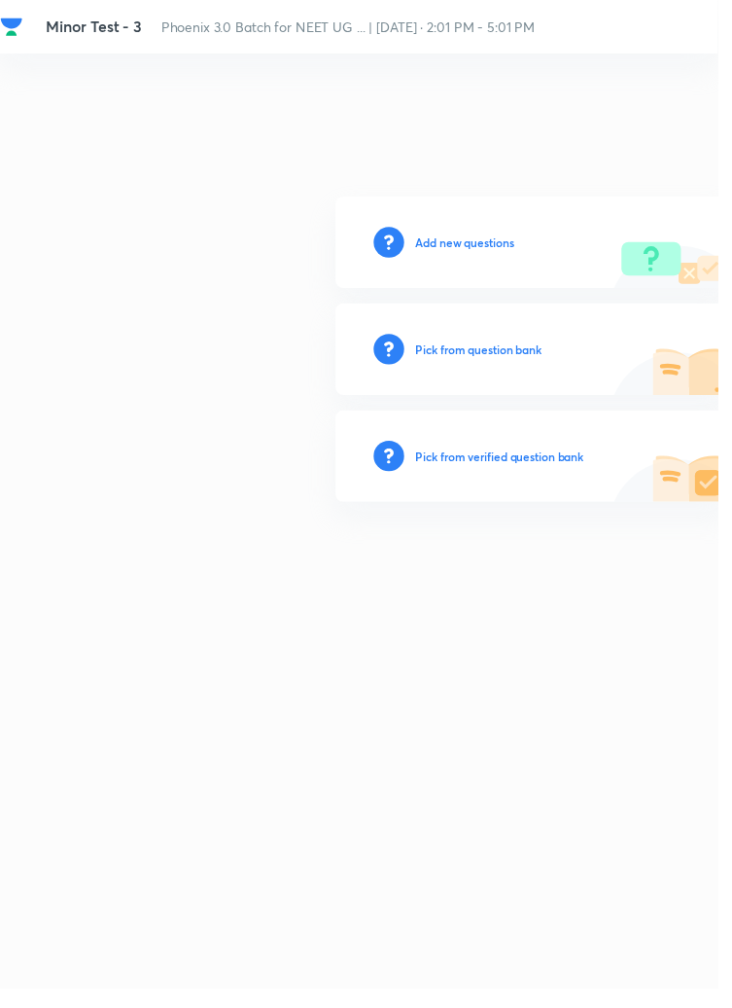
click at [483, 256] on h6 "Add new questions" at bounding box center [474, 247] width 100 height 18
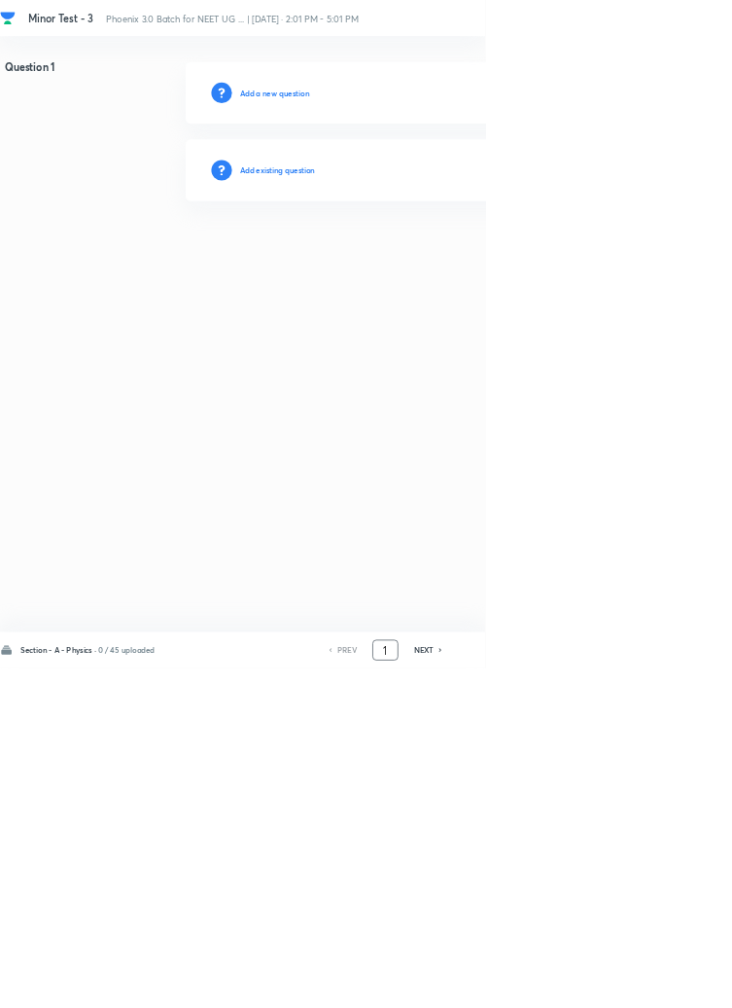
click at [593, 998] on input "1" at bounding box center [581, 981] width 37 height 34
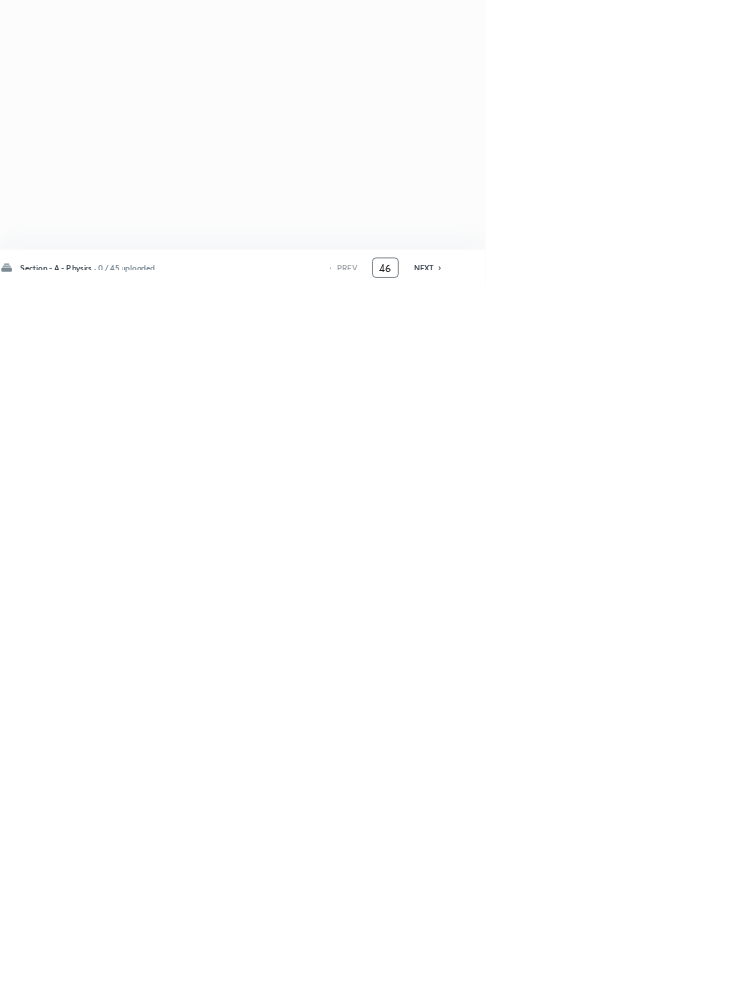
type input "46"
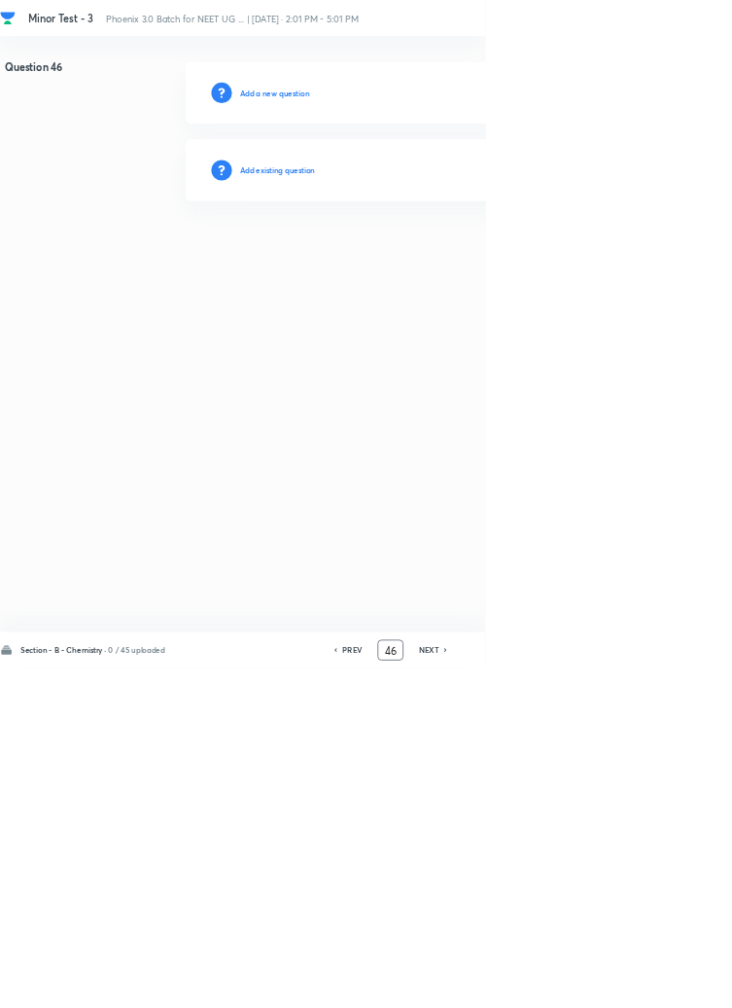
click at [447, 249] on h6 "Add existing question" at bounding box center [419, 257] width 114 height 18
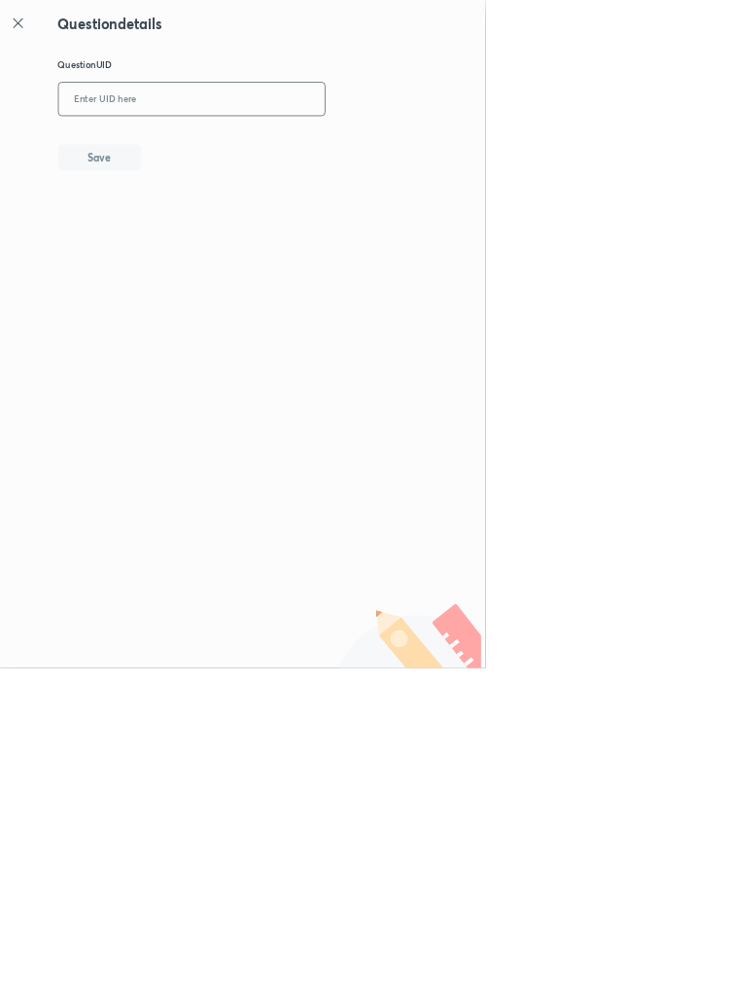
click at [260, 150] on input "text" at bounding box center [290, 150] width 402 height 48
type input "ME5DF"
click at [196, 224] on button "Save" at bounding box center [150, 235] width 125 height 39
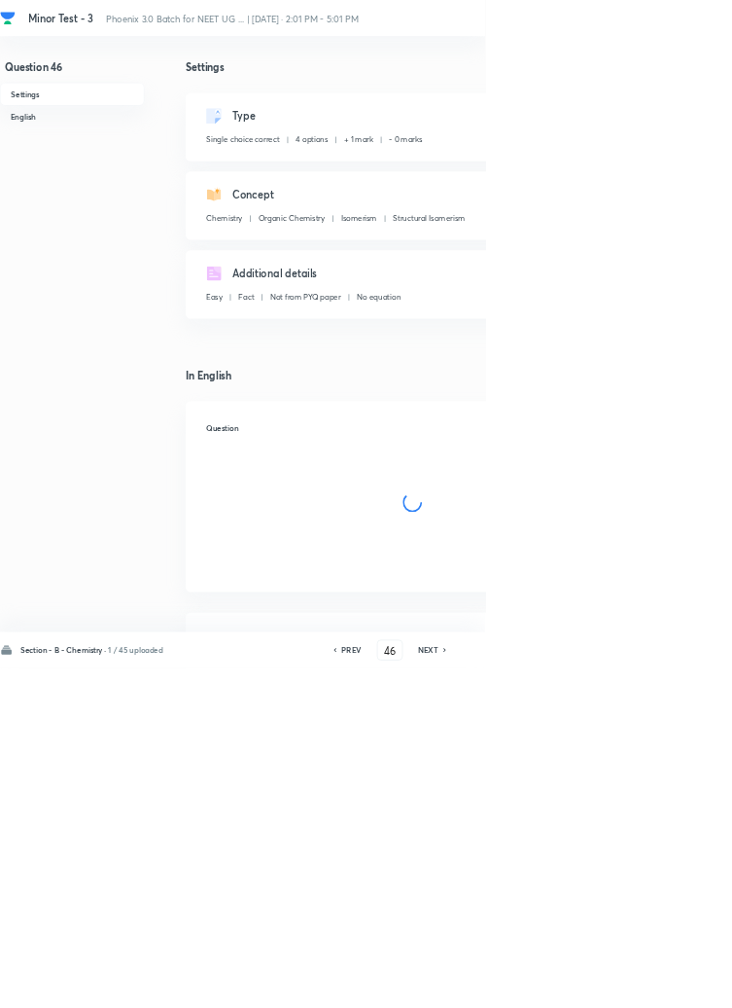
checkbox input "true"
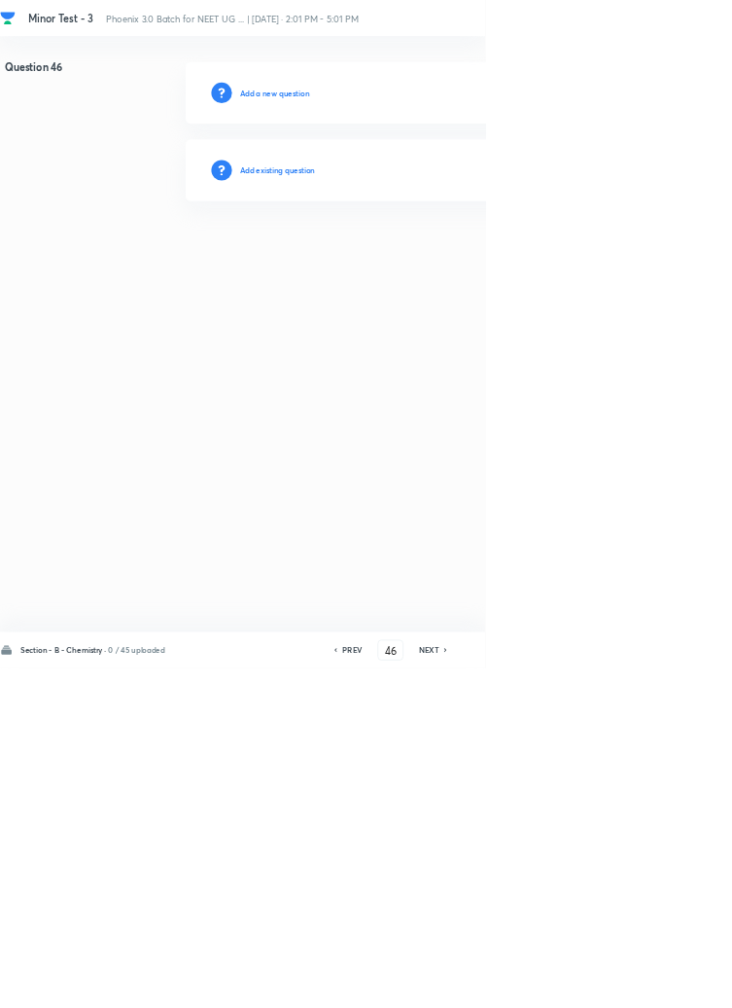
click at [443, 260] on h6 "Add existing question" at bounding box center [419, 257] width 114 height 18
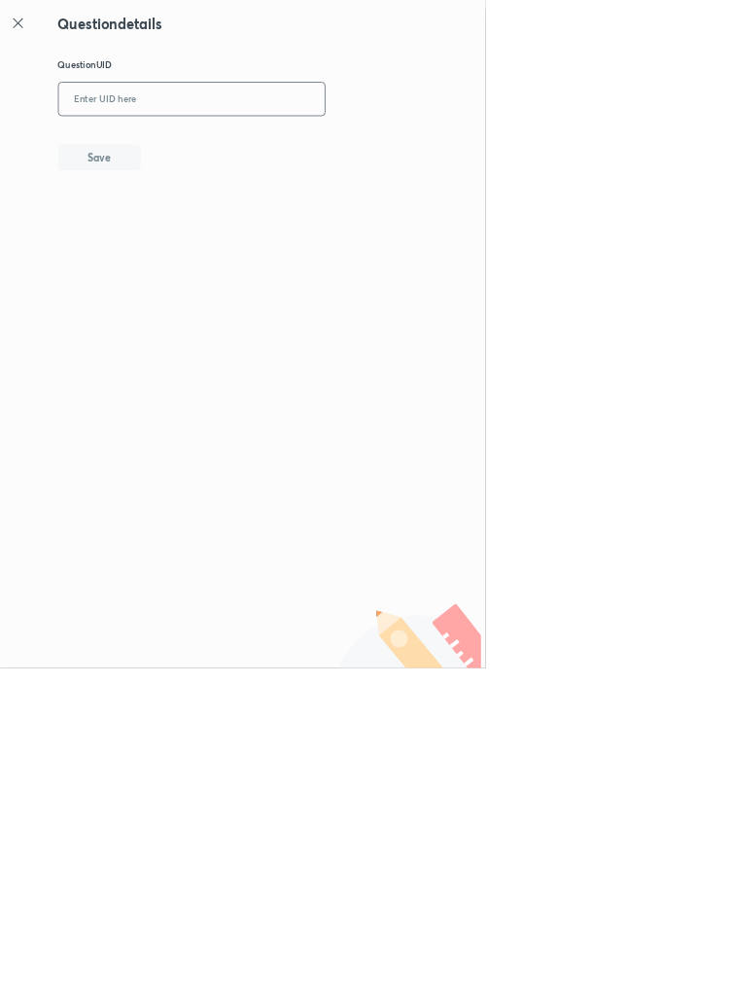
click at [356, 147] on input "text" at bounding box center [290, 150] width 402 height 48
type input "75EE1"
click at [195, 222] on button "Save" at bounding box center [150, 235] width 125 height 39
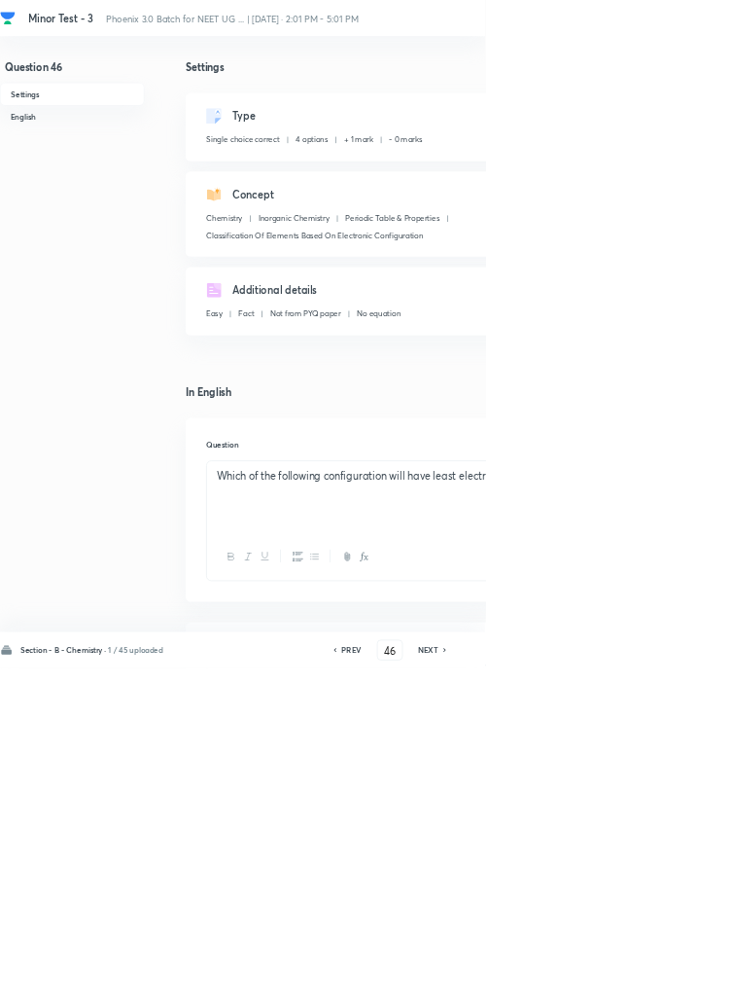
click at [673, 985] on icon at bounding box center [672, 981] width 6 height 10
type input "47"
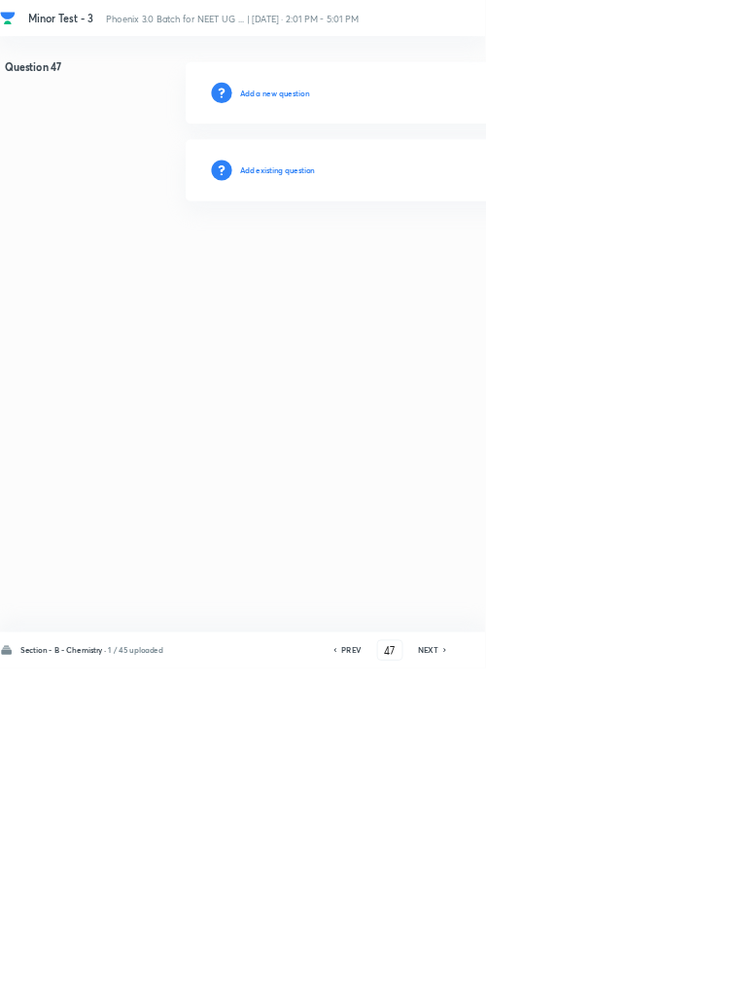
click at [444, 262] on h6 "Add existing question" at bounding box center [419, 257] width 114 height 18
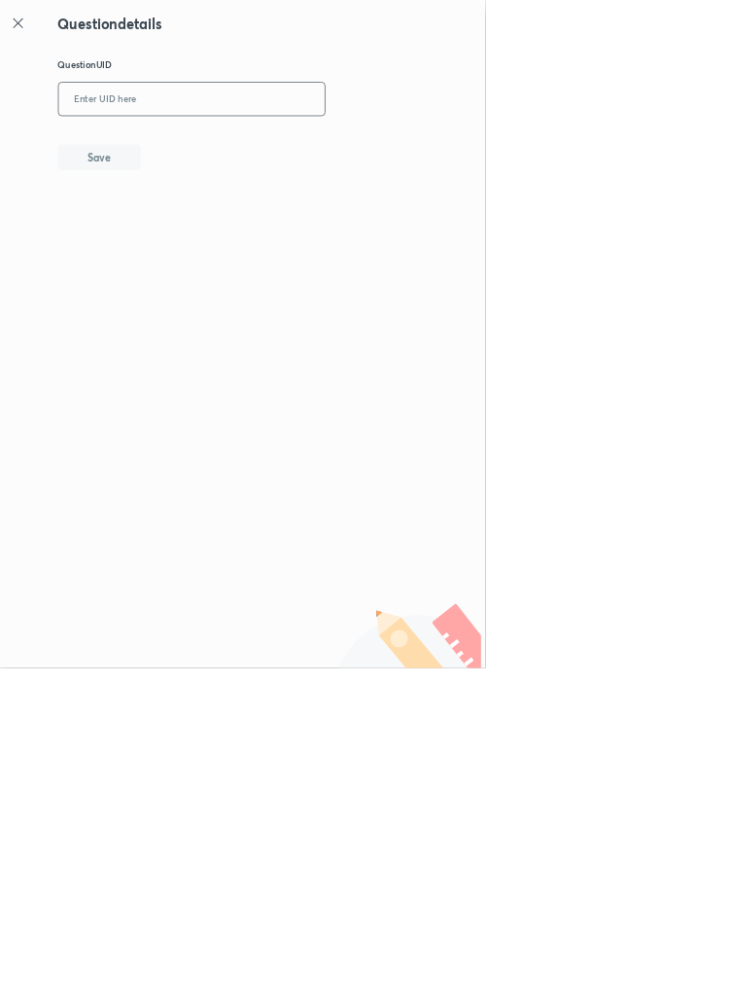
click at [376, 145] on input "text" at bounding box center [290, 150] width 402 height 48
type input "V9WS6"
click at [192, 235] on button "Save" at bounding box center [150, 235] width 125 height 39
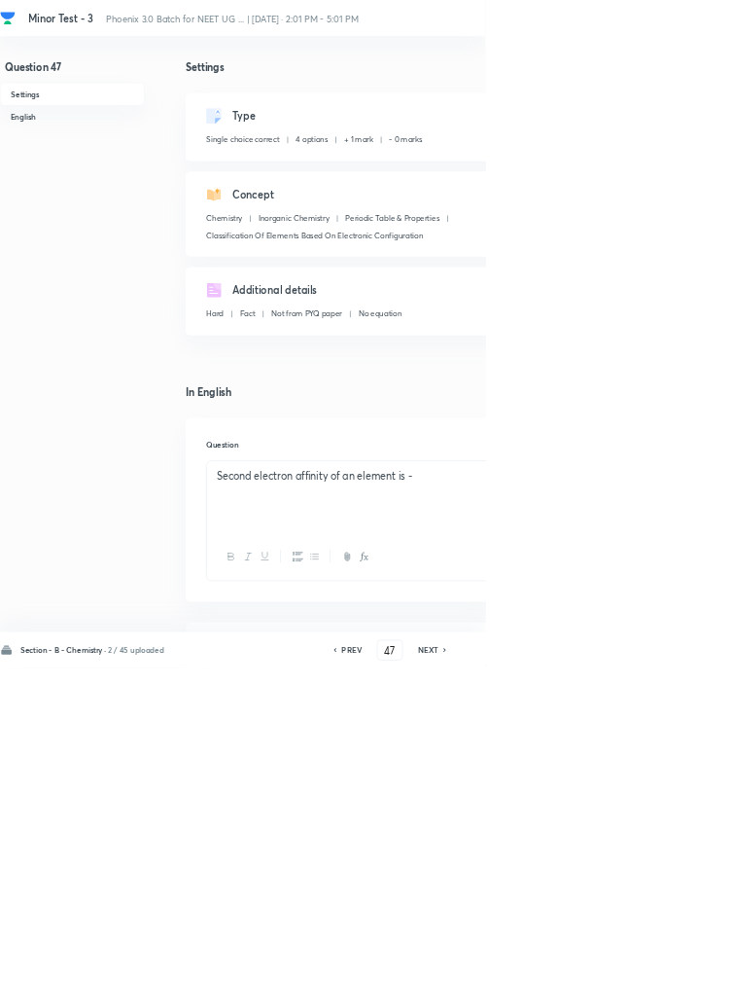
click at [674, 985] on icon at bounding box center [672, 981] width 6 height 10
type input "48"
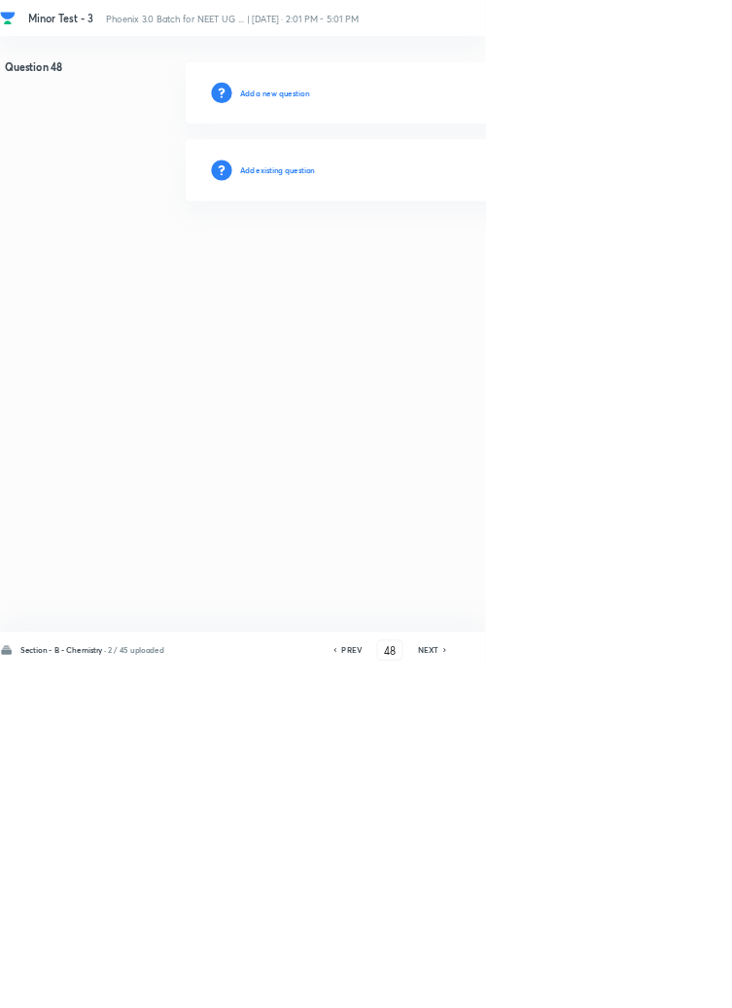
click at [450, 253] on h6 "Add existing question" at bounding box center [419, 257] width 114 height 18
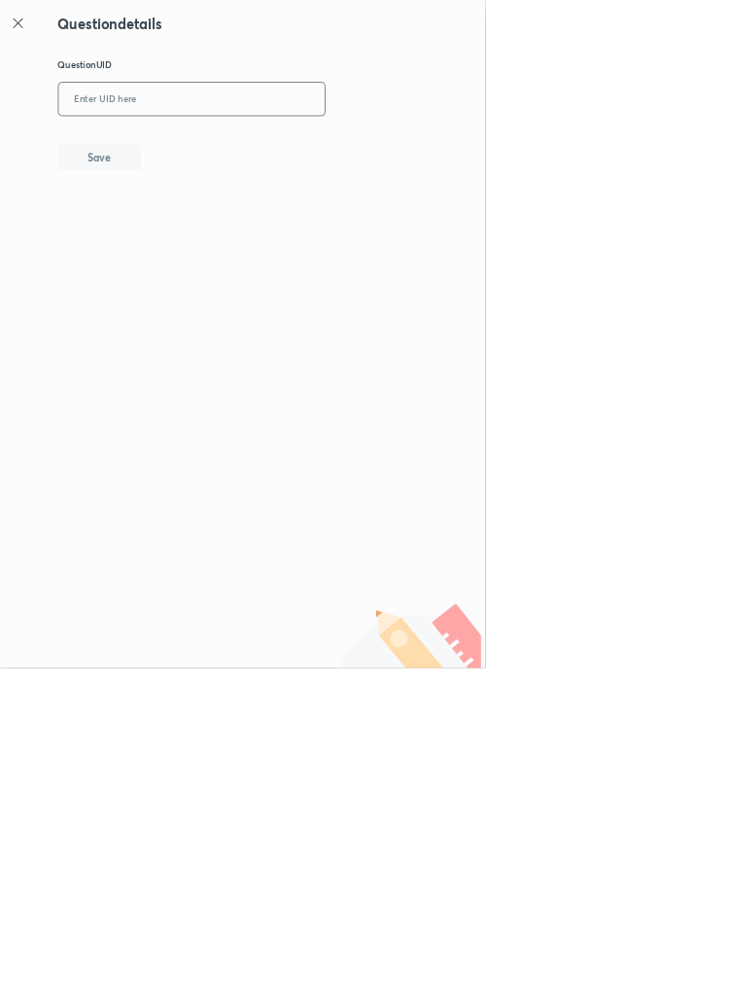
click at [313, 143] on input "text" at bounding box center [290, 150] width 402 height 48
type input "N9CWV"
click at [195, 238] on button "Save" at bounding box center [150, 235] width 125 height 39
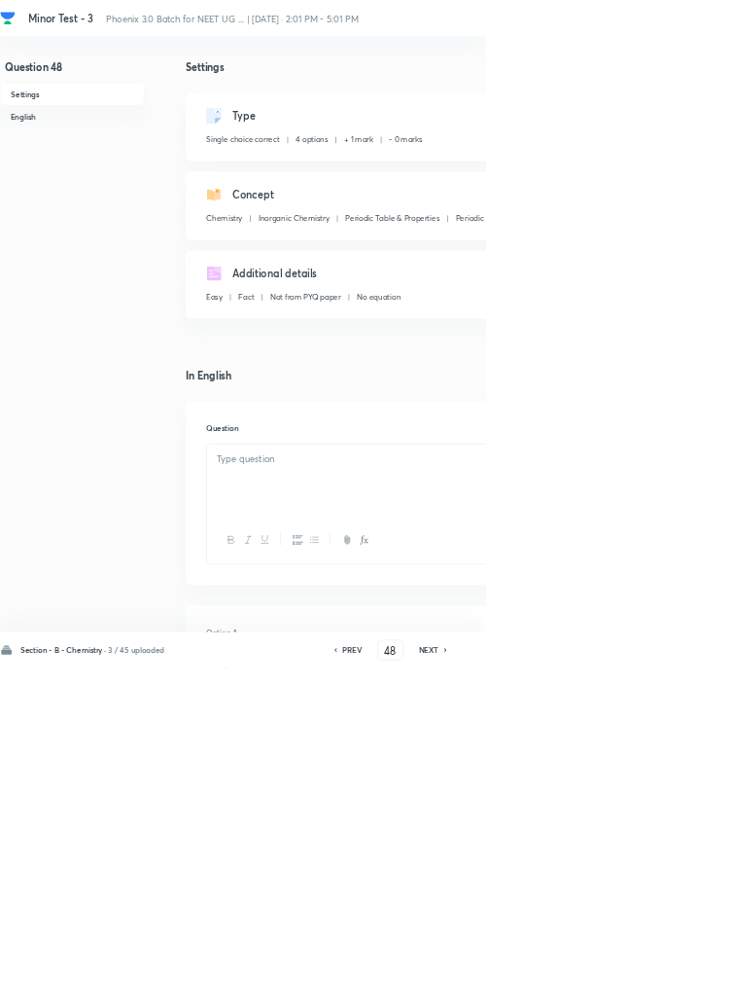
checkbox input "true"
click at [674, 983] on icon at bounding box center [672, 981] width 4 height 6
type input "49"
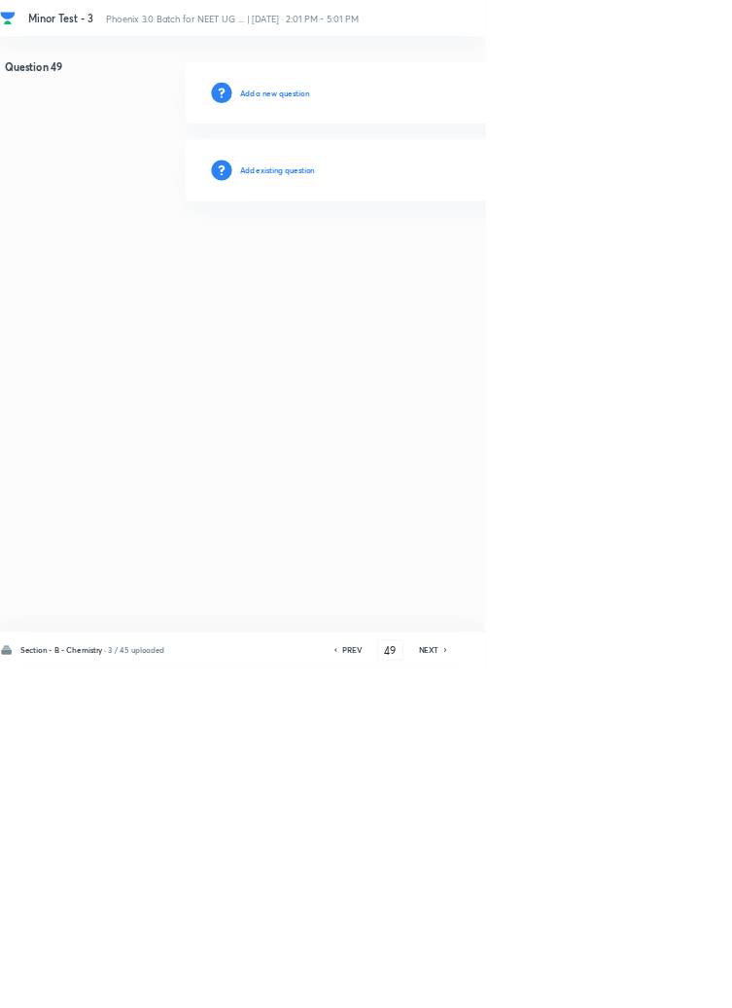
click at [456, 255] on h6 "Add existing question" at bounding box center [419, 257] width 114 height 18
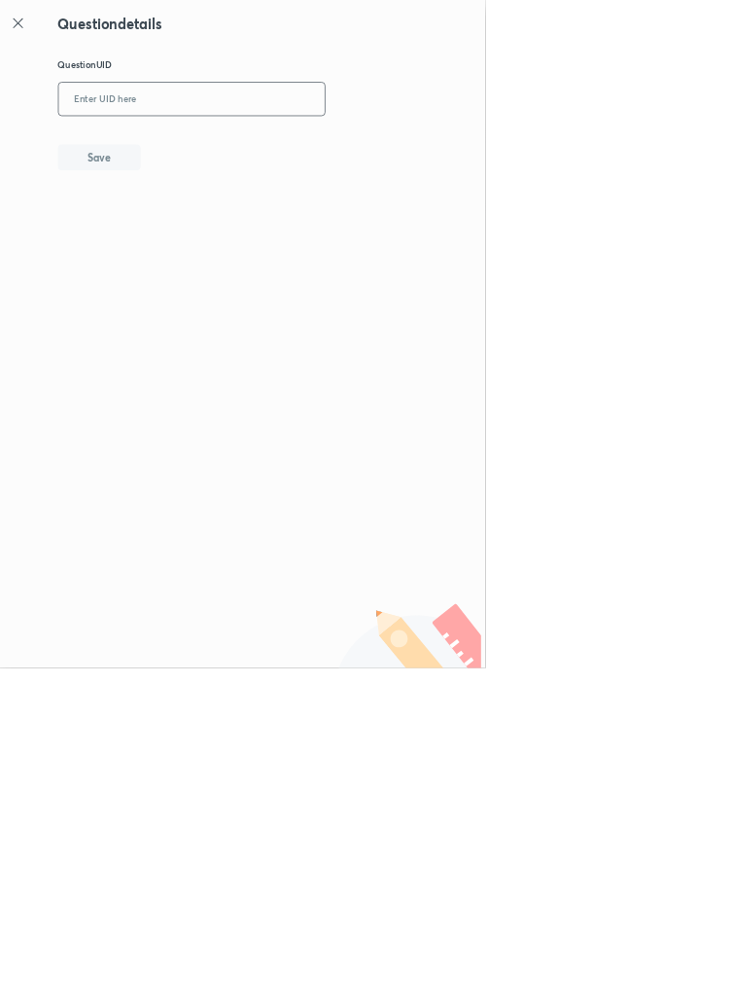
click at [270, 158] on input "text" at bounding box center [290, 150] width 402 height 48
type input "9BNXC"
click at [194, 224] on button "Save" at bounding box center [150, 235] width 125 height 39
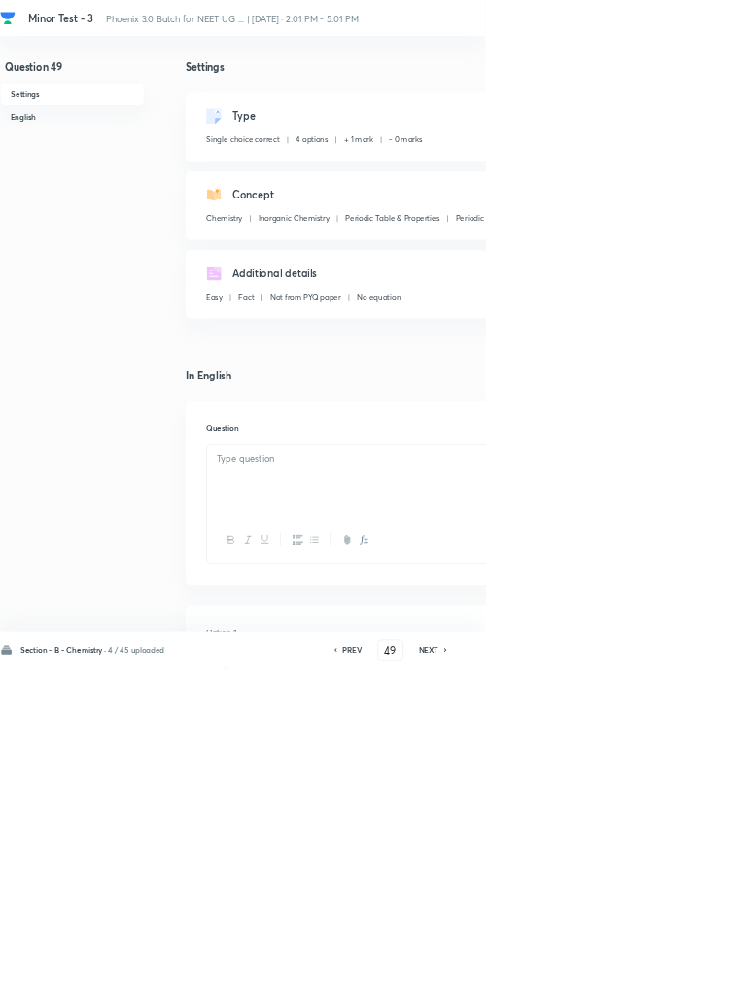
checkbox input "true"
click at [674, 983] on icon at bounding box center [672, 981] width 4 height 6
type input "50"
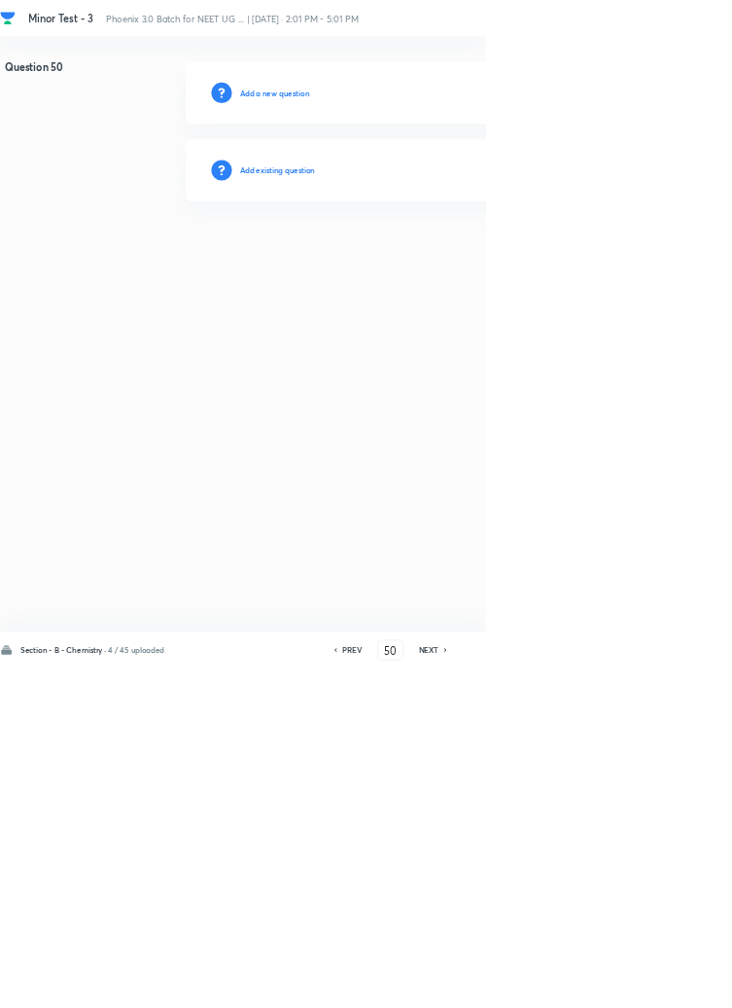
click at [447, 252] on h6 "Add existing question" at bounding box center [419, 257] width 114 height 18
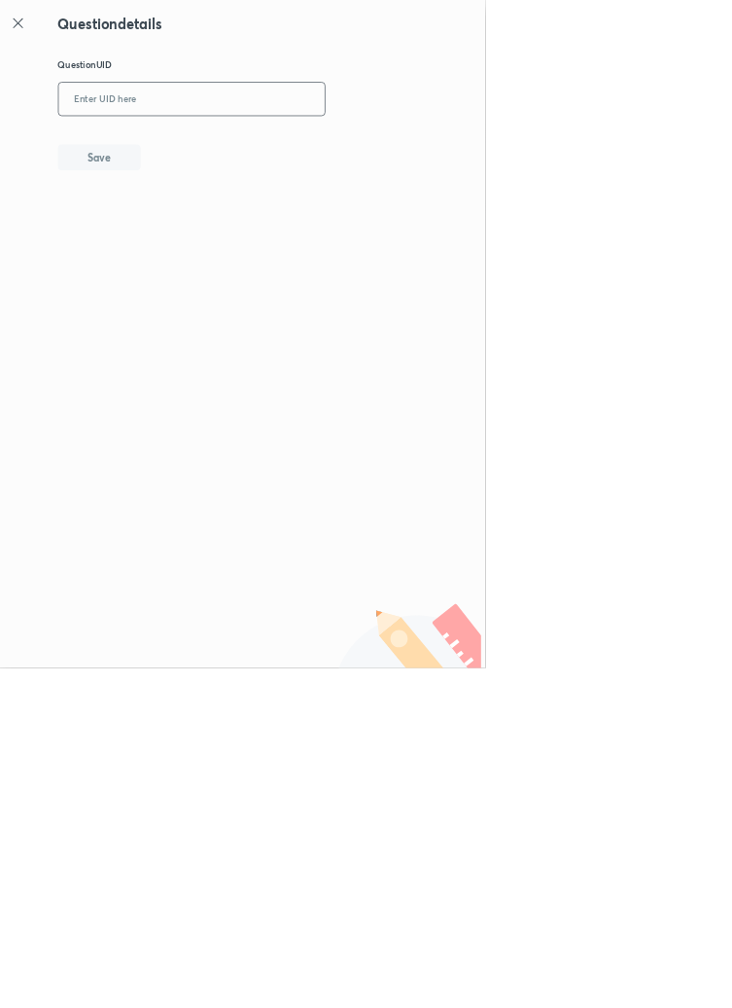
click at [396, 141] on input "text" at bounding box center [290, 150] width 402 height 48
type input "RLDO1"
click at [200, 232] on button "Save" at bounding box center [150, 235] width 125 height 39
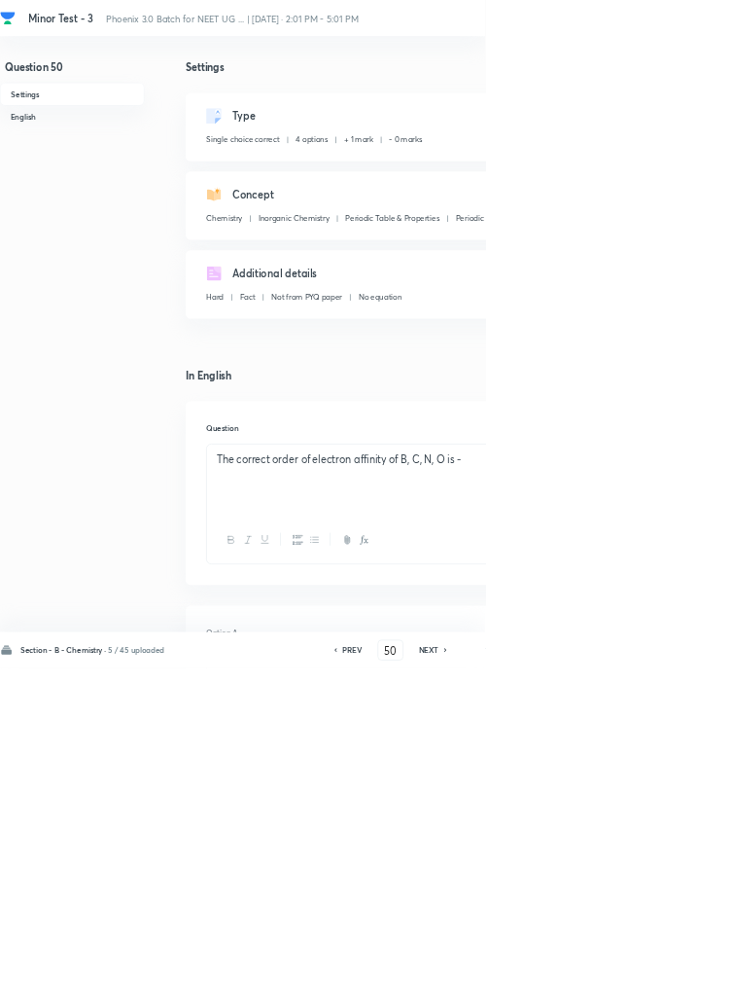
click at [674, 985] on icon at bounding box center [673, 981] width 6 height 10
type input "51"
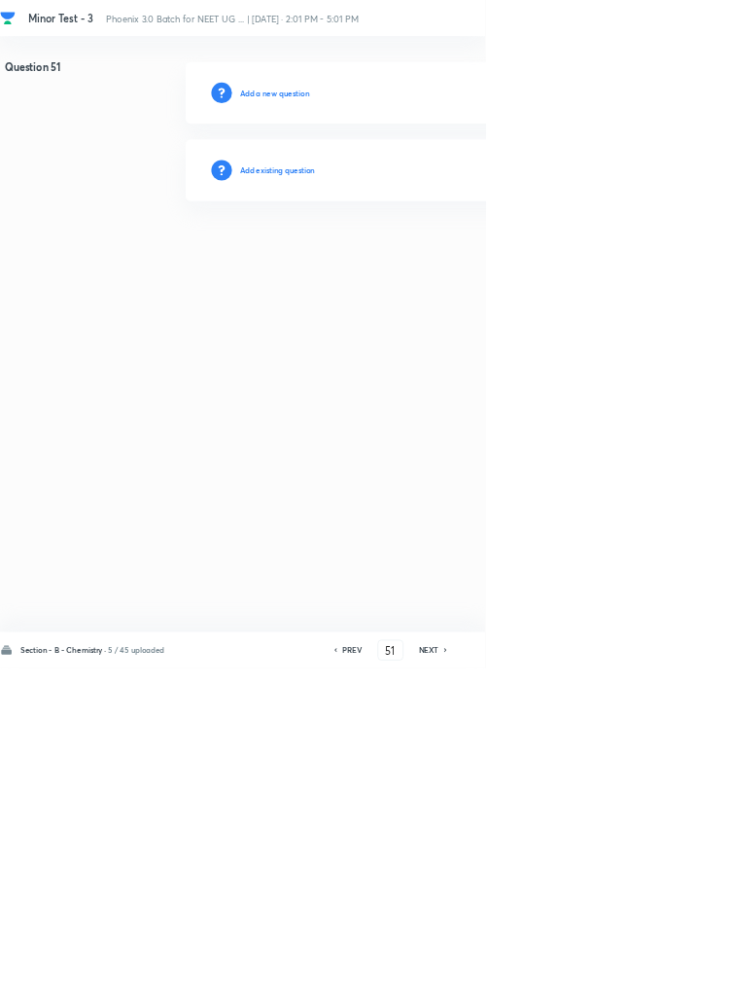
click at [444, 249] on h6 "Add existing question" at bounding box center [419, 257] width 114 height 18
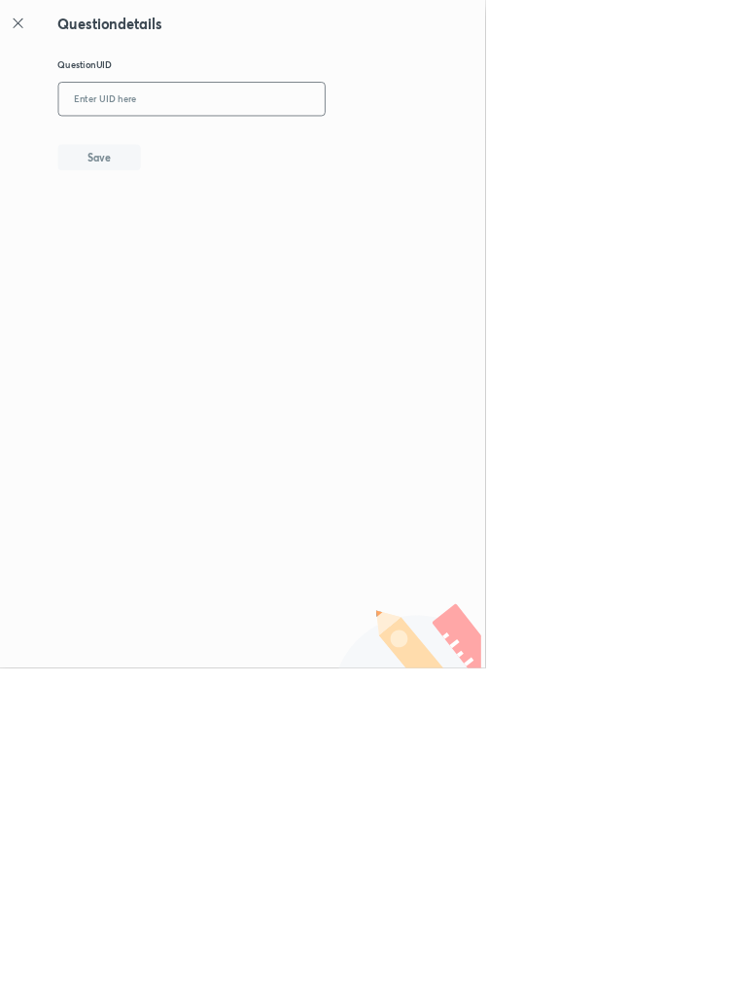
click at [355, 143] on input "text" at bounding box center [290, 150] width 402 height 48
type input "B0POA"
click at [204, 241] on button "Save" at bounding box center [150, 235] width 125 height 39
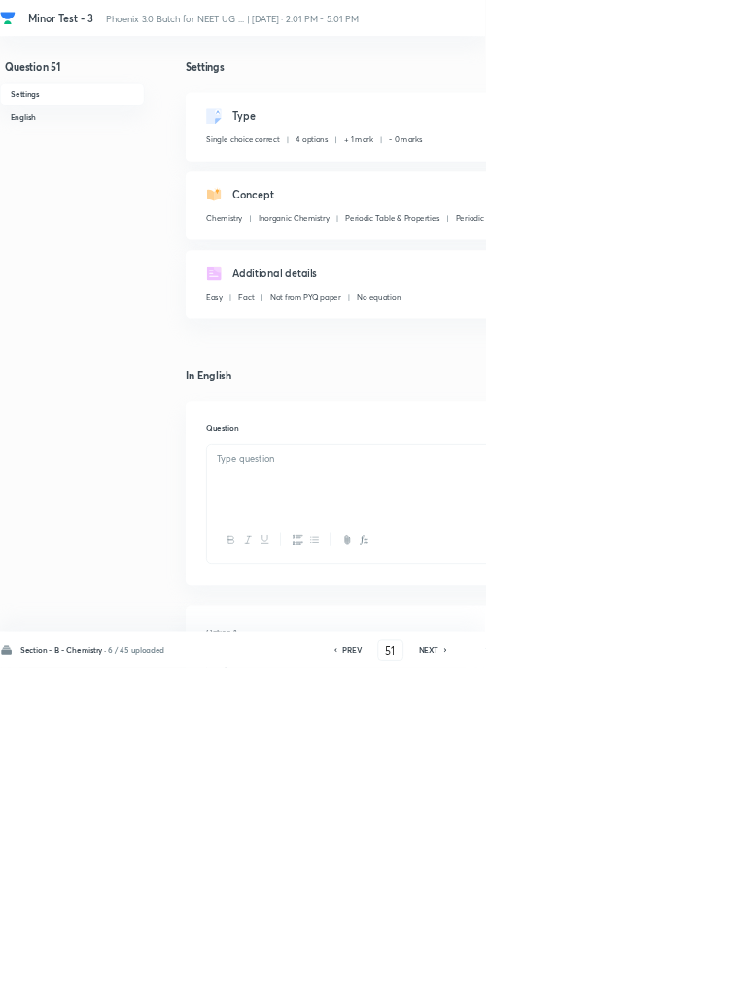
checkbox input "true"
click at [674, 985] on icon at bounding box center [673, 981] width 6 height 10
type input "52"
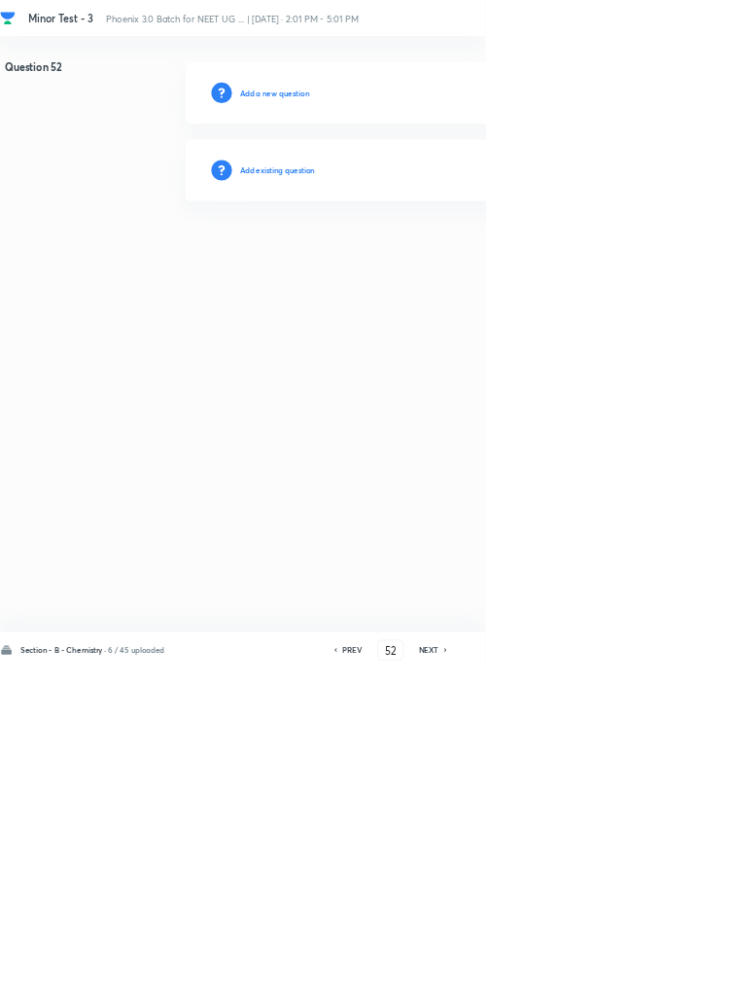
click at [431, 253] on h6 "Add existing question" at bounding box center [419, 257] width 114 height 18
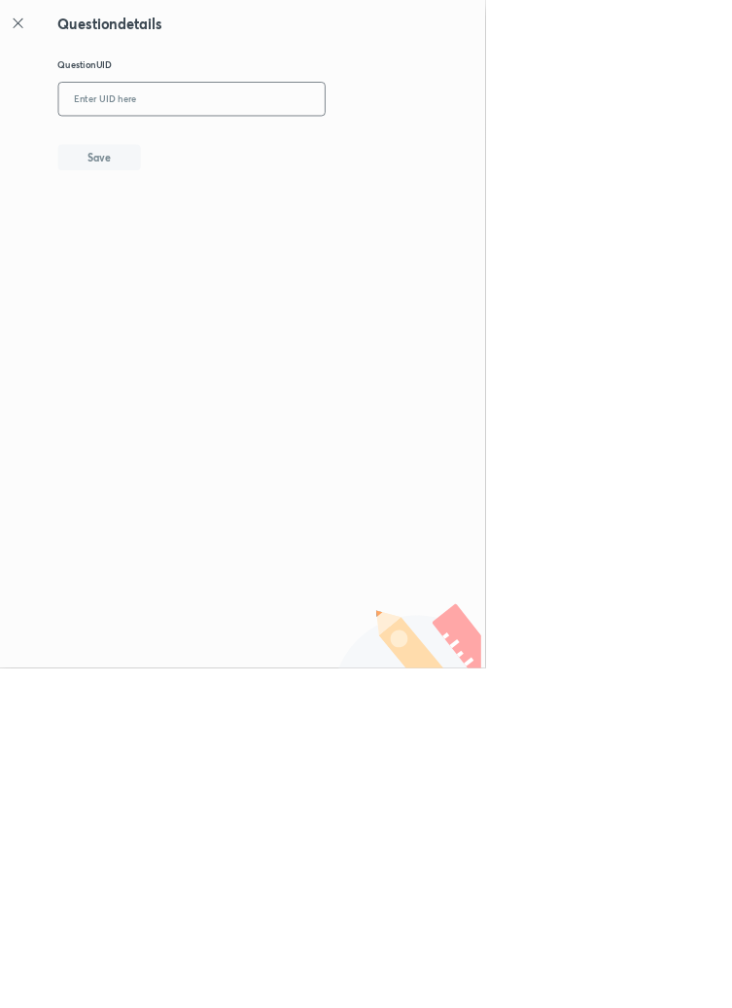
click at [366, 144] on input "text" at bounding box center [290, 150] width 402 height 48
type input "H"
click at [36, 41] on icon at bounding box center [27, 34] width 23 height 23
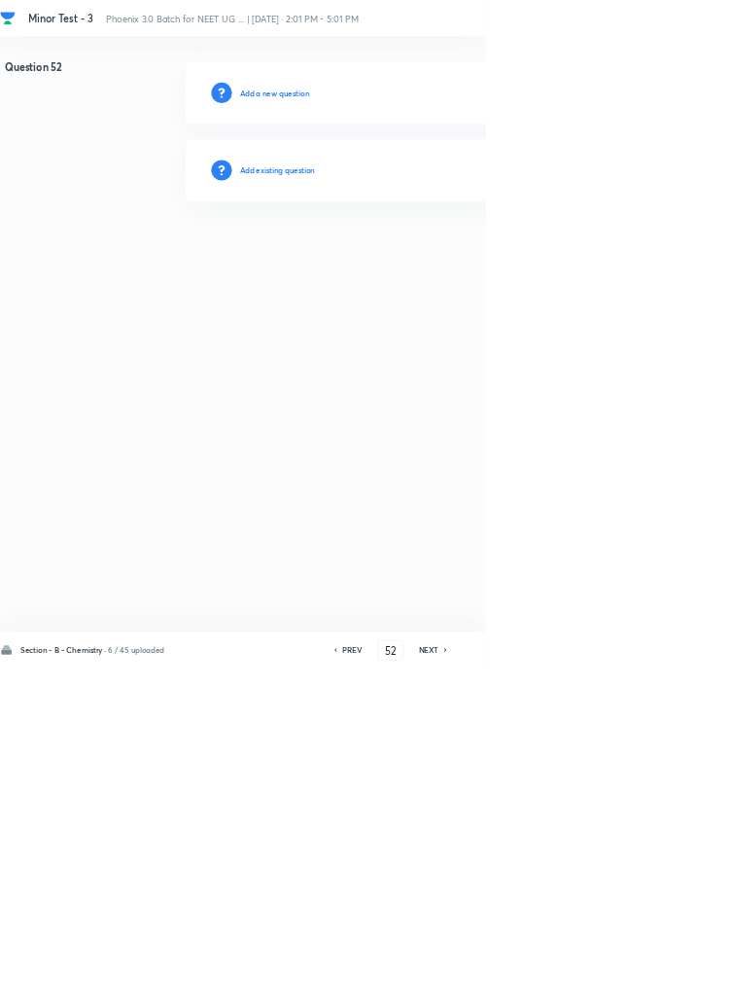
click at [476, 256] on h6 "Add existing question" at bounding box center [419, 257] width 114 height 18
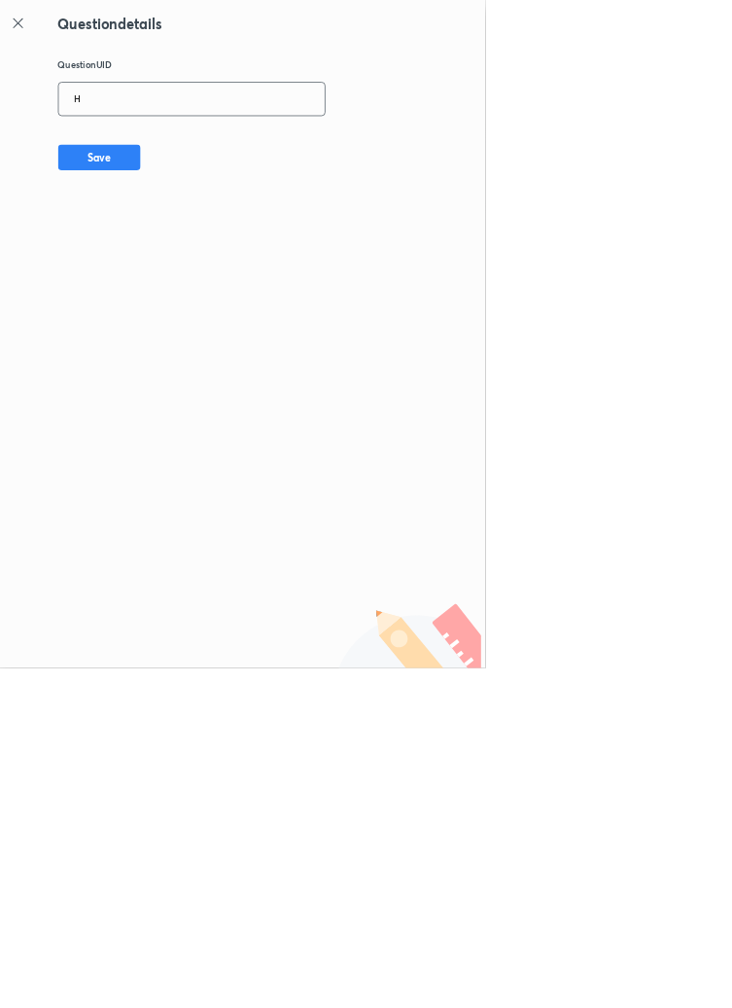
click at [253, 146] on input "H" at bounding box center [290, 150] width 402 height 48
type input "H9TUS"
click at [206, 223] on button "Save" at bounding box center [150, 235] width 125 height 39
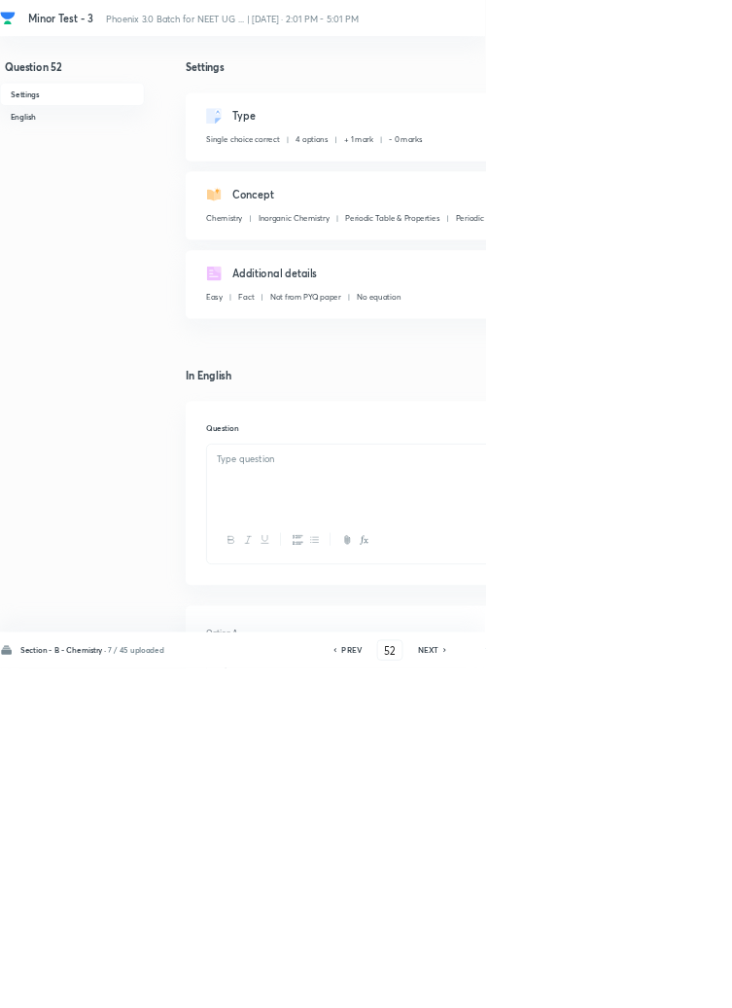
checkbox input "true"
click at [673, 983] on icon at bounding box center [671, 981] width 4 height 6
type input "53"
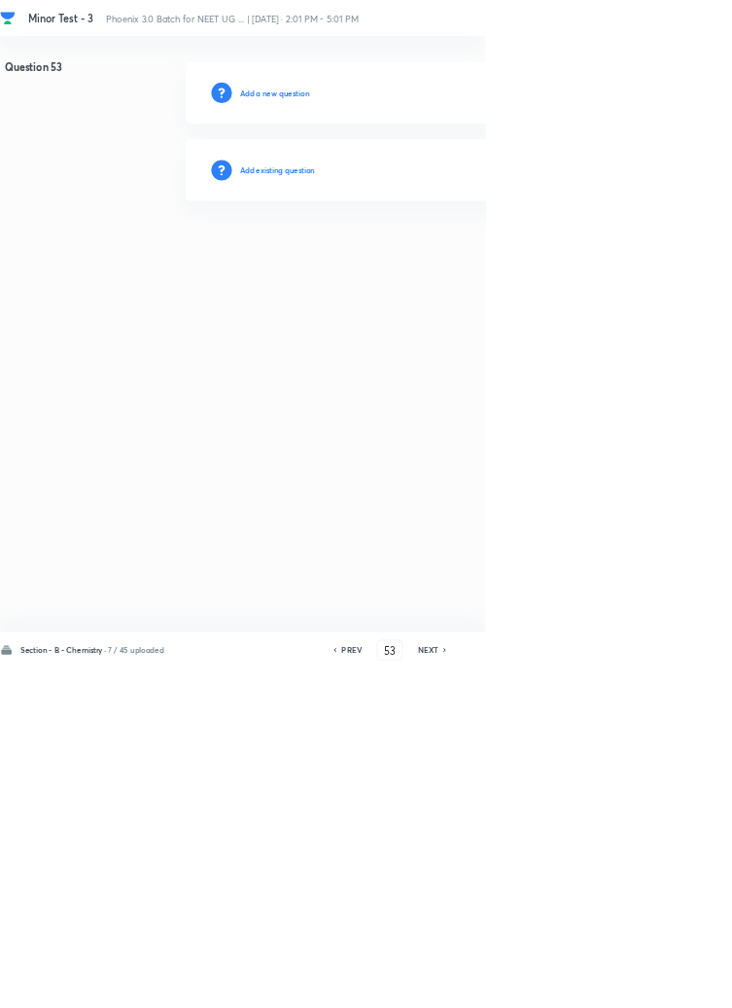
click at [468, 249] on h6 "Add existing question" at bounding box center [419, 257] width 114 height 18
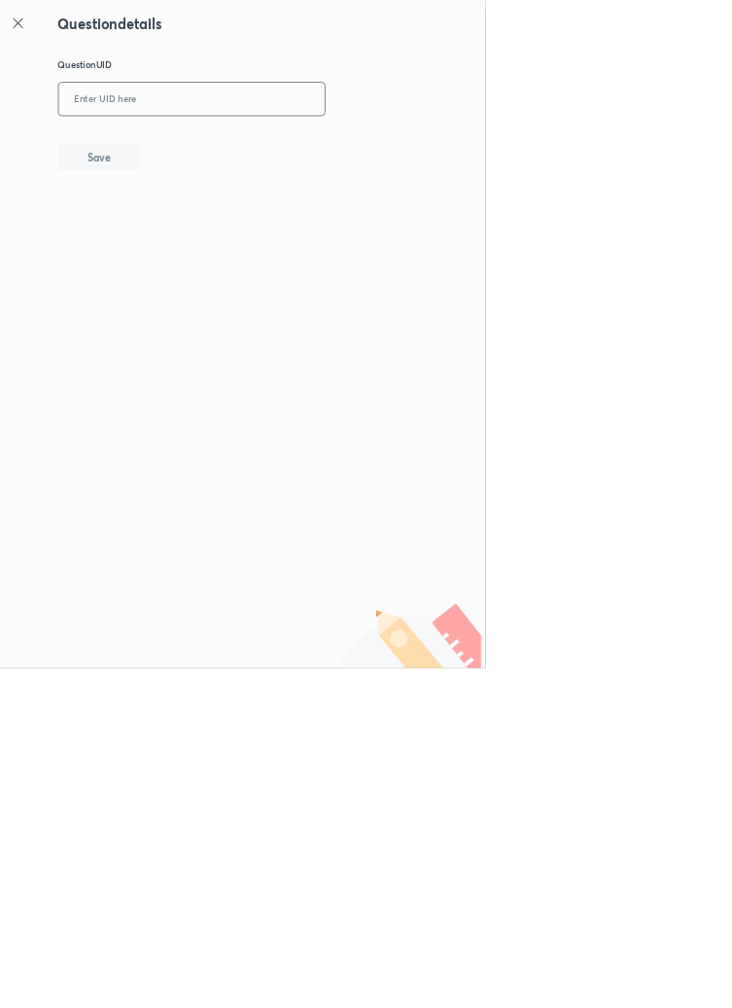
click at [328, 148] on input "text" at bounding box center [290, 150] width 402 height 48
type input "QVS76"
click at [211, 234] on button "Save" at bounding box center [150, 235] width 125 height 39
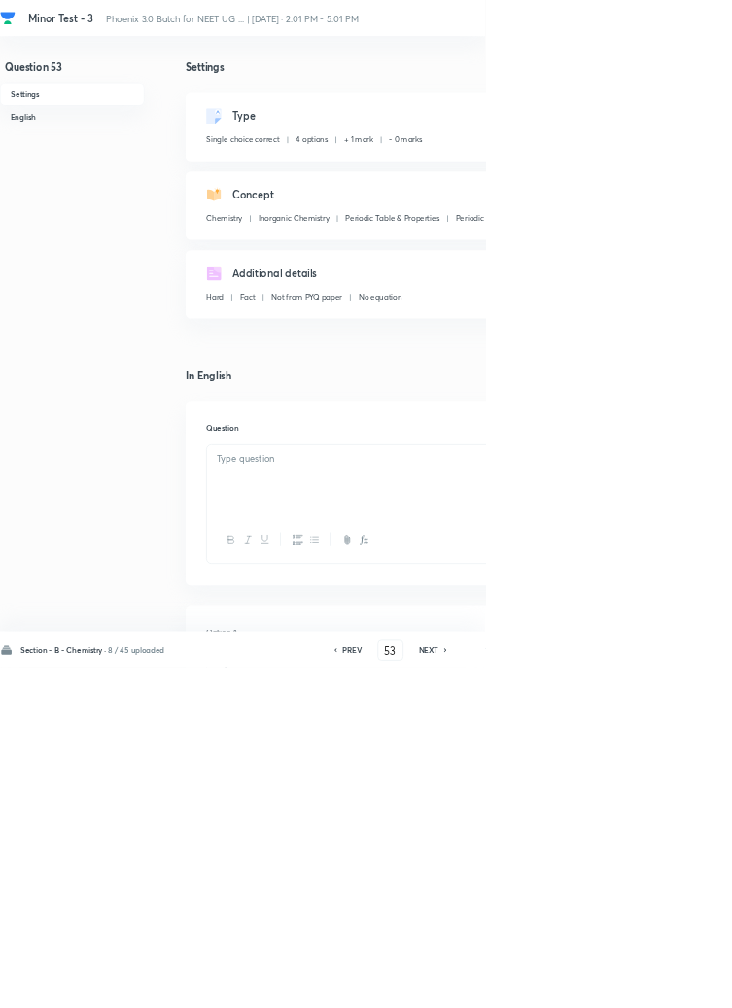
checkbox input "true"
click at [653, 989] on h6 "NEXT" at bounding box center [647, 981] width 30 height 18
type input "54"
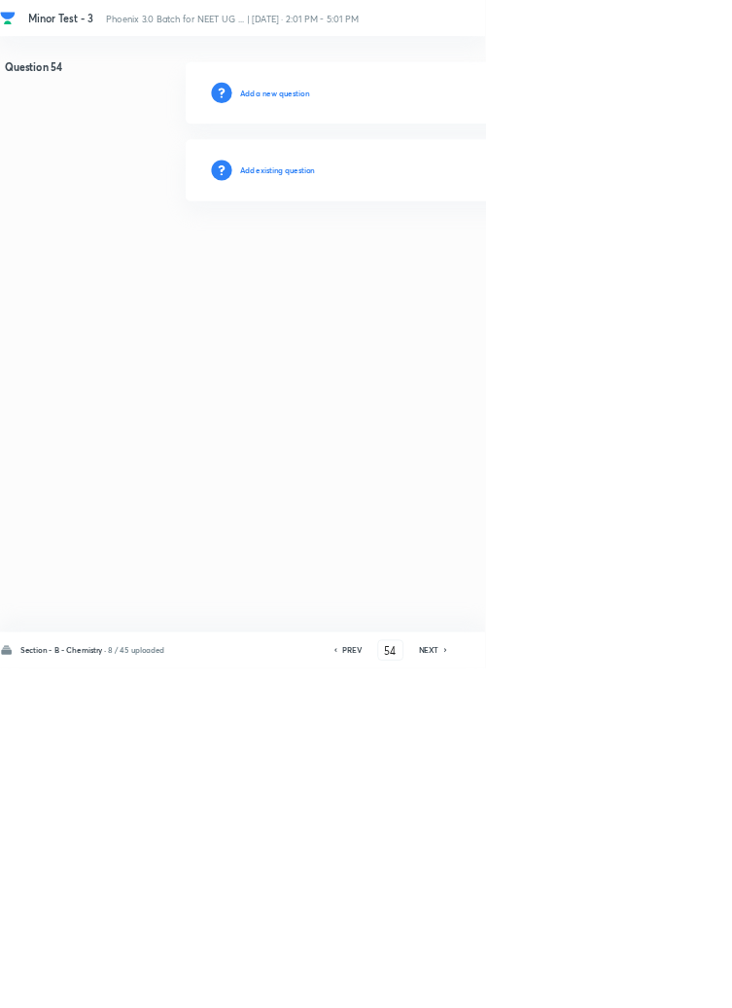
click at [464, 262] on h6 "Add existing question" at bounding box center [419, 257] width 114 height 18
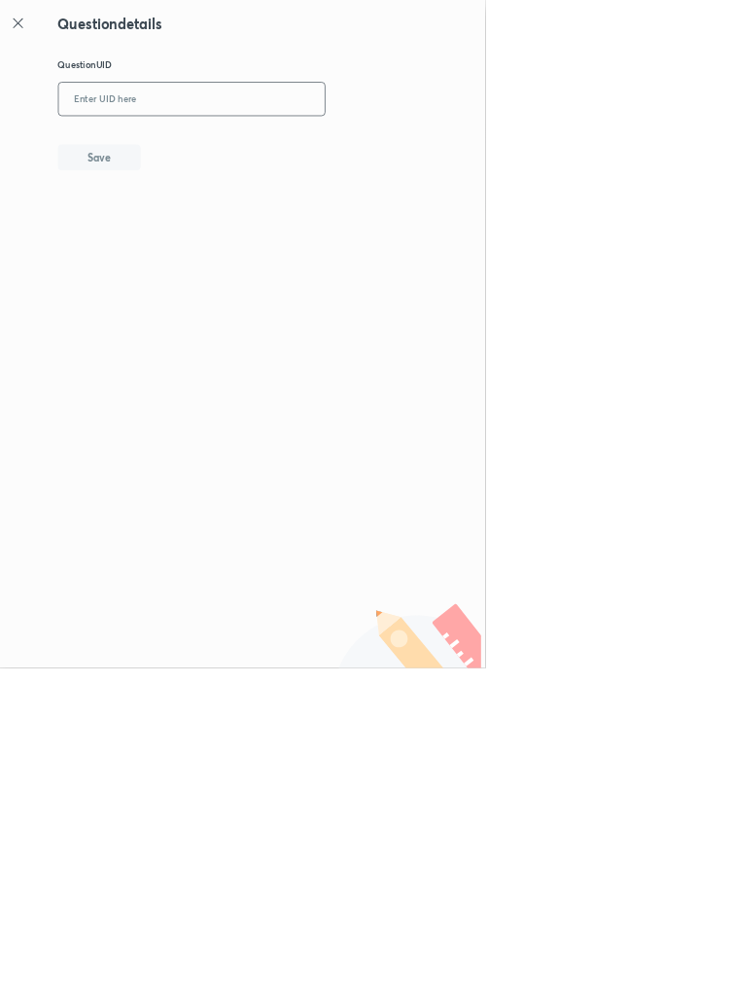
click at [379, 144] on input "text" at bounding box center [290, 150] width 402 height 48
type input "8WOTN"
click at [195, 241] on button "Save" at bounding box center [150, 235] width 125 height 39
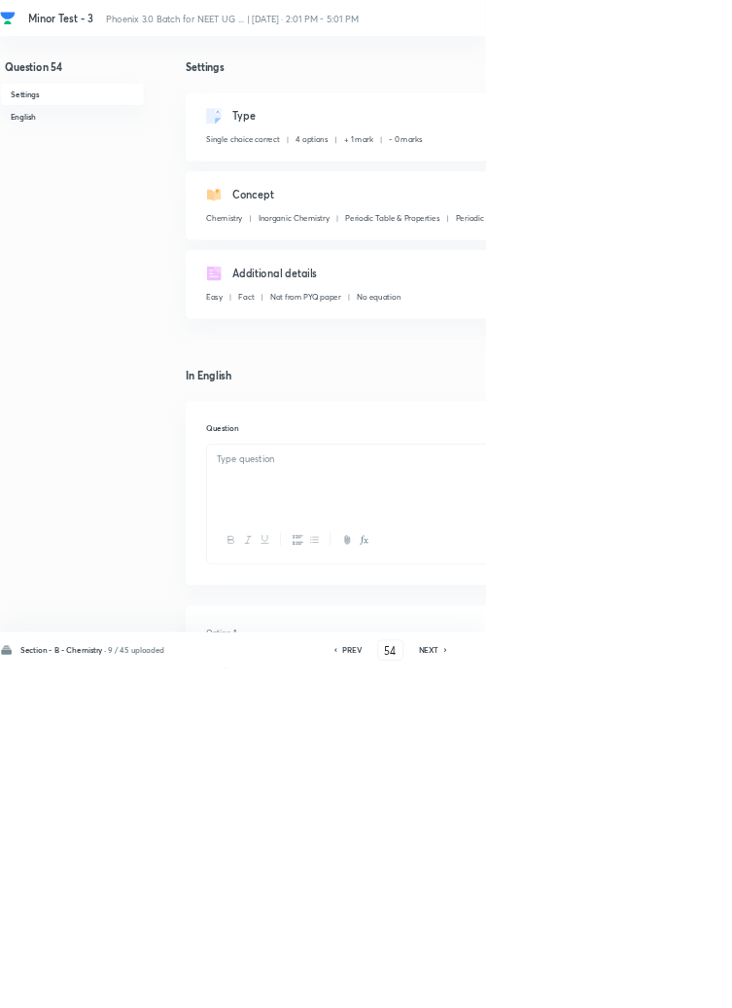
checkbox input "true"
click at [674, 983] on icon at bounding box center [672, 981] width 4 height 6
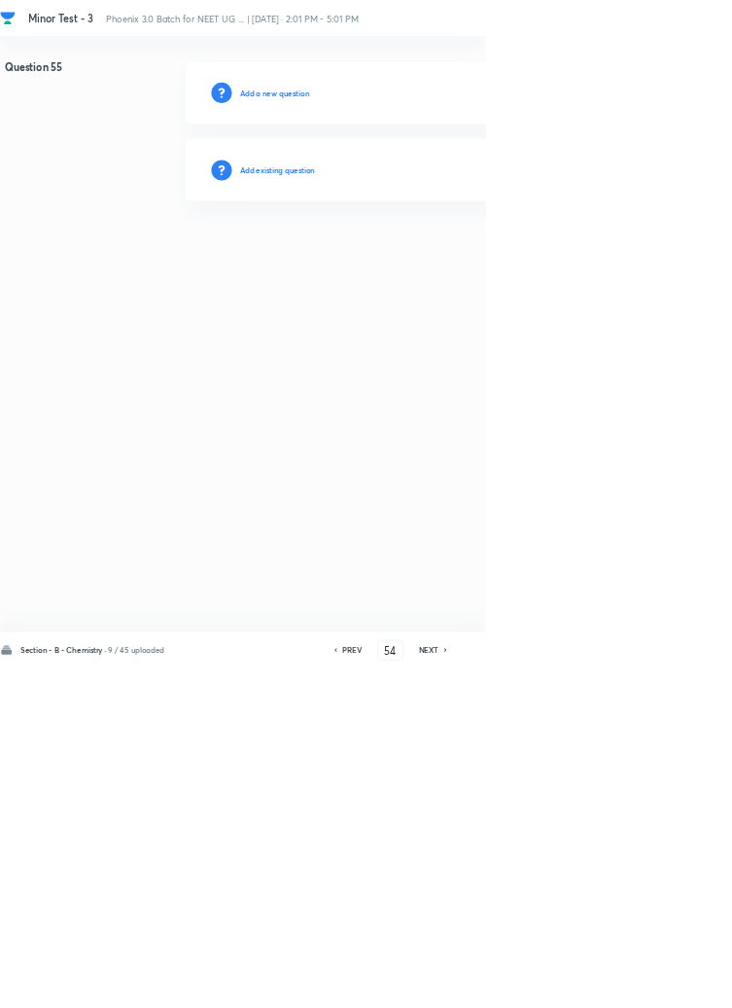
type input "55"
click at [451, 250] on h6 "Add existing question" at bounding box center [419, 257] width 114 height 18
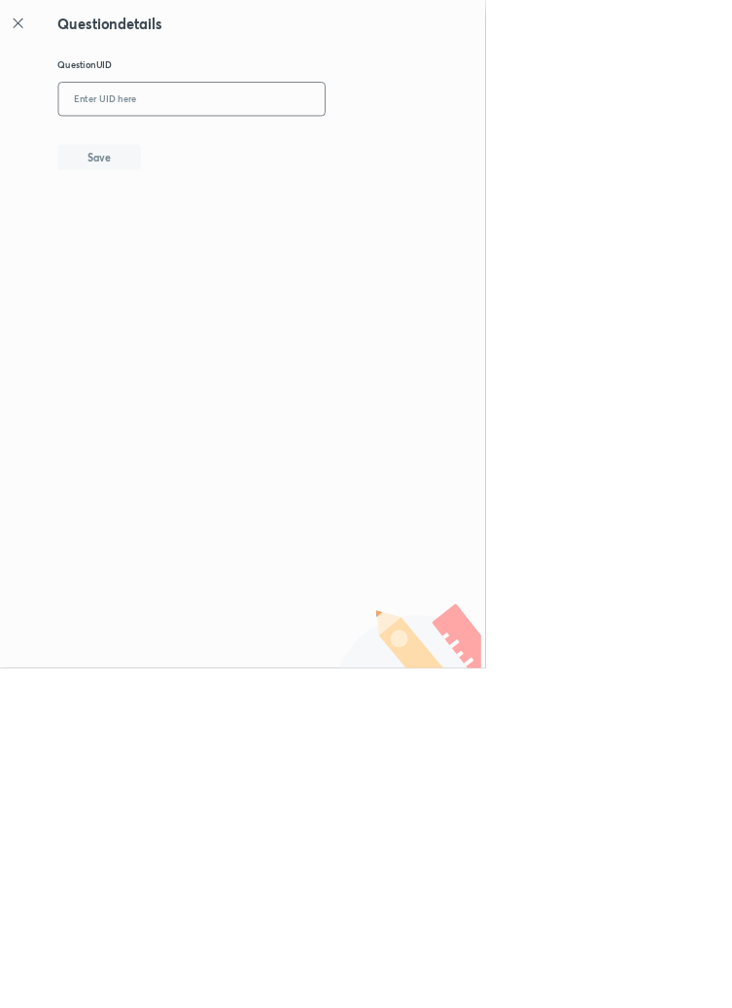
click at [372, 143] on input "text" at bounding box center [290, 150] width 402 height 48
type input "F29H2"
click at [196, 223] on button "Save" at bounding box center [150, 235] width 125 height 39
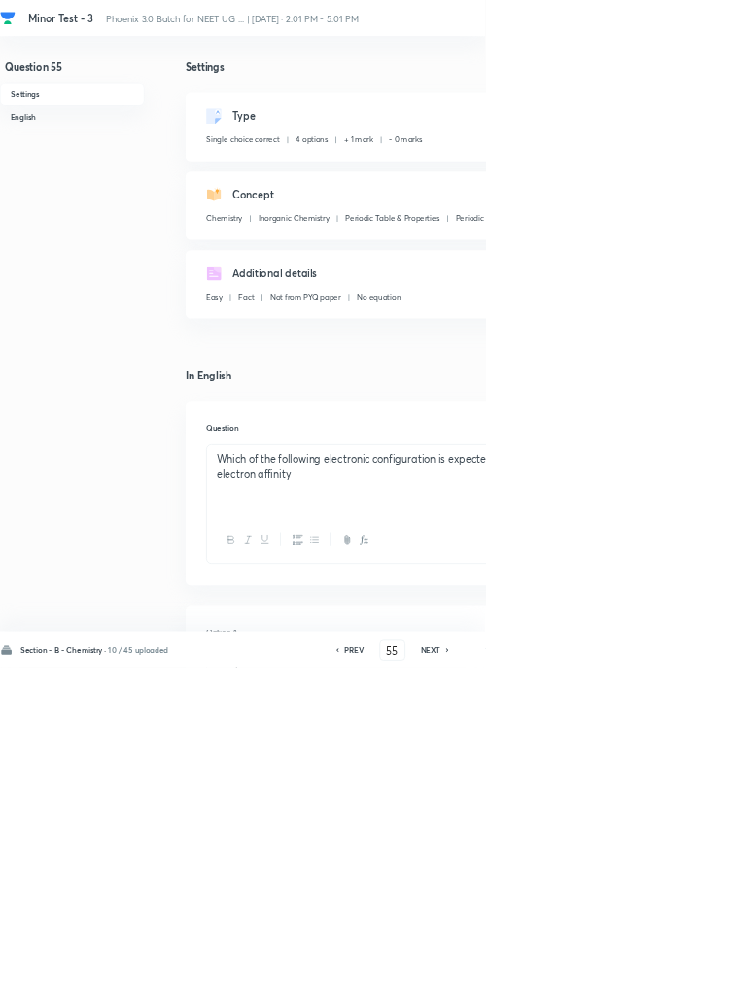
click at [659, 989] on h6 "NEXT" at bounding box center [650, 981] width 30 height 18
type input "56"
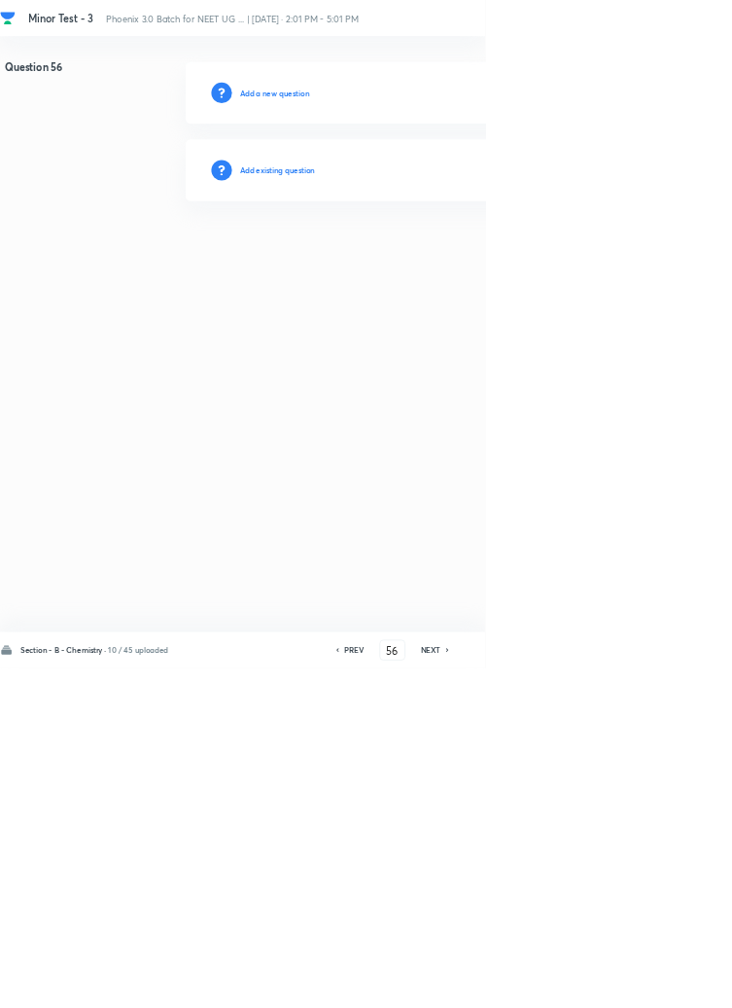
click at [447, 255] on h6 "Add existing question" at bounding box center [419, 257] width 114 height 18
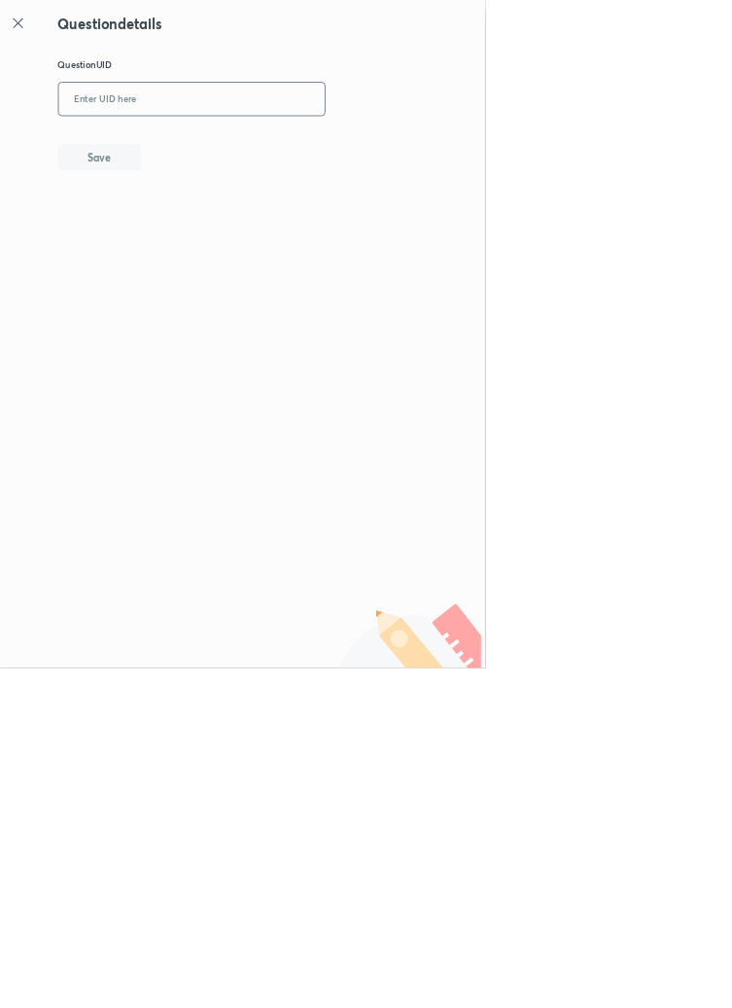
click at [261, 146] on input "text" at bounding box center [290, 150] width 402 height 48
type input "XPICD"
click at [211, 232] on button "Save" at bounding box center [150, 235] width 125 height 39
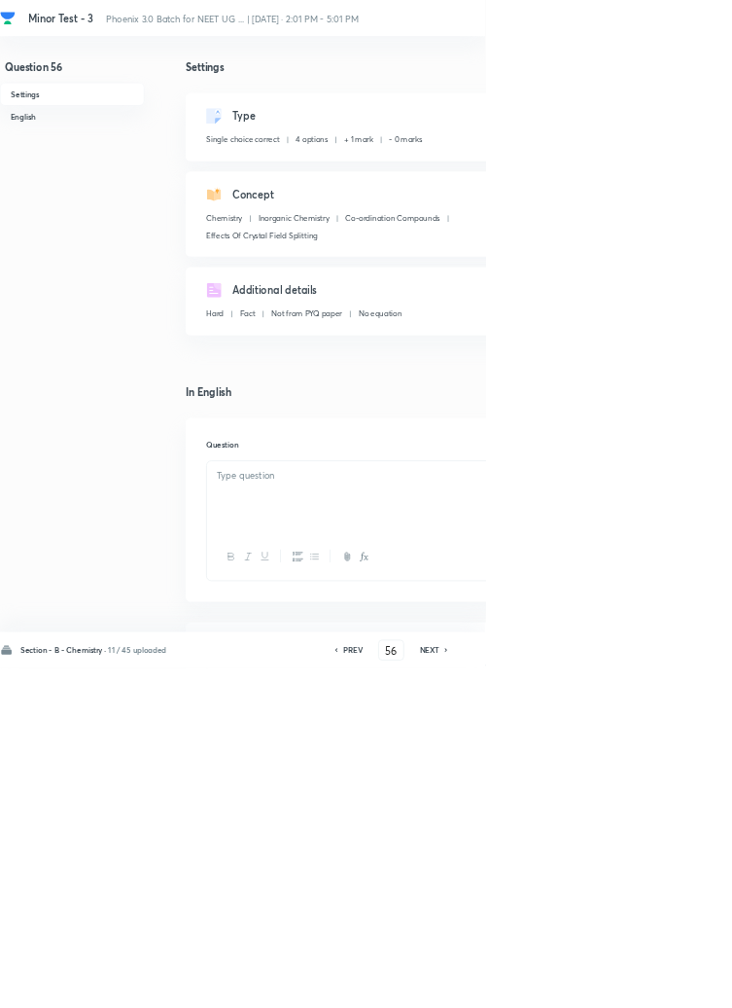
checkbox input "true"
click at [675, 983] on icon at bounding box center [673, 981] width 4 height 6
type input "57"
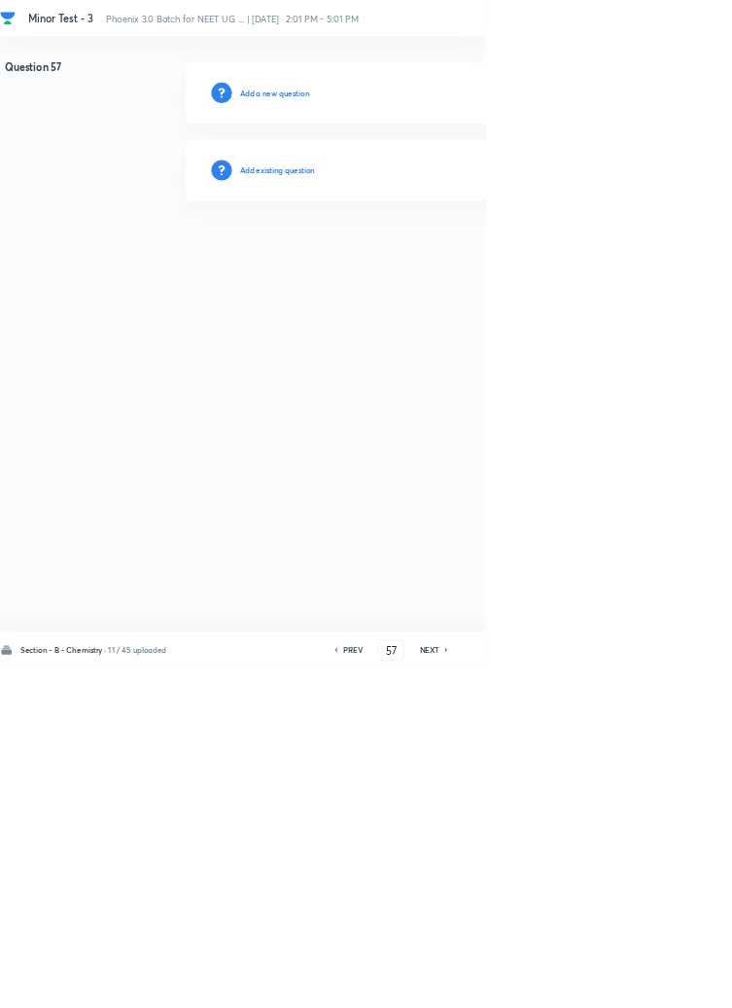
click at [445, 252] on h6 "Add existing question" at bounding box center [419, 257] width 114 height 18
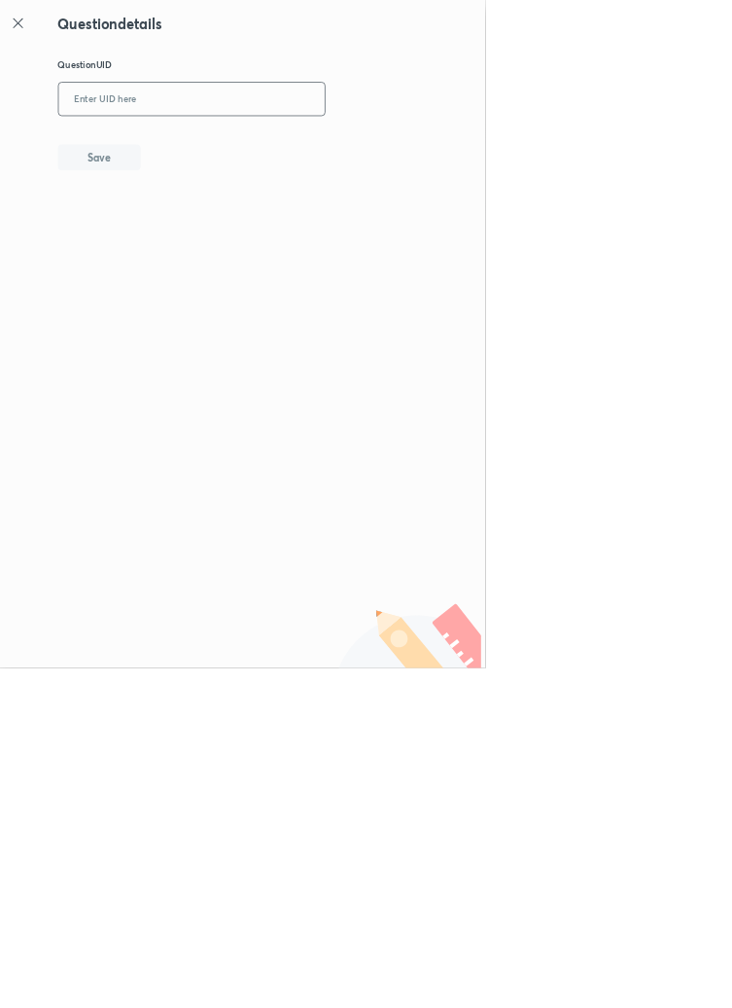
click at [396, 149] on input "text" at bounding box center [290, 150] width 402 height 48
type input "Y0E4F"
click at [190, 244] on button "Save" at bounding box center [150, 235] width 125 height 39
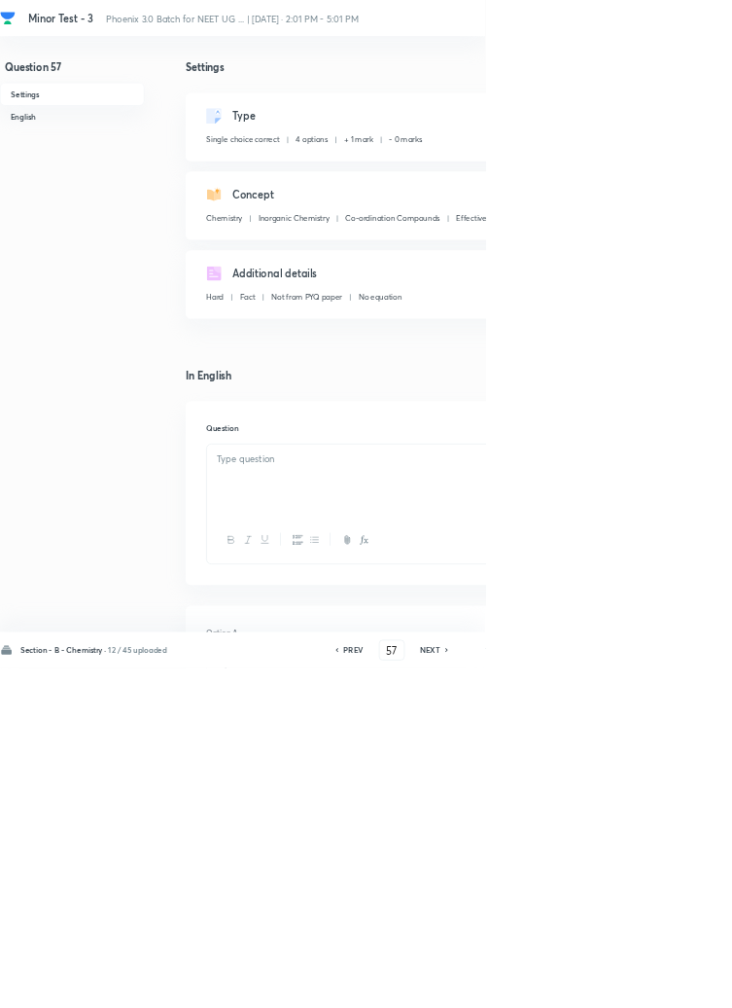
checkbox input "true"
click at [676, 985] on icon at bounding box center [675, 981] width 6 height 10
type input "58"
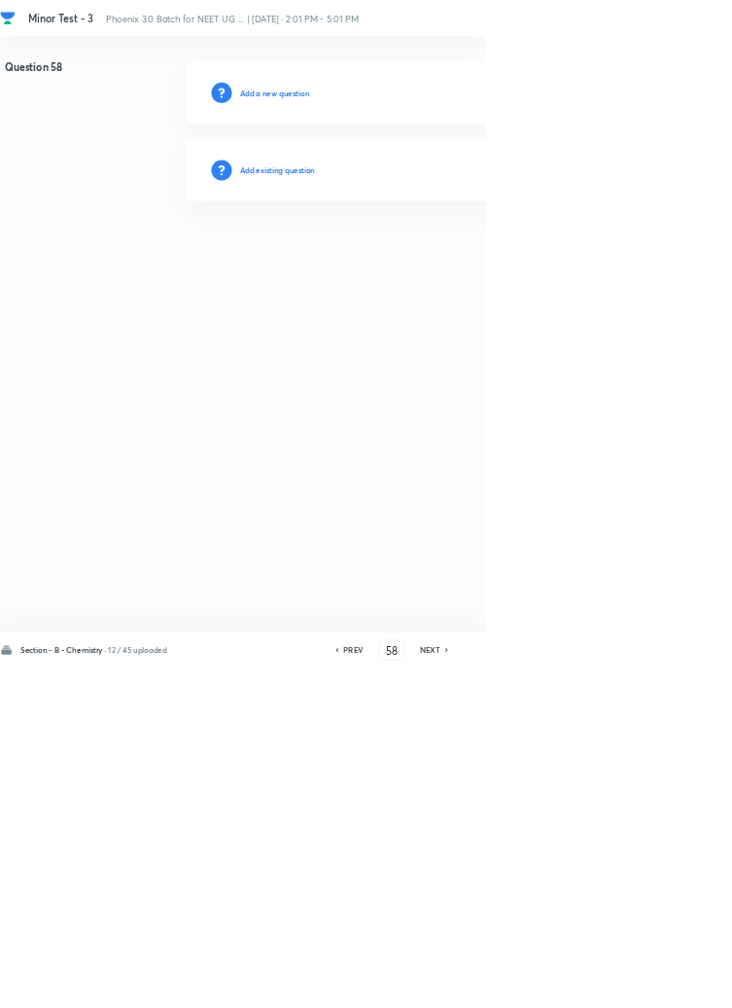
click at [458, 258] on h6 "Add existing question" at bounding box center [419, 257] width 114 height 18
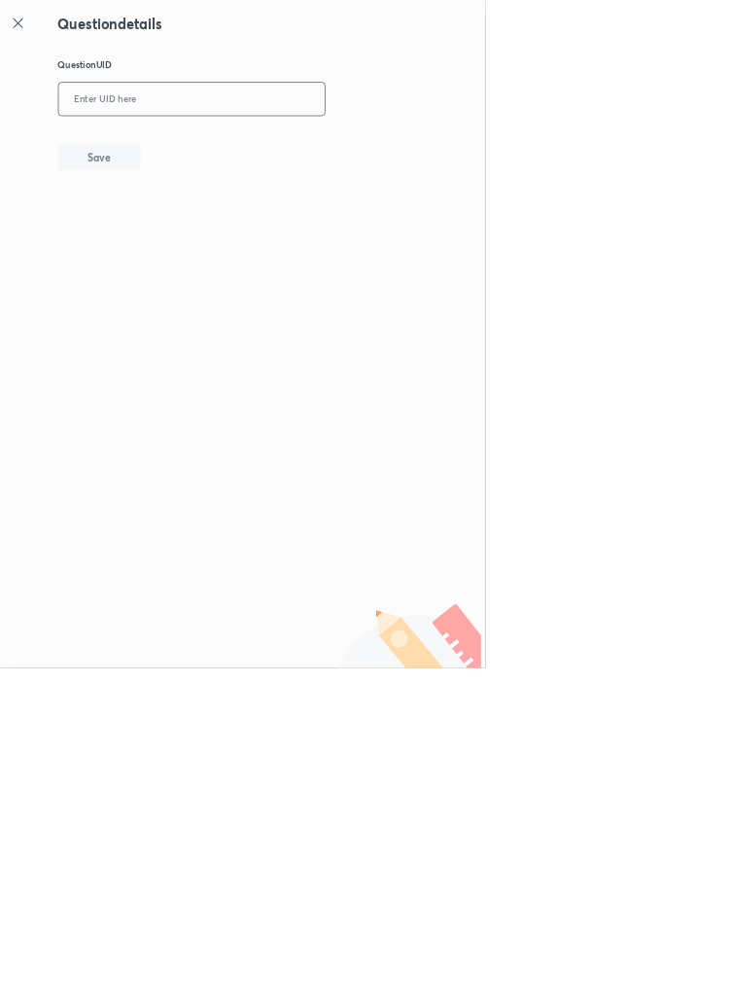
click at [335, 146] on input "text" at bounding box center [290, 150] width 402 height 48
type input "XAAQP"
click at [211, 240] on button "Save" at bounding box center [150, 235] width 125 height 39
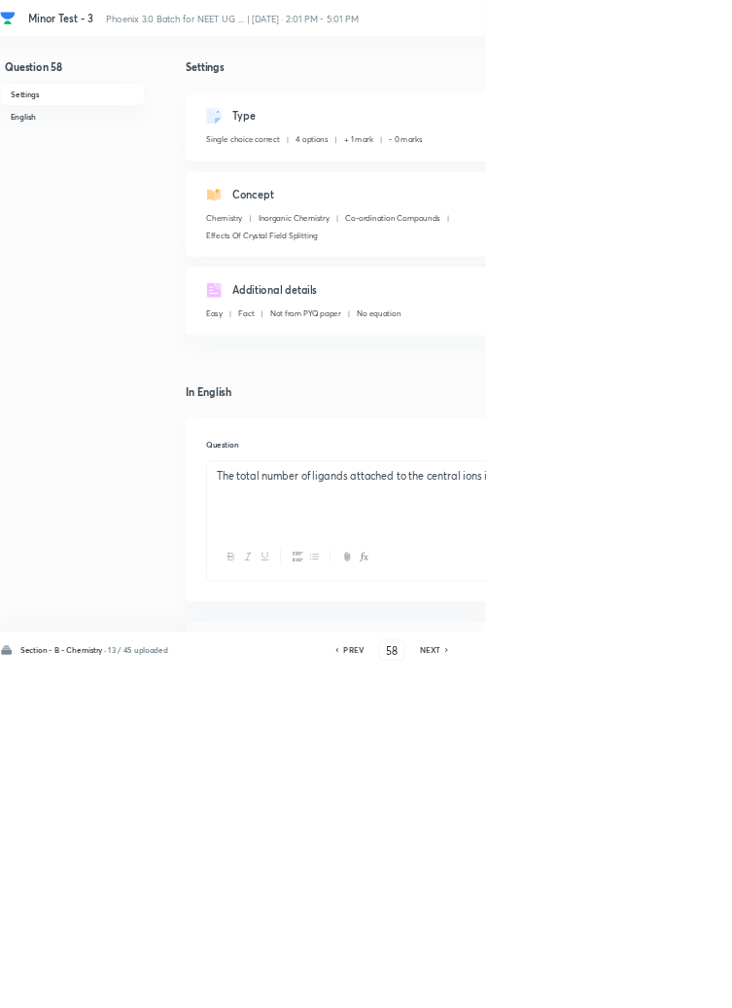
click at [674, 985] on icon at bounding box center [675, 981] width 6 height 10
type input "59"
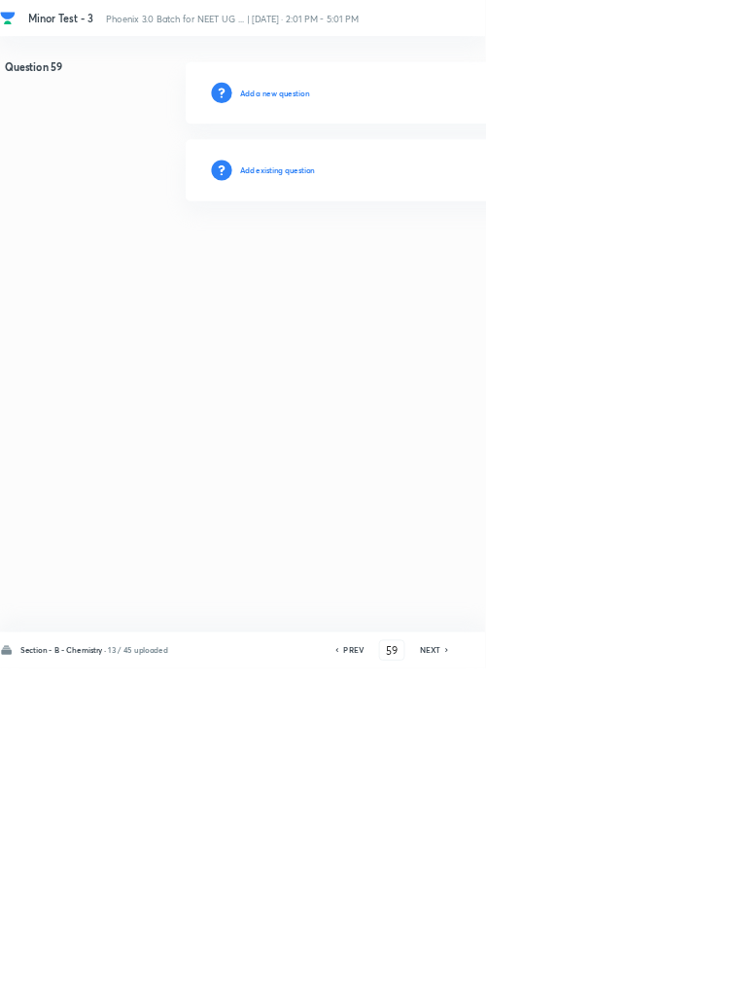
click at [443, 250] on h6 "Add existing question" at bounding box center [419, 257] width 114 height 18
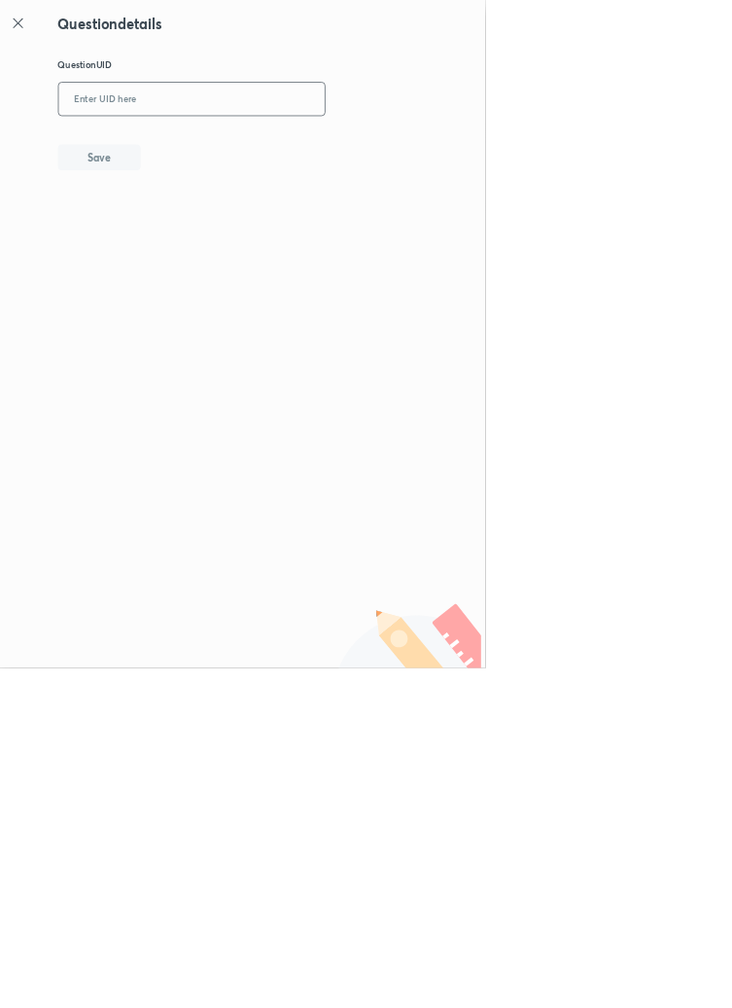
click at [369, 147] on input "text" at bounding box center [290, 150] width 402 height 48
type input "2ZVR8"
click at [201, 226] on button "Save" at bounding box center [150, 235] width 125 height 39
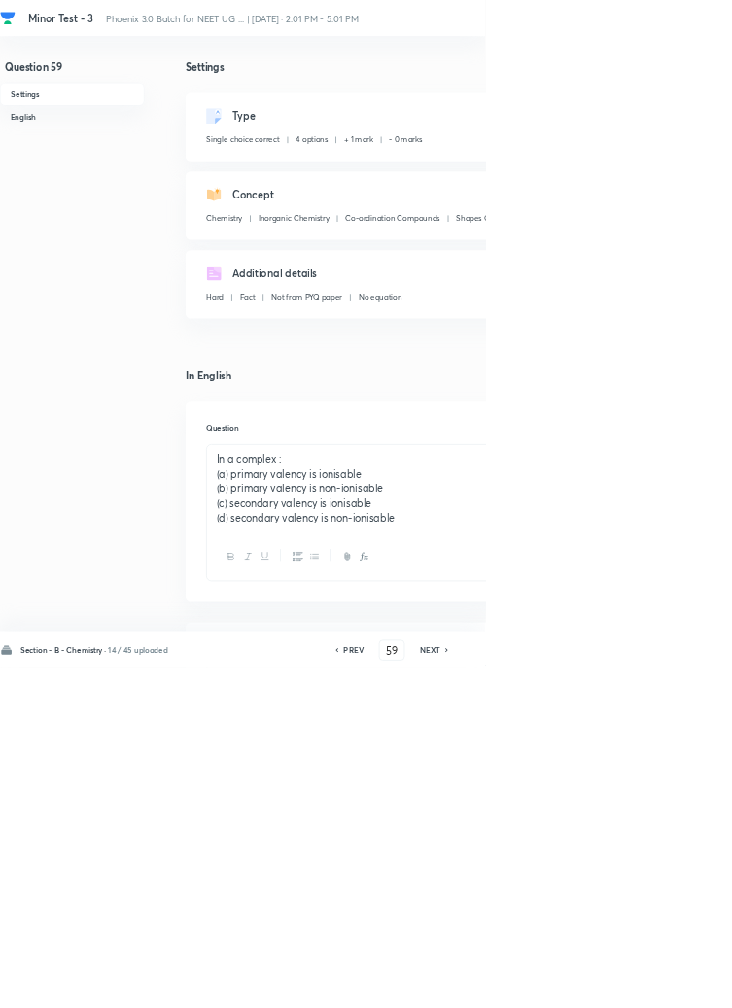
click at [659, 989] on h6 "NEXT" at bounding box center [649, 981] width 30 height 18
type input "60"
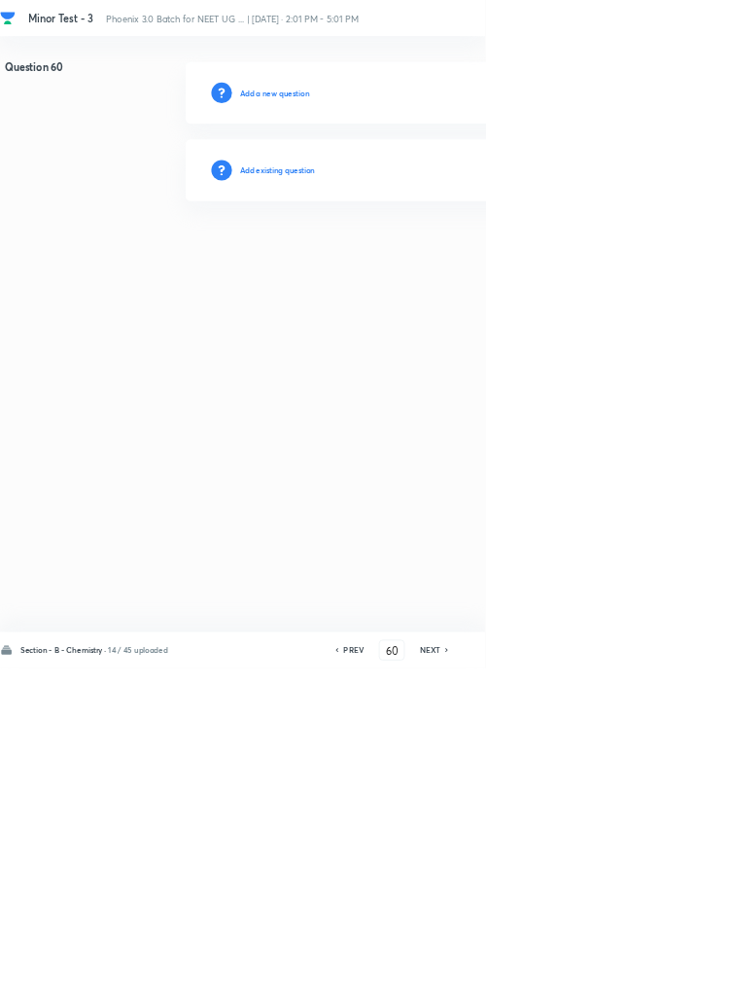
click at [443, 255] on h6 "Add existing question" at bounding box center [419, 257] width 114 height 18
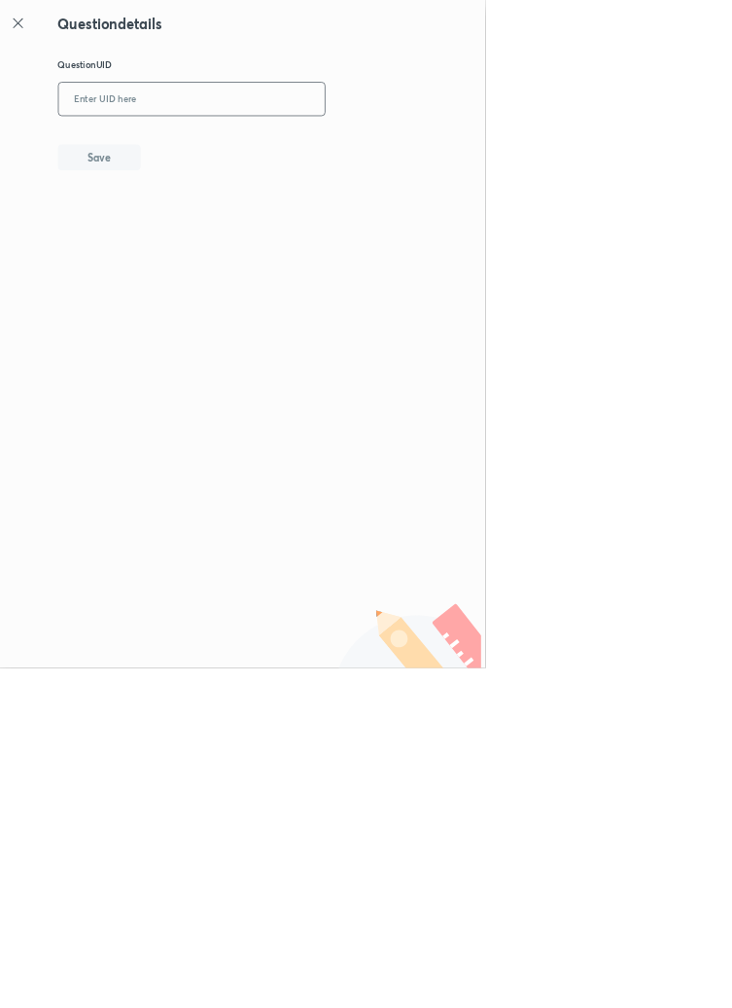
click at [272, 156] on input "text" at bounding box center [290, 150] width 402 height 48
type input "P8738"
click at [201, 241] on button "Save" at bounding box center [150, 235] width 125 height 39
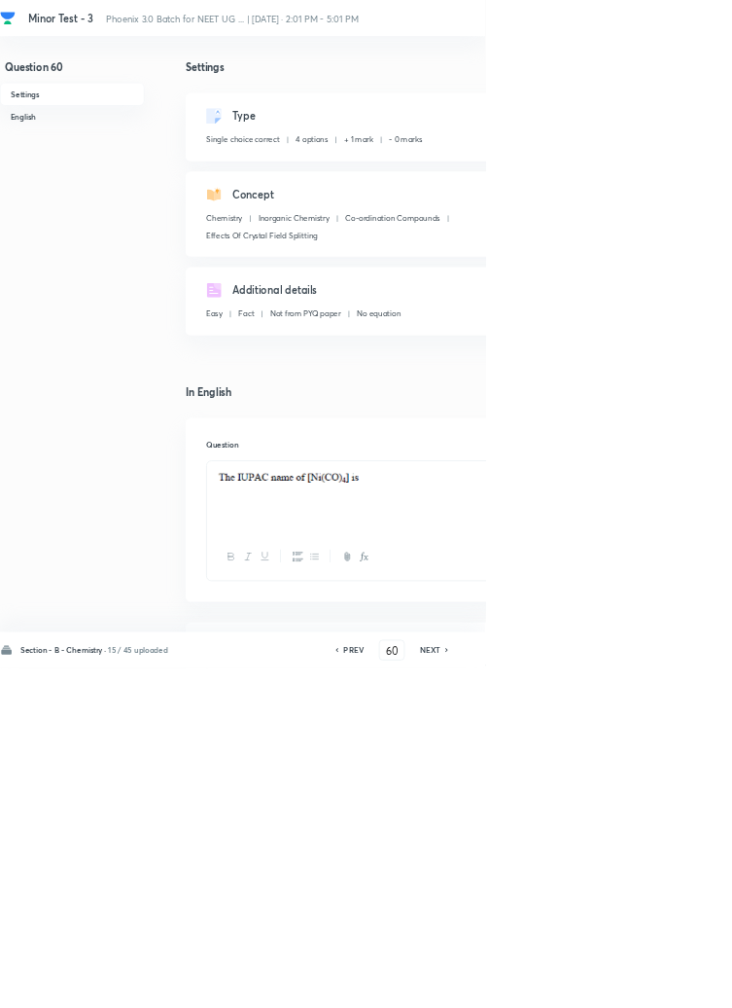
click at [653, 989] on h6 "NEXT" at bounding box center [649, 981] width 30 height 18
type input "61"
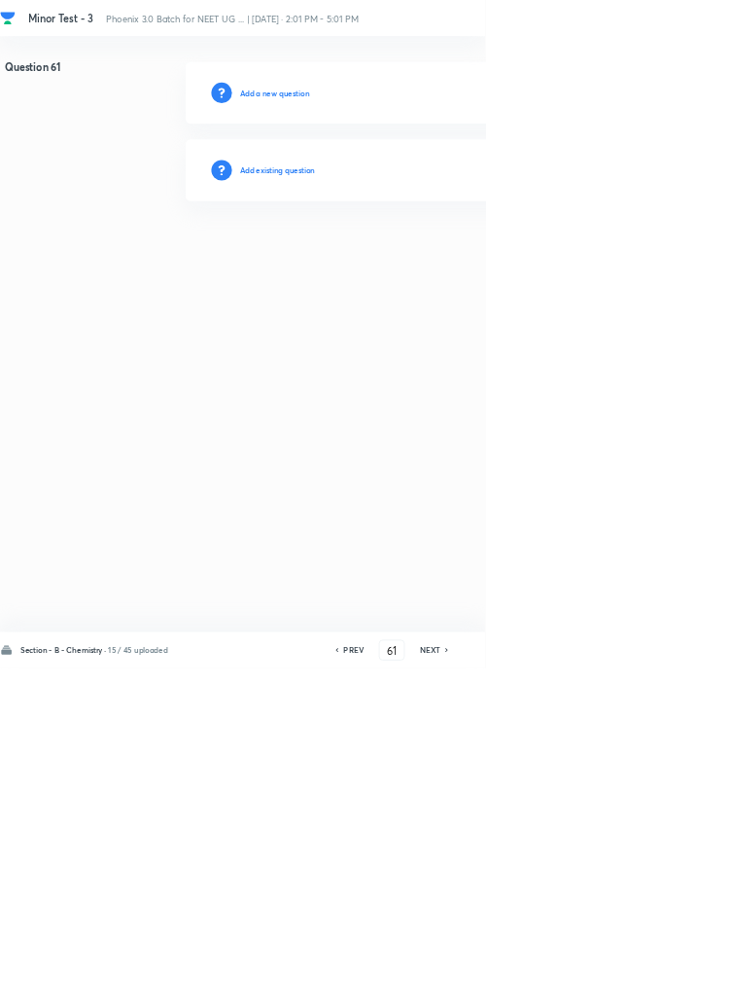
click at [444, 254] on h6 "Add existing question" at bounding box center [419, 257] width 114 height 18
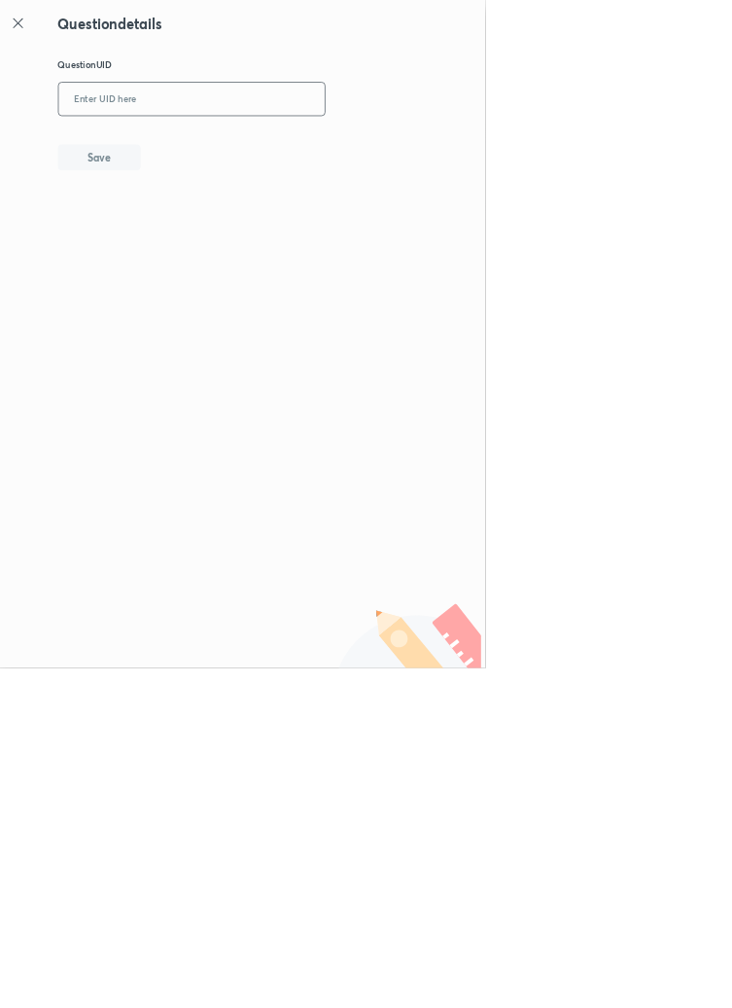
click at [270, 144] on input "text" at bounding box center [290, 150] width 402 height 48
type input "H2BHI"
click at [208, 236] on button "Save" at bounding box center [150, 235] width 125 height 39
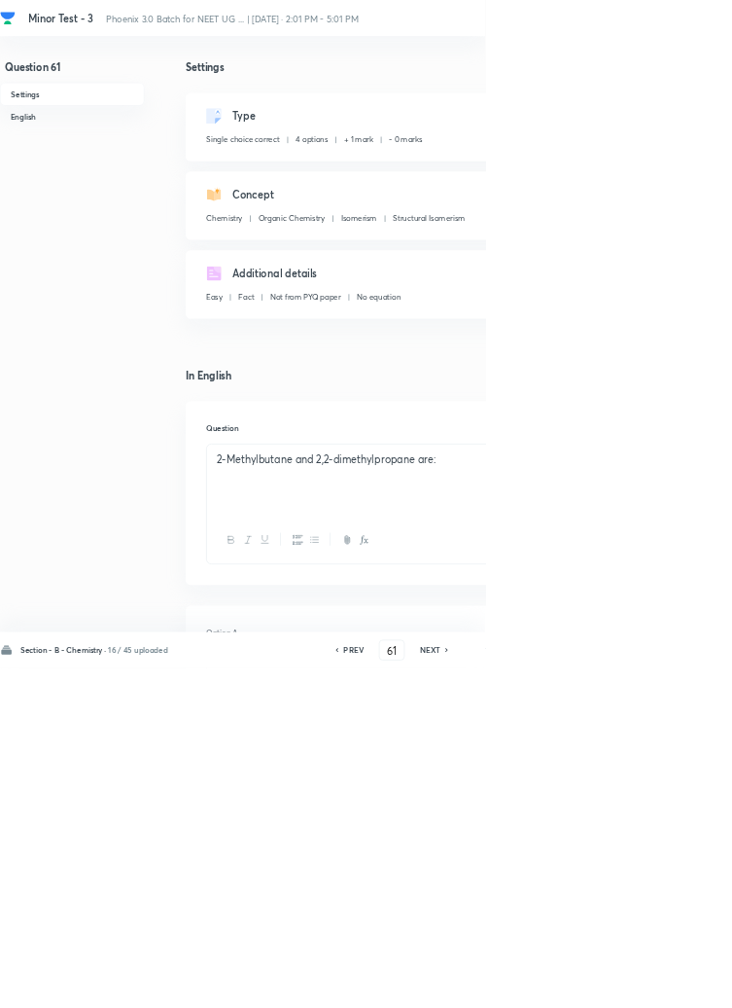
click at [676, 983] on icon at bounding box center [674, 981] width 4 height 6
type input "62"
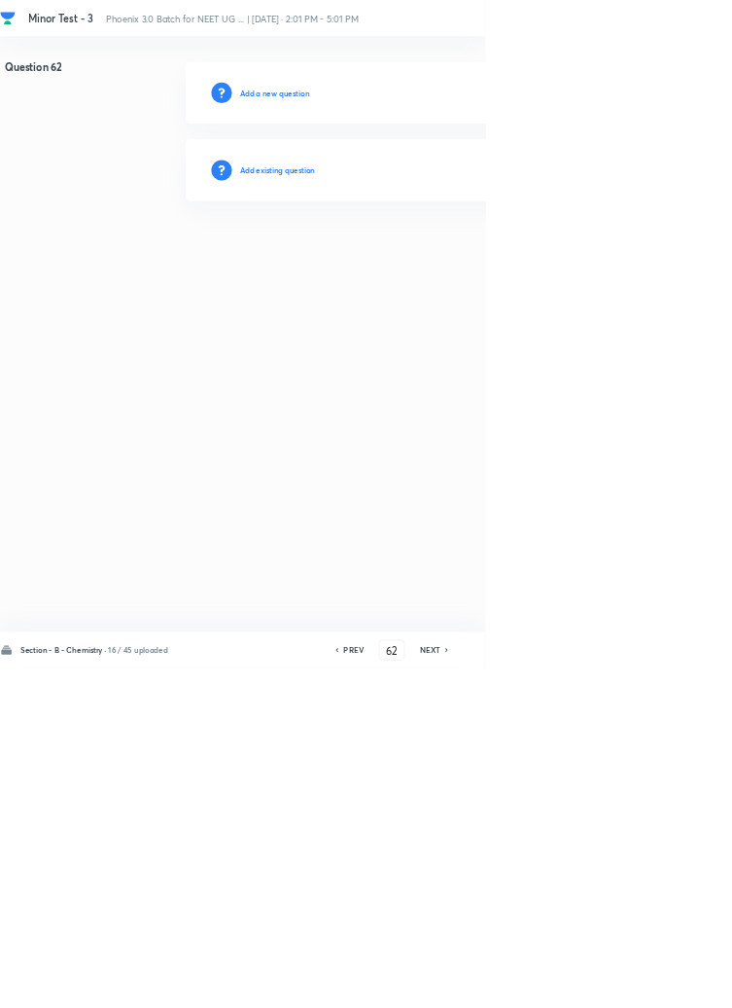
click at [441, 251] on h6 "Add existing question" at bounding box center [419, 257] width 114 height 18
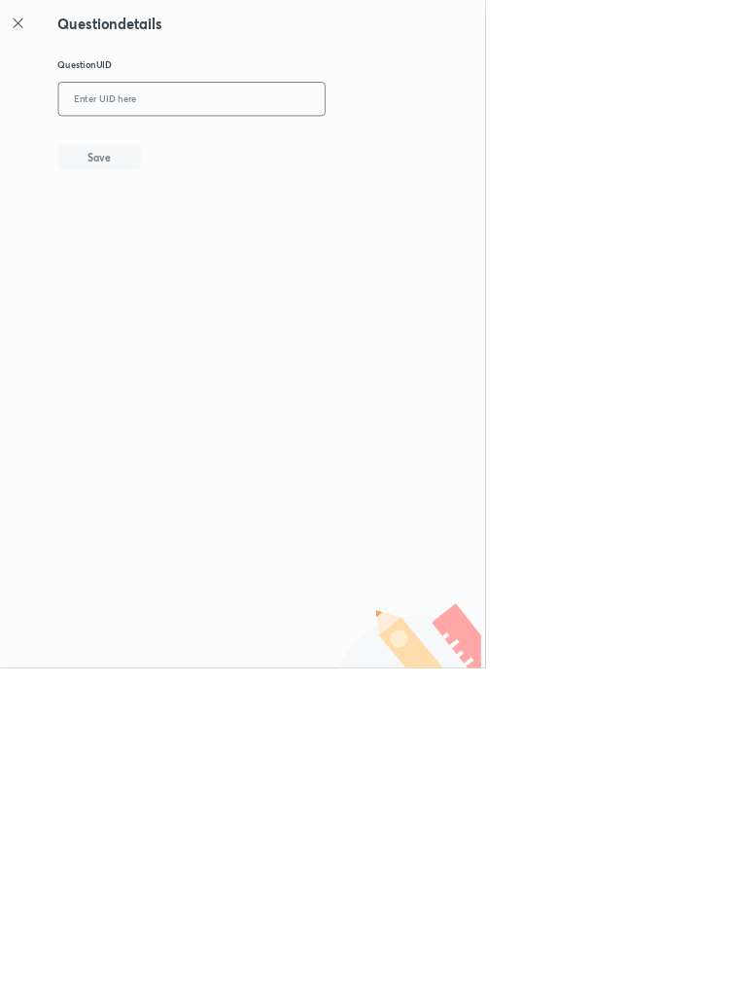
click at [357, 147] on input "text" at bounding box center [290, 150] width 402 height 48
type input "M0TC8"
click at [212, 236] on button "Save" at bounding box center [150, 235] width 125 height 39
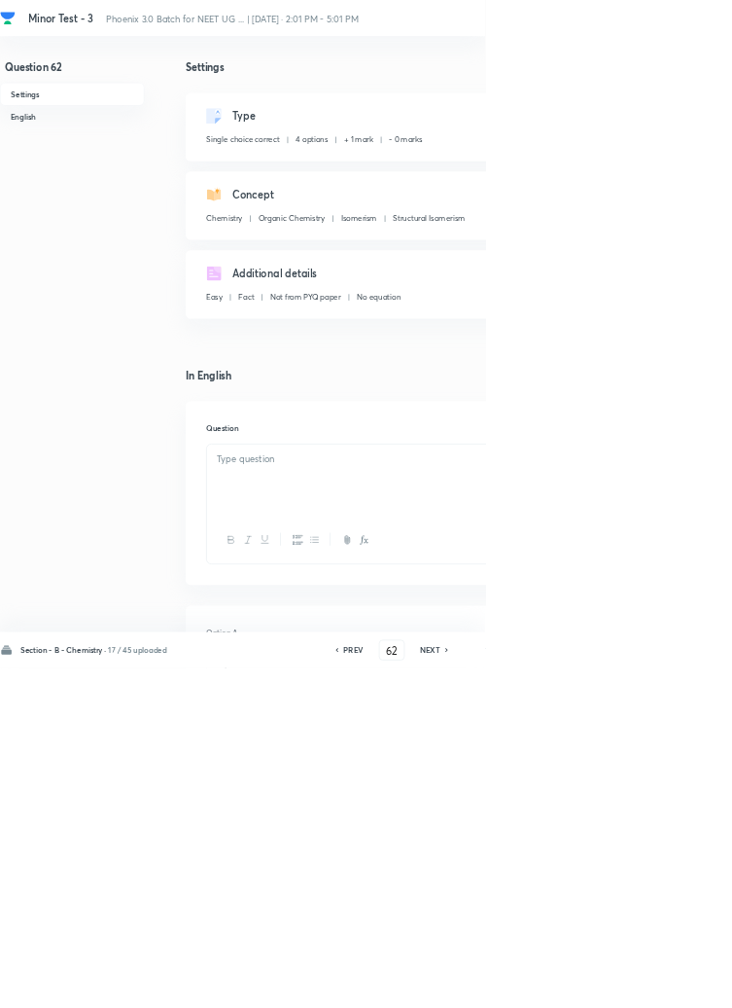
checkbox input "true"
click at [676, 985] on icon at bounding box center [675, 981] width 6 height 10
type input "63"
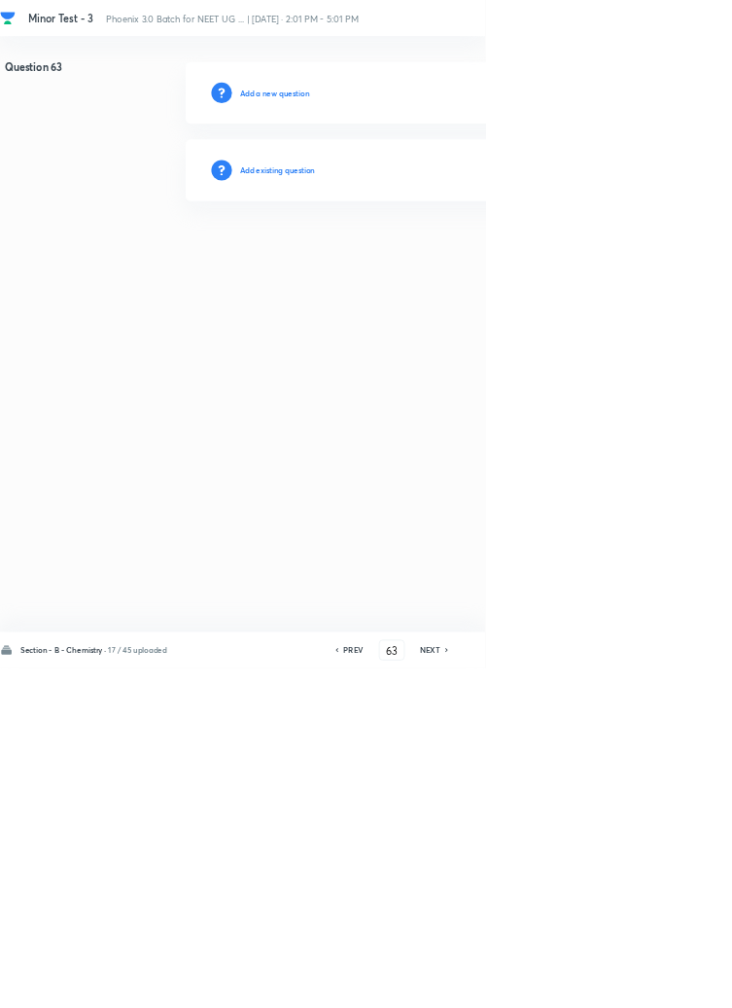
click at [445, 264] on h6 "Add existing question" at bounding box center [419, 257] width 114 height 18
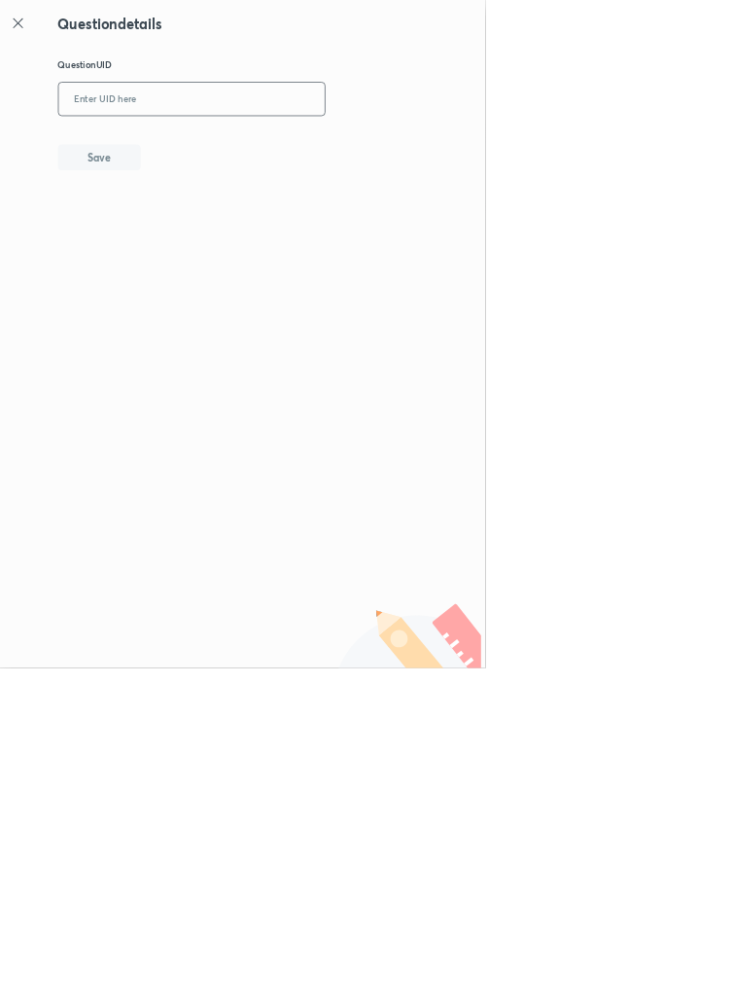
click at [351, 155] on input "text" at bounding box center [290, 150] width 402 height 48
type input "KFCLD"
click at [196, 232] on button "Save" at bounding box center [150, 235] width 125 height 39
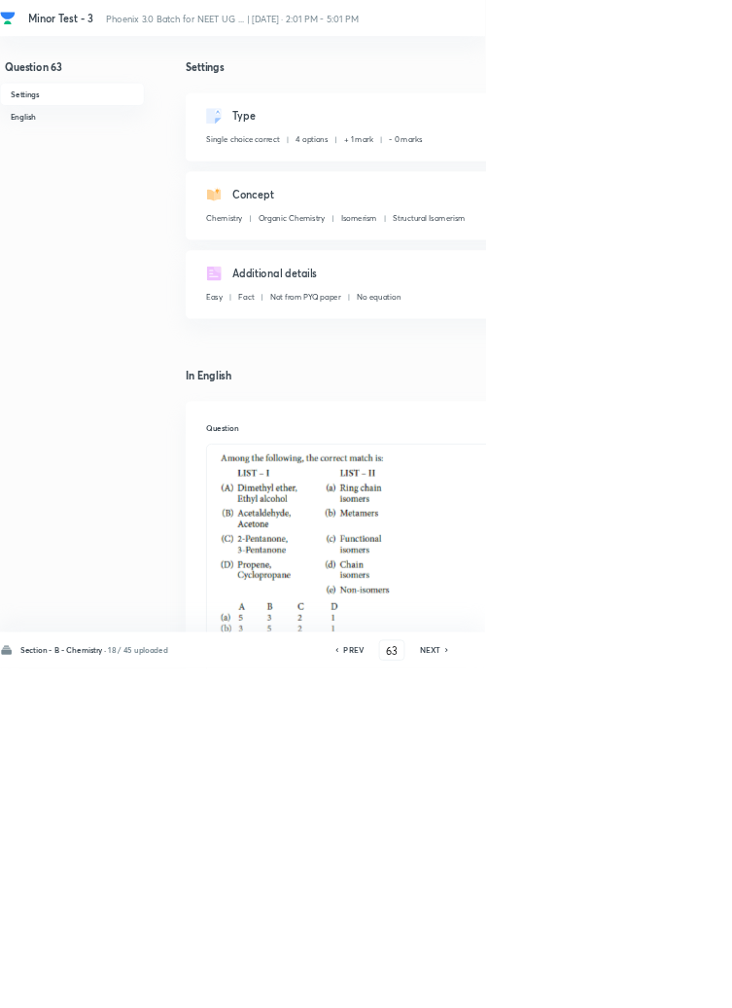
click at [675, 985] on icon at bounding box center [675, 981] width 6 height 10
type input "64"
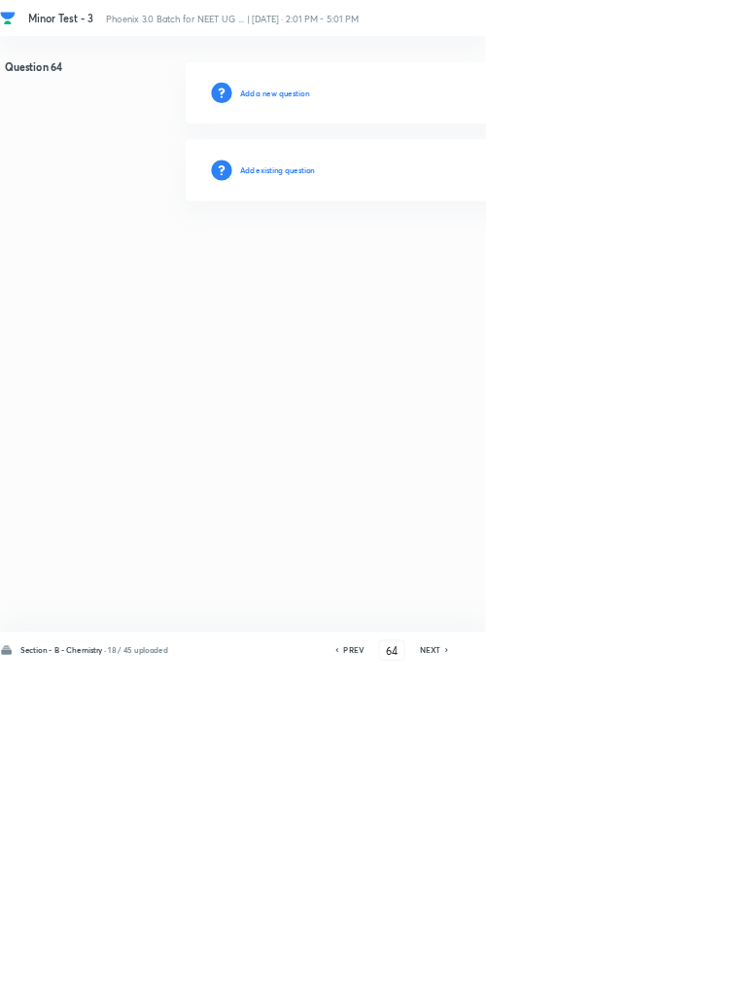
click at [438, 252] on h6 "Add existing question" at bounding box center [419, 257] width 114 height 18
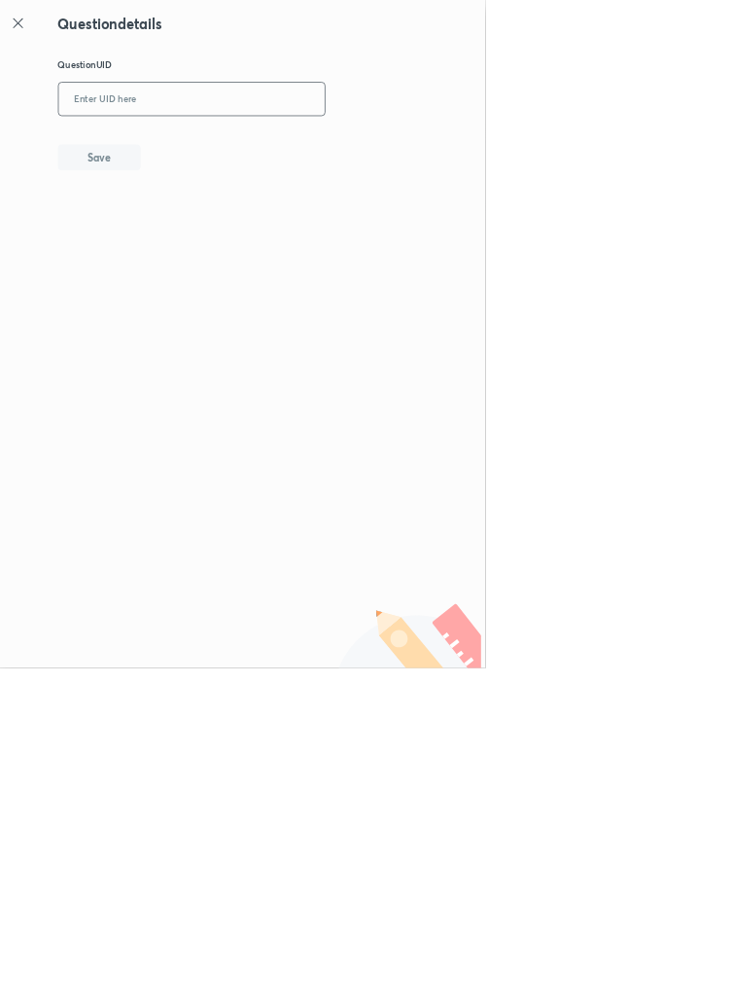
click at [354, 142] on input "text" at bounding box center [290, 150] width 402 height 48
type input "LRF9O"
click at [199, 238] on button "Save" at bounding box center [150, 235] width 125 height 39
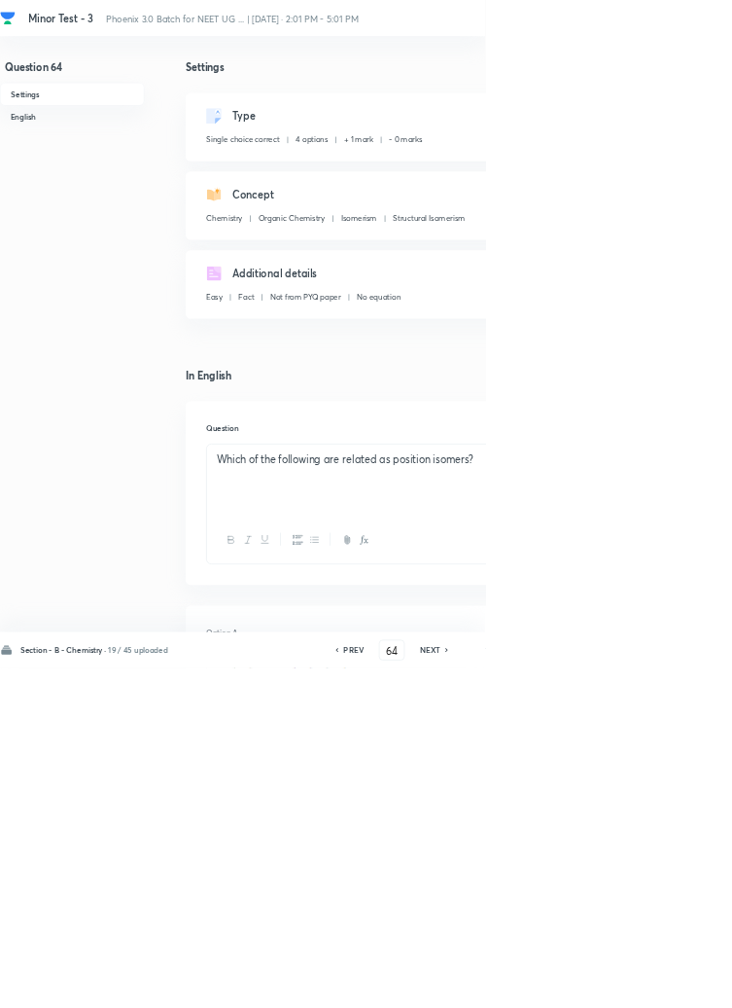
click at [677, 985] on icon at bounding box center [675, 981] width 6 height 10
type input "65"
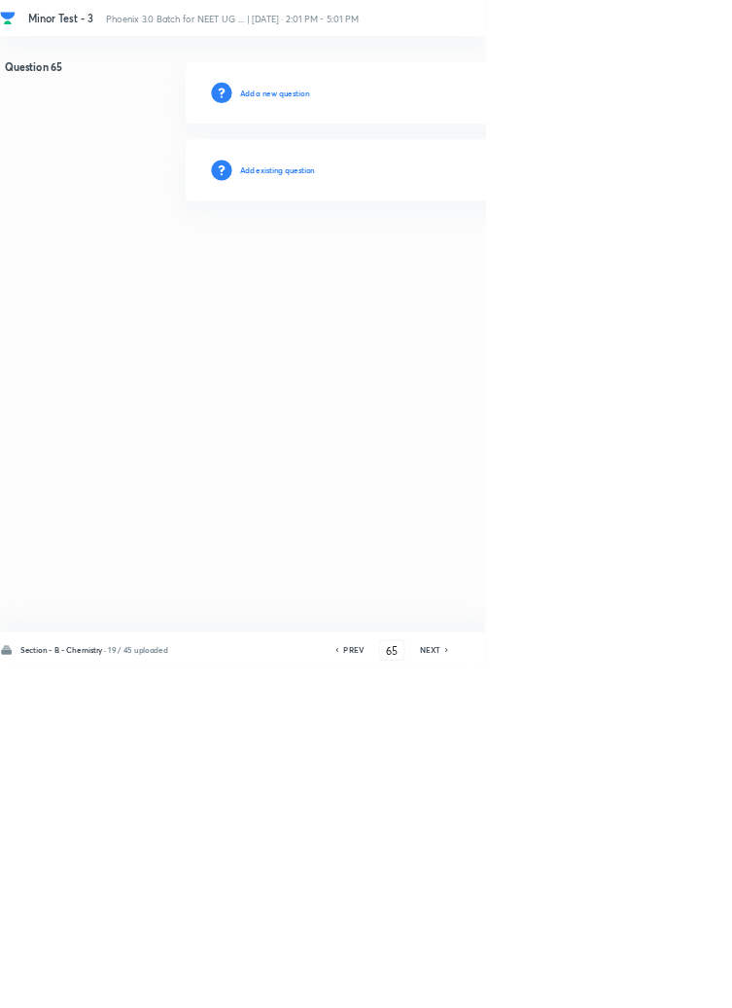
click at [449, 261] on h6 "Add existing question" at bounding box center [419, 257] width 114 height 18
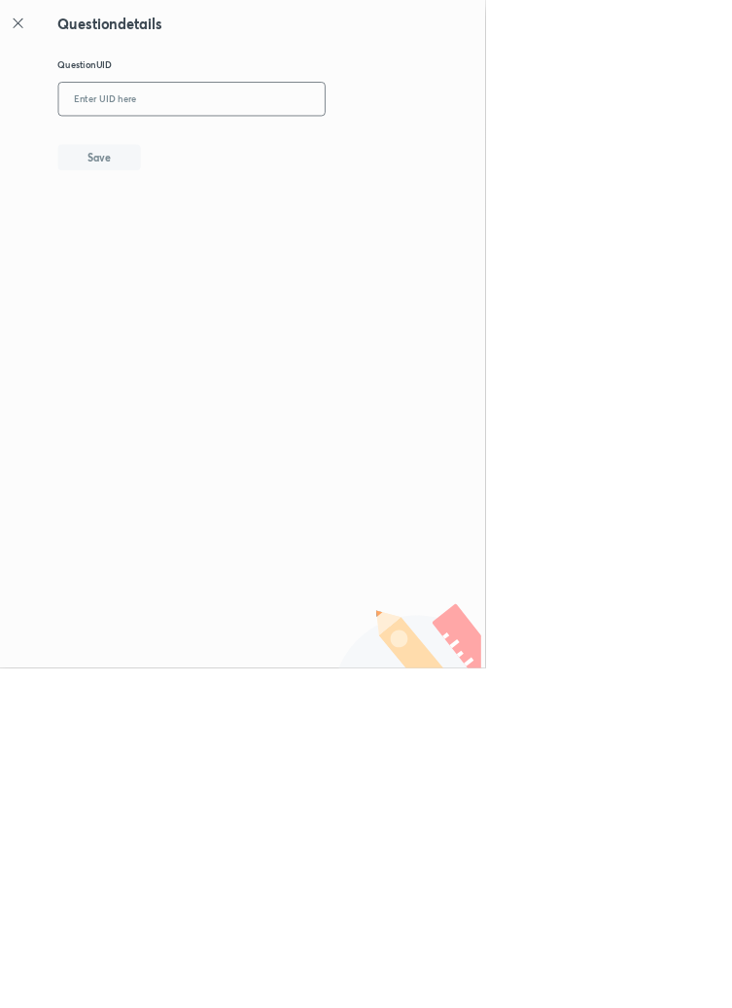
click at [299, 146] on input "text" at bounding box center [290, 150] width 402 height 48
type input "SF0QZ"
click at [192, 233] on button "Save" at bounding box center [150, 235] width 125 height 39
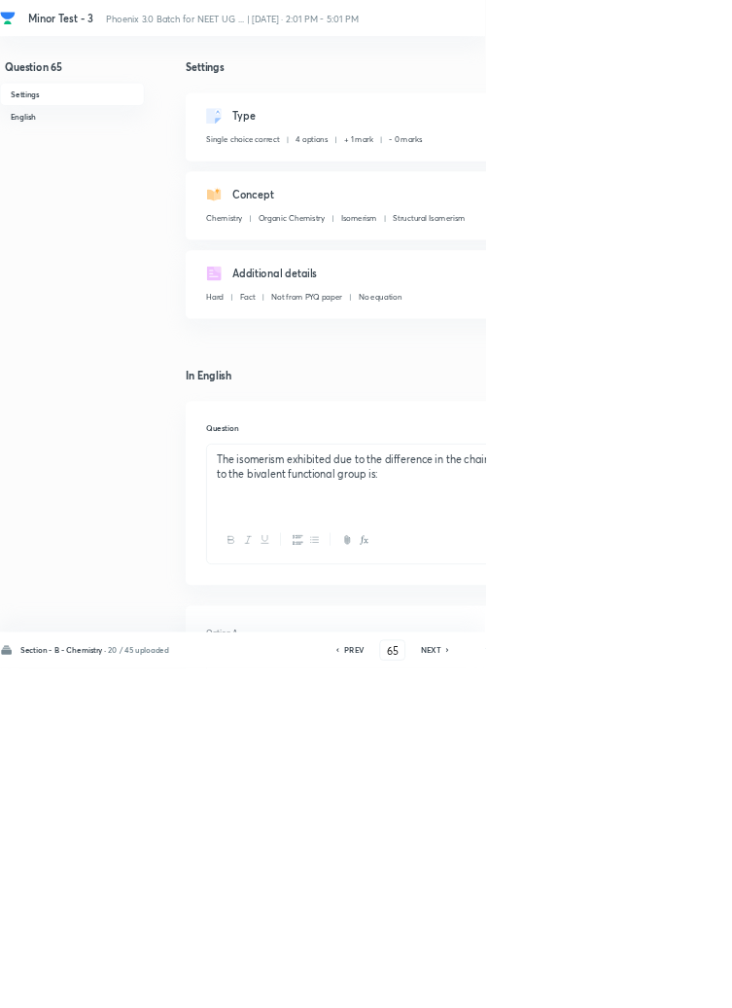
click at [677, 985] on icon at bounding box center [676, 981] width 6 height 10
type input "66"
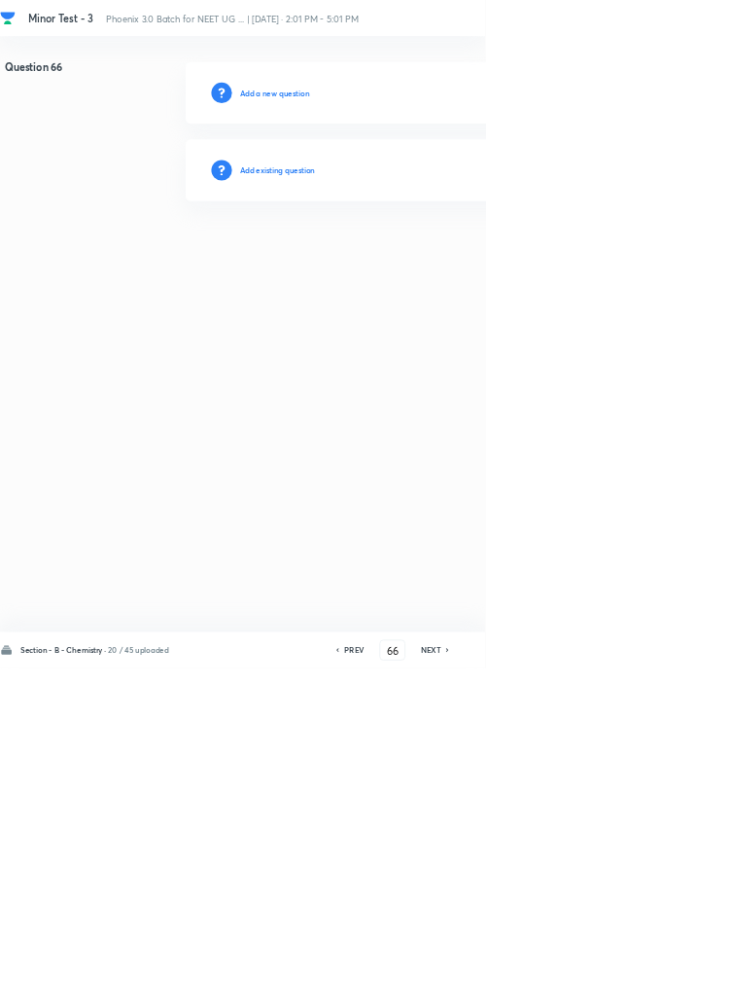
click at [430, 256] on h6 "Add existing question" at bounding box center [419, 257] width 114 height 18
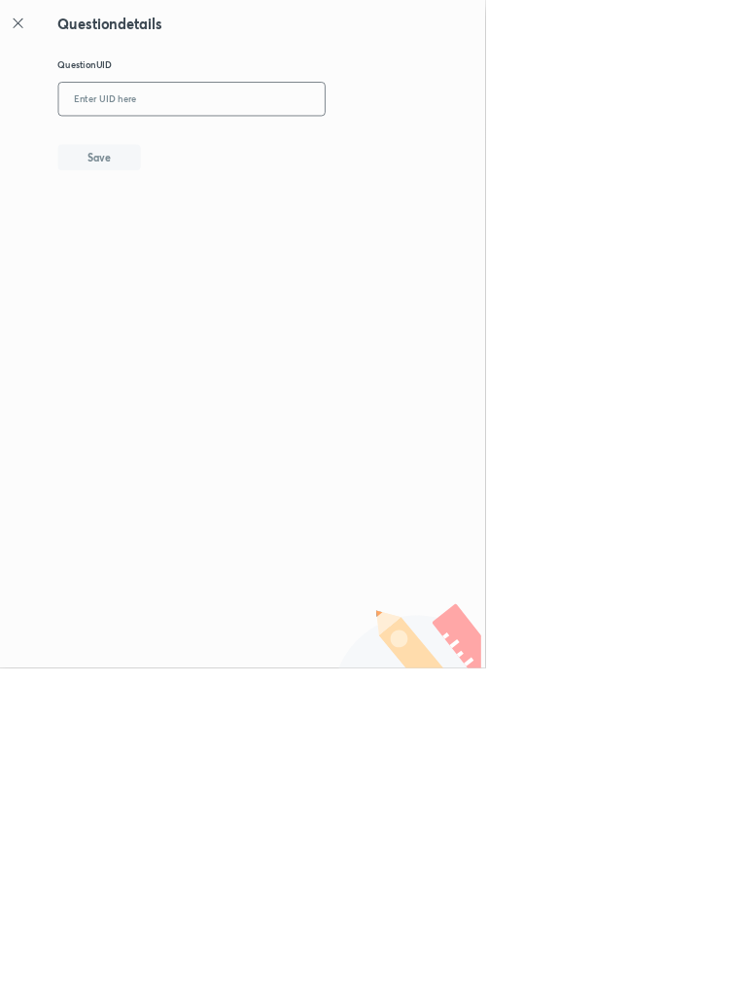
click at [315, 142] on input "text" at bounding box center [290, 150] width 402 height 48
type input "8ONF7"
click at [206, 239] on button "Save" at bounding box center [150, 235] width 125 height 39
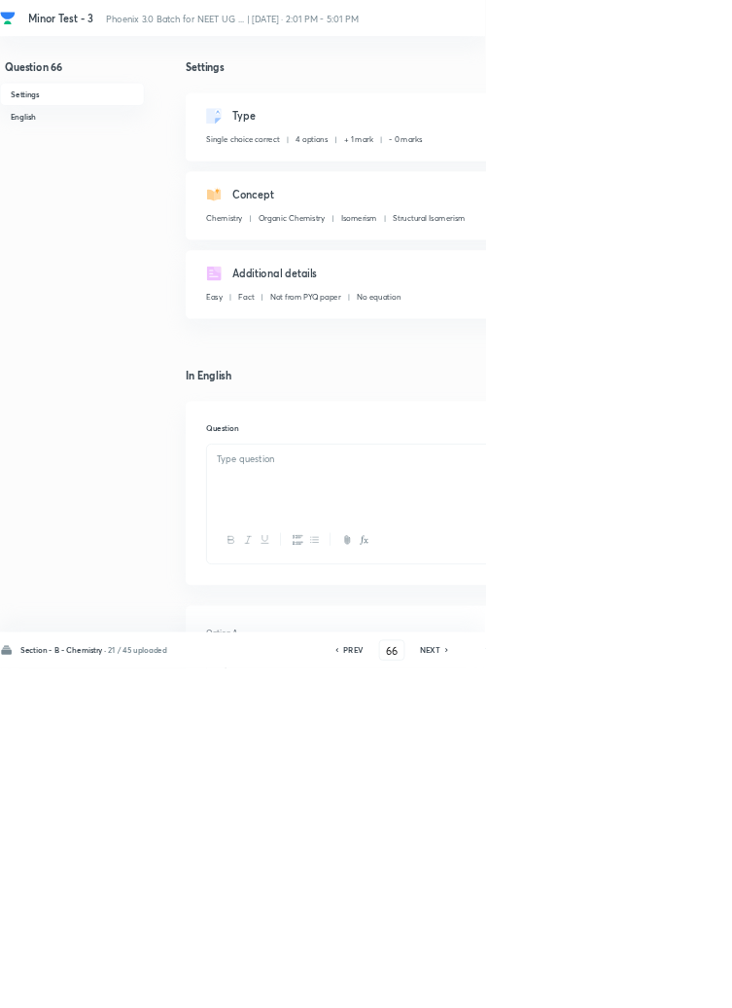
checkbox input "true"
click at [658, 989] on h6 "NEXT" at bounding box center [649, 981] width 30 height 18
type input "67"
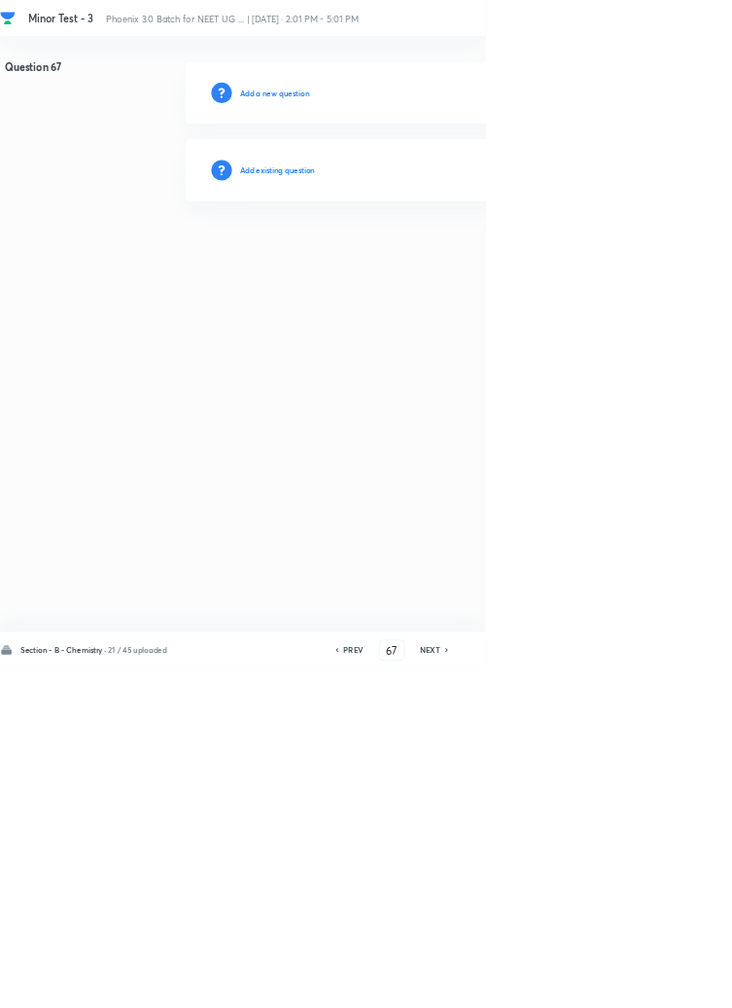
click at [445, 259] on h6 "Add existing question" at bounding box center [419, 257] width 114 height 18
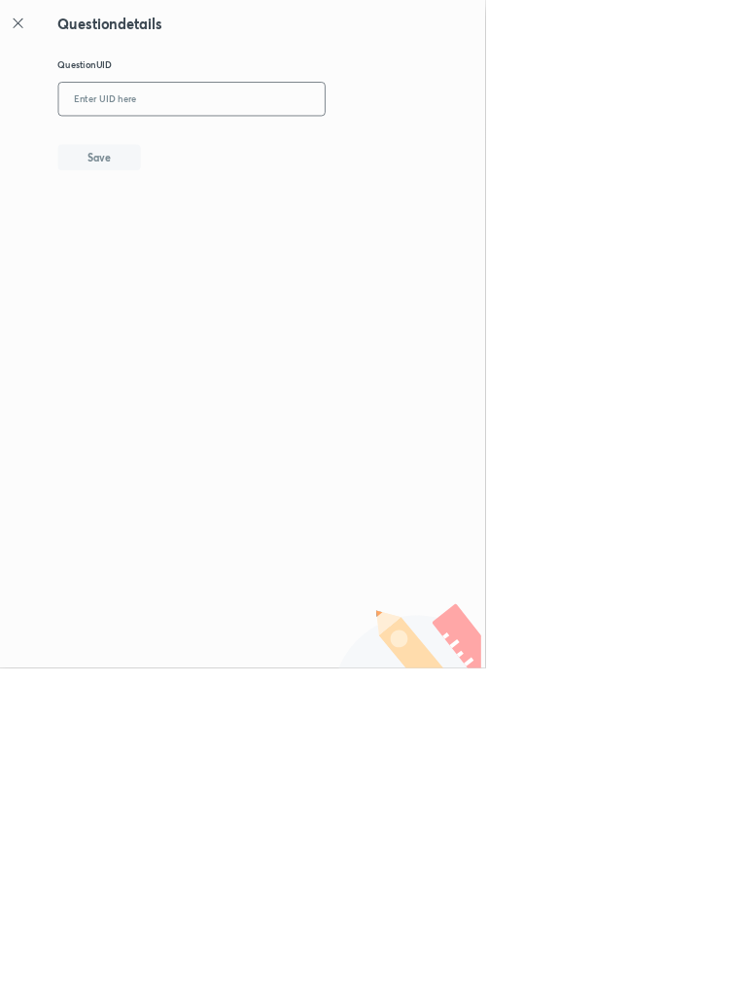
click at [359, 144] on input "text" at bounding box center [290, 150] width 402 height 48
type input "5PU3B"
click at [195, 238] on button "Save" at bounding box center [150, 235] width 125 height 39
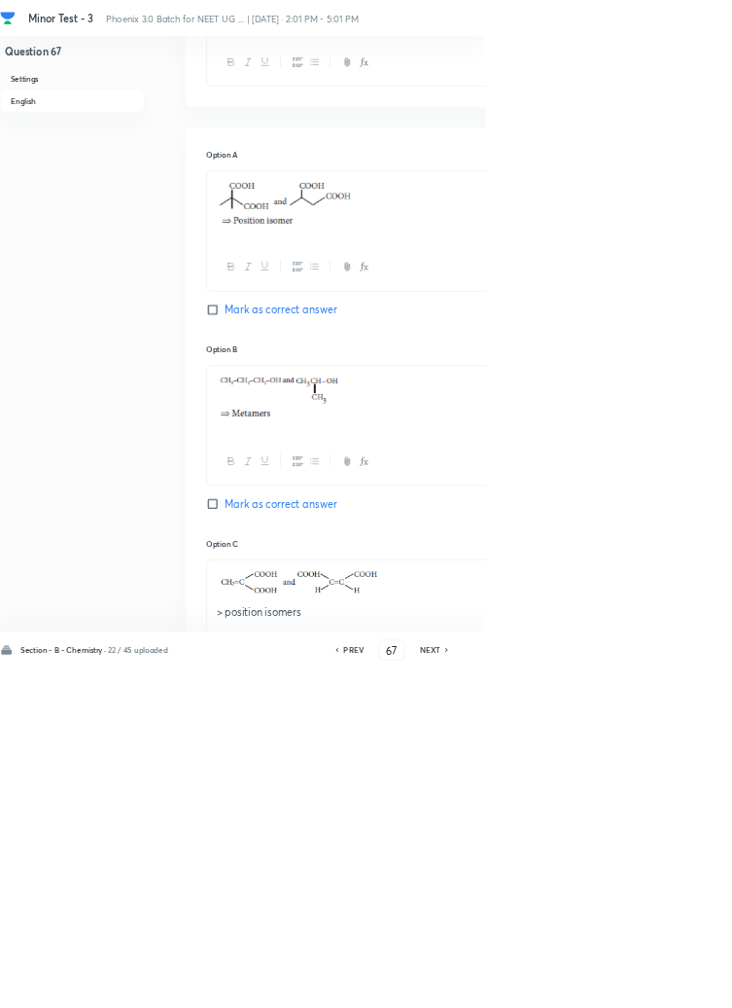
scroll to position [724, 0]
click at [677, 985] on icon at bounding box center [675, 981] width 6 height 10
type input "68"
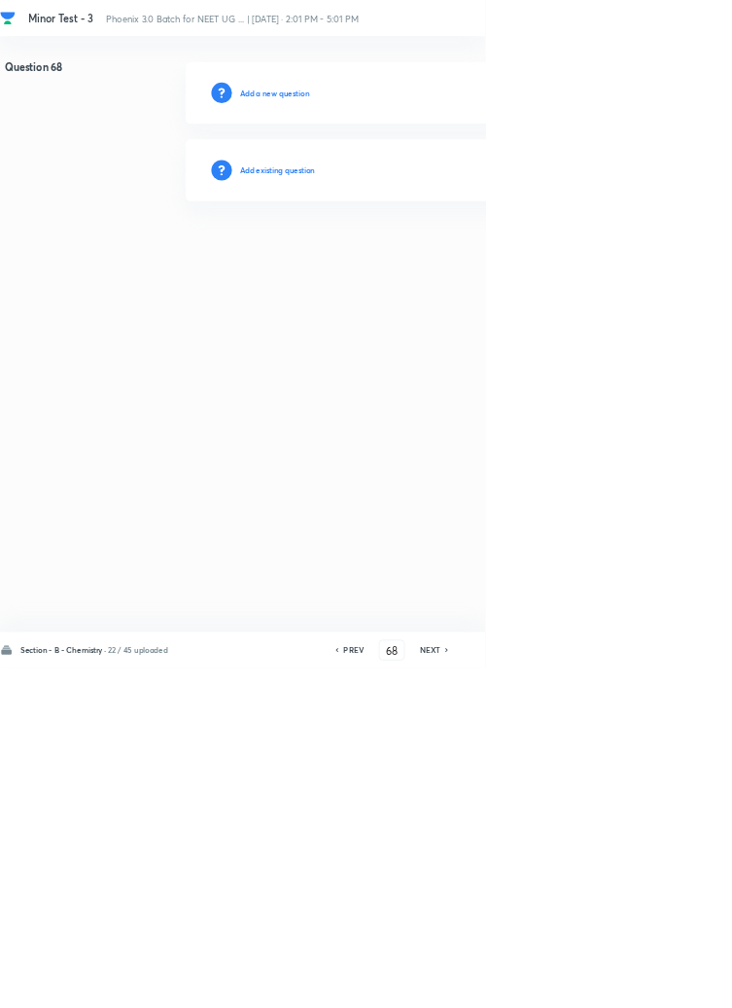
scroll to position [0, 0]
click at [441, 253] on h6 "Add existing question" at bounding box center [419, 257] width 114 height 18
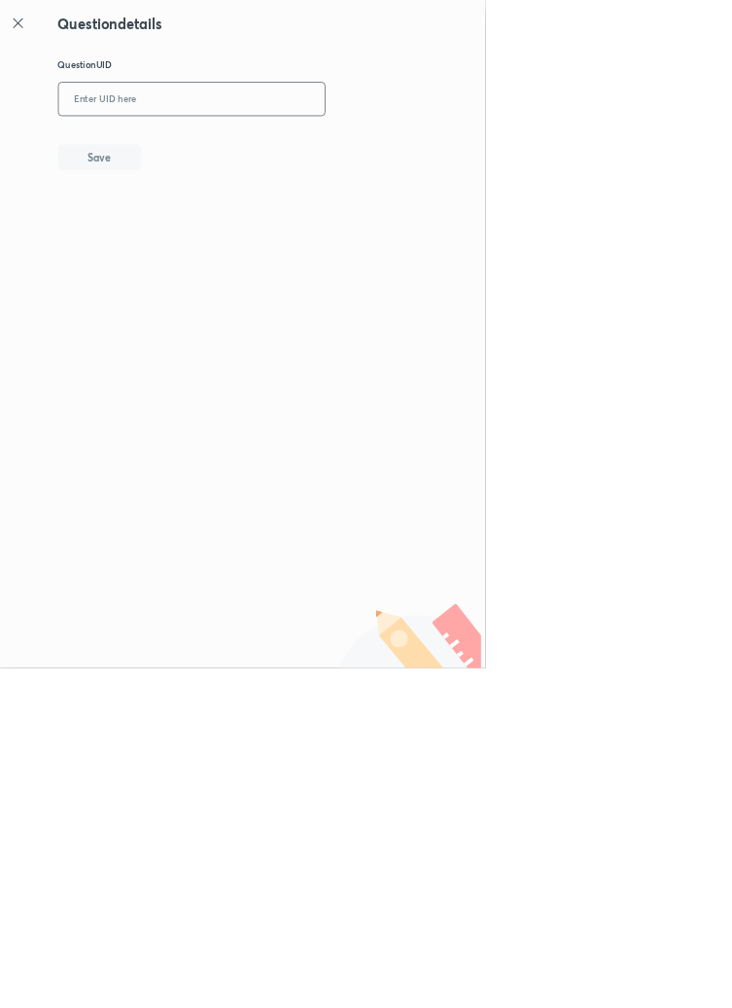
click at [301, 148] on input "text" at bounding box center [290, 150] width 402 height 48
type input "6OHXL"
click at [210, 239] on button "Save" at bounding box center [150, 235] width 125 height 39
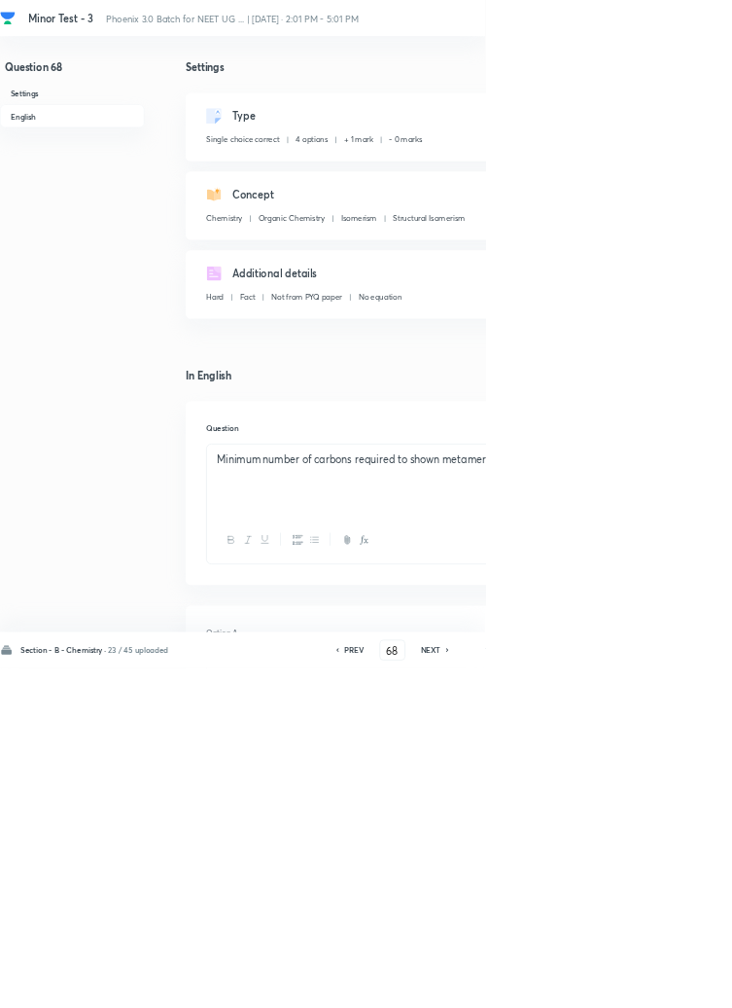
click at [677, 985] on icon at bounding box center [676, 981] width 6 height 10
type input "69"
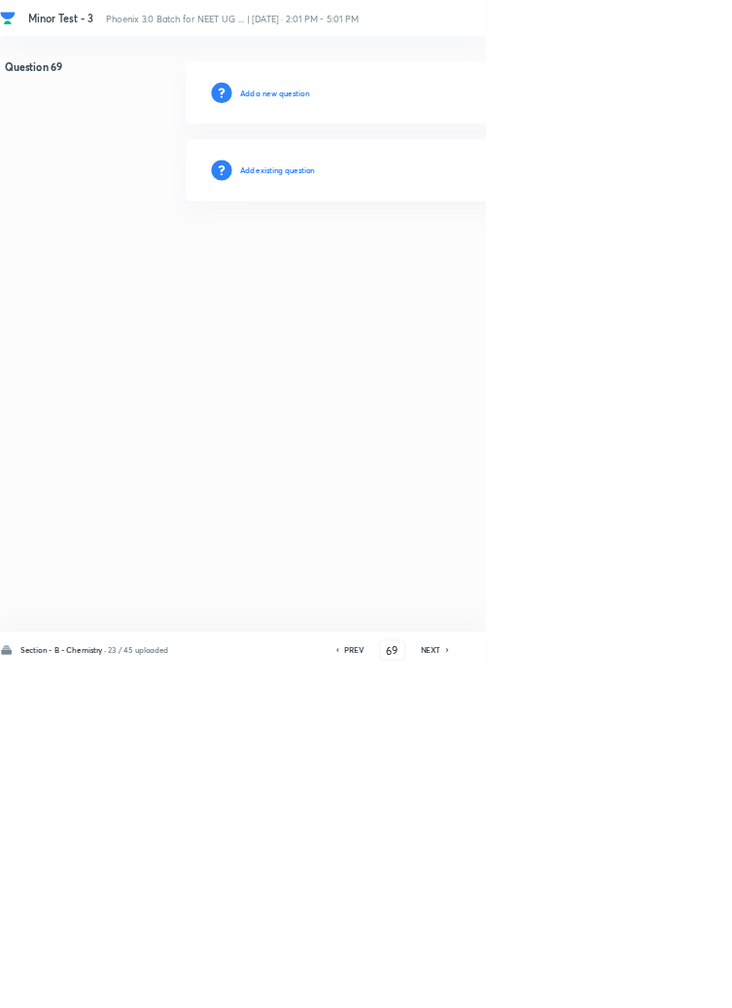
click at [458, 255] on h6 "Add existing question" at bounding box center [419, 257] width 114 height 18
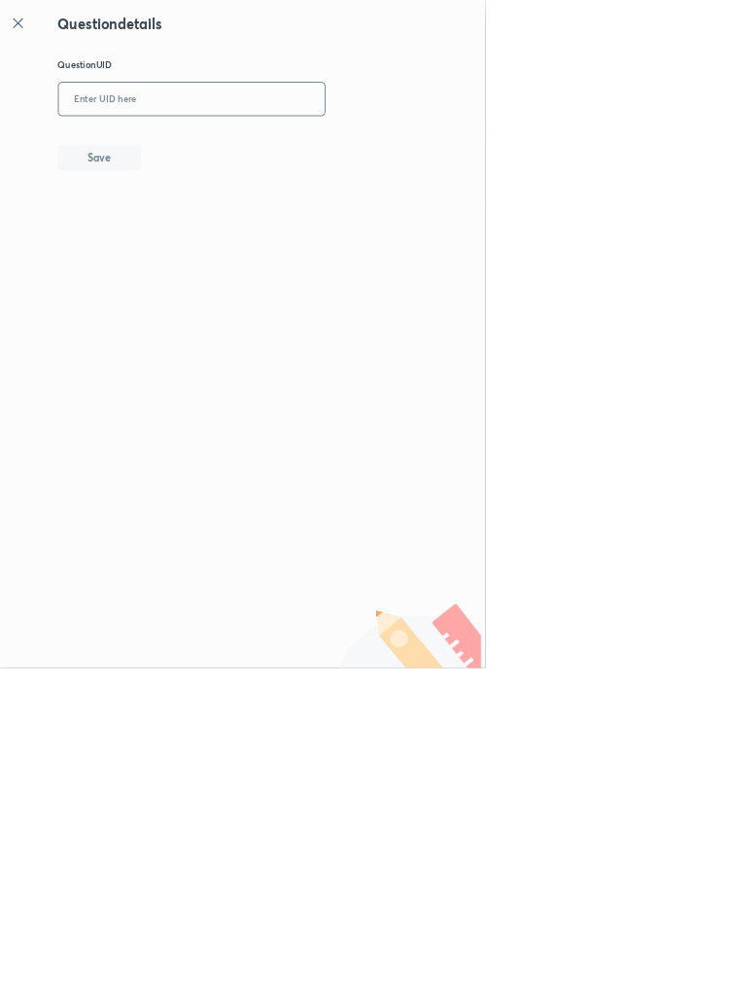
click at [390, 148] on input "text" at bounding box center [290, 150] width 402 height 48
type input "W4GM1"
click at [195, 245] on button "Save" at bounding box center [150, 235] width 125 height 39
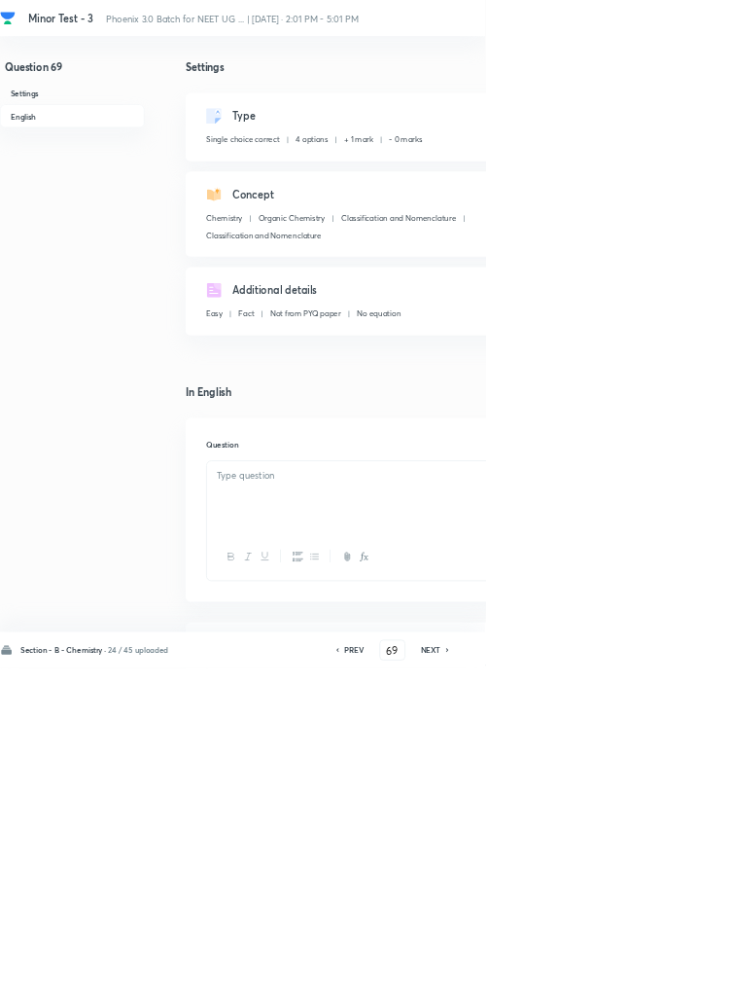
checkbox input "true"
click at [677, 985] on icon at bounding box center [676, 981] width 6 height 10
type input "70"
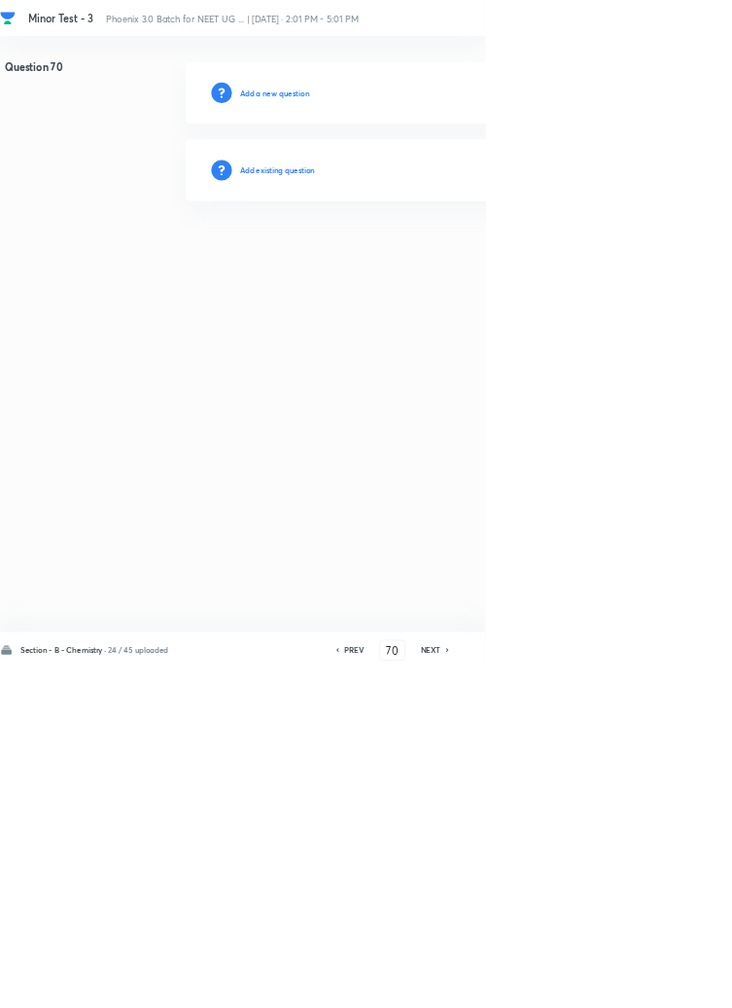
click at [426, 252] on h6 "Add existing question" at bounding box center [419, 257] width 114 height 18
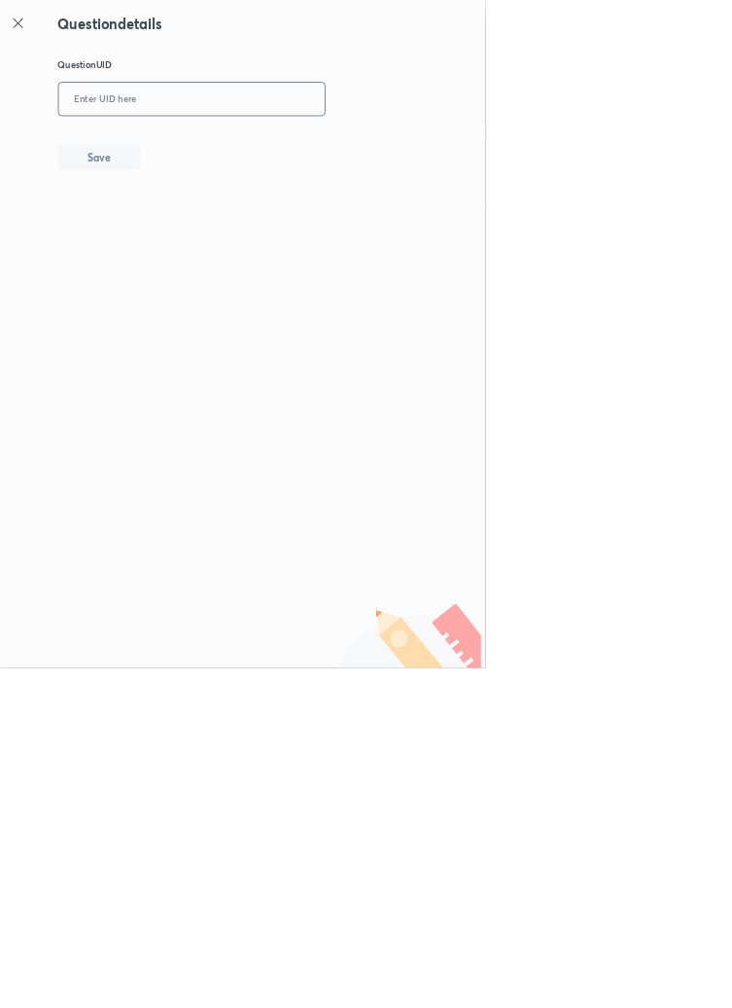
click at [354, 147] on input "text" at bounding box center [290, 150] width 402 height 48
type input "RGRJT"
click at [210, 218] on button "Save" at bounding box center [150, 235] width 125 height 39
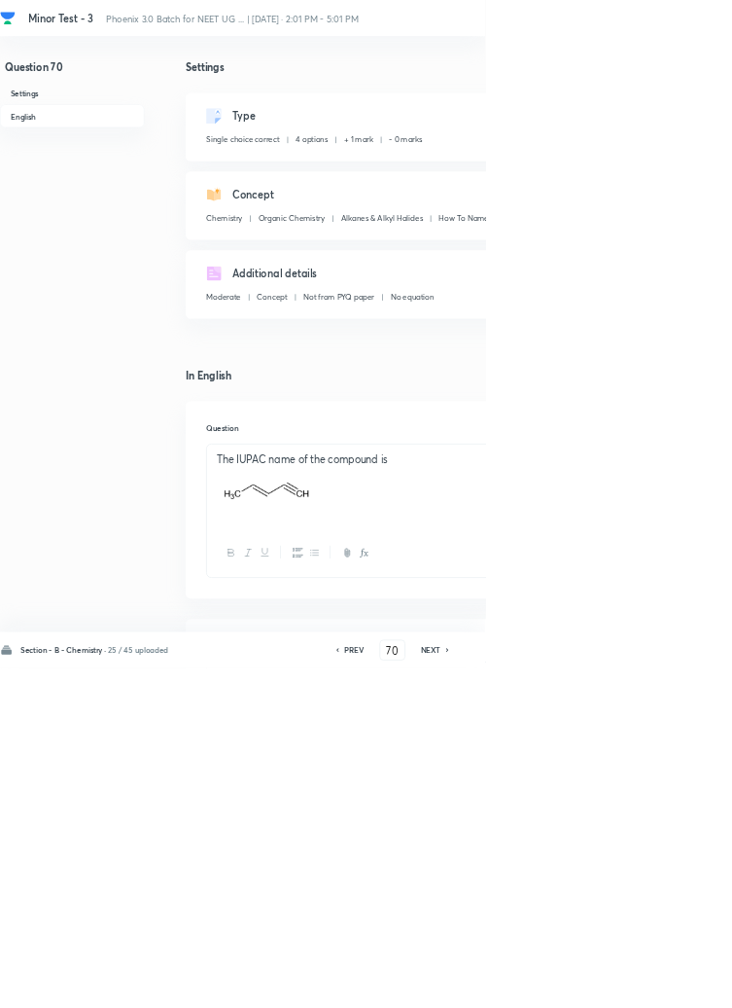
click at [655, 989] on h6 "NEXT" at bounding box center [650, 981] width 30 height 18
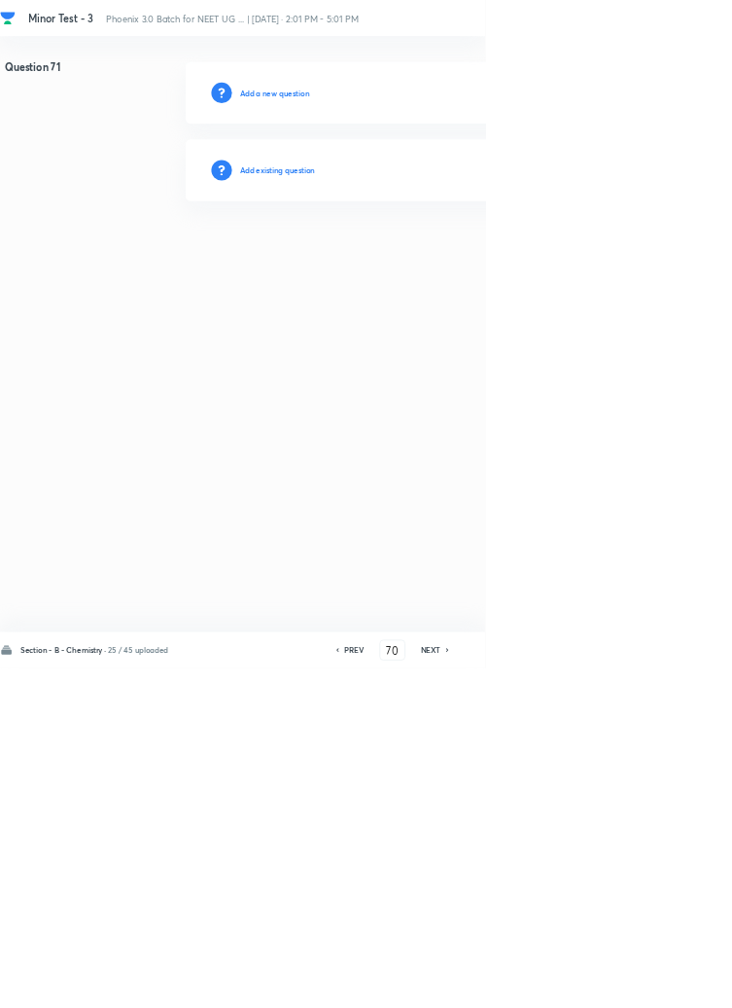
type input "71"
click at [443, 252] on h6 "Add existing question" at bounding box center [419, 257] width 114 height 18
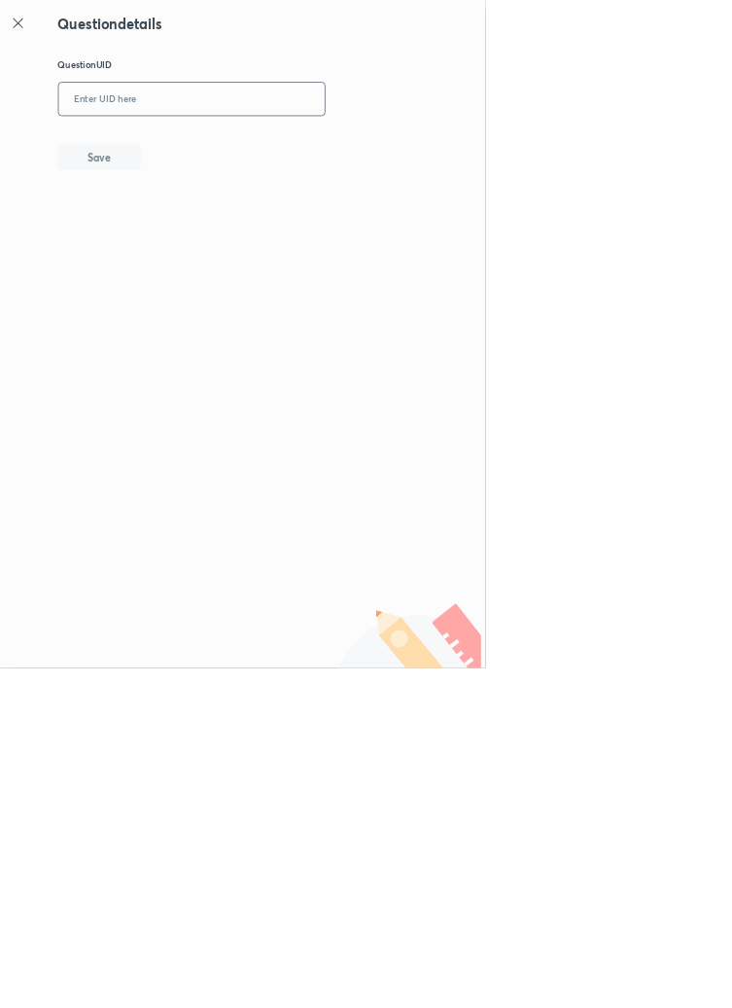
click at [388, 148] on input "text" at bounding box center [290, 150] width 402 height 48
type input "1"
type input "LZ19C"
click at [206, 233] on button "Save" at bounding box center [150, 235] width 125 height 39
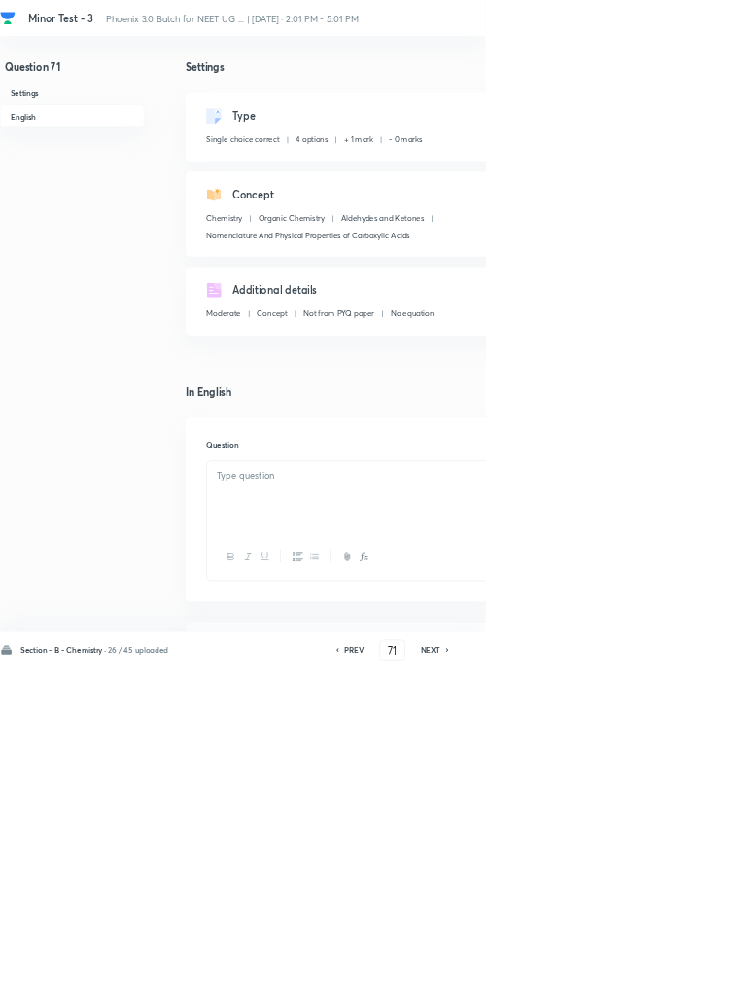
checkbox input "true"
click at [677, 983] on icon at bounding box center [675, 981] width 4 height 6
type input "72"
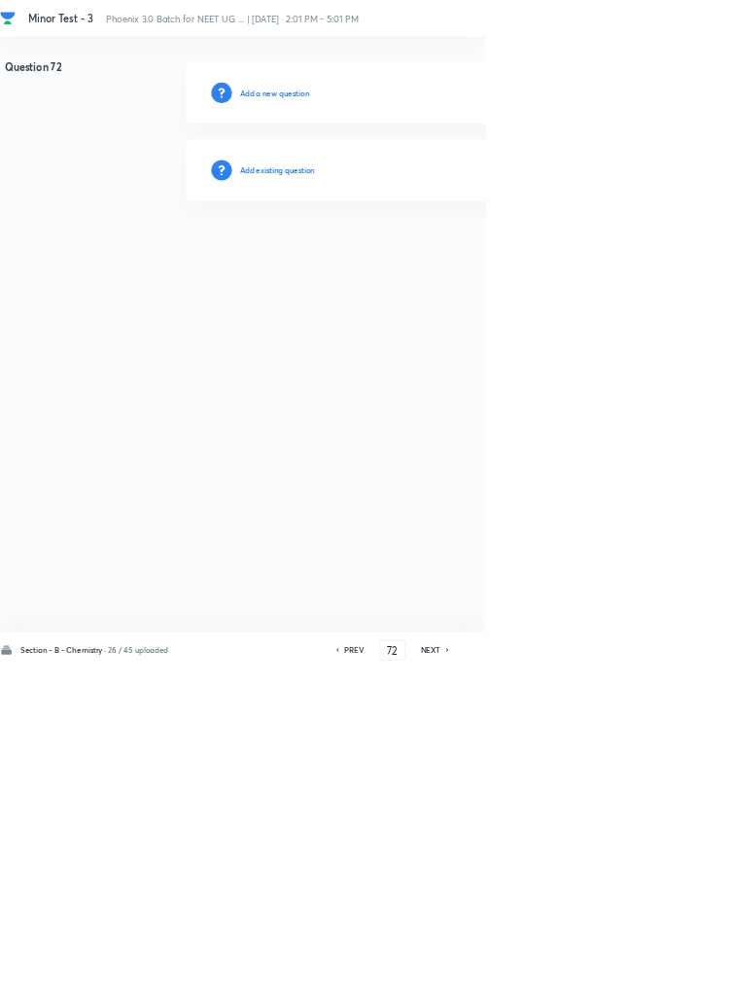
click at [452, 255] on h6 "Add existing question" at bounding box center [419, 257] width 114 height 18
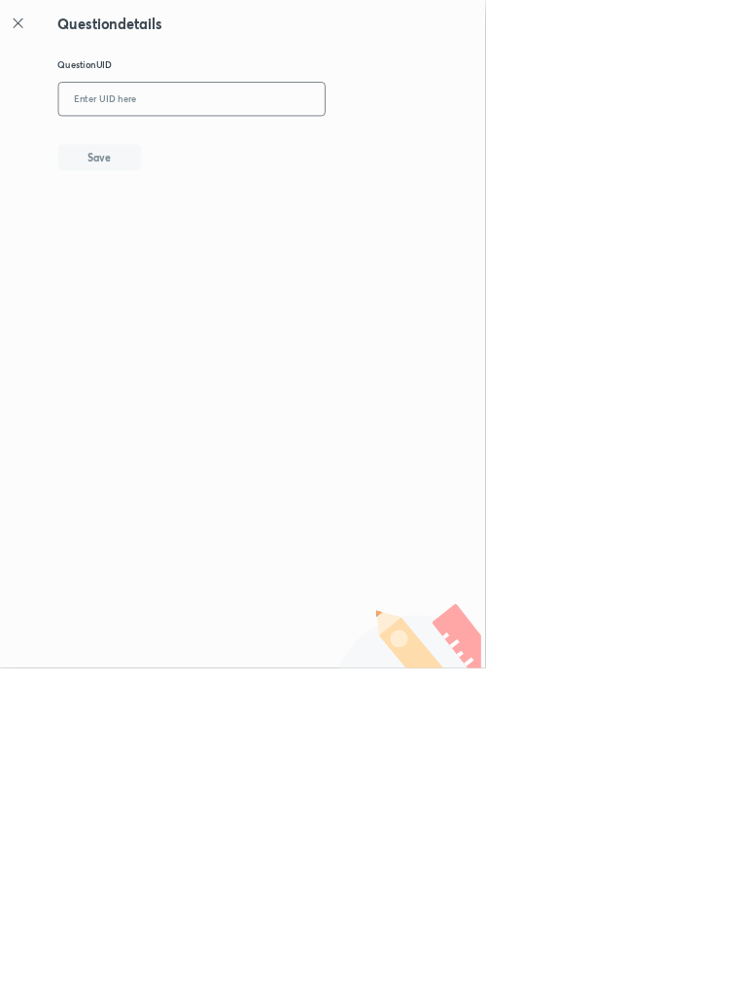
click at [394, 148] on input "text" at bounding box center [290, 150] width 402 height 48
type input "U0KP6"
click at [184, 225] on button "Save" at bounding box center [150, 235] width 125 height 39
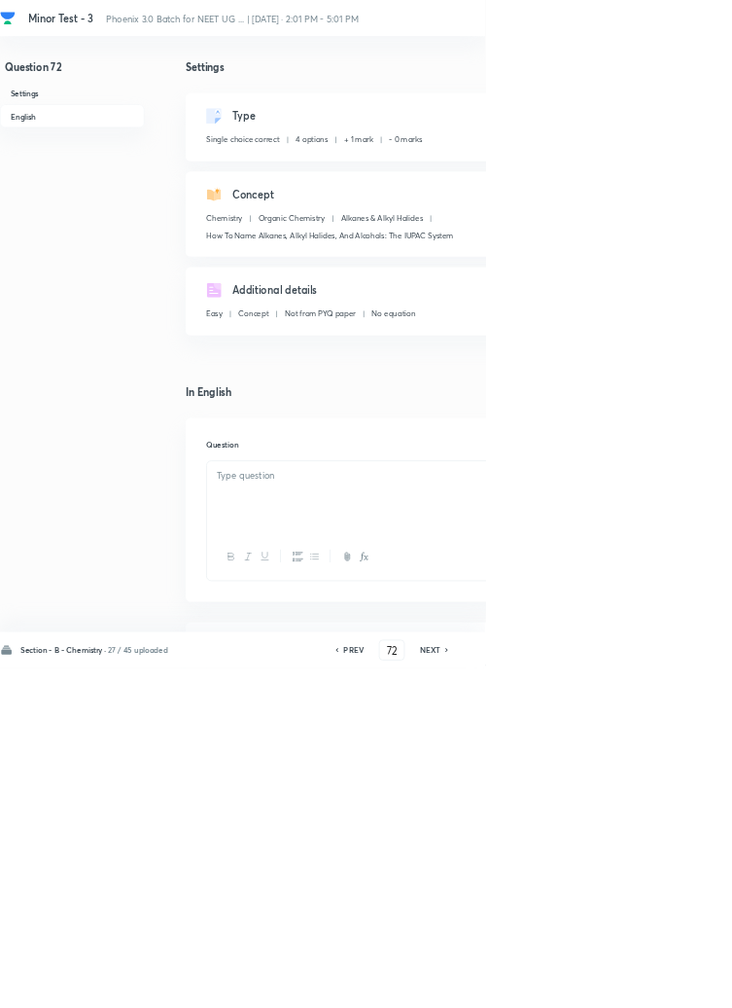
checkbox input "true"
click at [676, 985] on icon at bounding box center [675, 981] width 6 height 10
type input "73"
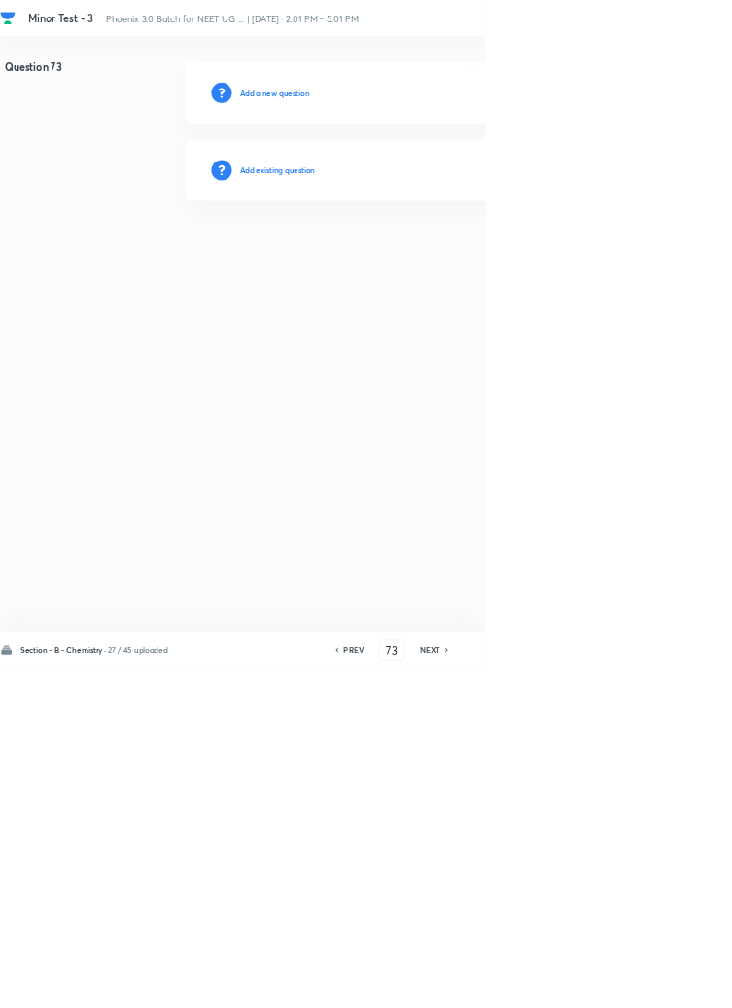
click at [437, 259] on h6 "Add existing question" at bounding box center [419, 257] width 114 height 18
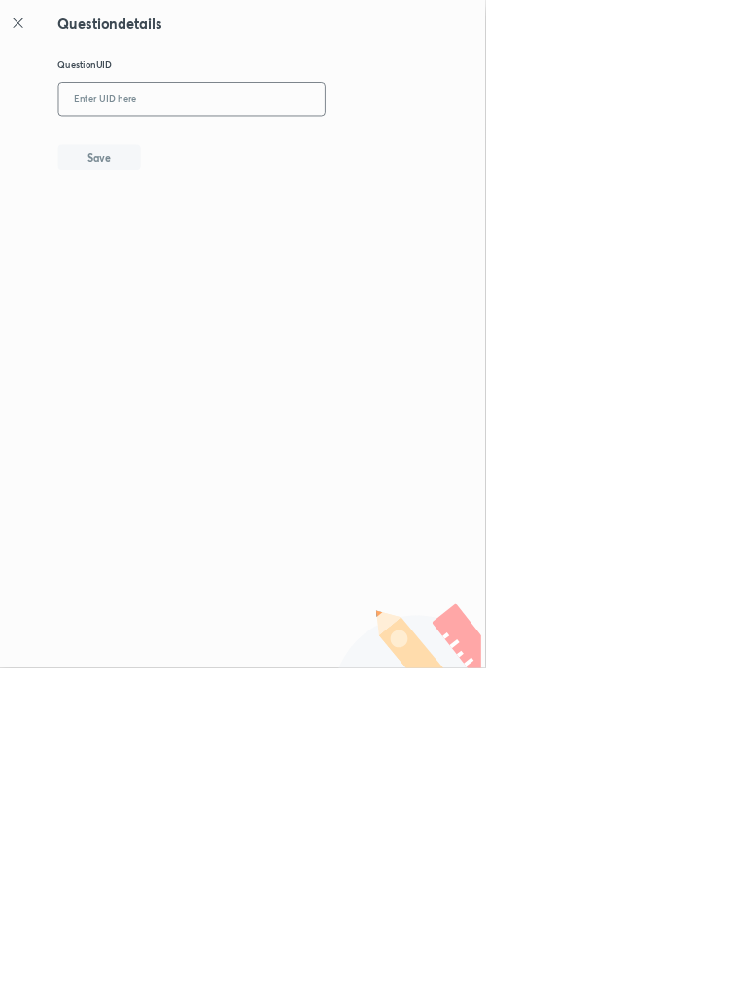
click at [333, 143] on input "text" at bounding box center [290, 150] width 402 height 48
type input "NB8CH"
click at [183, 230] on button "Save" at bounding box center [150, 235] width 125 height 39
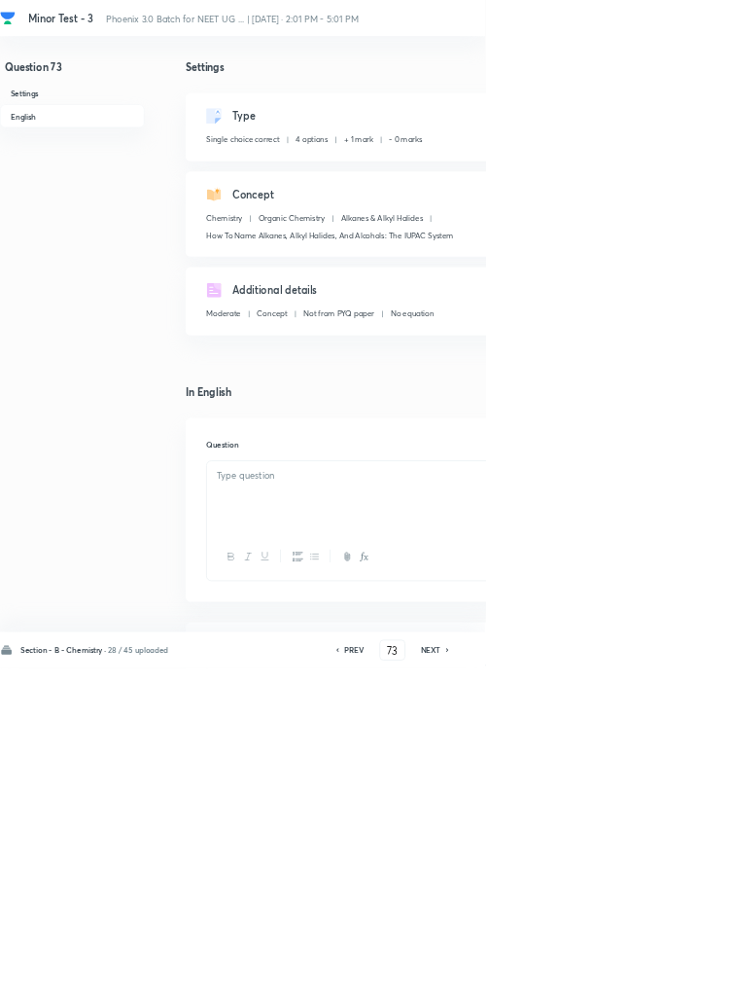
checkbox input "true"
click at [677, 985] on icon at bounding box center [676, 981] width 6 height 10
type input "74"
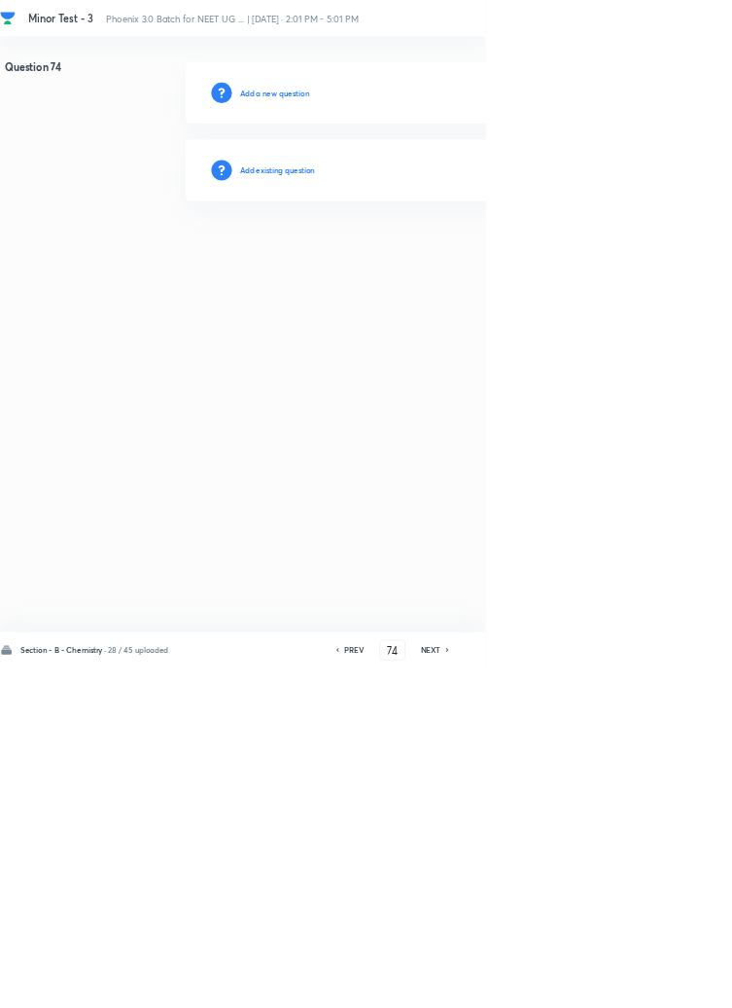
click at [446, 255] on h6 "Add existing question" at bounding box center [419, 257] width 114 height 18
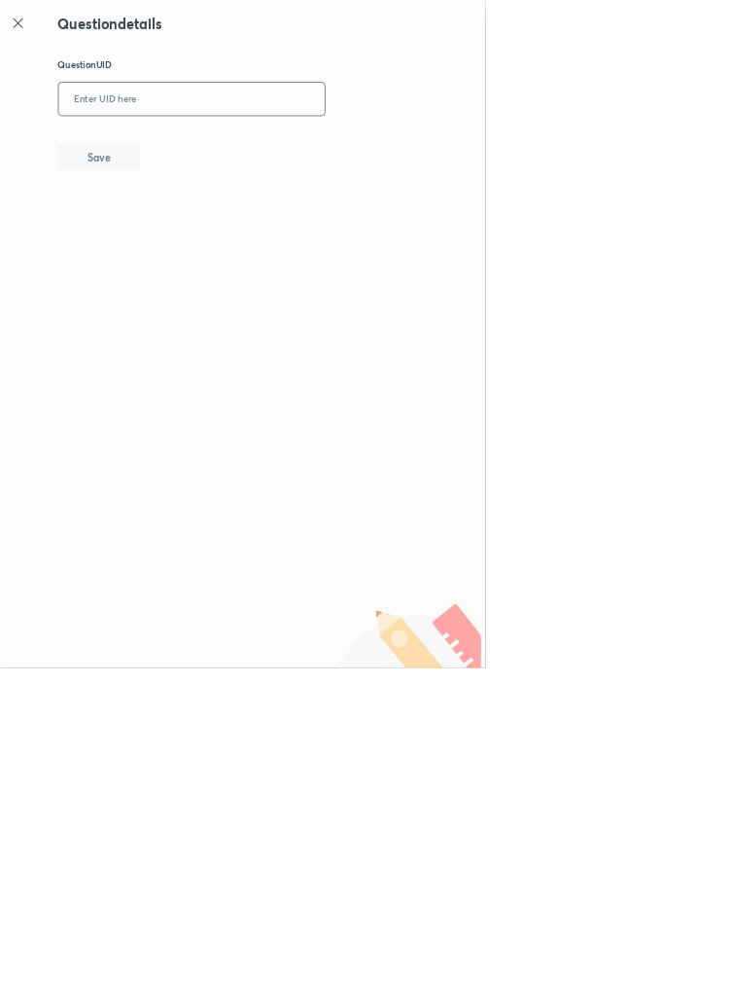
click at [400, 148] on input "text" at bounding box center [290, 150] width 402 height 48
type input "Z5GXK"
click at [210, 239] on button "Save" at bounding box center [150, 235] width 125 height 39
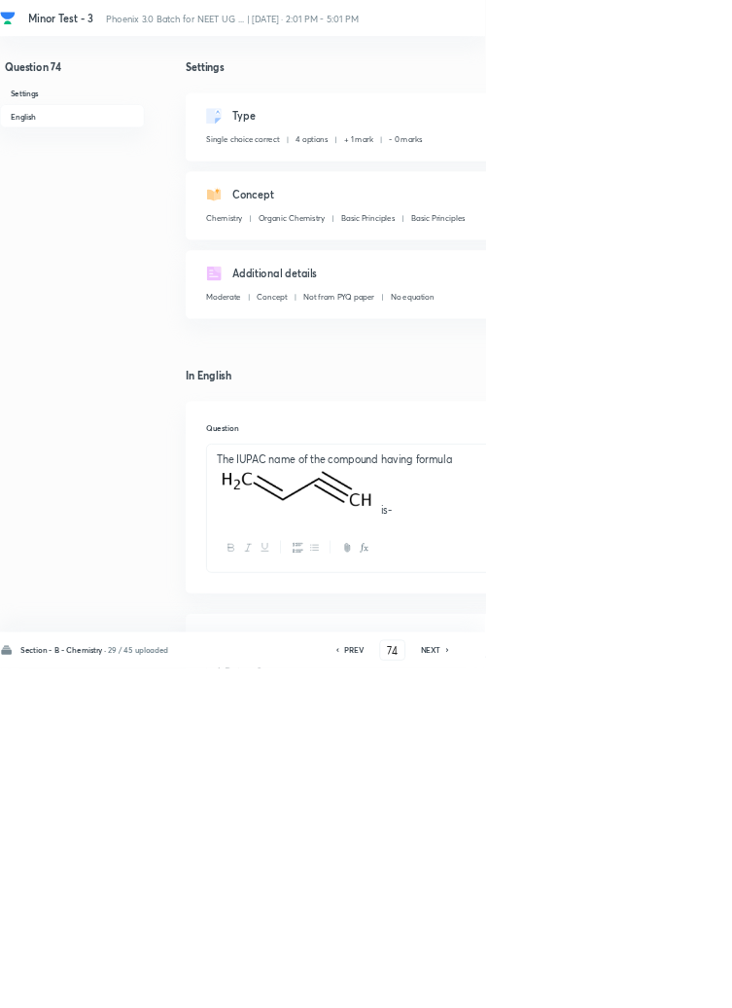
click at [677, 985] on icon at bounding box center [676, 981] width 6 height 10
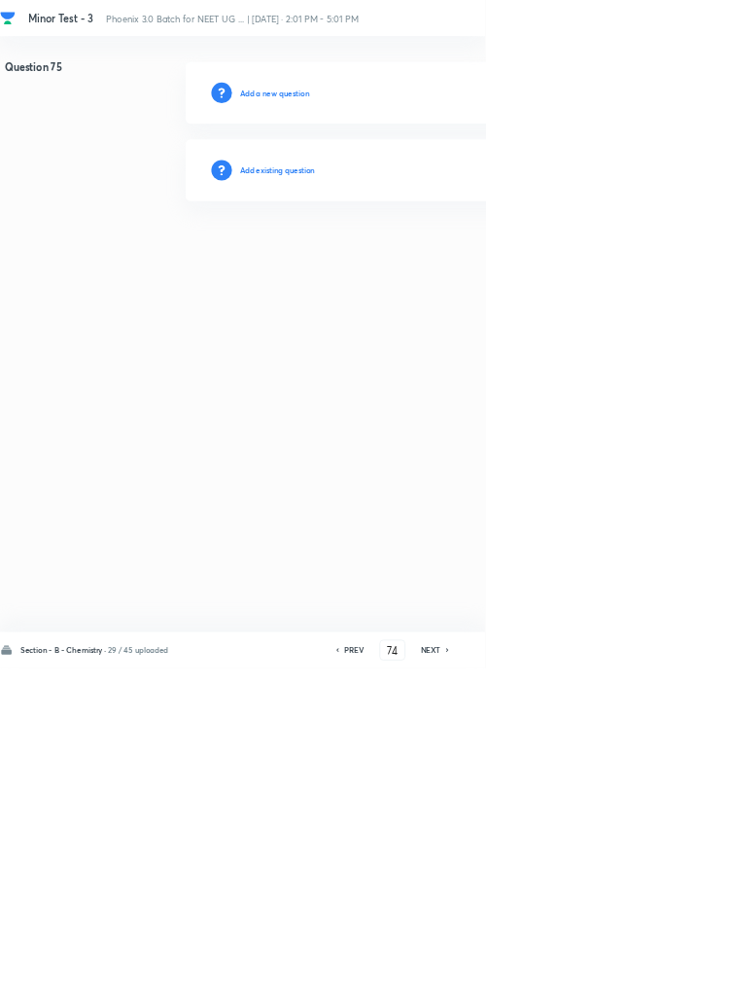
type input "75"
click at [436, 262] on h6 "Add existing question" at bounding box center [419, 257] width 114 height 18
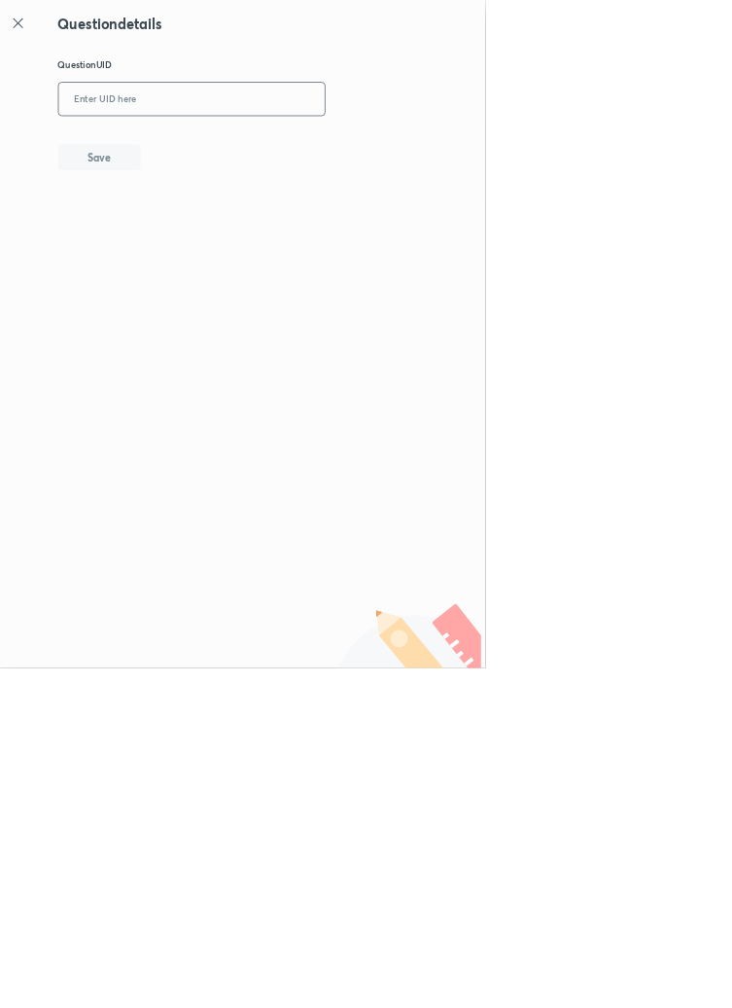
click at [405, 142] on input "text" at bounding box center [290, 150] width 402 height 48
type input "Z71HZ"
click at [193, 238] on button "Save" at bounding box center [150, 235] width 125 height 39
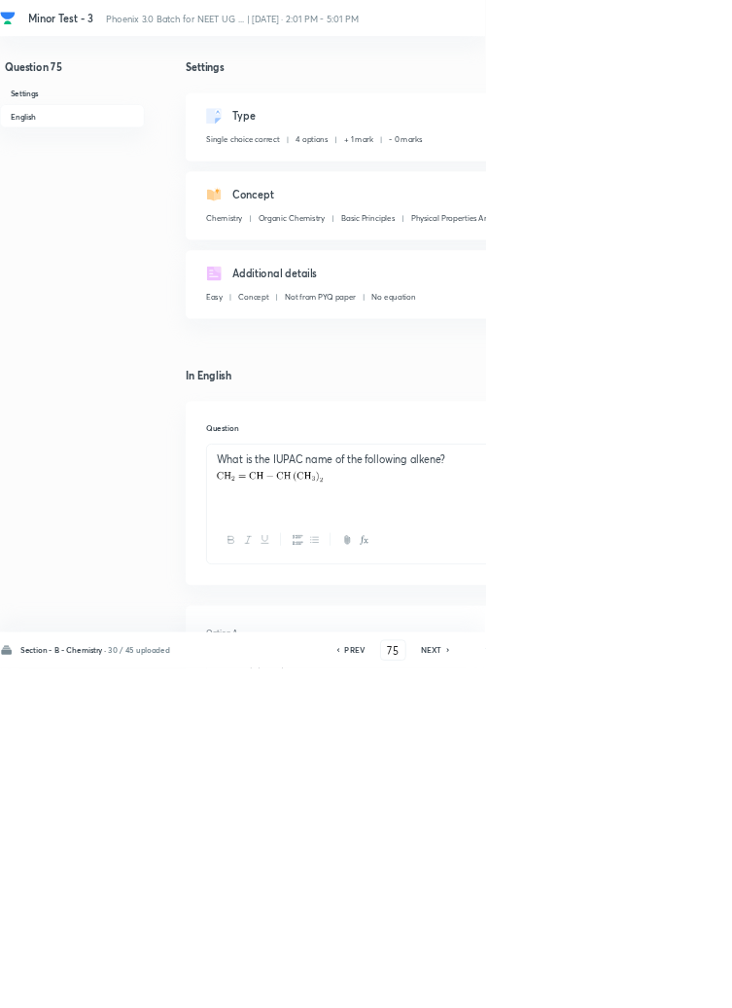
click at [678, 983] on icon at bounding box center [676, 981] width 4 height 6
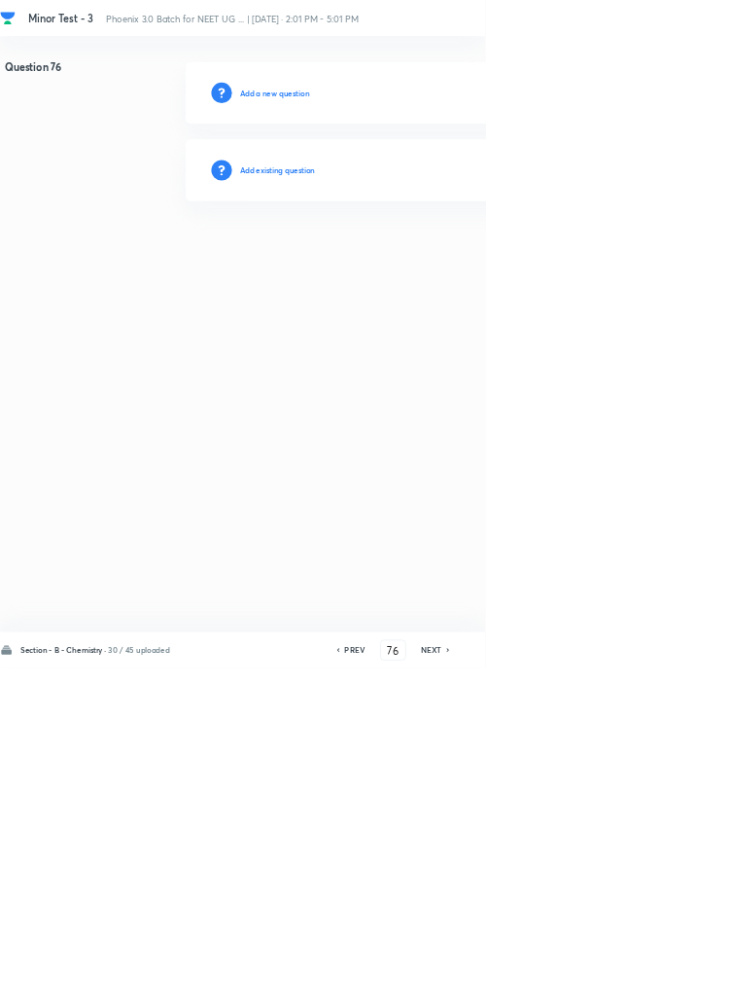
click at [545, 989] on h6 "PREV" at bounding box center [535, 981] width 30 height 18
type input "75"
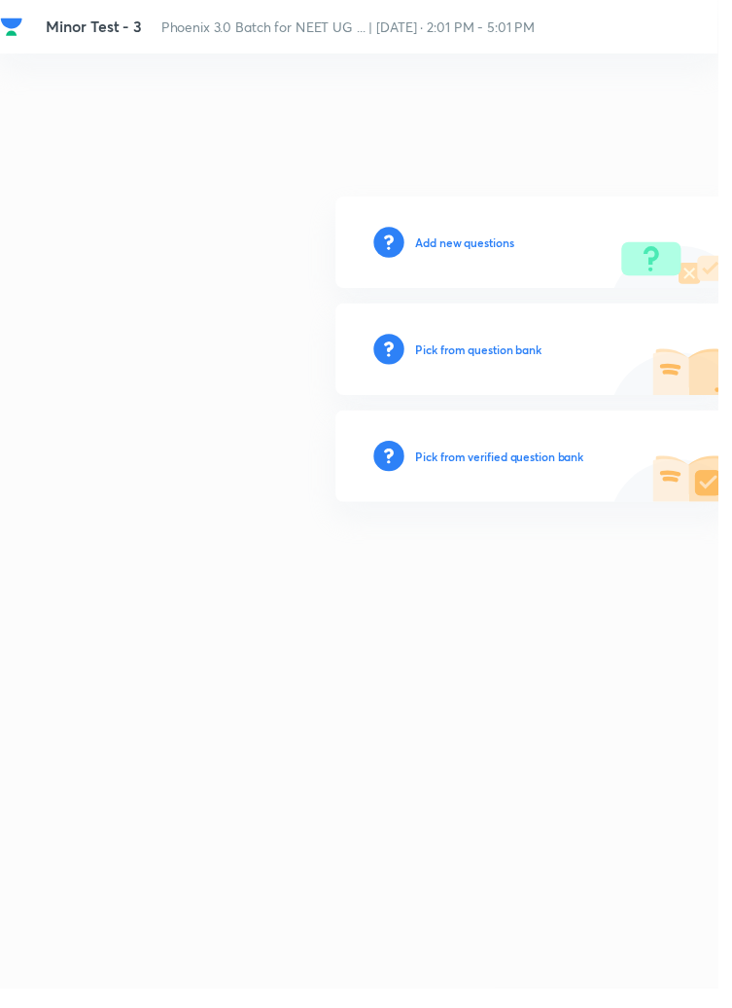
click at [476, 256] on h6 "Add new questions" at bounding box center [474, 247] width 100 height 18
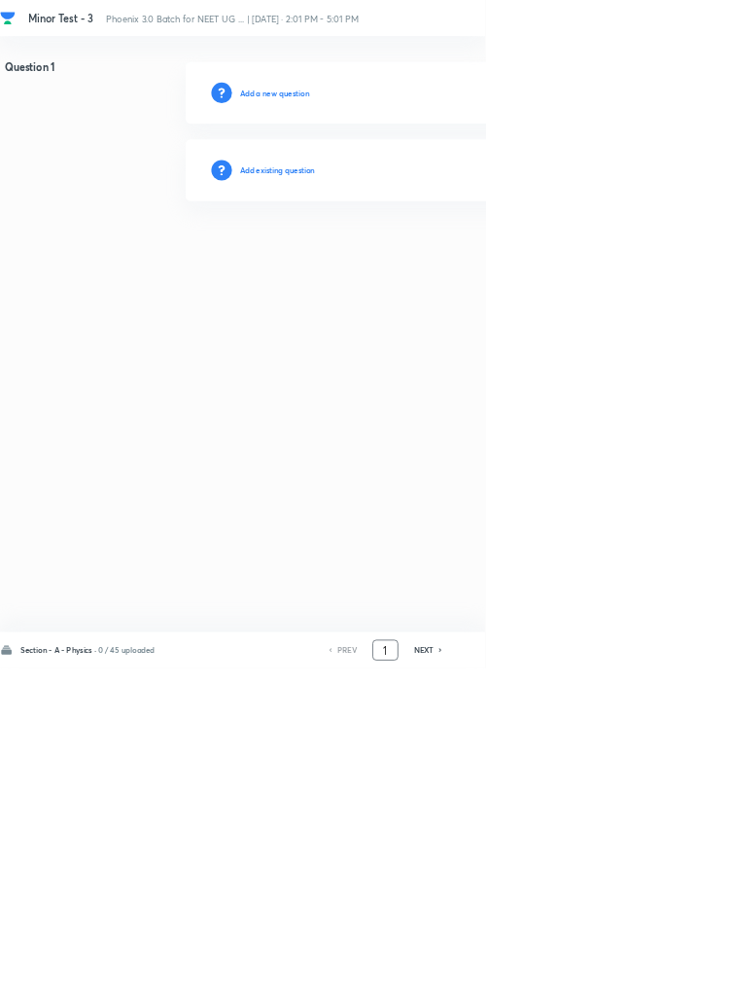
click at [588, 998] on input "1" at bounding box center [581, 981] width 37 height 34
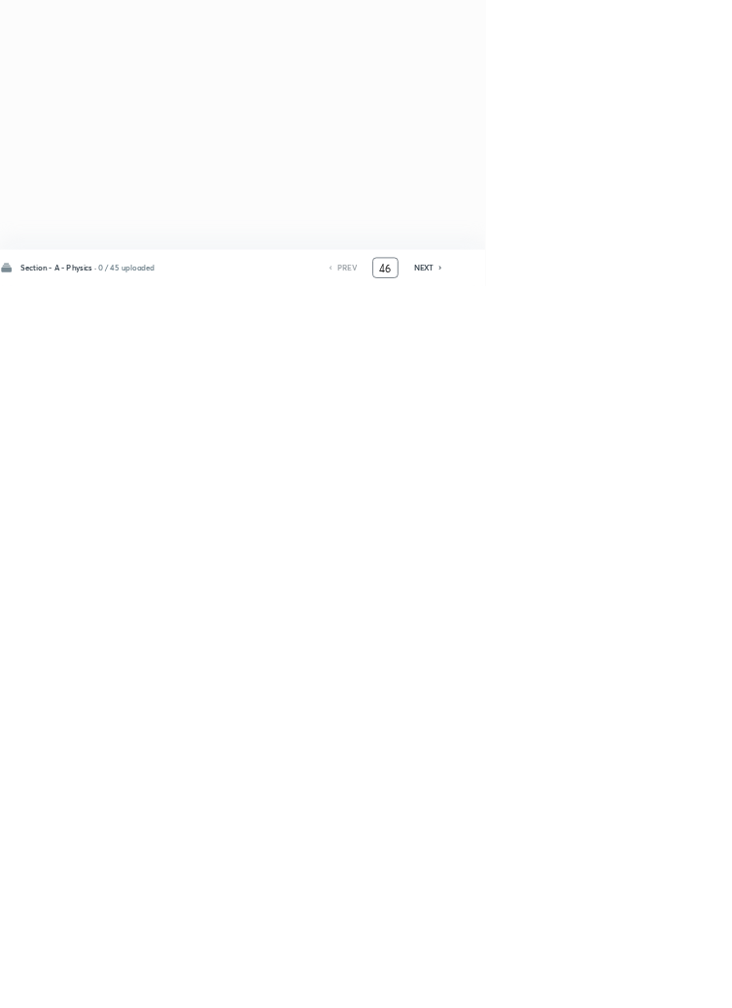
type input "46"
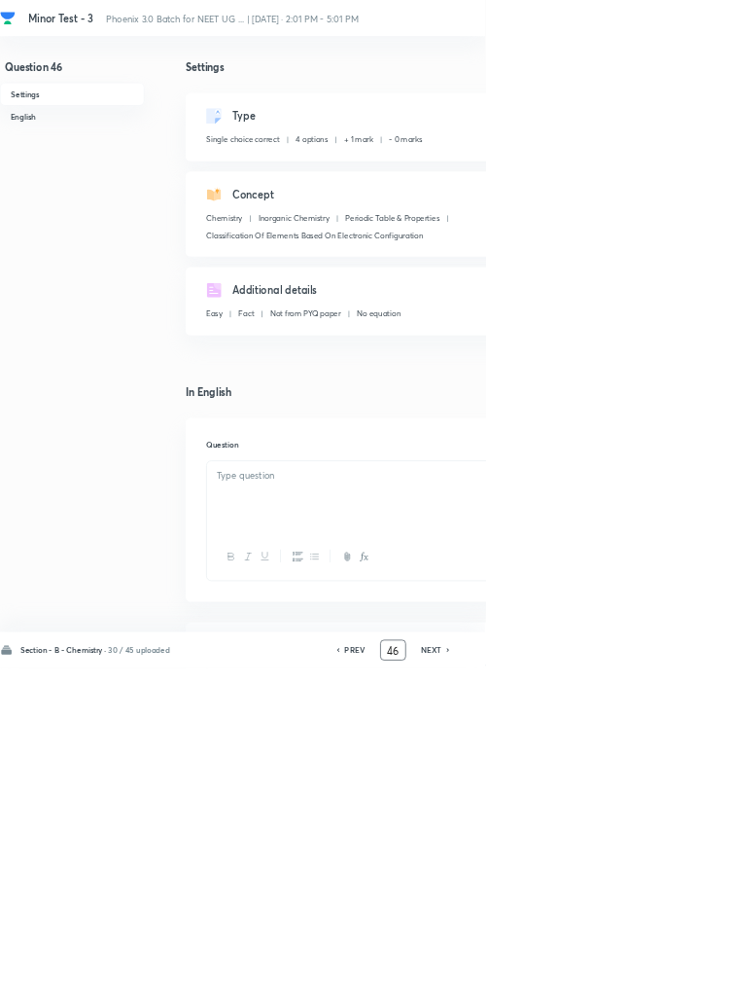
checkbox input "true"
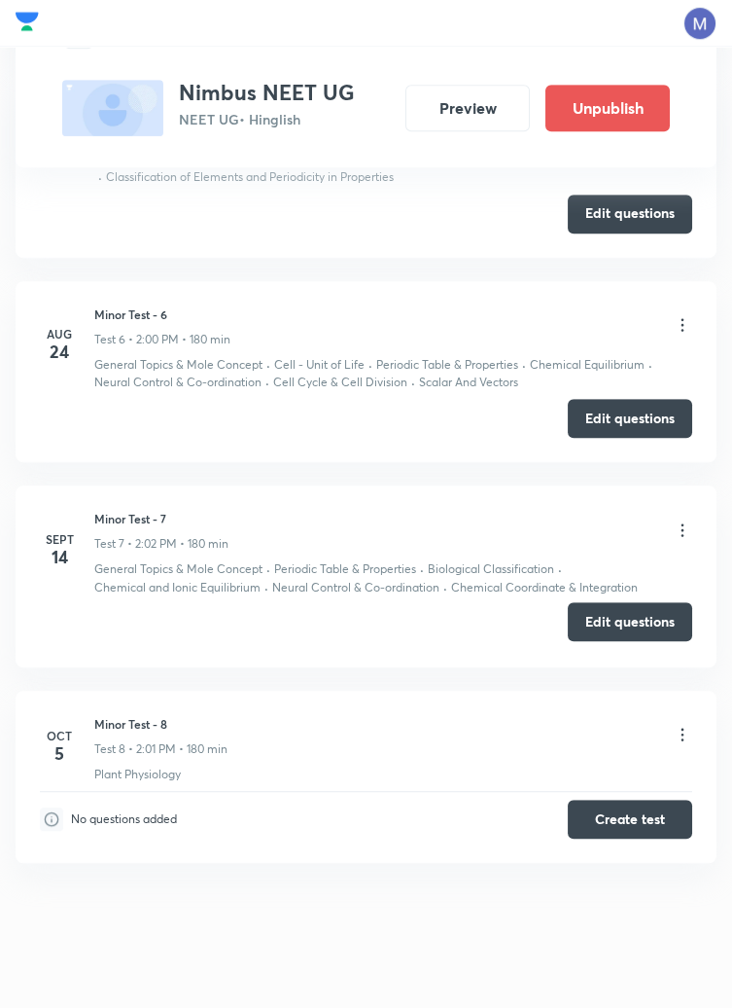
click at [640, 623] on button "Edit questions" at bounding box center [630, 621] width 125 height 39
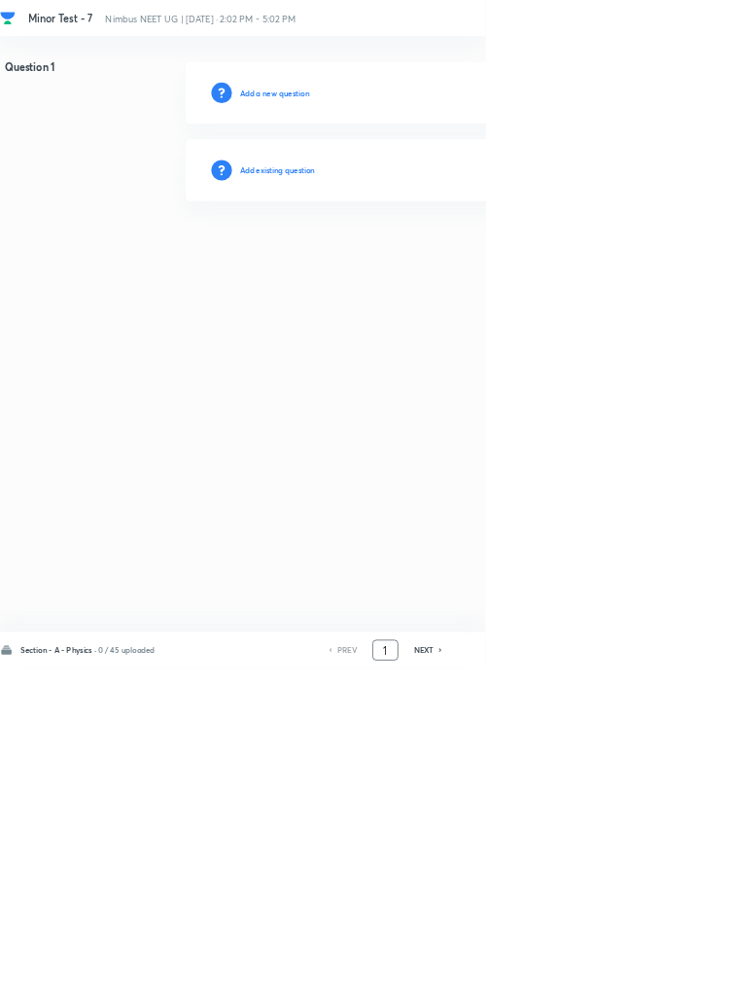
click at [591, 998] on input "1" at bounding box center [581, 981] width 37 height 34
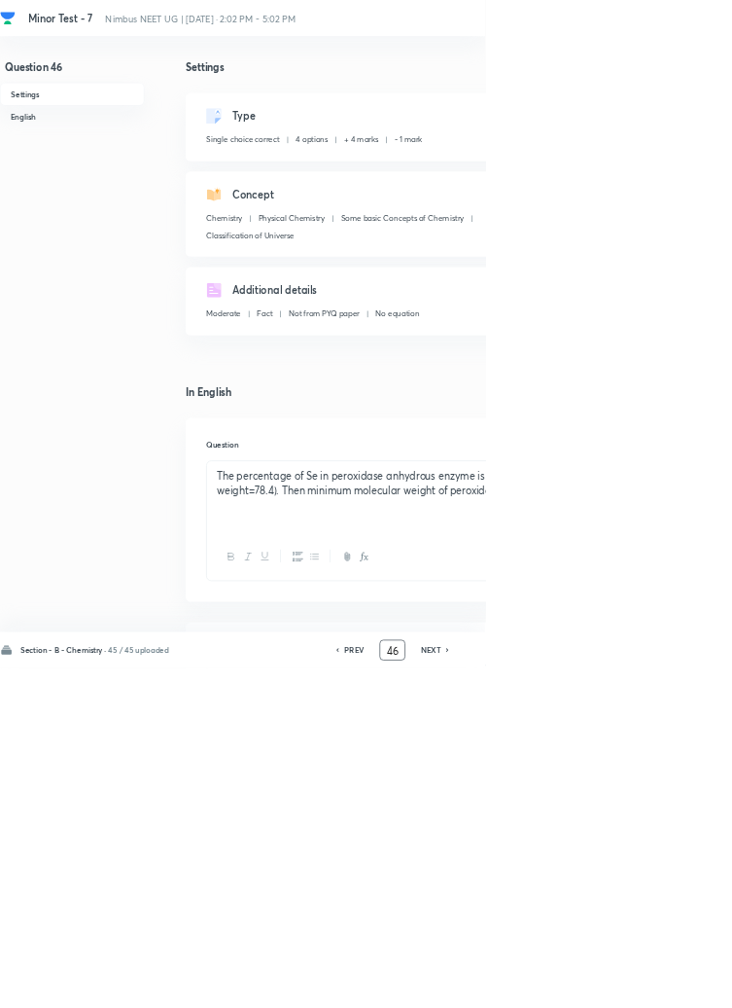
click at [677, 983] on icon at bounding box center [675, 981] width 4 height 6
type input "47"
checkbox input "false"
checkbox input "true"
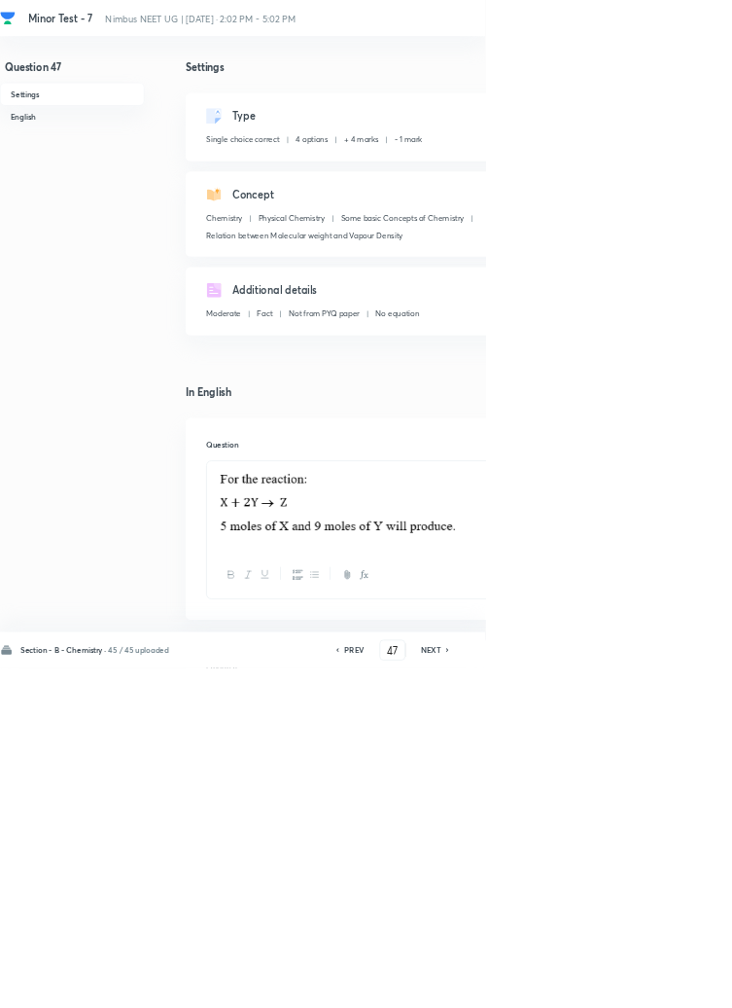
click at [677, 985] on icon at bounding box center [676, 981] width 6 height 10
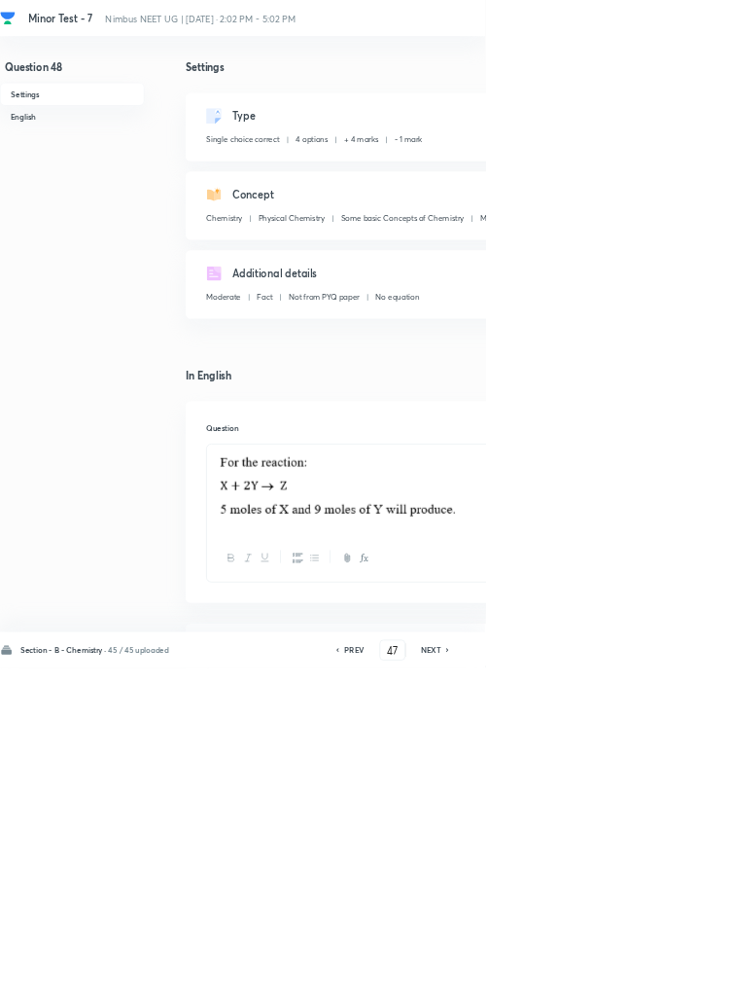
type input "48"
checkbox input "false"
checkbox input "true"
click at [677, 985] on icon at bounding box center [676, 981] width 6 height 10
type input "49"
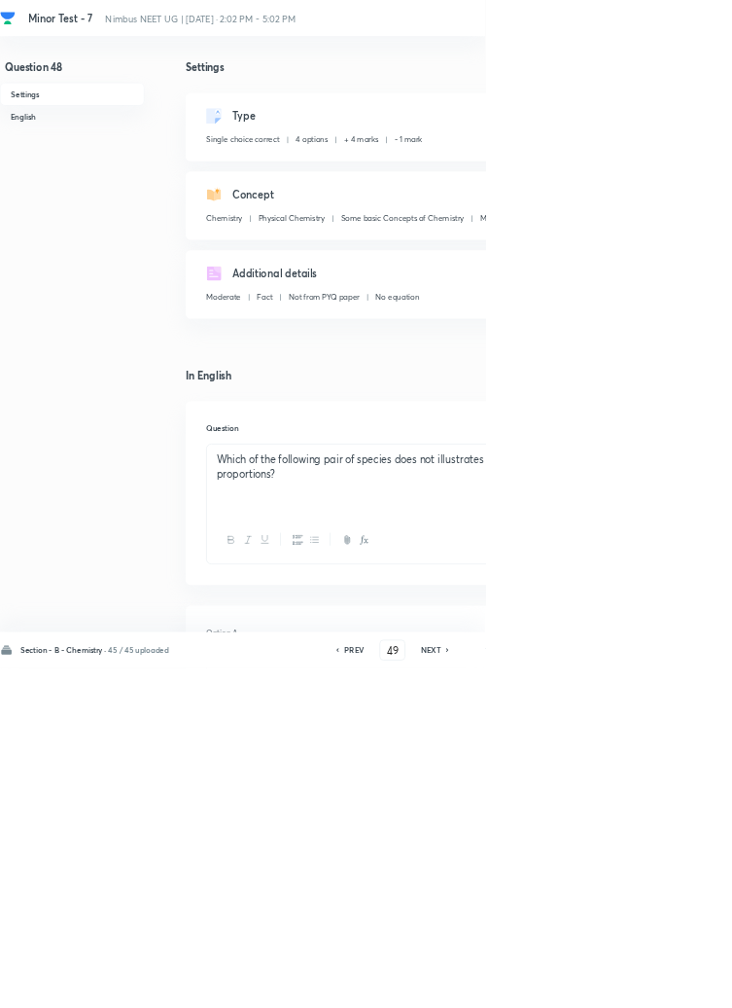
checkbox input "false"
checkbox input "true"
click at [676, 985] on icon at bounding box center [676, 981] width 6 height 10
type input "50"
checkbox input "false"
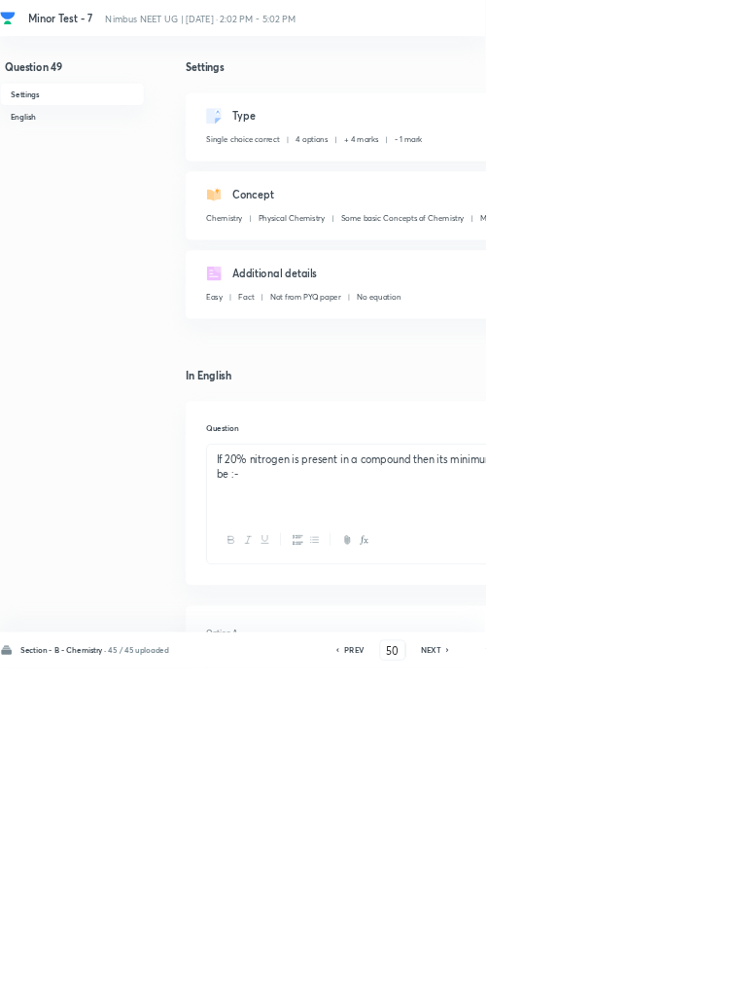
checkbox input "true"
click at [677, 985] on icon at bounding box center [676, 981] width 6 height 10
type input "51"
checkbox input "false"
checkbox input "true"
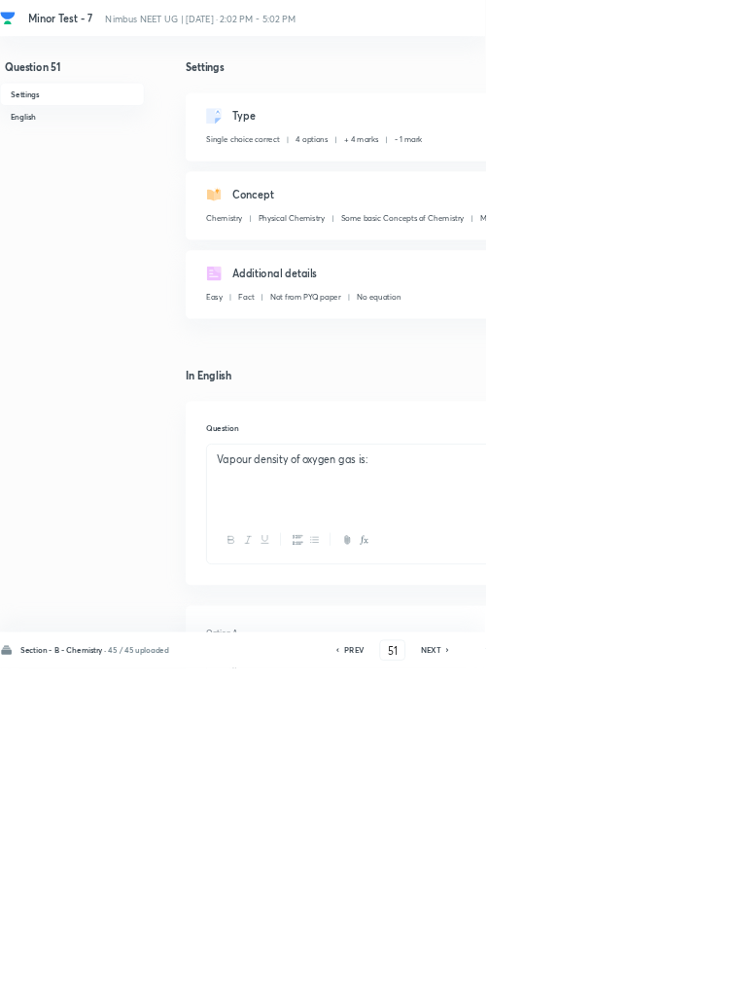
click at [677, 985] on icon at bounding box center [676, 981] width 6 height 10
type input "52"
checkbox input "false"
checkbox input "true"
click at [658, 989] on h6 "NEXT" at bounding box center [650, 981] width 30 height 18
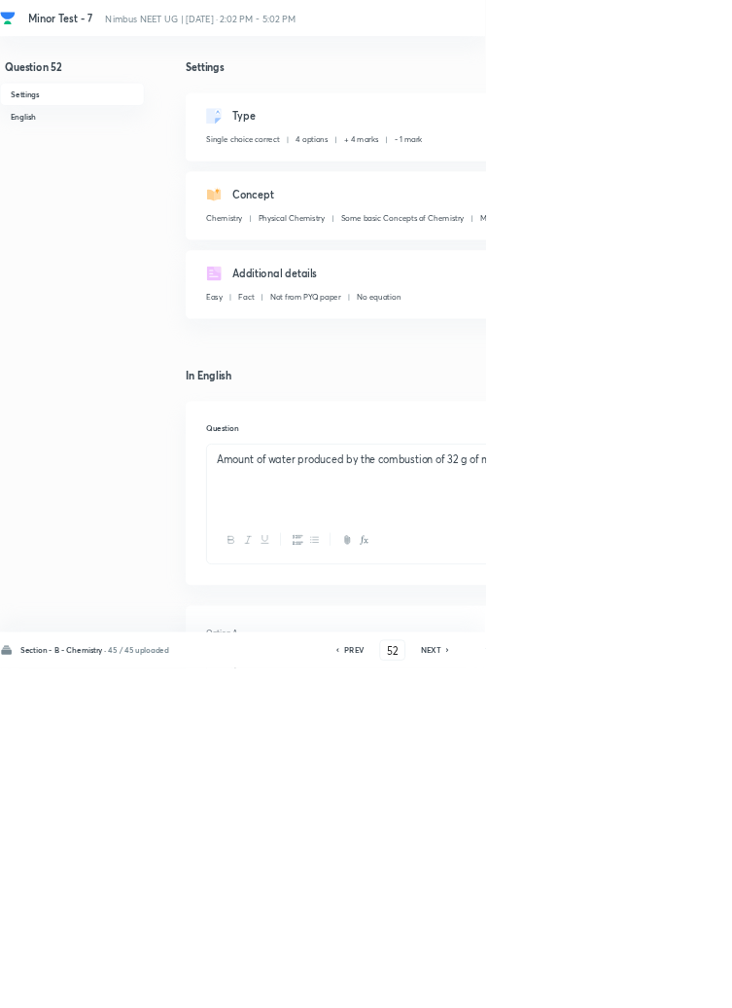
type input "53"
checkbox input "false"
checkbox input "true"
click at [677, 985] on icon at bounding box center [676, 981] width 6 height 10
type input "54"
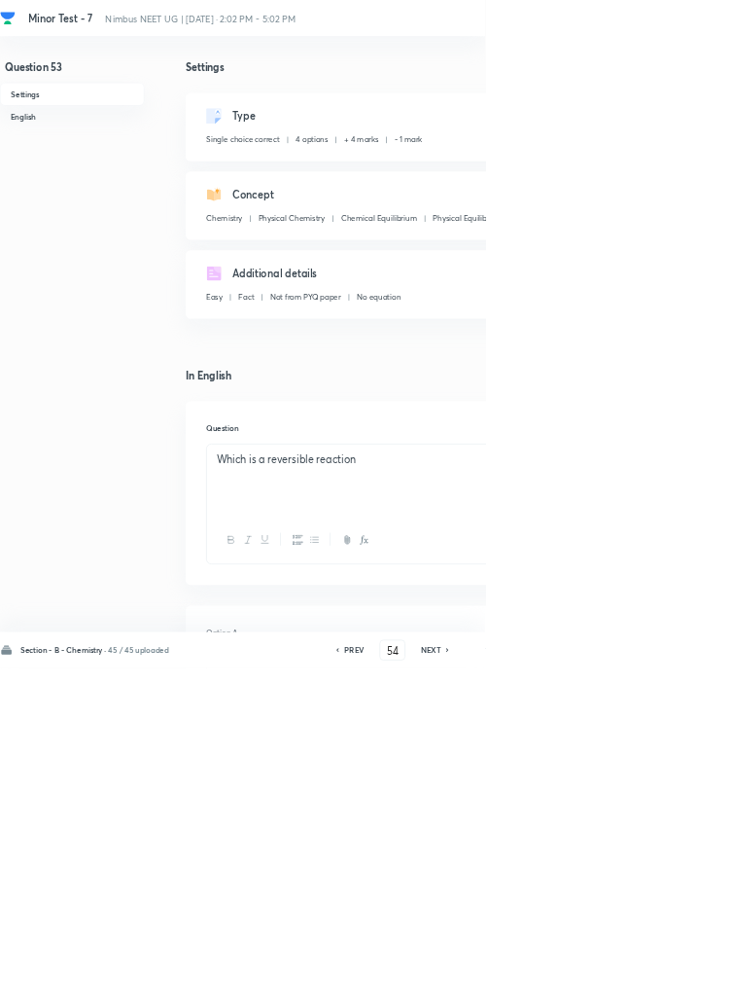
checkbox input "false"
checkbox input "true"
click at [677, 983] on icon at bounding box center [675, 981] width 4 height 6
type input "55"
checkbox input "false"
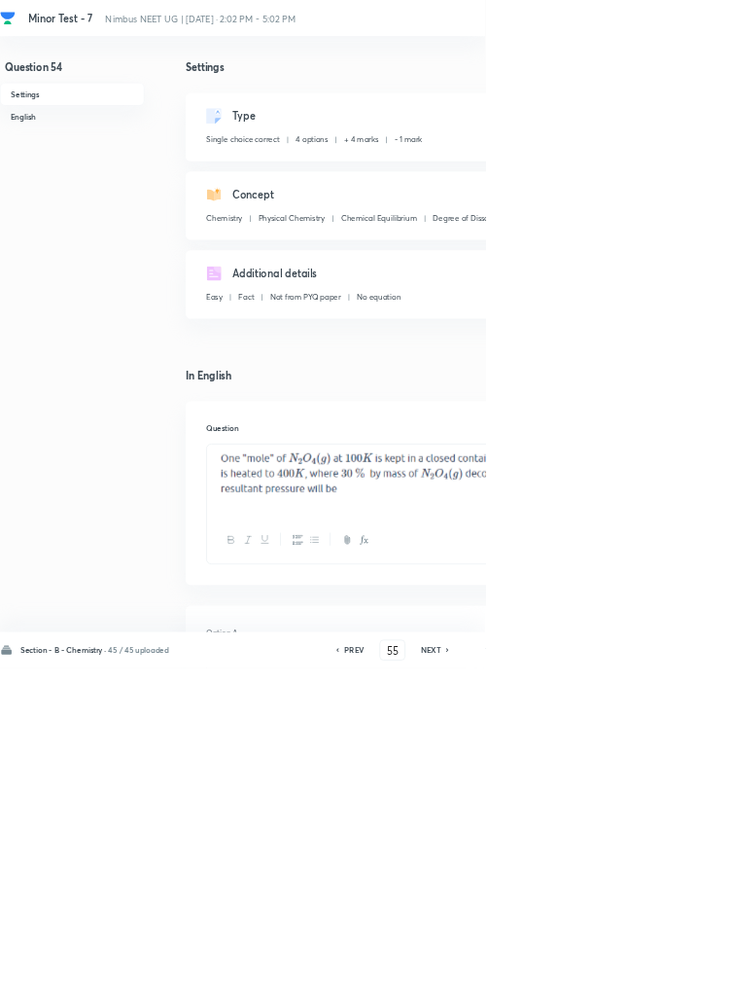
checkbox input "true"
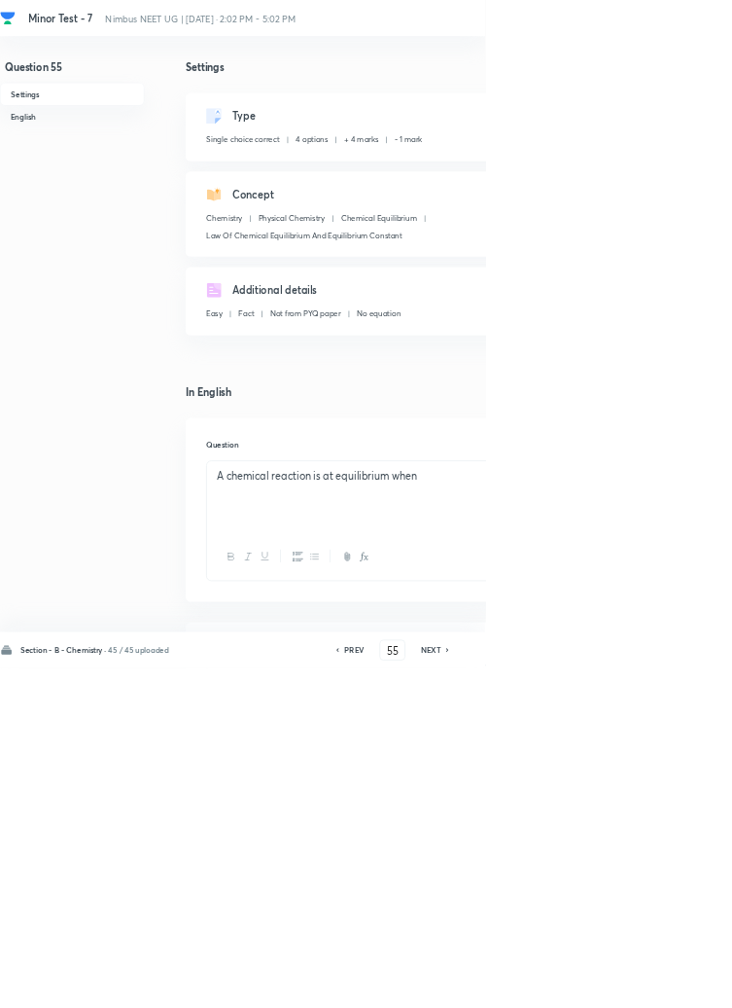
click at [677, 983] on icon at bounding box center [675, 981] width 4 height 6
type input "56"
checkbox input "false"
checkbox input "true"
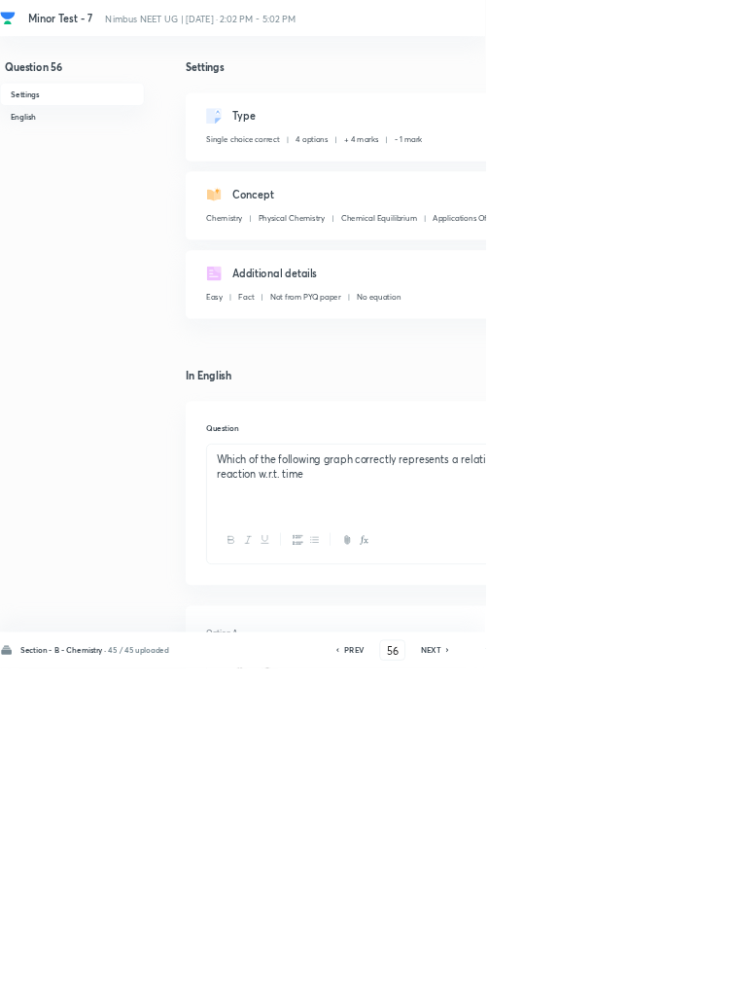
click at [677, 983] on icon at bounding box center [675, 981] width 4 height 6
type input "57"
checkbox input "false"
checkbox input "true"
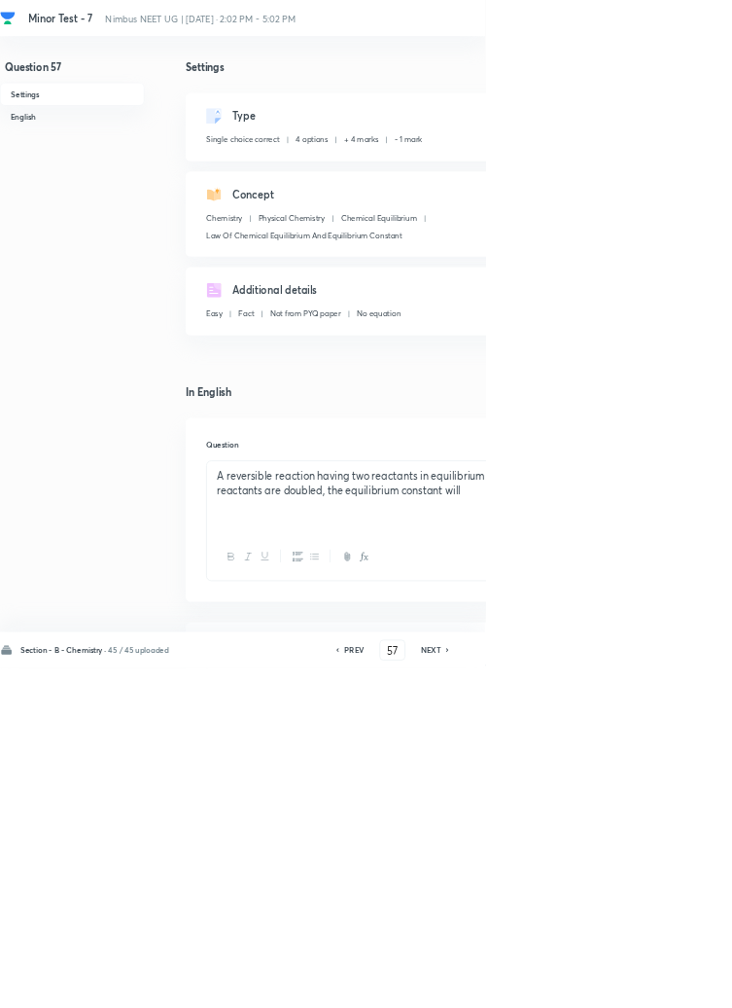
click at [677, 983] on icon at bounding box center [675, 981] width 4 height 6
type input "58"
checkbox input "false"
checkbox input "true"
click at [677, 983] on icon at bounding box center [675, 981] width 4 height 6
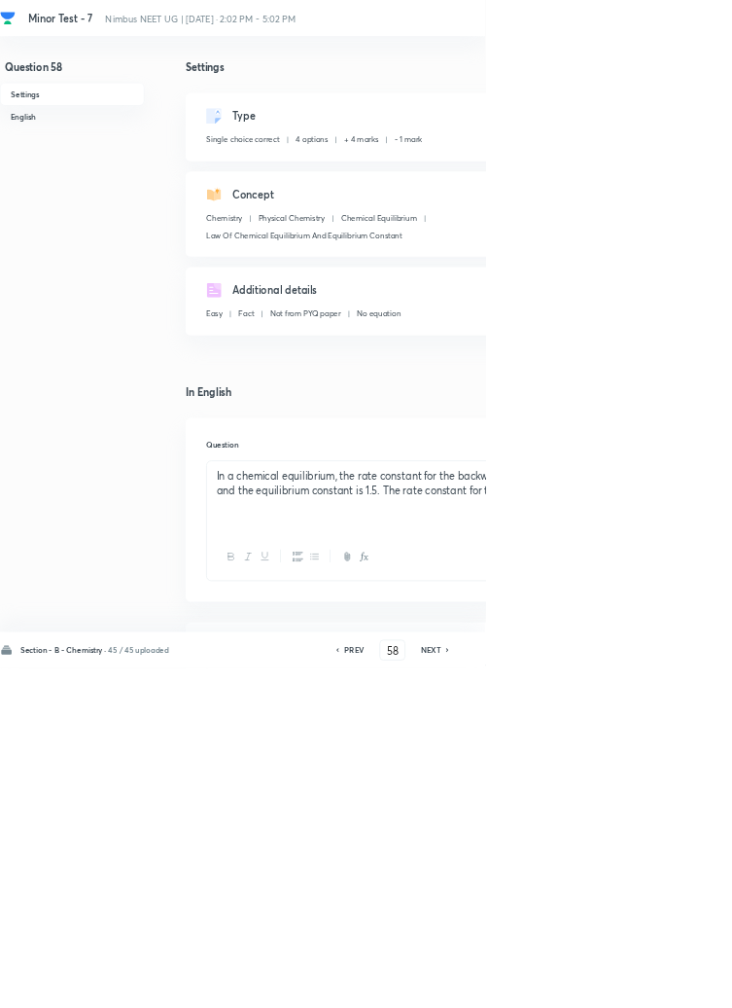
type input "59"
checkbox input "false"
checkbox input "true"
click at [677, 983] on icon at bounding box center [675, 981] width 4 height 6
type input "60"
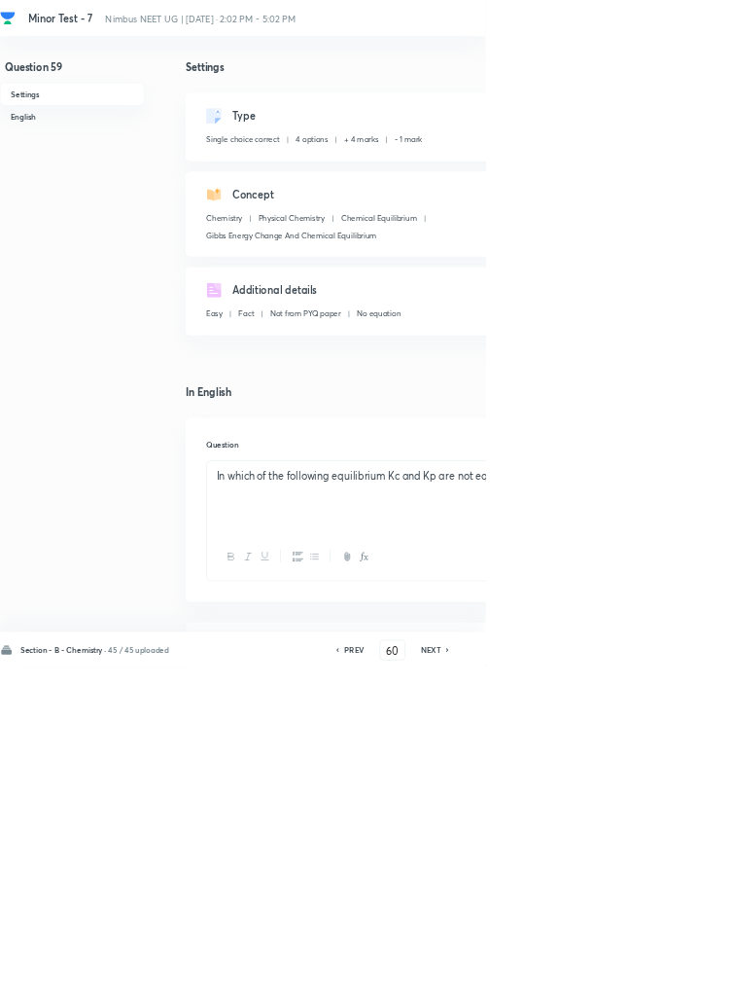
checkbox input "false"
checkbox input "true"
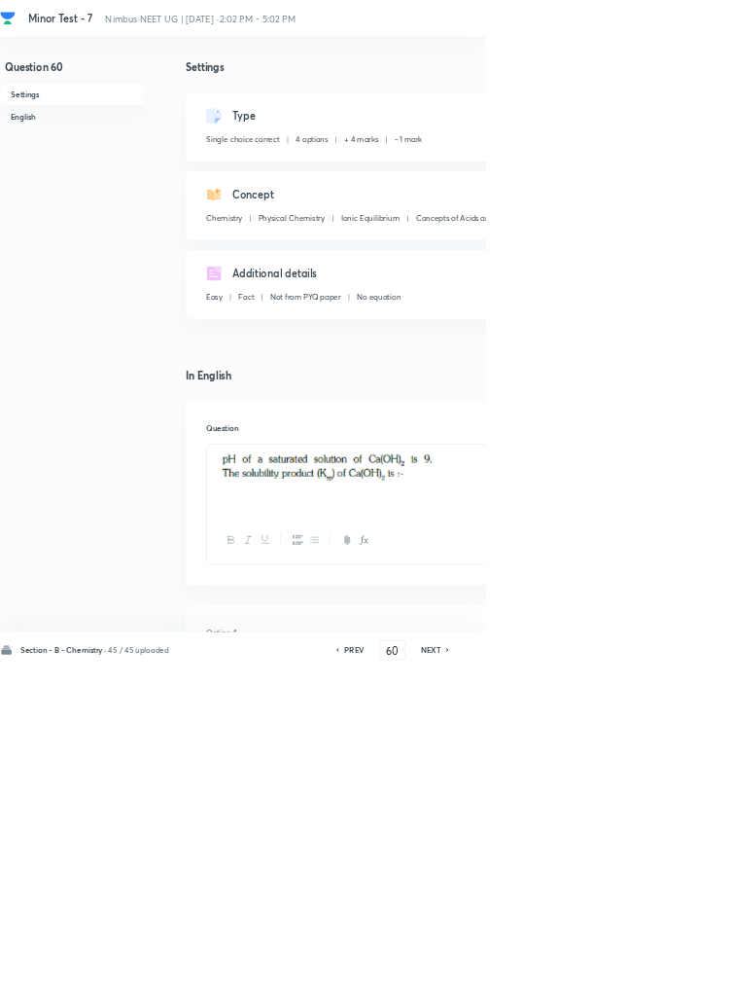
click at [677, 983] on icon at bounding box center [675, 981] width 4 height 6
type input "61"
checkbox input "false"
checkbox input "true"
click at [677, 983] on icon at bounding box center [675, 981] width 4 height 6
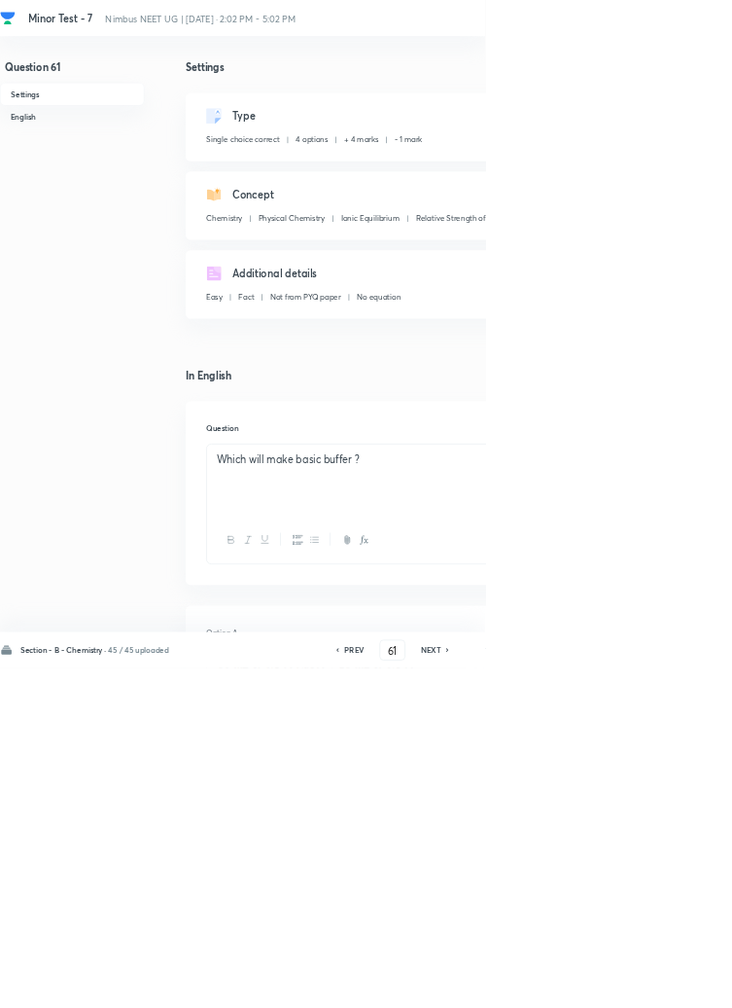
type input "62"
checkbox input "true"
click at [677, 983] on icon at bounding box center [675, 981] width 4 height 6
type input "63"
checkbox input "false"
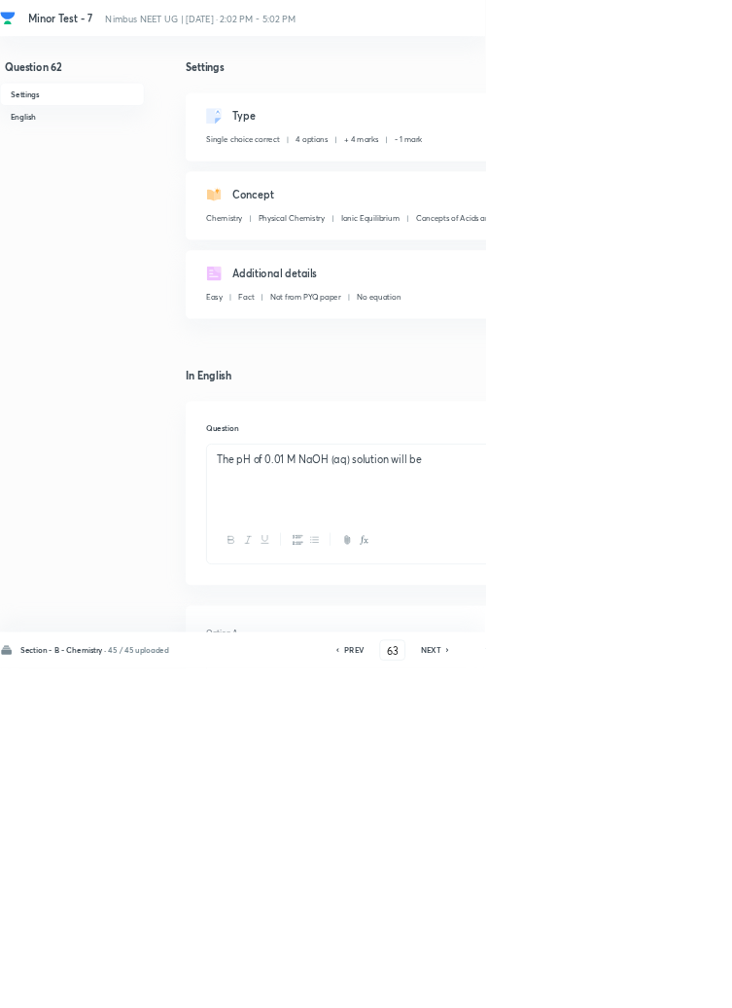
checkbox input "true"
click at [677, 983] on icon at bounding box center [675, 981] width 4 height 6
type input "64"
checkbox input "false"
checkbox input "true"
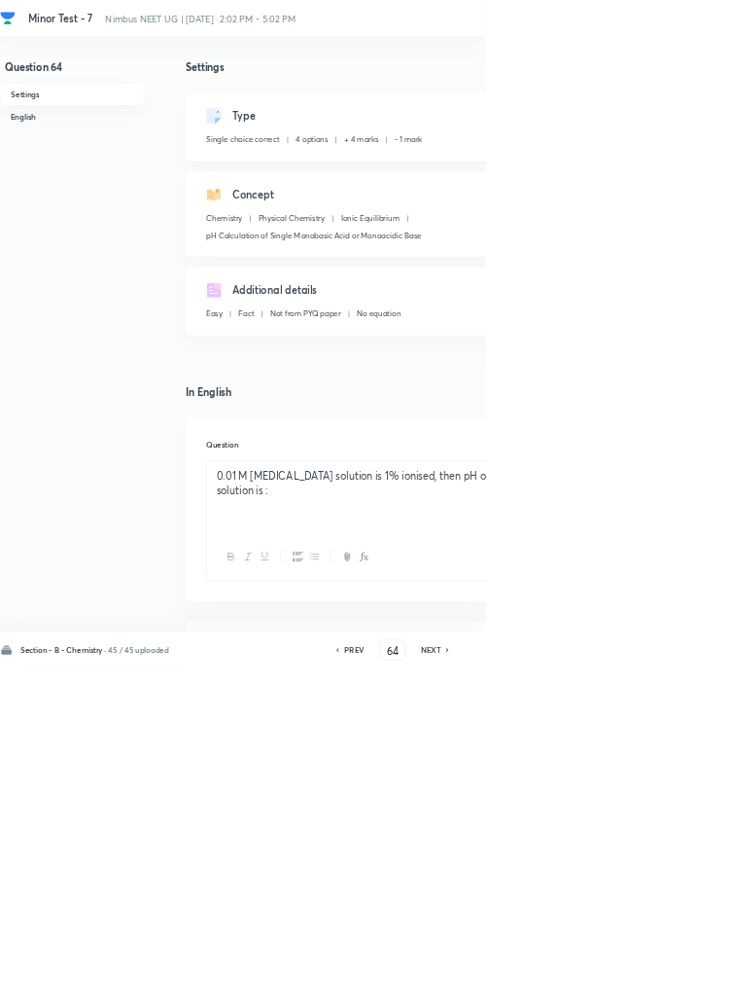
click at [677, 983] on icon at bounding box center [675, 981] width 4 height 6
type input "65"
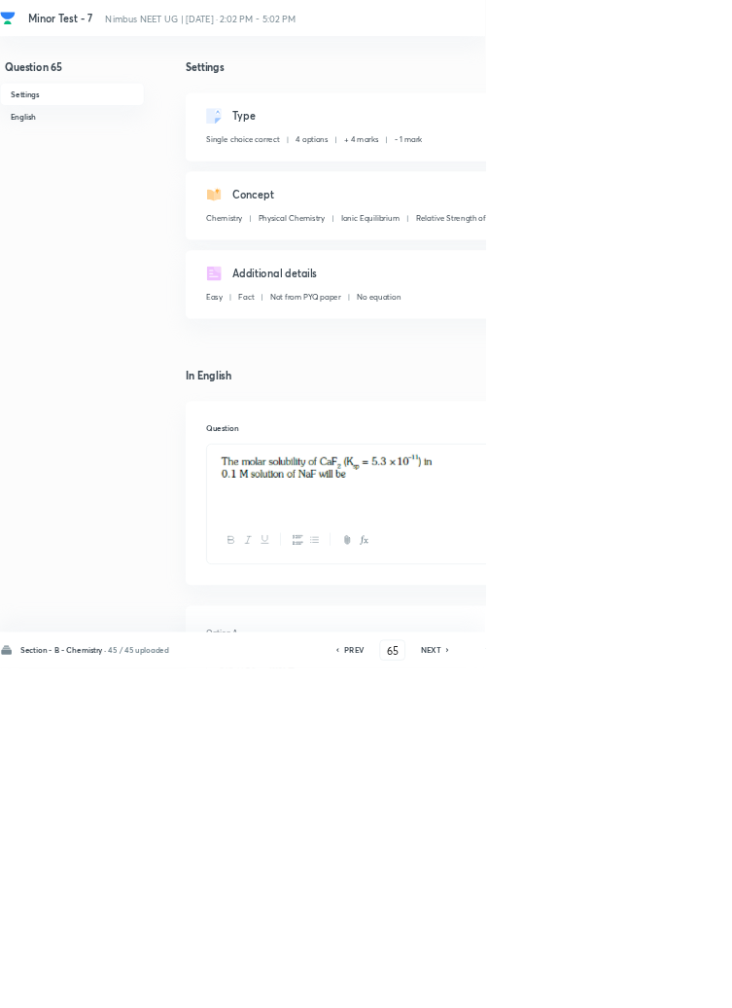
checkbox input "true"
click at [677, 983] on icon at bounding box center [675, 981] width 4 height 6
type input "66"
checkbox input "false"
checkbox input "true"
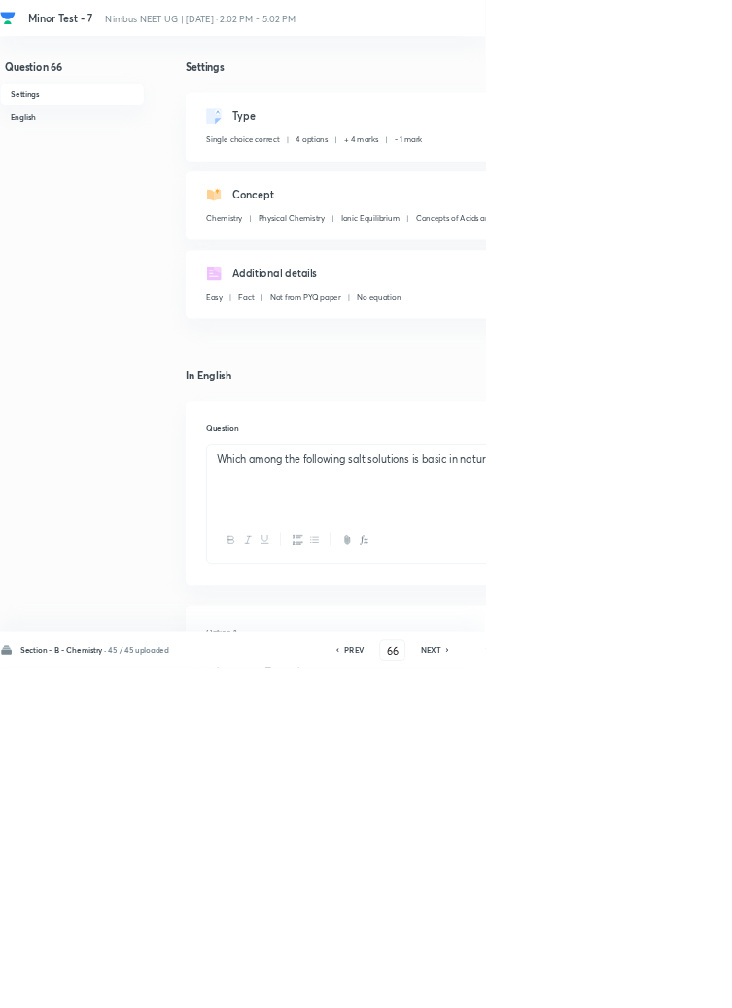
click at [677, 983] on icon at bounding box center [675, 981] width 4 height 6
type input "67"
checkbox input "false"
checkbox input "true"
click at [677, 983] on icon at bounding box center [675, 981] width 4 height 6
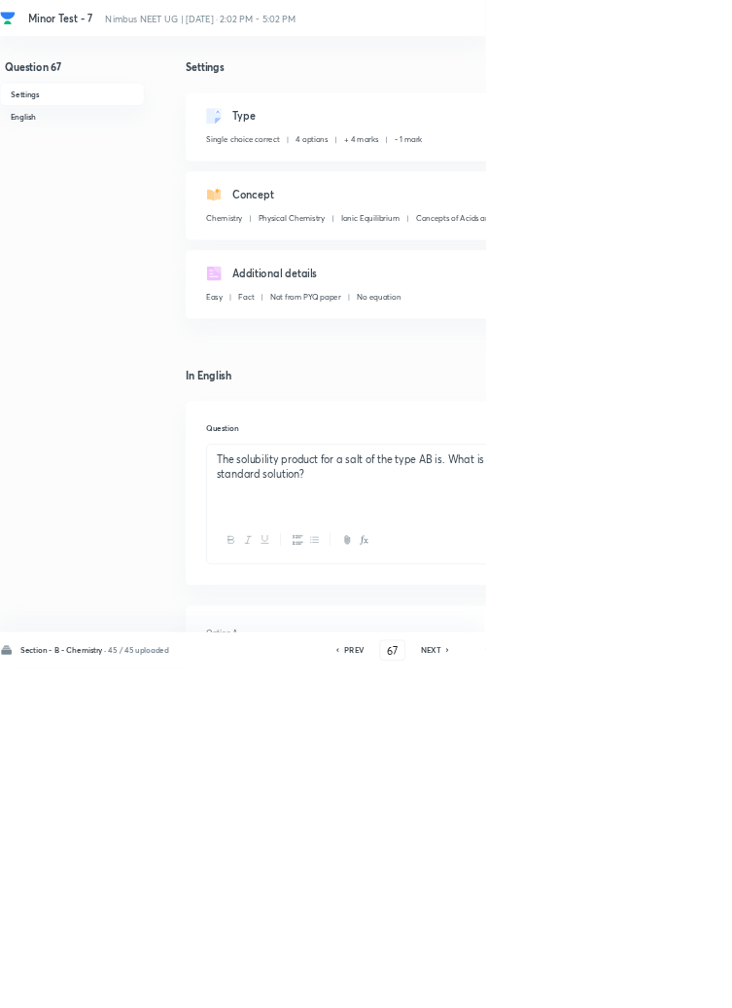
type input "68"
checkbox input "false"
checkbox input "true"
click at [677, 983] on icon at bounding box center [675, 981] width 4 height 6
type input "69"
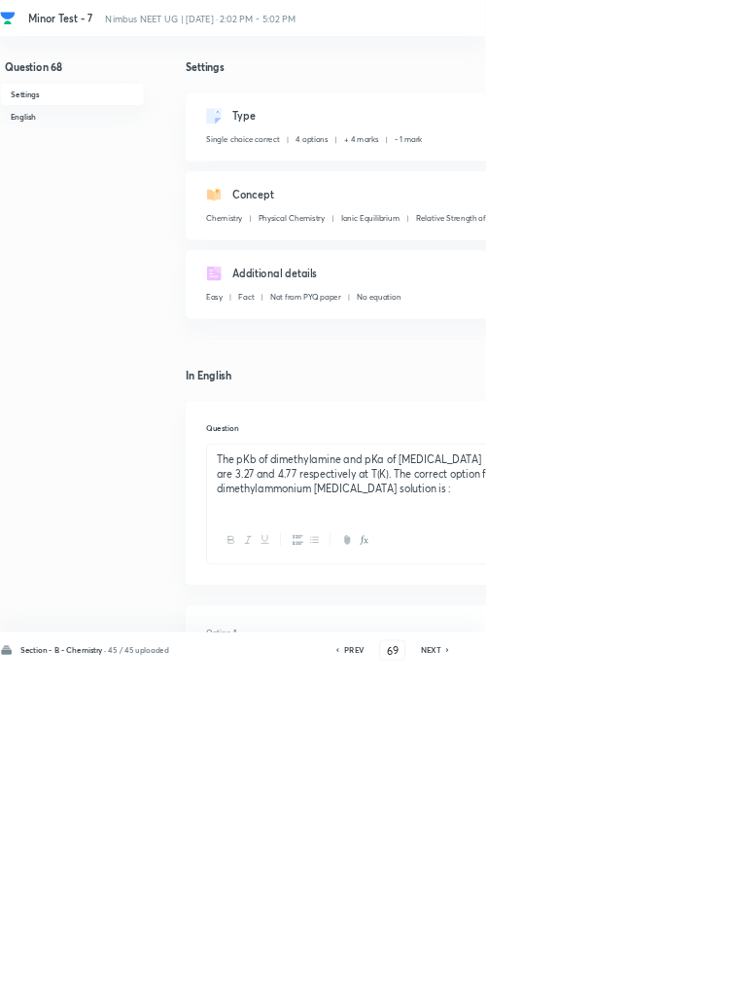
checkbox input "true"
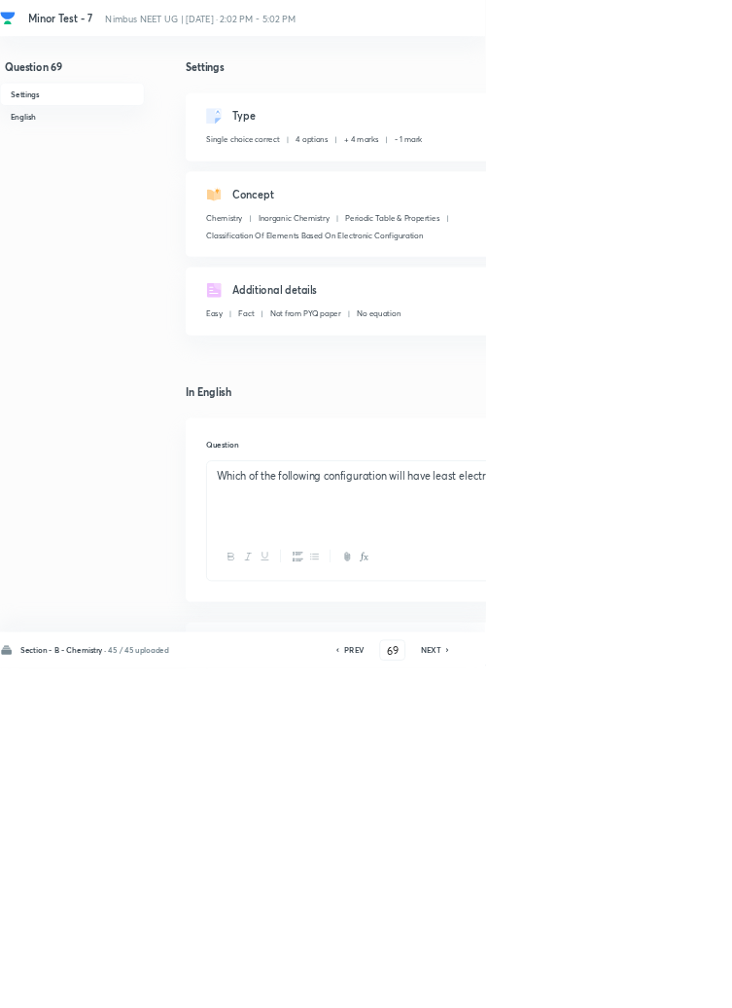
click at [677, 983] on icon at bounding box center [675, 981] width 4 height 6
type input "70"
checkbox input "false"
checkbox input "true"
click at [677, 983] on icon at bounding box center [675, 981] width 4 height 6
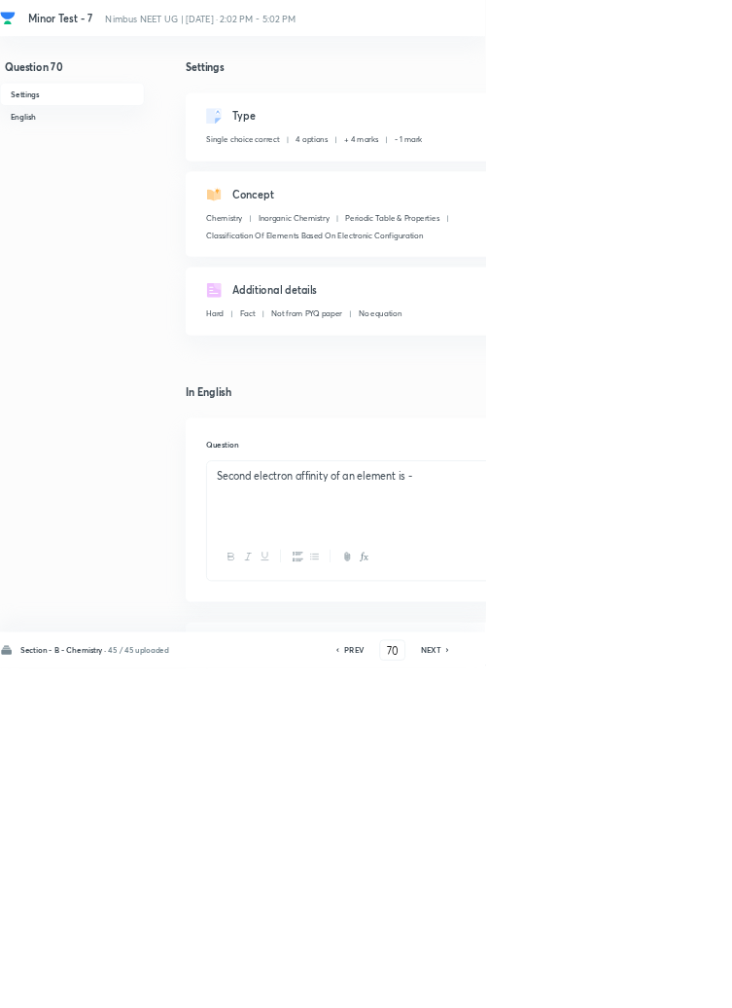
type input "71"
checkbox input "true"
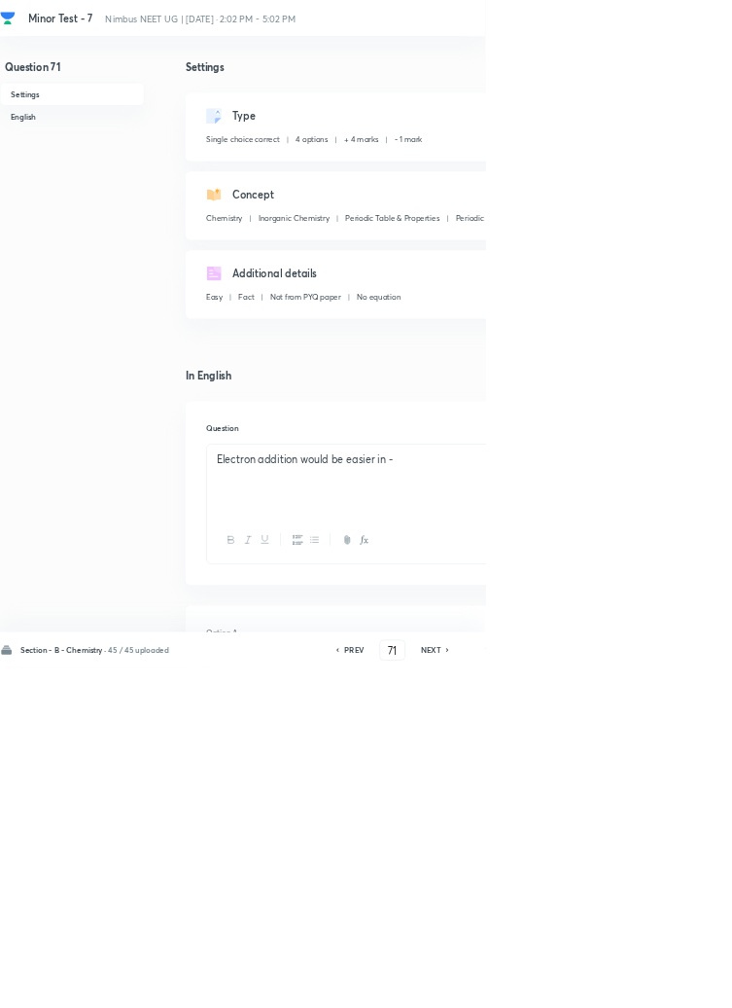
click at [677, 985] on icon at bounding box center [676, 981] width 6 height 10
type input "72"
checkbox input "false"
checkbox input "true"
click at [677, 985] on icon at bounding box center [676, 981] width 6 height 10
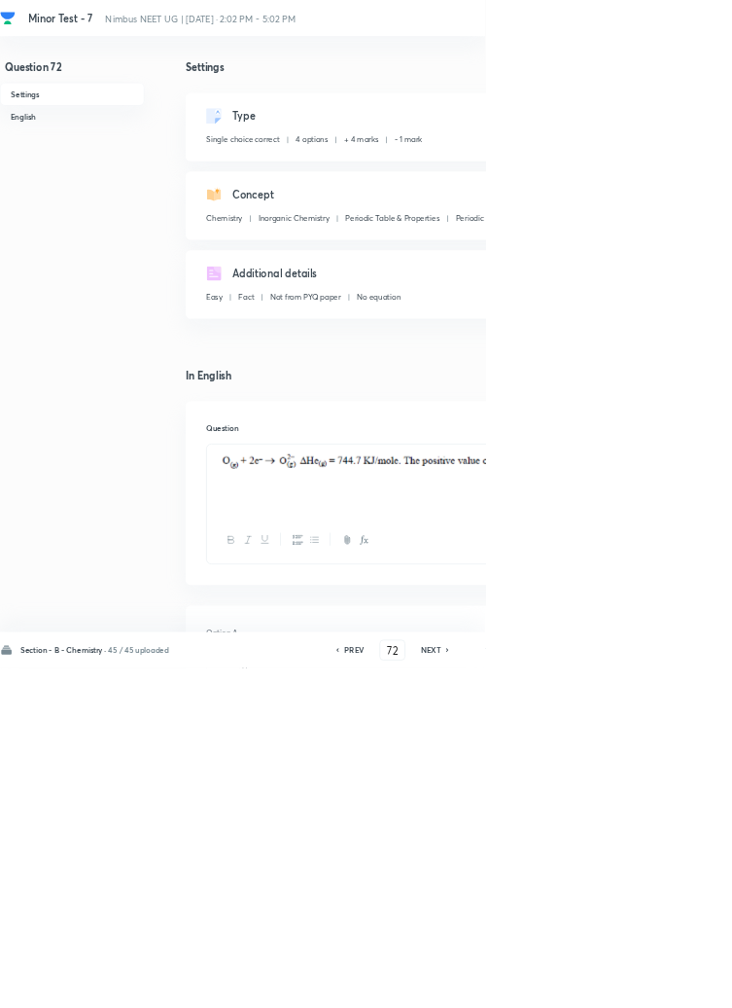
type input "73"
checkbox input "false"
checkbox input "true"
